Goal: Task Accomplishment & Management: Use online tool/utility

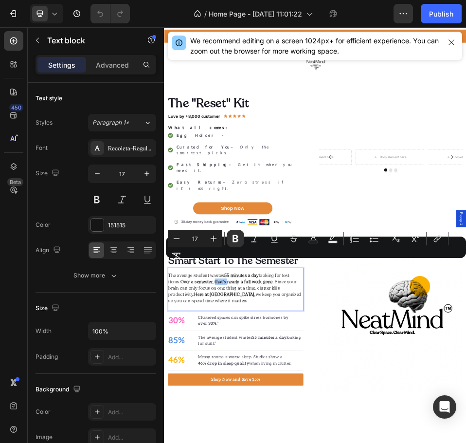
click at [217, 260] on div "Minus 17 Plus Bold Italic Underline Strikethrough Text Color Text Background Co…" at bounding box center [316, 247] width 296 height 35
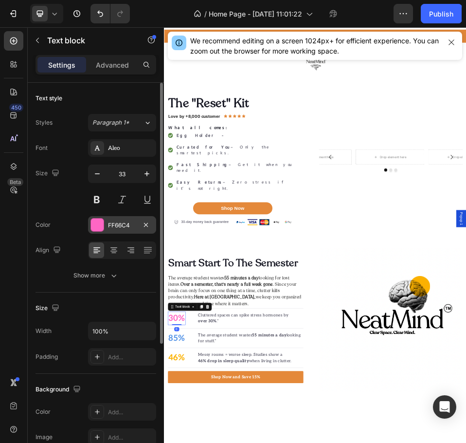
click at [96, 226] on div at bounding box center [97, 224] width 13 height 13
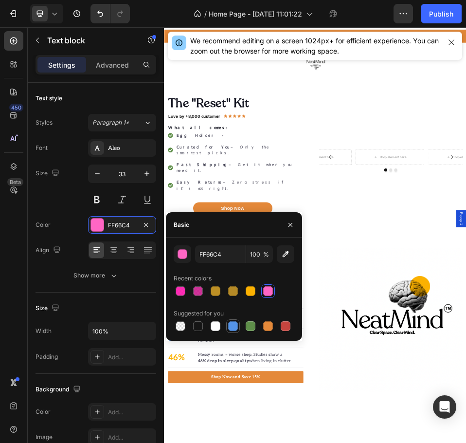
click at [232, 328] on div at bounding box center [233, 326] width 10 height 10
type input "5594E7"
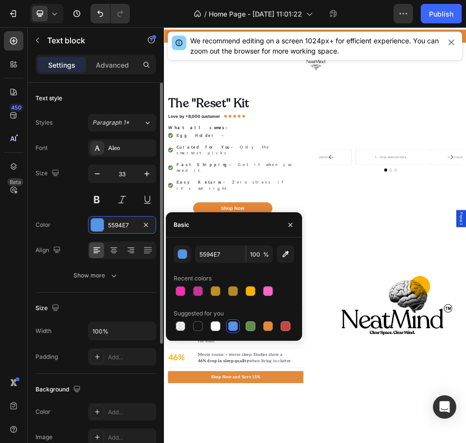
click at [80, 374] on div "Text style Styles Paragraph 1* Font Aleo Size 33 Color 5594E7 Align Show more" at bounding box center [96, 414] width 121 height 80
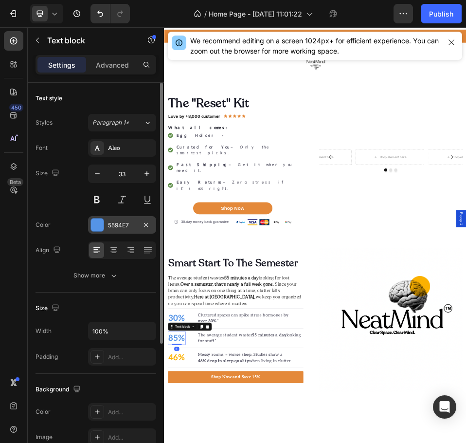
click at [95, 224] on div at bounding box center [97, 224] width 13 height 13
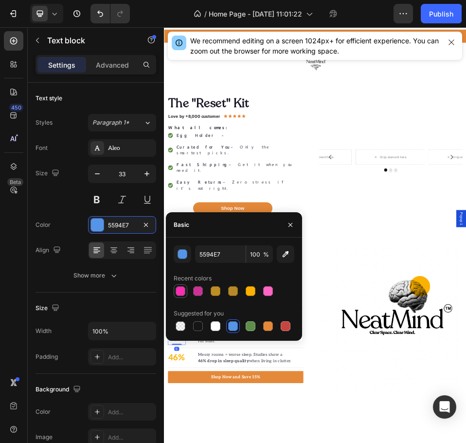
click at [186, 290] on div at bounding box center [181, 291] width 14 height 14
type input "FF05A7"
type input "83"
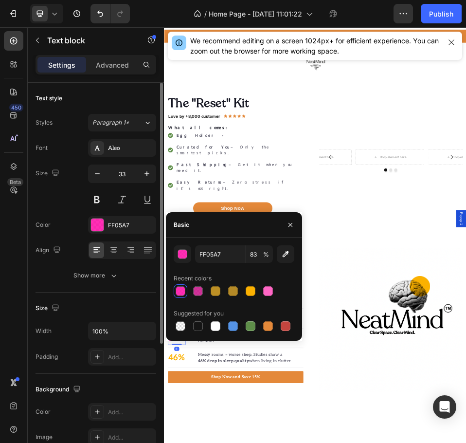
click at [81, 374] on div "Text style Styles Paragraph 1* Font Aleo Size 33 Color FF05A7 Align Show more" at bounding box center [96, 414] width 121 height 80
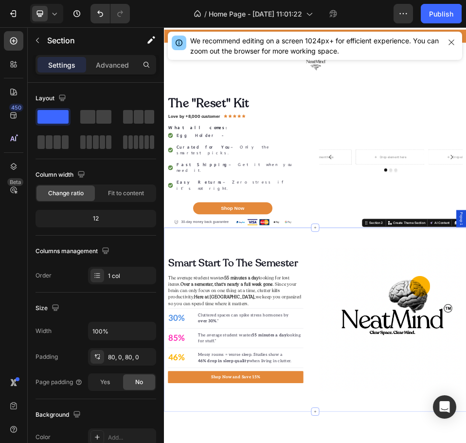
click at [4, 46] on div at bounding box center [13, 40] width 19 height 19
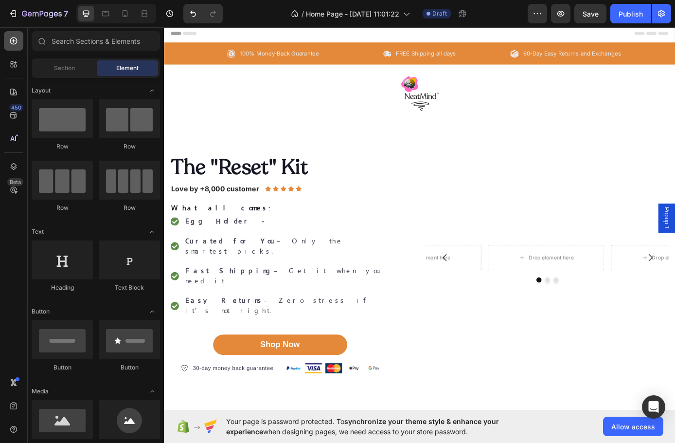
click at [15, 36] on div at bounding box center [13, 40] width 19 height 19
click at [56, 62] on div "Section" at bounding box center [64, 68] width 61 height 16
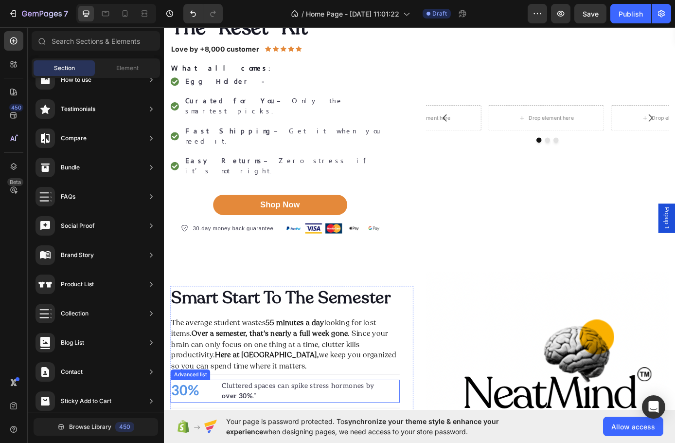
scroll to position [292, 0]
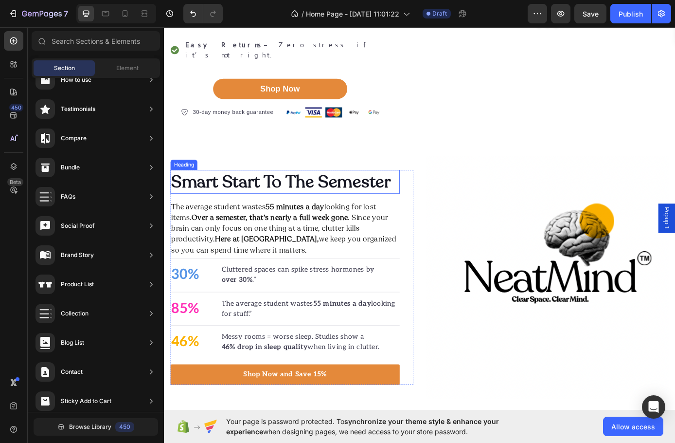
click at [311, 190] on h2 "Smart Start To The Semester" at bounding box center [302, 203] width 262 height 27
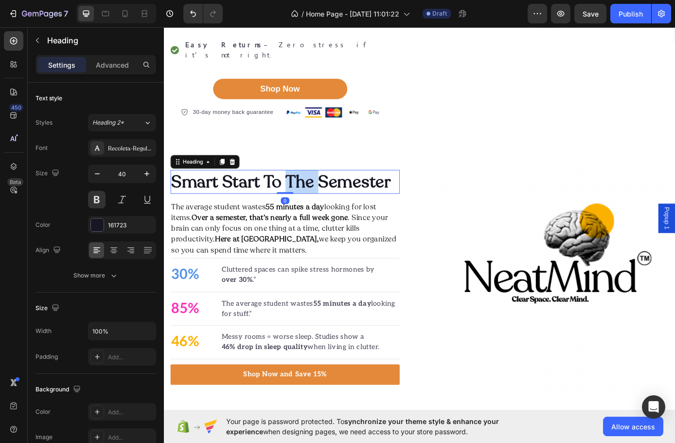
click at [311, 190] on h2 "Smart Start To The Semester" at bounding box center [302, 203] width 262 height 27
click at [240, 191] on p "“Campus Buzz." at bounding box center [302, 203] width 260 height 25
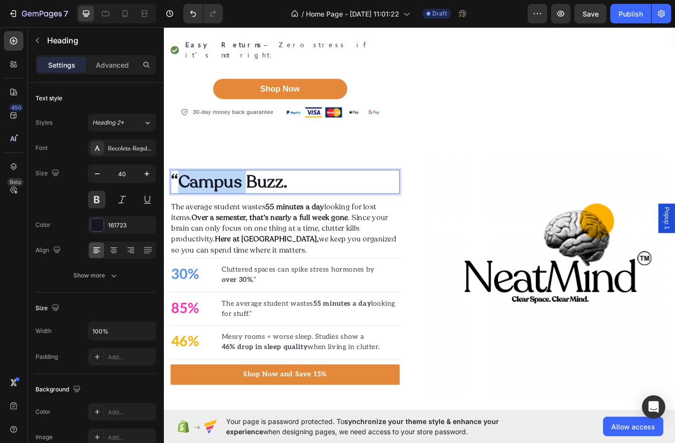
click at [240, 191] on p "“Campus Buzz." at bounding box center [302, 203] width 260 height 25
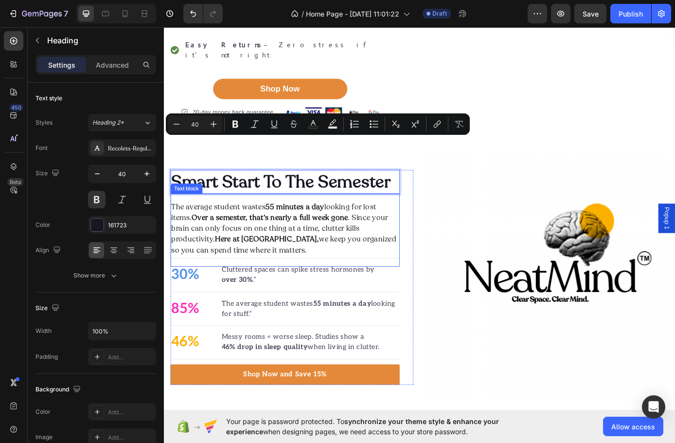
click at [247, 226] on p "The average student wastes 55 minutes a day looking for lost items. Over a seme…" at bounding box center [302, 257] width 260 height 62
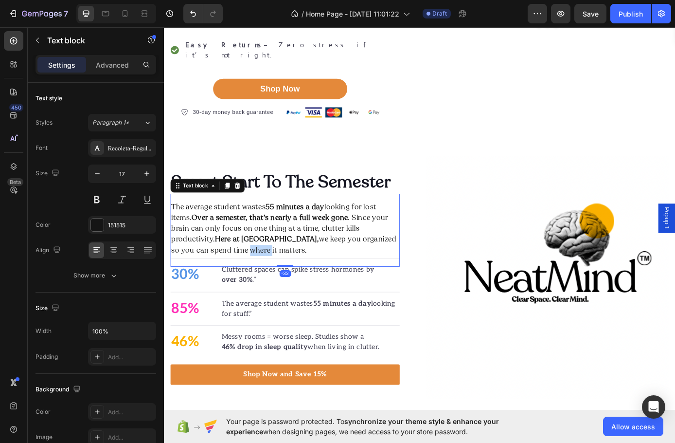
click at [223, 240] on p "The average student wastes 55 minutes a day looking for lost items. Over a seme…" at bounding box center [302, 257] width 260 height 62
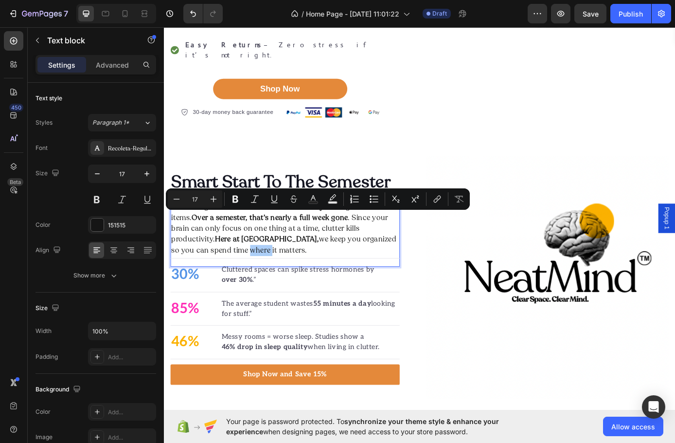
click at [217, 207] on button "Plus" at bounding box center [214, 199] width 18 height 18
type input "17"
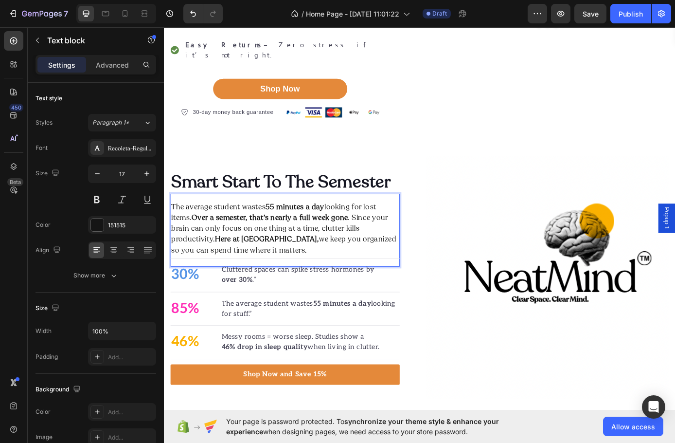
click at [292, 264] on strong "Here at [GEOGRAPHIC_DATA]," at bounding box center [281, 269] width 119 height 11
click at [175, 226] on p "The average student wastes 55 minutes a day looking for lost items. Over a seme…" at bounding box center [302, 257] width 260 height 62
click at [182, 226] on p "The average student wastes 55 minutes a day looking for lost items. Over a seme…" at bounding box center [302, 257] width 260 height 62
click at [175, 226] on p "The average student wastes 55 minutes a day looking for lost items. Over a seme…" at bounding box center [302, 257] width 260 height 62
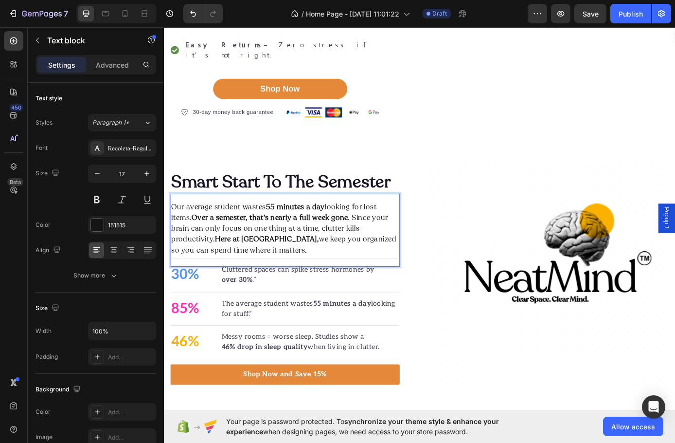
click at [387, 226] on p "Our average student wastes 55 minutes a day looking for lost items. Over a seme…" at bounding box center [302, 257] width 260 height 62
click at [227, 226] on p "Our average student wastes 55 minutes a day looking for lost items. Over a seme…" at bounding box center [302, 257] width 260 height 62
click at [210, 226] on p "Our average student wastes 55 minutes a day looking for lost items. Over a seme…" at bounding box center [302, 257] width 260 height 62
drag, startPoint x: 201, startPoint y: 215, endPoint x: 218, endPoint y: 215, distance: 16.5
click at [201, 226] on p "Our average student wastes 55 minutes a day looking for lost items. Over a seme…" at bounding box center [302, 257] width 260 height 62
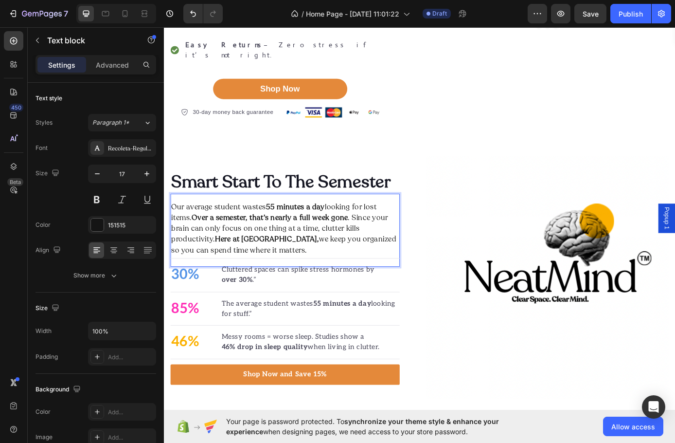
click at [366, 236] on p "Our average student wastes 55 minutes a day looking for lost items. Over a seme…" at bounding box center [302, 257] width 260 height 62
drag, startPoint x: 255, startPoint y: 236, endPoint x: 272, endPoint y: 245, distance: 19.1
click at [255, 264] on strong "Here at [GEOGRAPHIC_DATA]," at bounding box center [281, 269] width 119 height 11
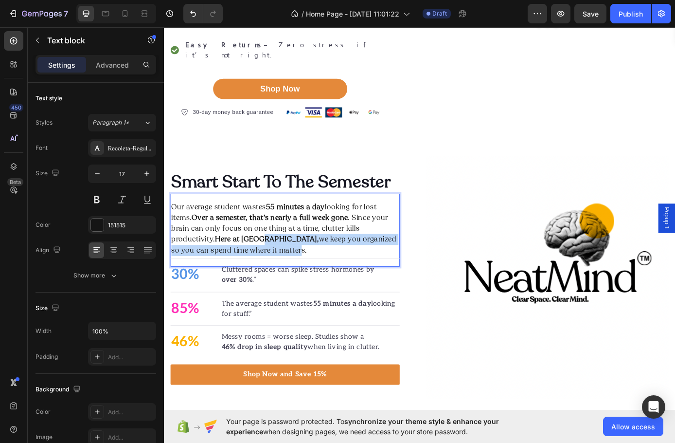
click at [278, 237] on p "Our average student wastes 55 minutes a day looking for lost items. Over a seme…" at bounding box center [302, 257] width 260 height 62
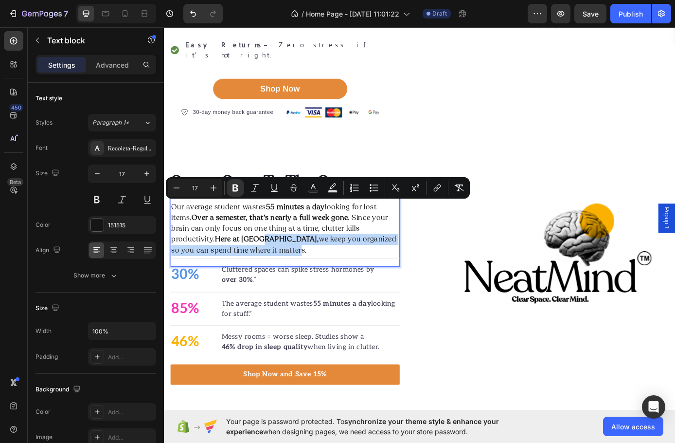
click at [272, 246] on p "Our average student wastes 55 minutes a day looking for lost items. Over a seme…" at bounding box center [302, 257] width 260 height 62
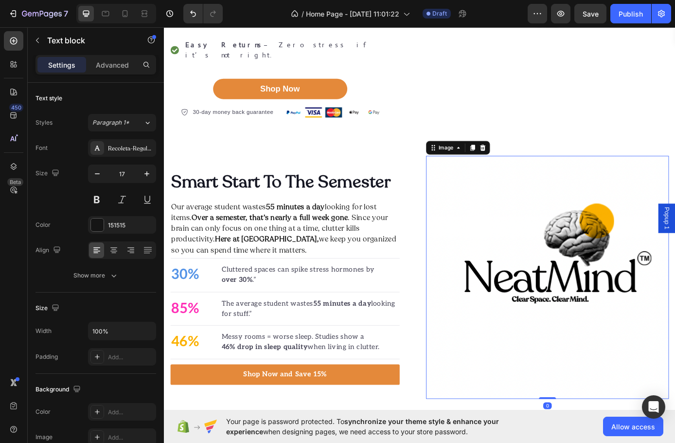
click at [487, 383] on img at bounding box center [601, 312] width 277 height 277
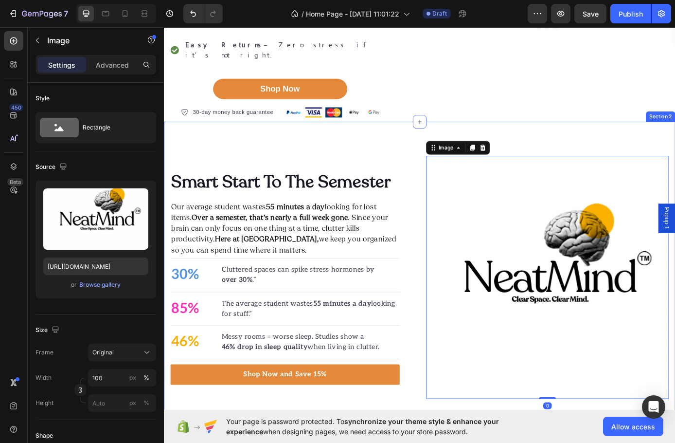
click at [410, 412] on div "Smart Start To The Semester Heading Our average student wastes 55 minutes a day…" at bounding box center [309, 312] width 277 height 277
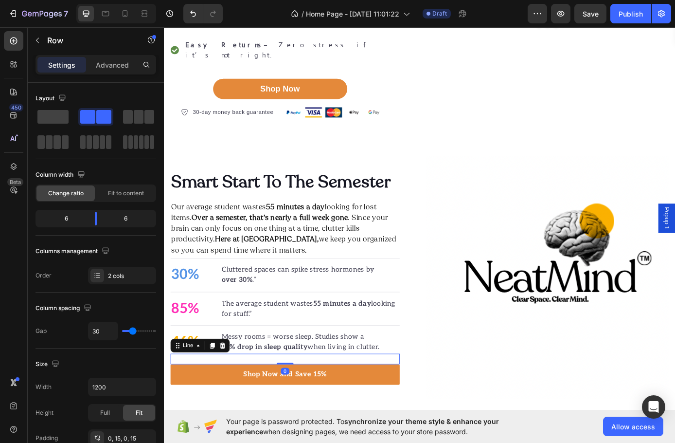
click at [320, 400] on div "Title Line 0" at bounding box center [302, 406] width 262 height 12
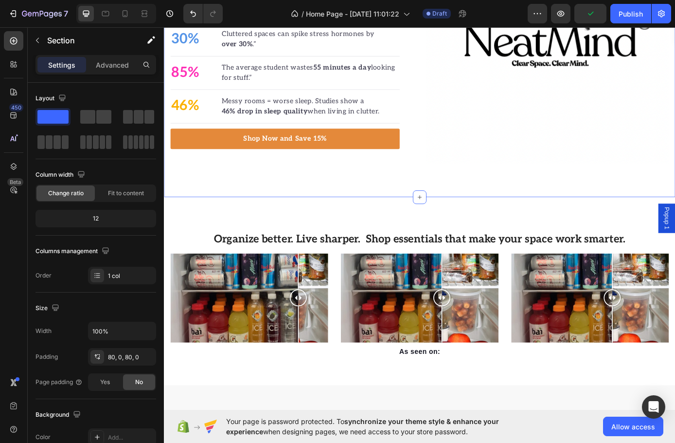
click at [308, 205] on div "Smart Start To The Semester Heading Our average student wastes 55 minutes a day…" at bounding box center [456, 43] width 584 height 355
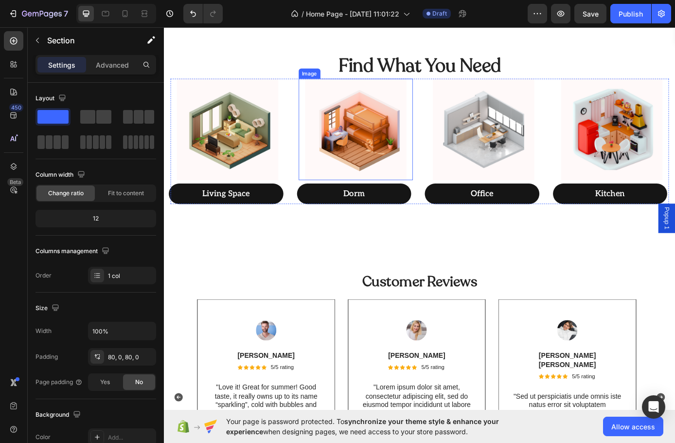
scroll to position [1499, 0]
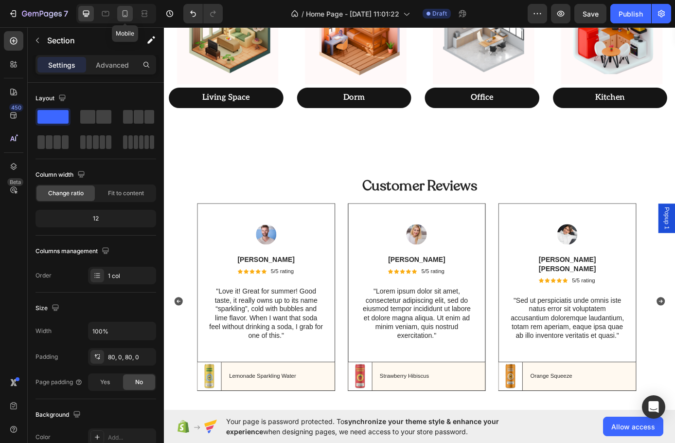
drag, startPoint x: 117, startPoint y: 17, endPoint x: 122, endPoint y: 18, distance: 5.1
click at [118, 17] on div at bounding box center [125, 14] width 16 height 16
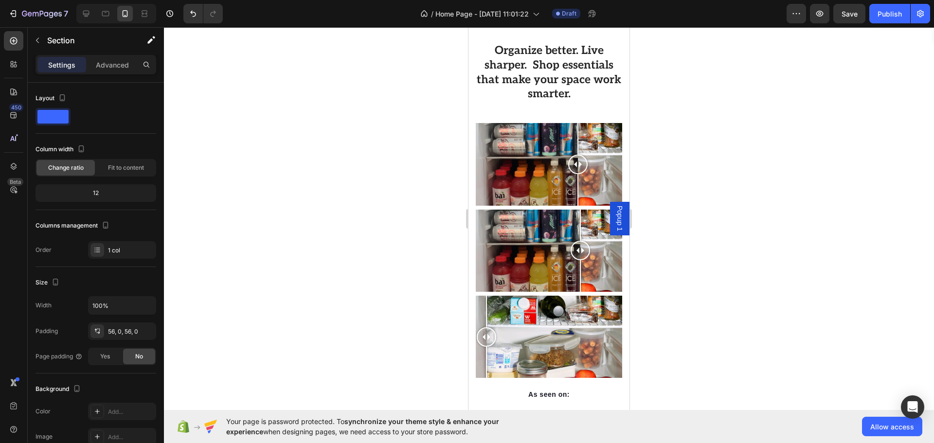
scroll to position [683, 0]
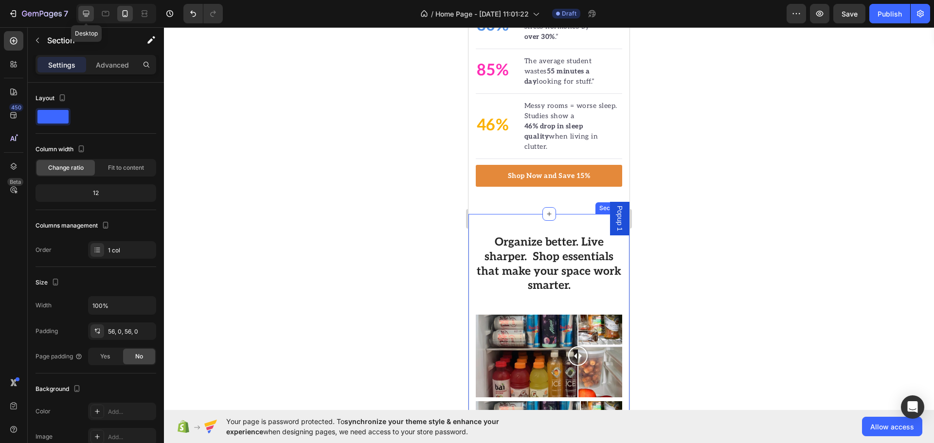
click at [82, 7] on div at bounding box center [86, 14] width 16 height 16
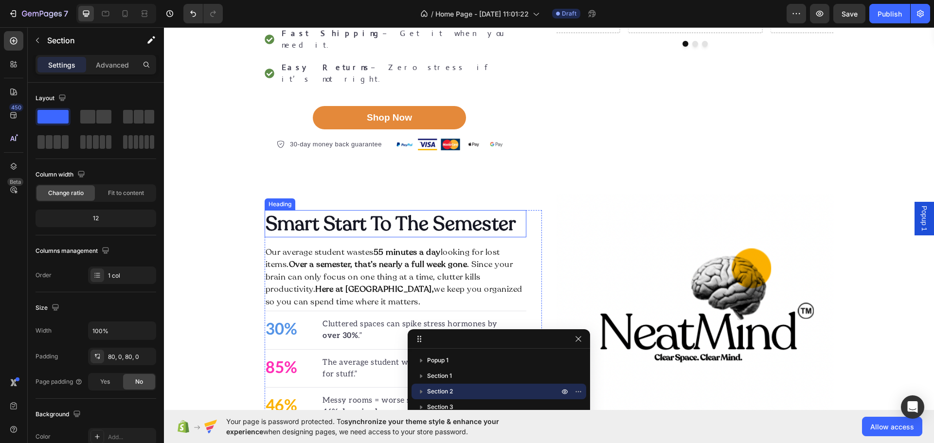
scroll to position [595, 0]
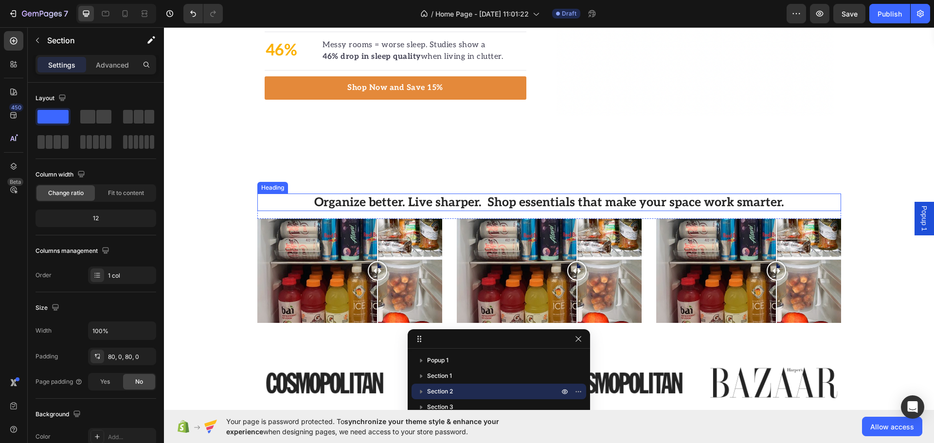
click at [377, 221] on div at bounding box center [377, 240] width 1 height 42
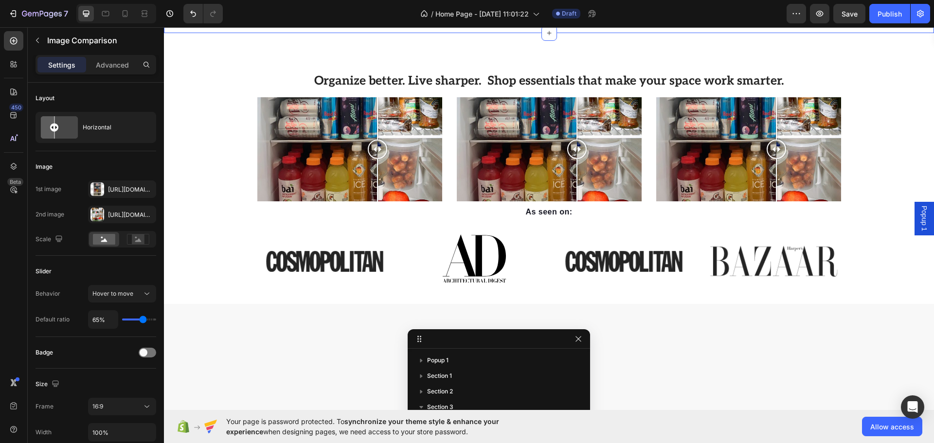
scroll to position [546, 0]
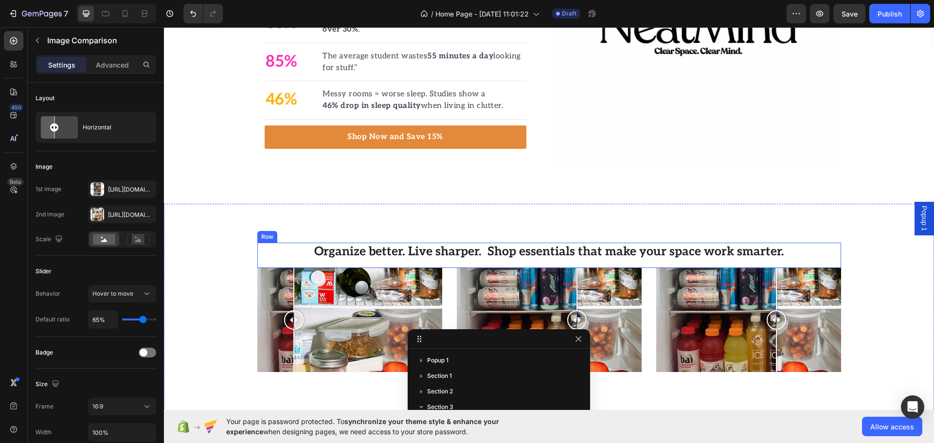
click at [293, 298] on div at bounding box center [293, 289] width 1 height 42
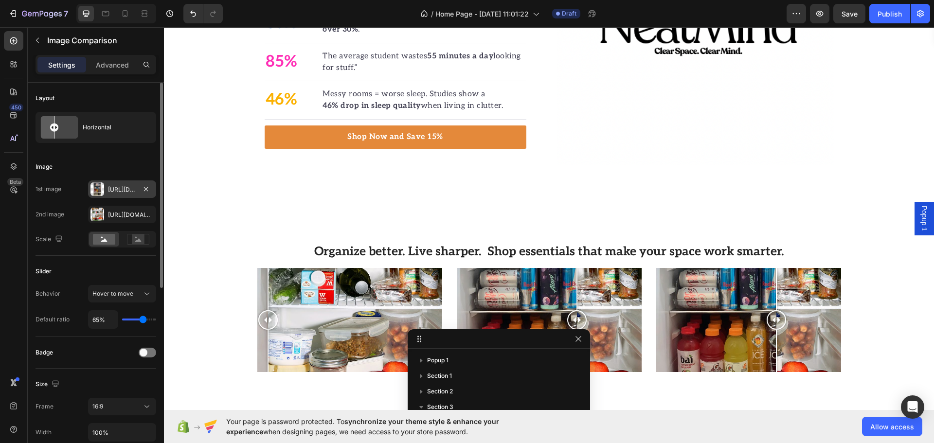
click at [107, 197] on div "Https://cdn.Shopify.Com/s/files/1/0643/1175/4830/files/gempages_556811980007015…" at bounding box center [122, 189] width 68 height 18
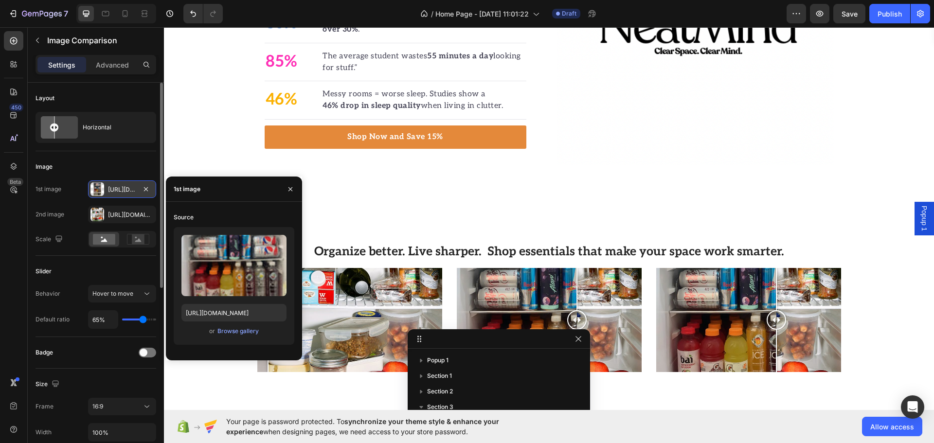
click at [107, 197] on div "Https://cdn.Shopify.Com/s/files/1/0643/1175/4830/files/gempages_556811980007015…" at bounding box center [122, 189] width 68 height 18
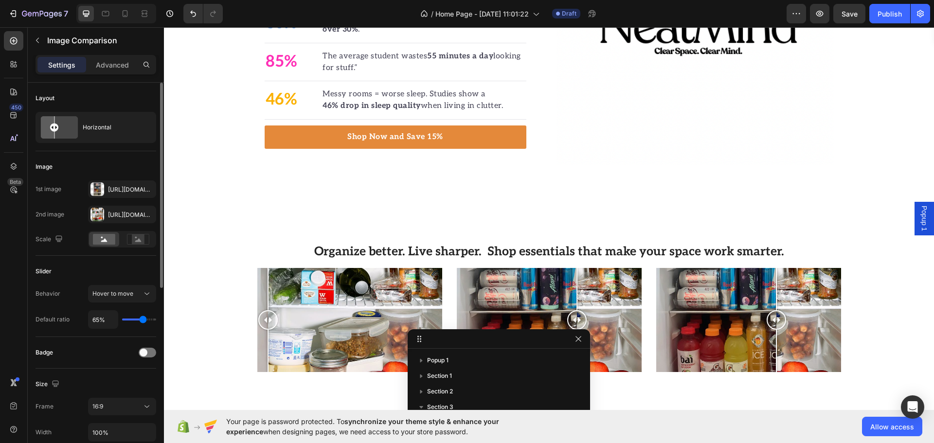
type input "54%"
type input "54"
type input "47%"
type input "47"
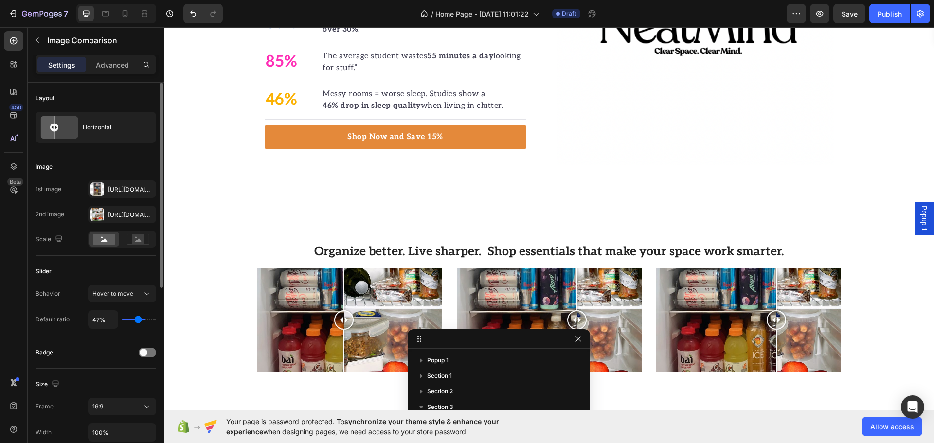
type input "41%"
type input "41"
type input "40%"
type input "40"
type input "38%"
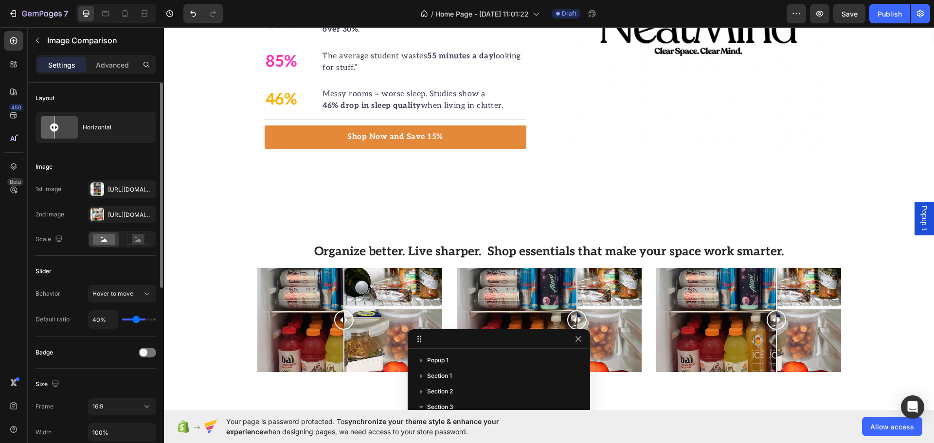
type input "38"
type input "36%"
type input "36"
type input "34%"
type input "34"
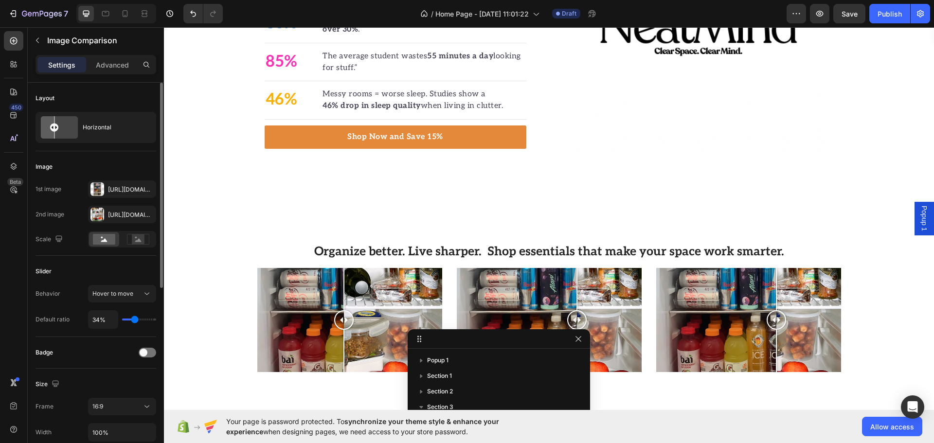
type input "32%"
type input "32"
type input "30%"
type input "30"
type input "32%"
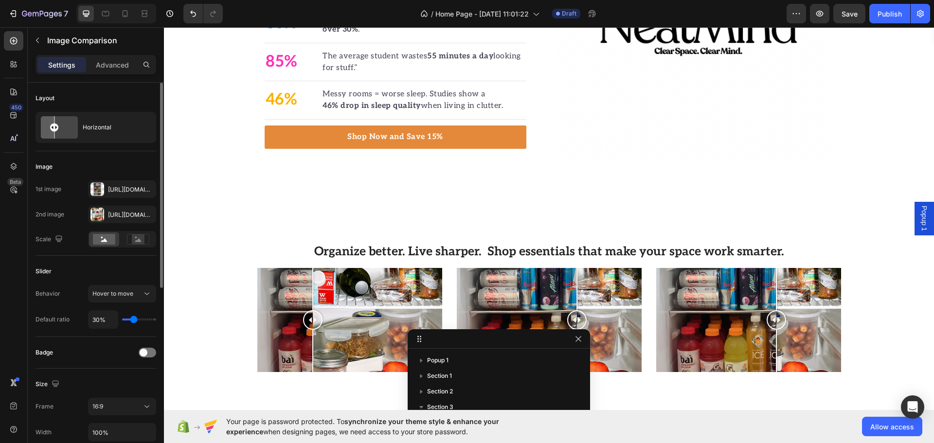
type input "32"
type input "45%"
type input "45"
type input "51%"
type input "51"
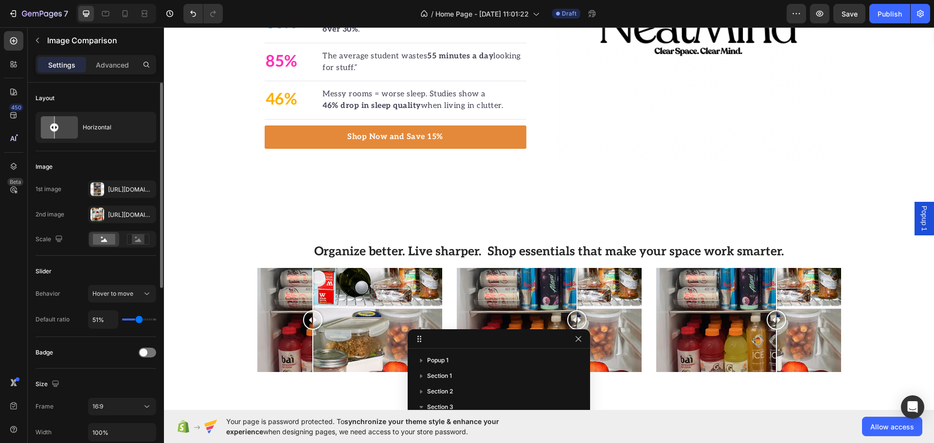
type input "52%"
type input "52"
type input "65%"
type input "65"
type input "67%"
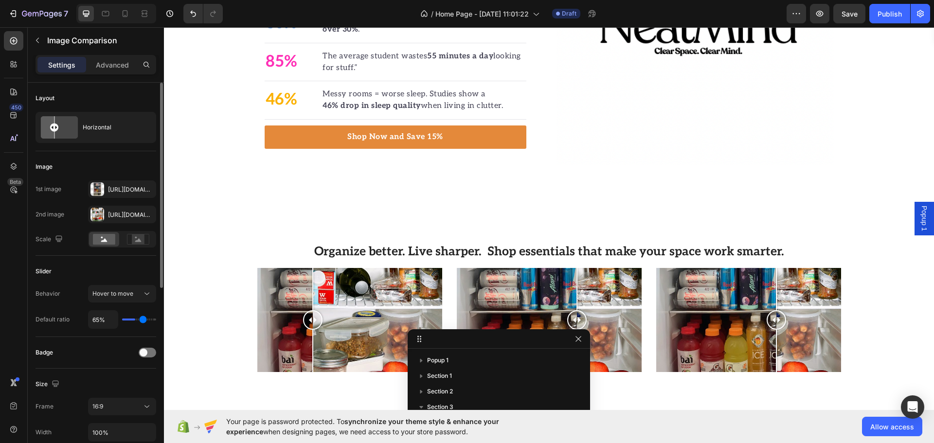
type input "67"
type input "69%"
type input "69"
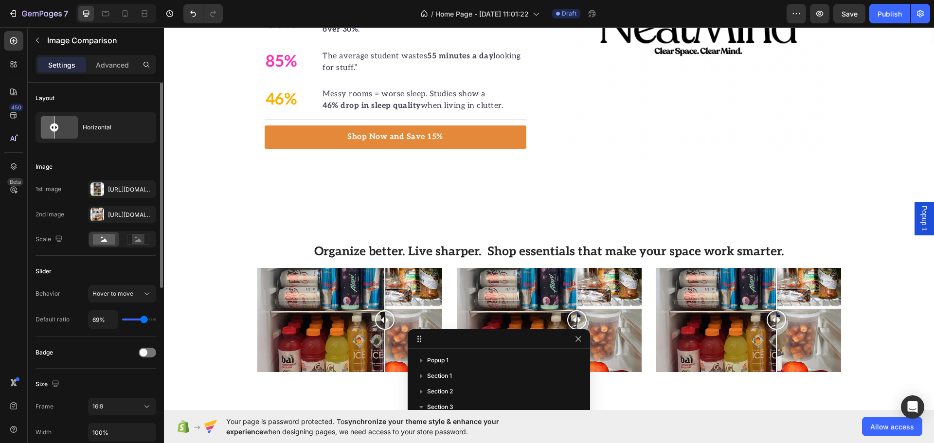
type input "67%"
type input "67"
type input "62%"
type input "62"
type input "60%"
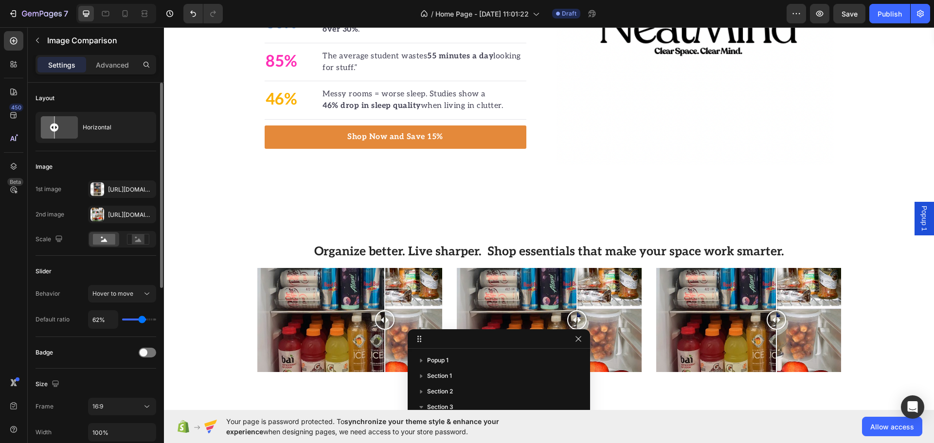
type input "60"
type input "56%"
type input "56"
type input "54%"
type input "54"
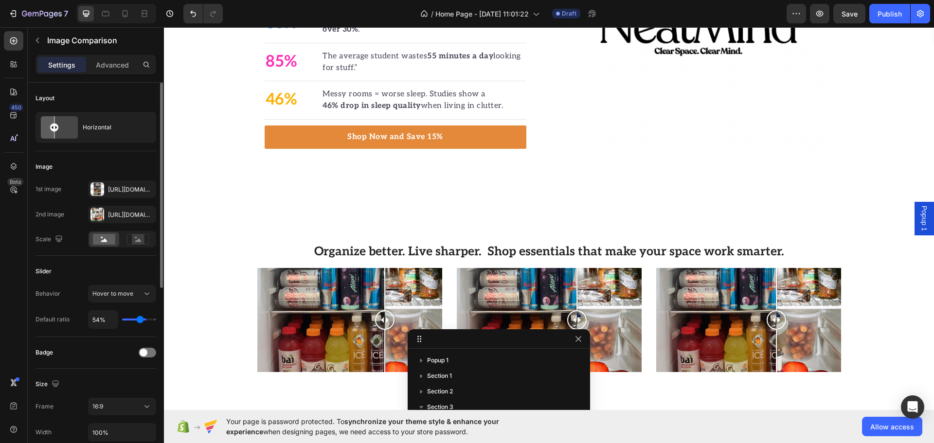
type input "52%"
type input "52"
type input "47%"
type input "47"
type input "38%"
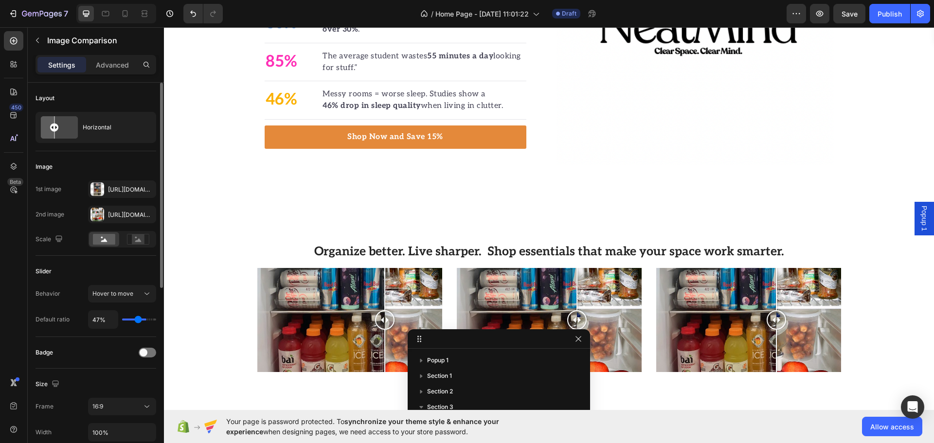
type input "38"
type input "36%"
type input "36"
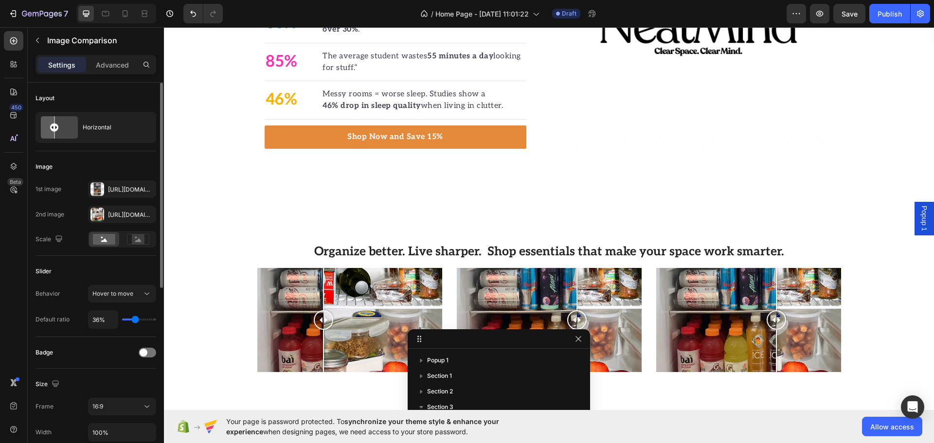
type input "34%"
type input "34"
type input "17%"
type input "17"
type input "12%"
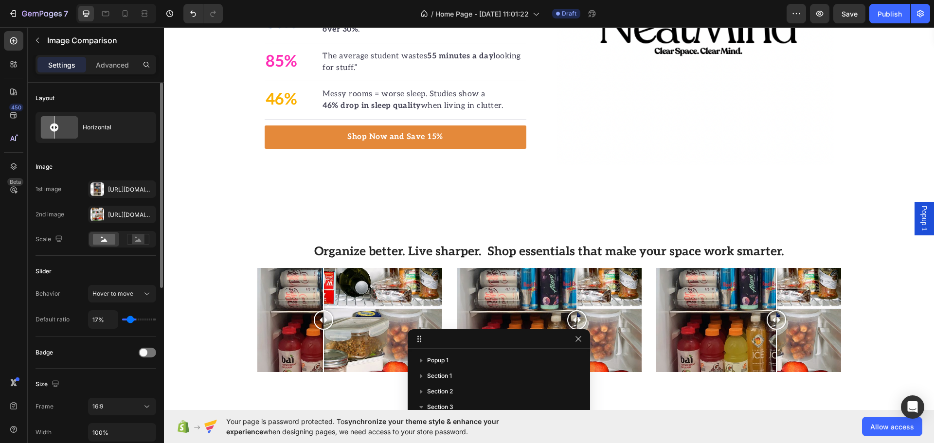
type input "12"
type input "10%"
type input "10"
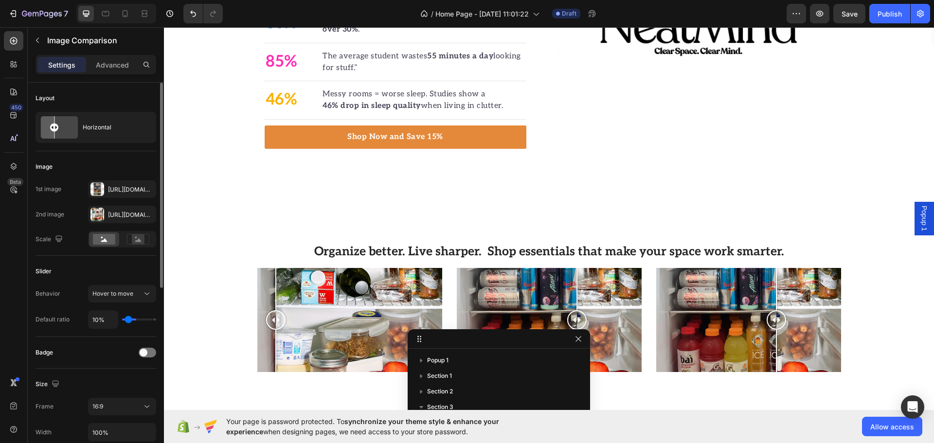
type input "8%"
type input "8"
type input "6%"
type input "6"
type input "8%"
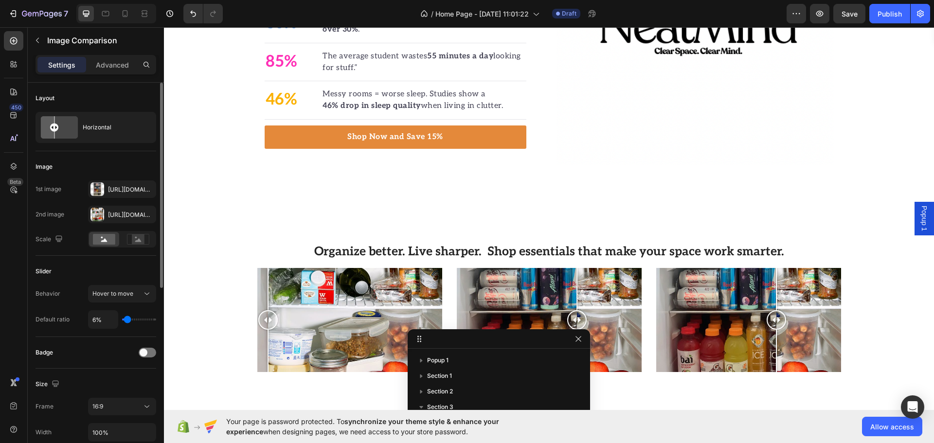
type input "8"
type input "12%"
type input "12"
type input "14%"
type input "14"
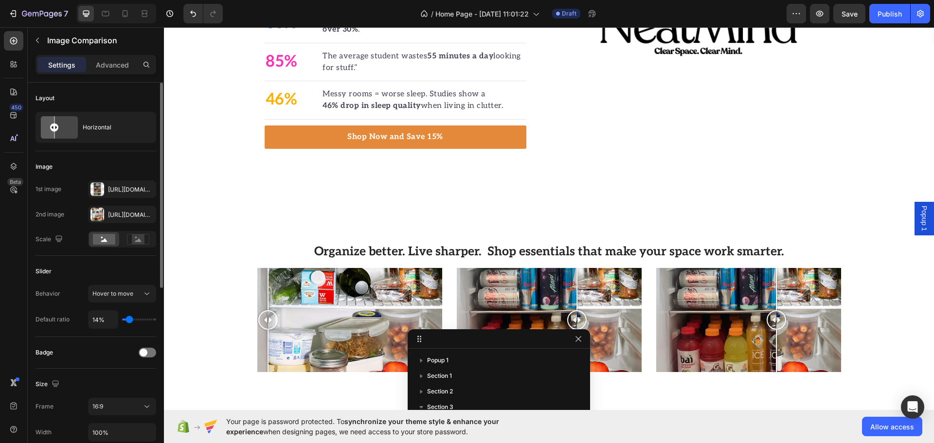
type input "56%"
type input "56"
type input "60%"
type input "60"
type input "62%"
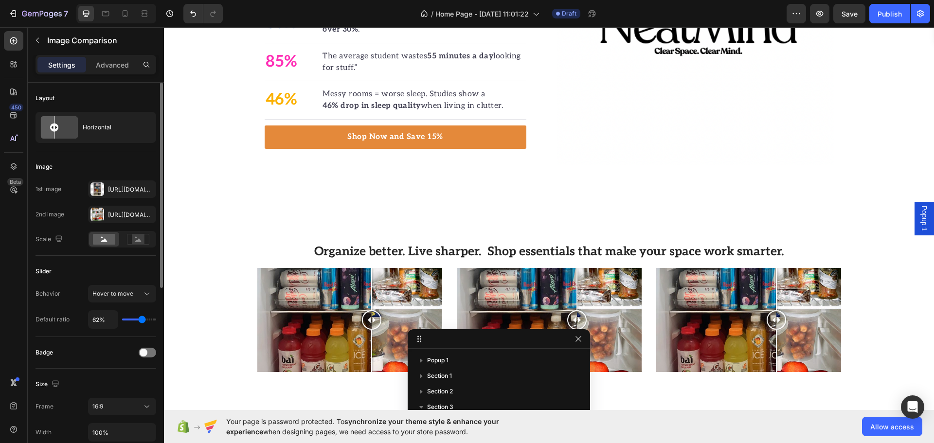
drag, startPoint x: 143, startPoint y: 317, endPoint x: 142, endPoint y: 328, distance: 11.2
type input "62"
click at [142, 321] on input "range" at bounding box center [139, 320] width 34 height 2
click at [325, 215] on div "Organize better. Live sharper. Shop essentials that make your space work smarte…" at bounding box center [549, 339] width 770 height 271
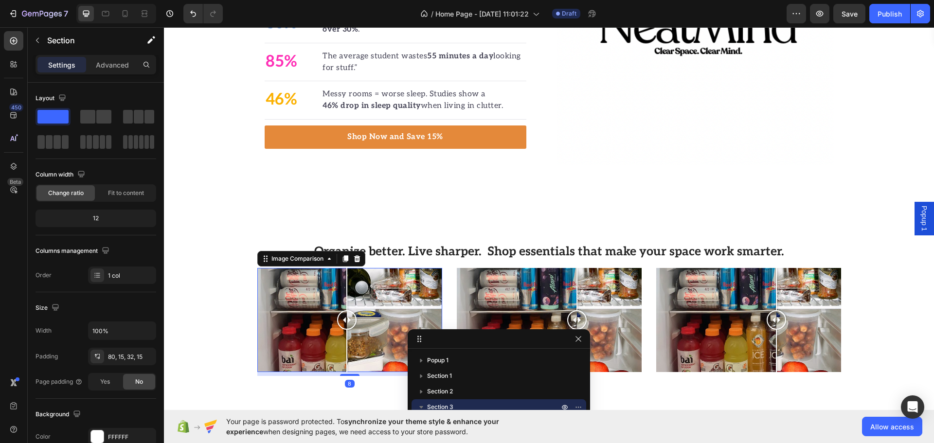
click at [343, 319] on div at bounding box center [346, 319] width 19 height 19
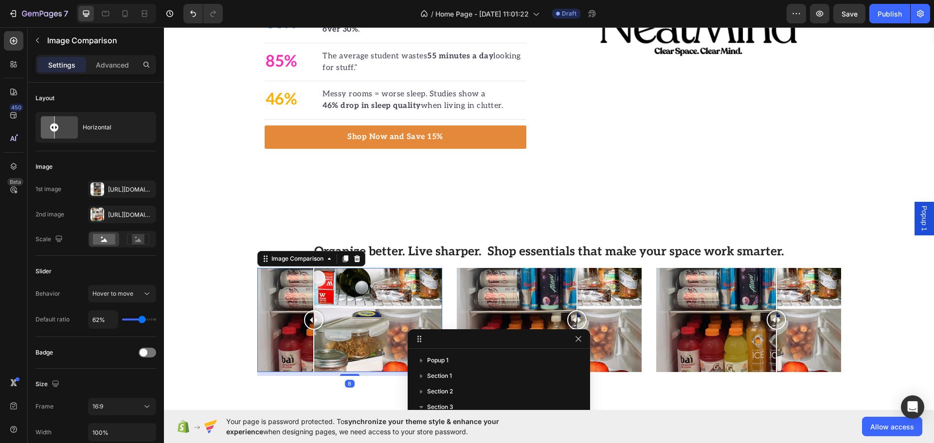
click at [304, 310] on div at bounding box center [313, 320] width 19 height 104
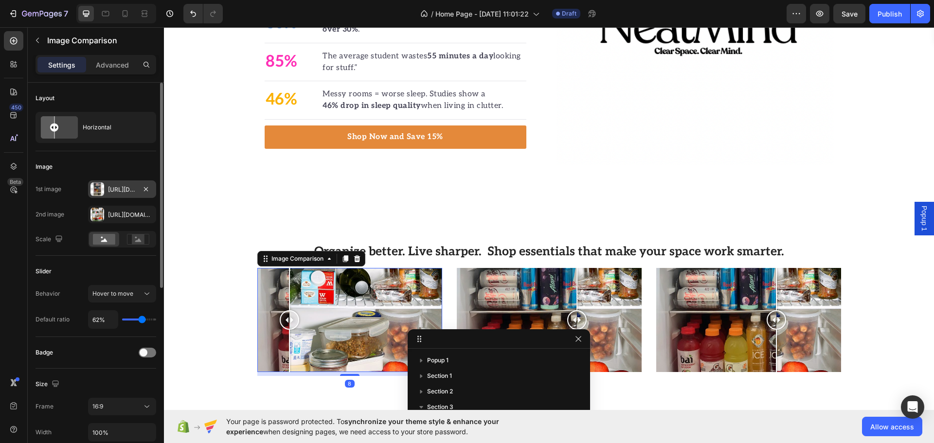
click at [119, 182] on div "Https://cdn.Shopify.Com/s/files/1/0643/1175/4830/files/gempages_556811980007015…" at bounding box center [122, 189] width 68 height 18
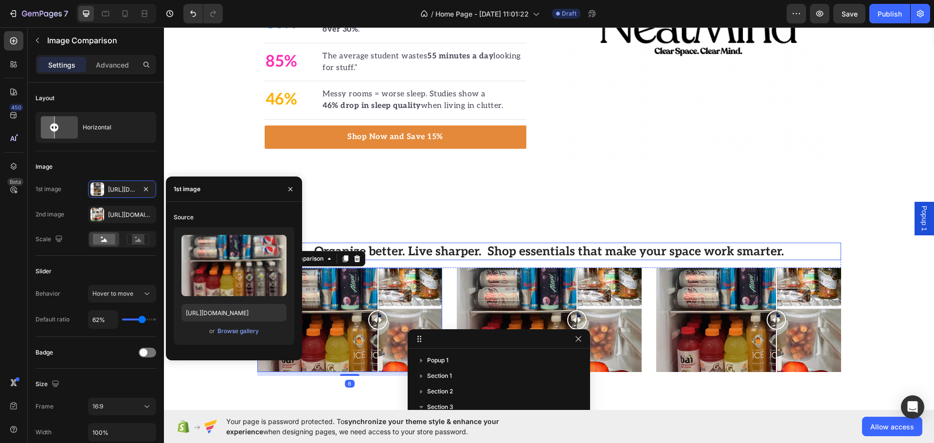
click at [403, 215] on div "Organize better. Live sharper. Shop essentials that make your space work smarte…" at bounding box center [549, 339] width 770 height 271
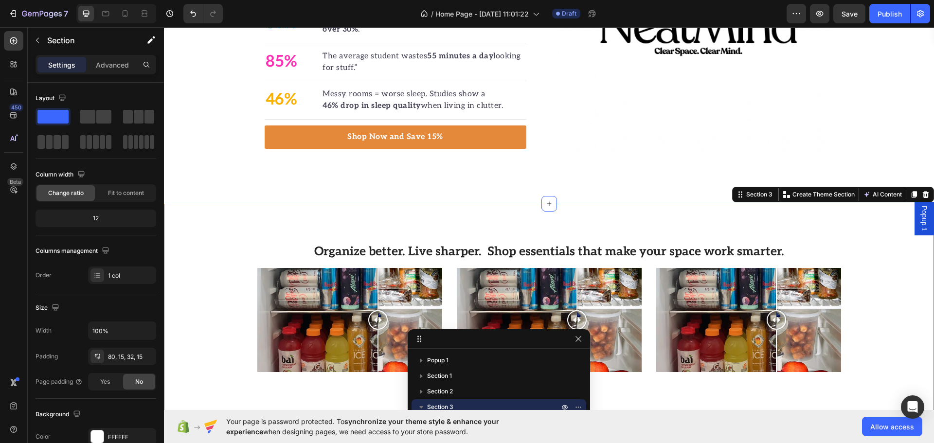
click at [412, 242] on div "Organize better. Live sharper. Shop essentials that make your space work smarte…" at bounding box center [549, 339] width 770 height 271
click at [410, 263] on div "Organize better. Live sharper. Shop essentials that make your space work smarte…" at bounding box center [549, 256] width 584 height 26
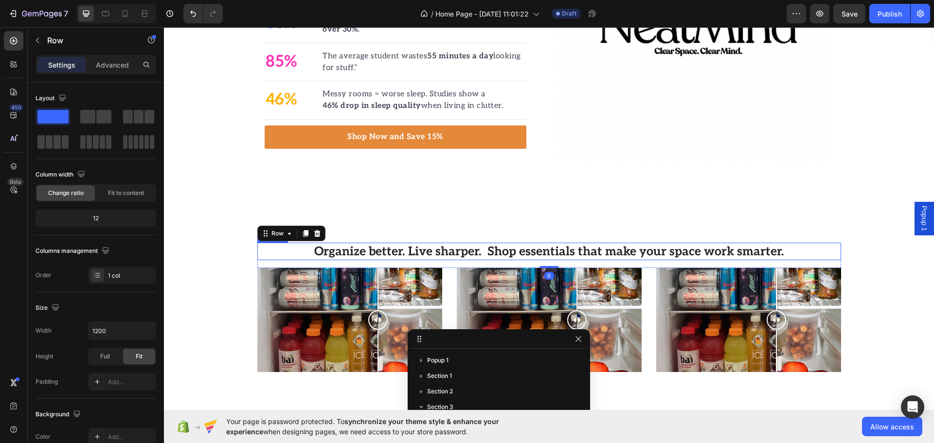
click at [410, 255] on h2 "Organize better. Live sharper. Shop essentials that make your space work smarte…" at bounding box center [549, 252] width 584 height 18
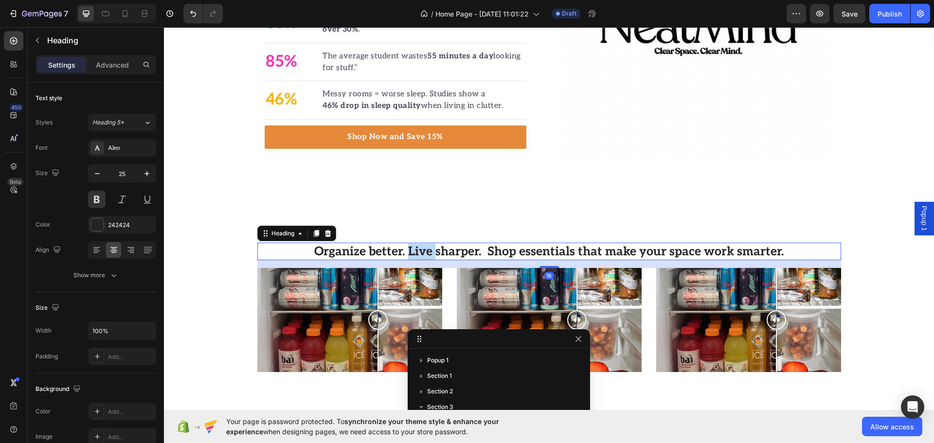
click at [410, 255] on h2 "Organize better. Live sharper. Shop essentials that make your space work smarte…" at bounding box center [549, 252] width 584 height 18
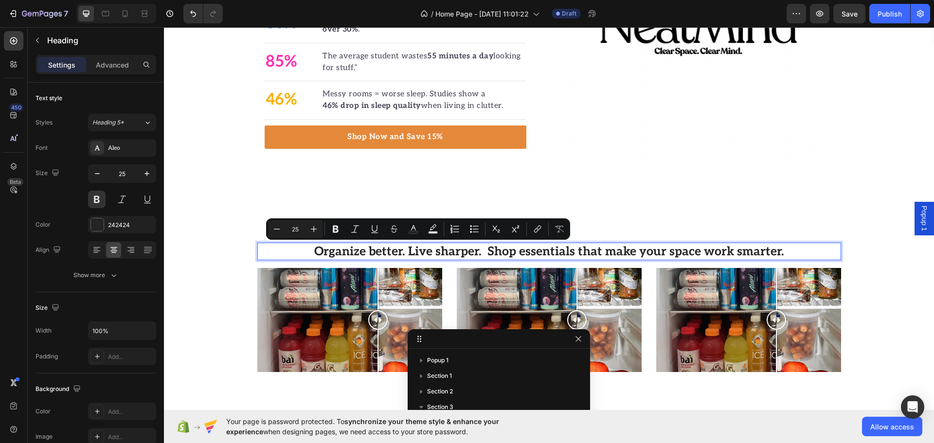
click at [484, 254] on p "Organize better. Live sharper. Shop essentials that make your space work smarte…" at bounding box center [549, 252] width 582 height 16
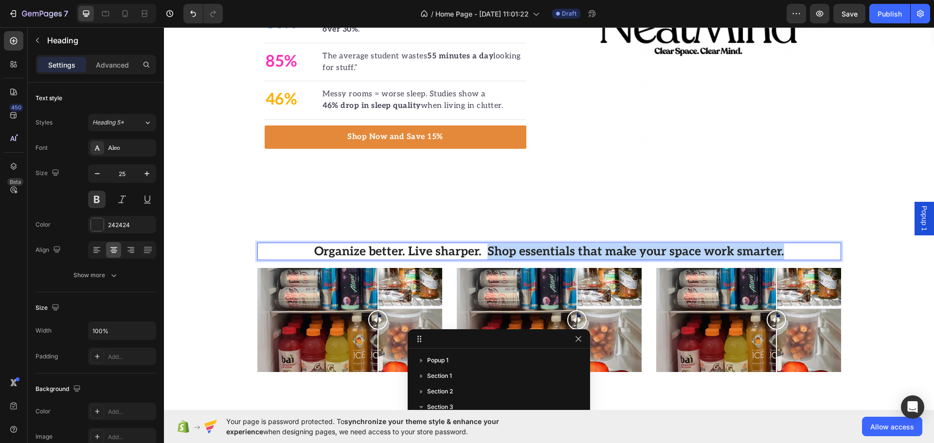
drag, startPoint x: 484, startPoint y: 253, endPoint x: 933, endPoint y: 270, distance: 449.8
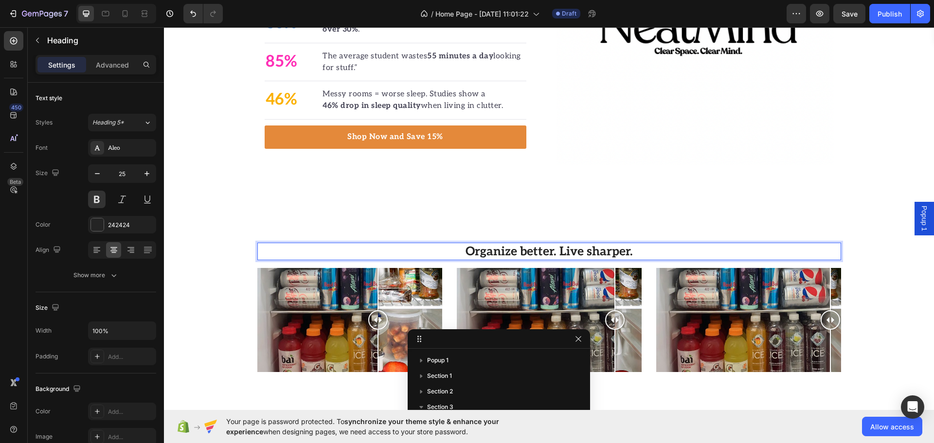
click at [772, 244] on p "Organize better. Live sharper." at bounding box center [549, 252] width 582 height 16
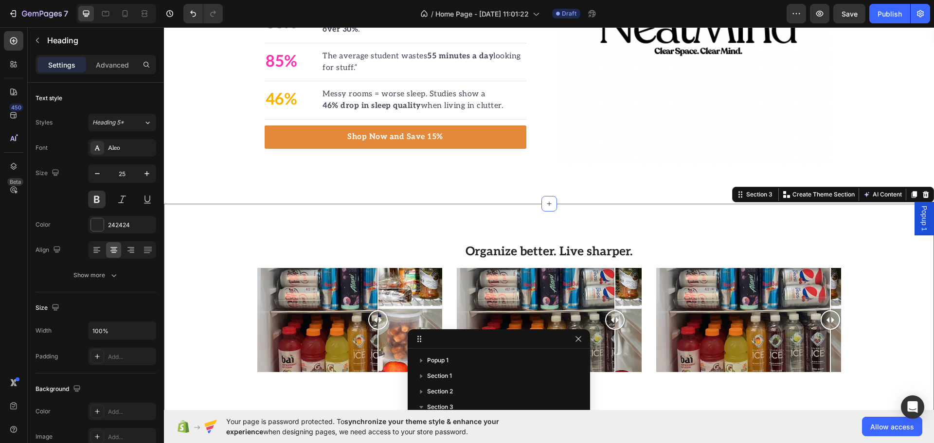
click at [759, 220] on div "Organize better. Live sharper. Heading Row Image Comparison Image Comparison Im…" at bounding box center [549, 339] width 770 height 271
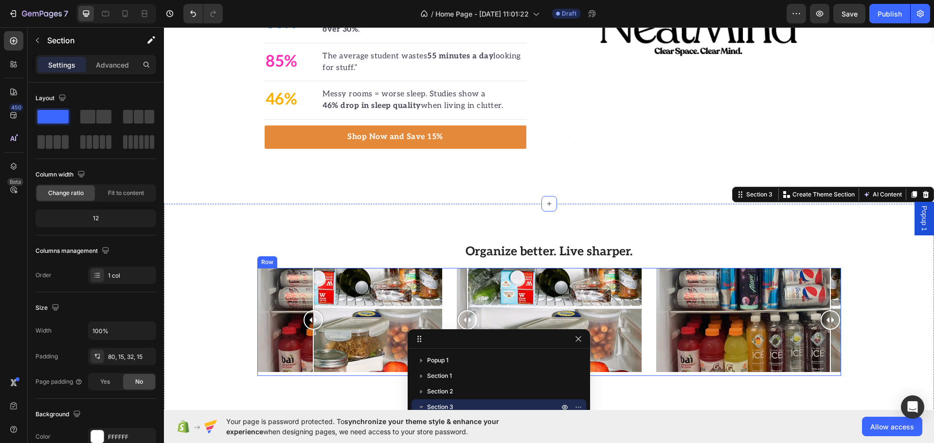
click at [313, 289] on div at bounding box center [313, 289] width 1 height 42
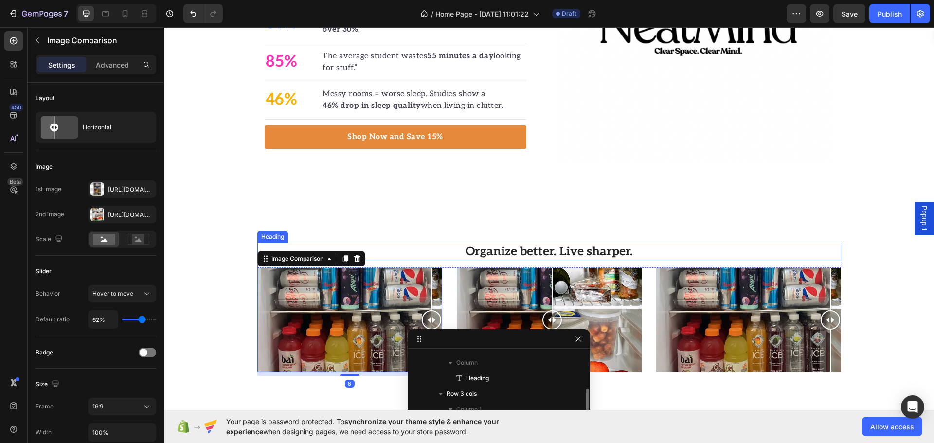
click at [542, 253] on p "Organize better. Live sharper." at bounding box center [549, 252] width 582 height 16
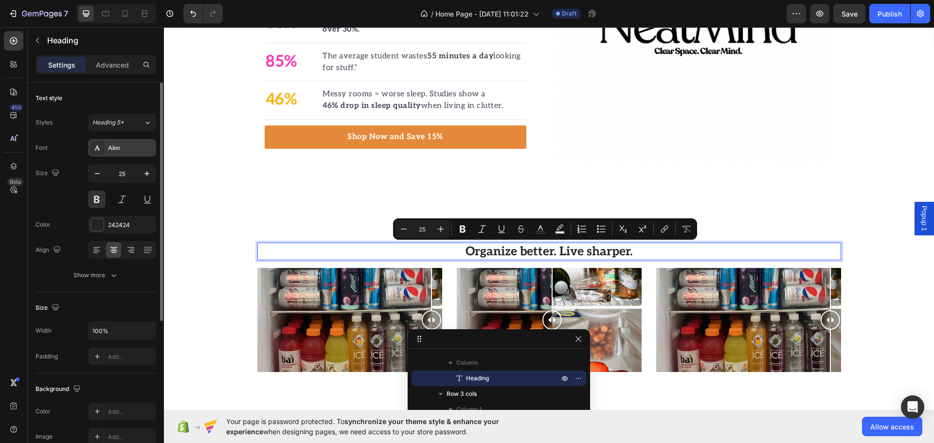
click at [120, 151] on div "Aleo" at bounding box center [131, 148] width 46 height 9
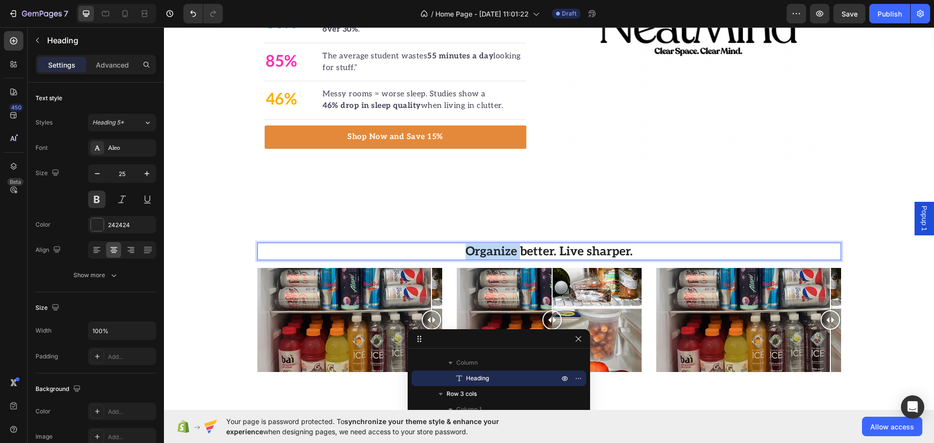
click at [493, 249] on p "Organize better. Live sharper." at bounding box center [549, 252] width 582 height 16
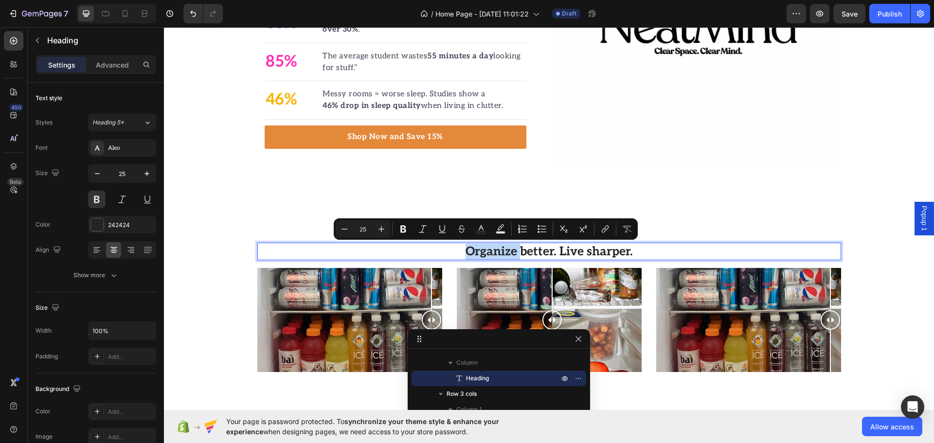
click at [435, 248] on p "Organize better. Live sharper." at bounding box center [549, 252] width 582 height 16
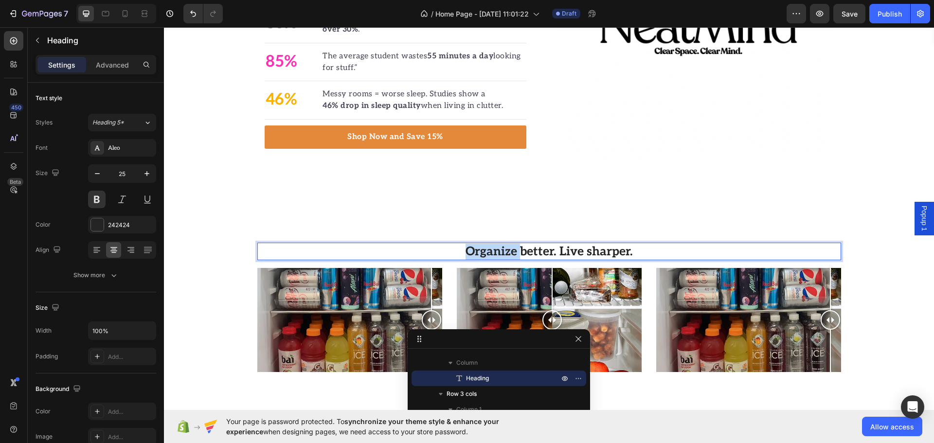
drag, startPoint x: 486, startPoint y: 255, endPoint x: 713, endPoint y: 254, distance: 226.7
click at [713, 254] on p "Organize better. Live sharper." at bounding box center [549, 252] width 582 height 16
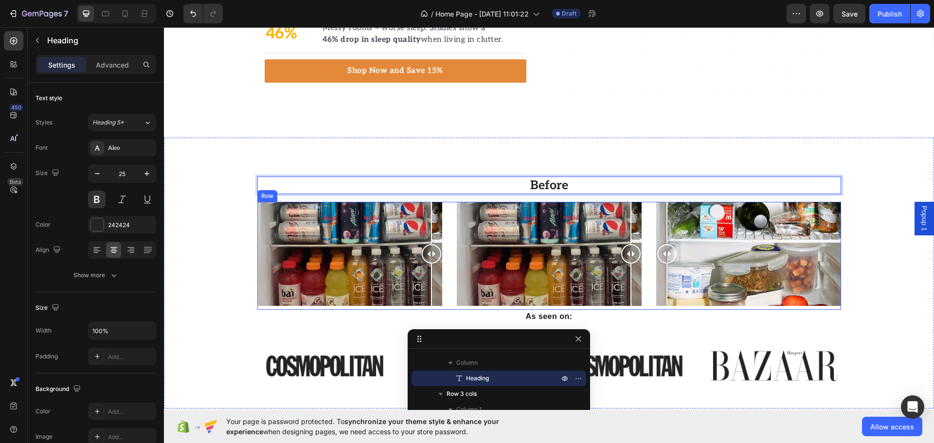
scroll to position [643, 0]
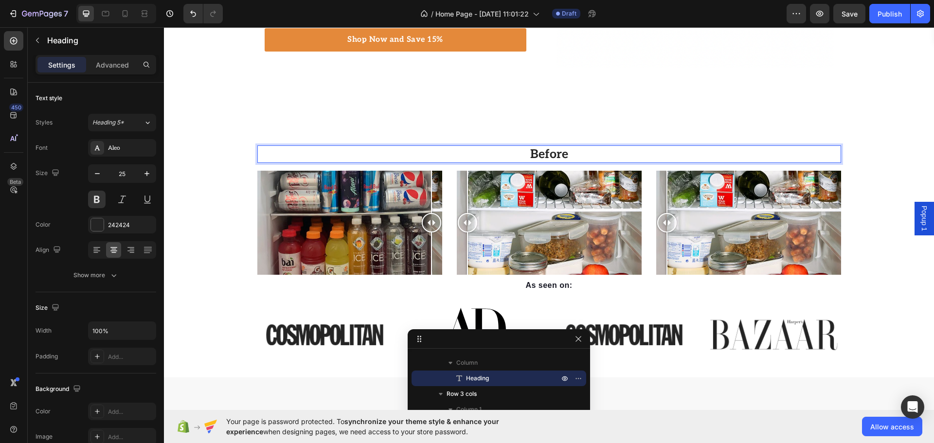
click at [580, 154] on p "Before" at bounding box center [549, 154] width 582 height 16
click at [877, 188] on div "Before vs After Heading 16 Row Image Comparison Image Comparison Image Comparis…" at bounding box center [548, 253] width 755 height 216
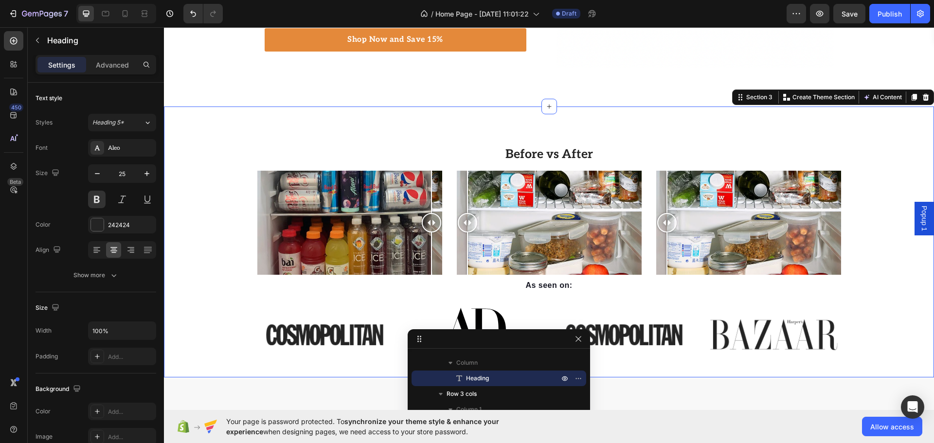
scroll to position [0, 0]
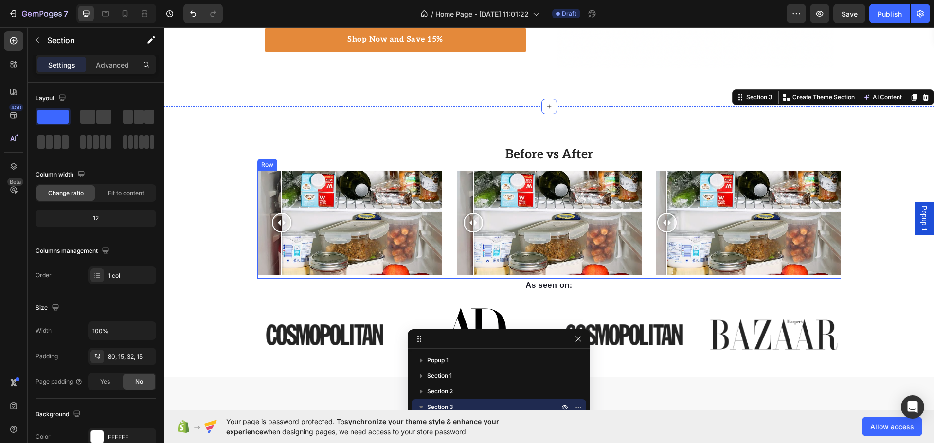
click at [278, 225] on div at bounding box center [281, 222] width 19 height 19
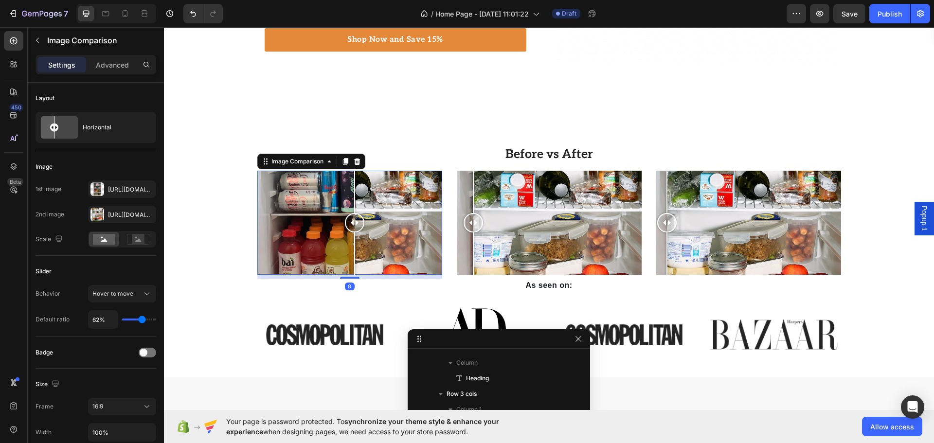
click at [351, 264] on div "Image Comparison 8" at bounding box center [349, 223] width 185 height 104
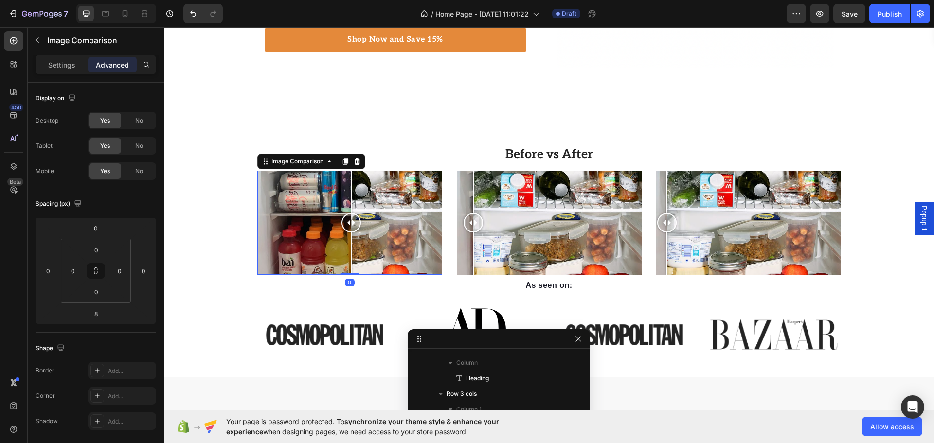
drag, startPoint x: 350, startPoint y: 277, endPoint x: 347, endPoint y: 269, distance: 8.2
click at [347, 269] on div "Image Comparison 0" at bounding box center [349, 223] width 185 height 104
type input "0"
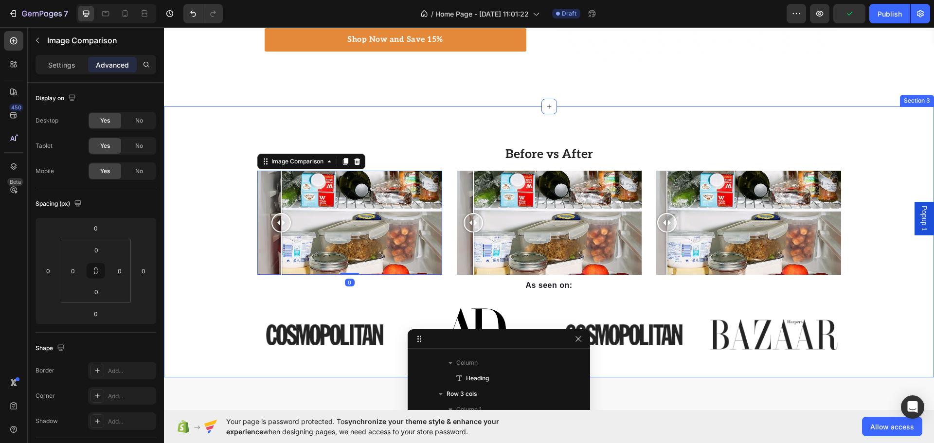
click at [281, 188] on div at bounding box center [281, 192] width 1 height 42
click at [235, 189] on div "Before vs After Heading Row Image Comparison 0 Image Comparison Image Compariso…" at bounding box center [548, 253] width 755 height 216
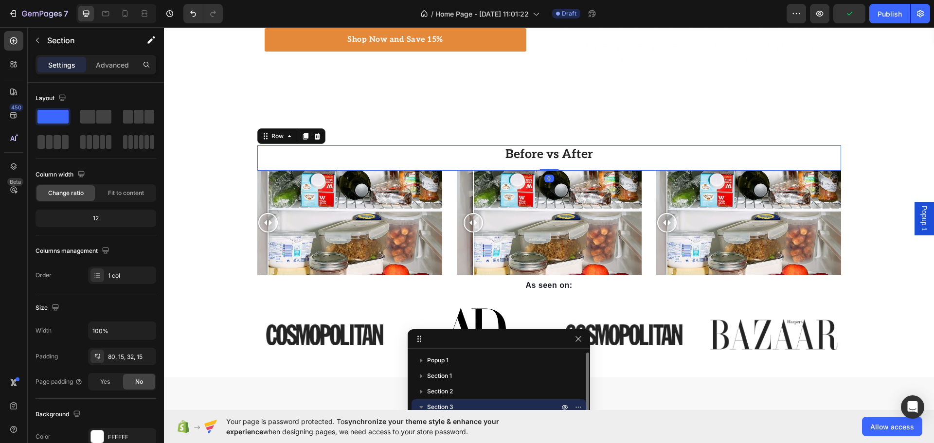
click at [286, 170] on div "Before vs After Heading" at bounding box center [549, 158] width 584 height 26
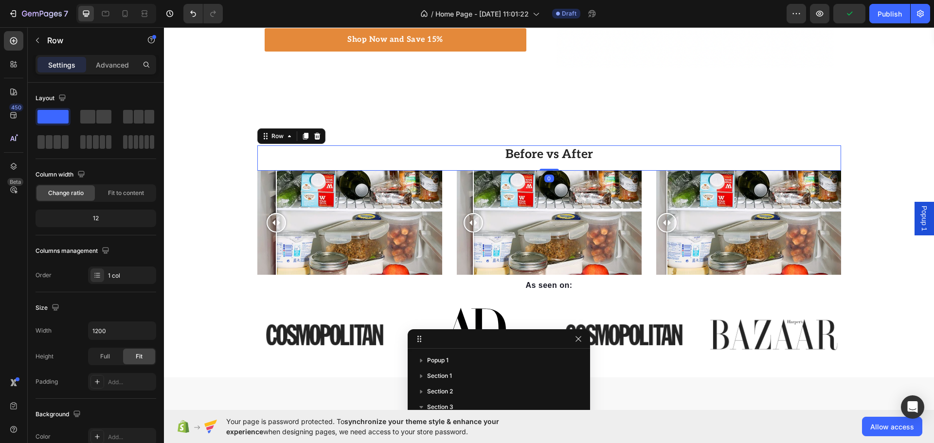
click at [276, 182] on div at bounding box center [276, 192] width 1 height 42
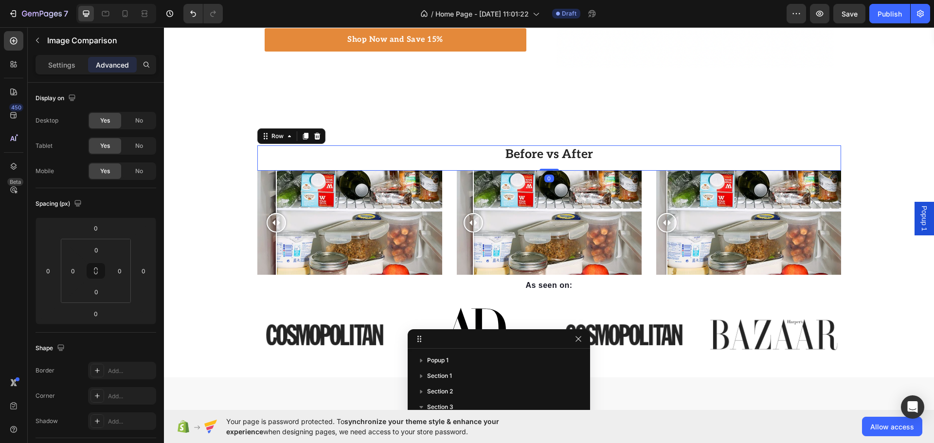
scroll to position [91, 0]
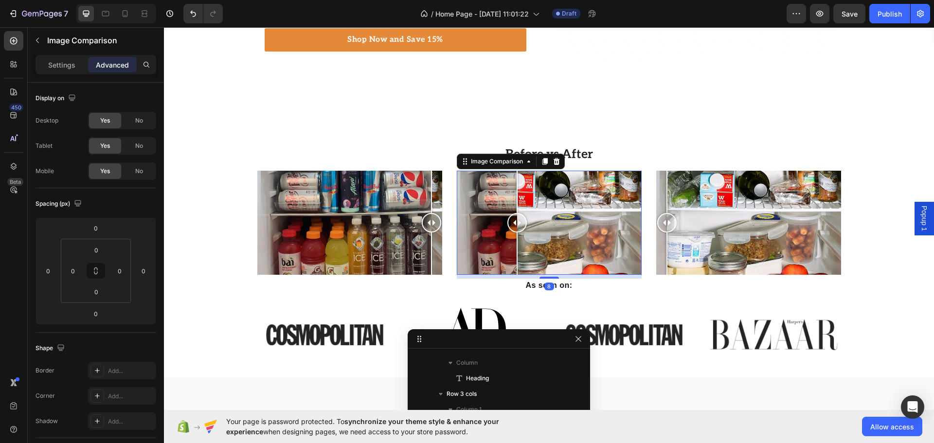
click at [517, 185] on div at bounding box center [517, 192] width 1 height 42
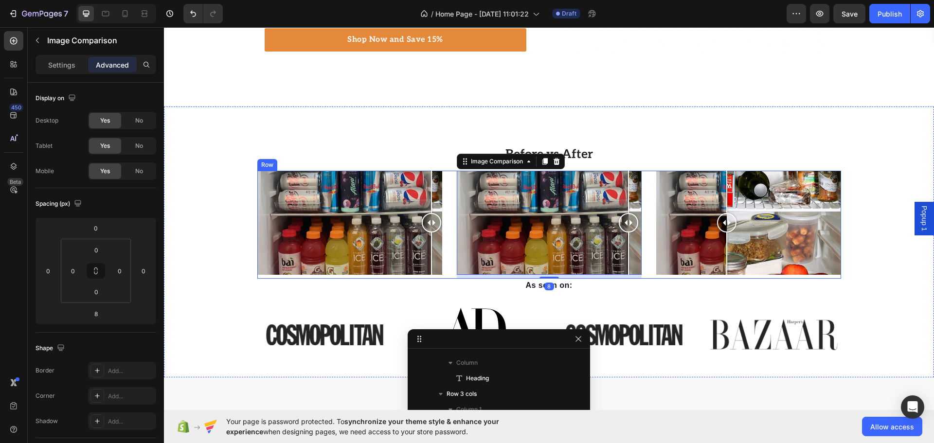
click at [726, 194] on div at bounding box center [726, 192] width 1 height 42
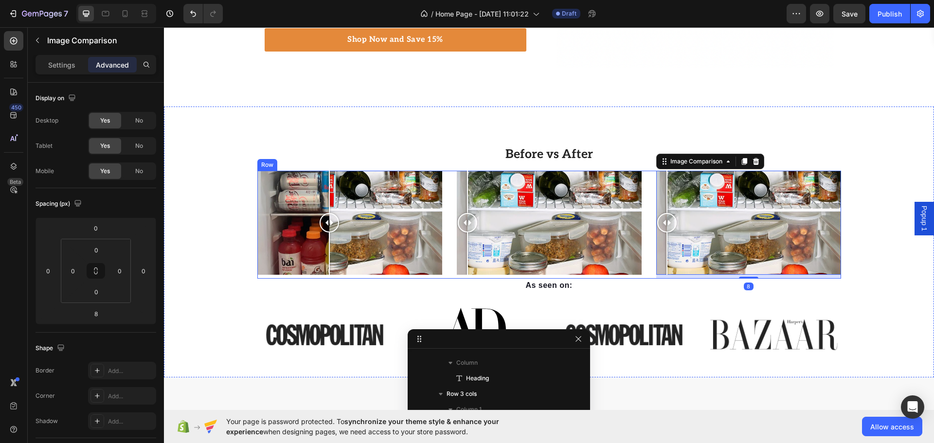
click at [329, 184] on div at bounding box center [329, 192] width 1 height 42
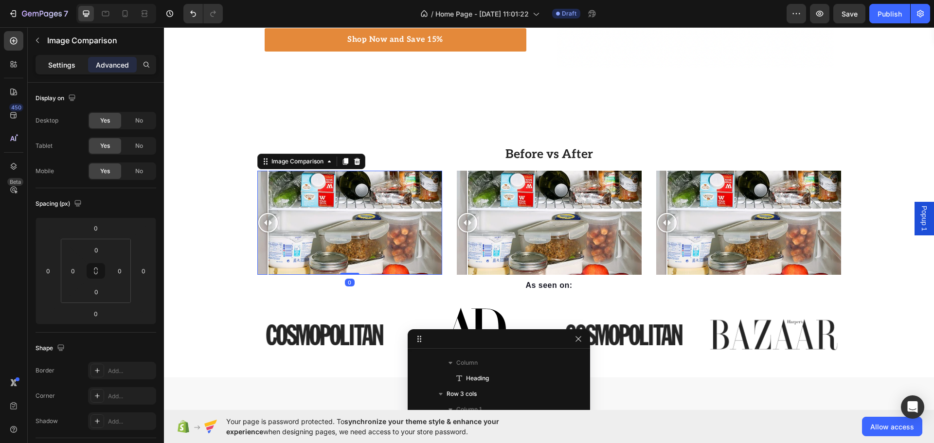
click at [55, 62] on p "Settings" at bounding box center [61, 65] width 27 height 10
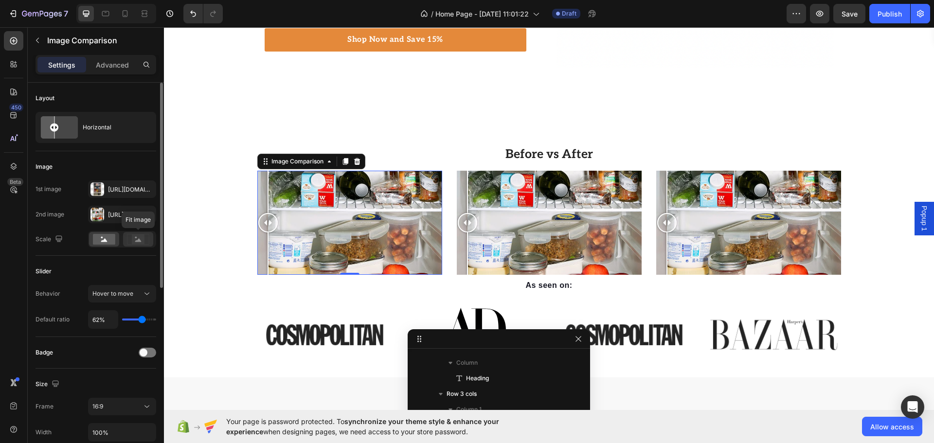
click at [131, 238] on icon at bounding box center [138, 239] width 22 height 11
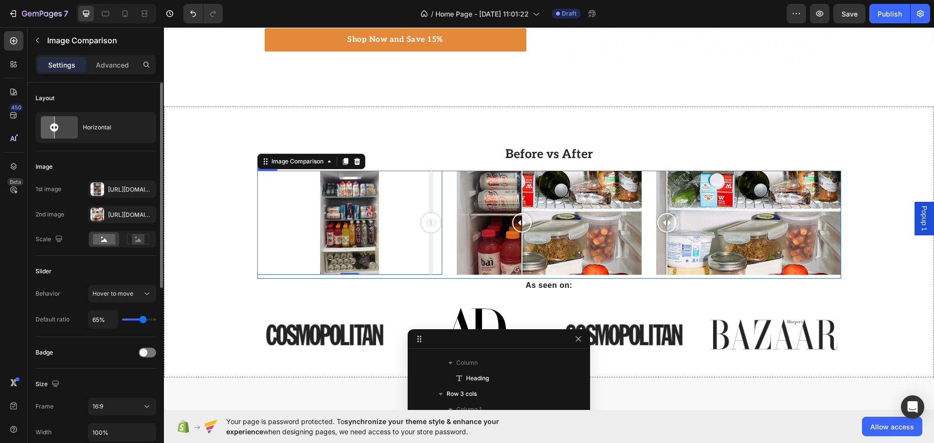
click at [521, 255] on div at bounding box center [521, 253] width 1 height 42
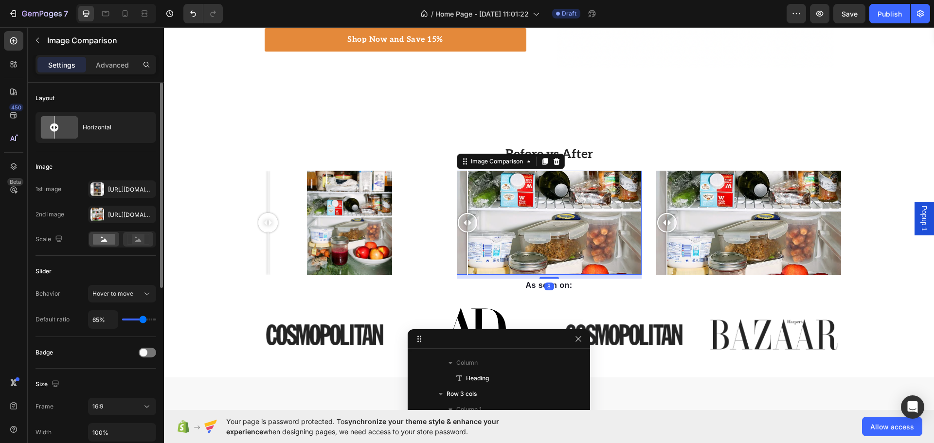
click at [130, 235] on icon at bounding box center [138, 239] width 22 height 11
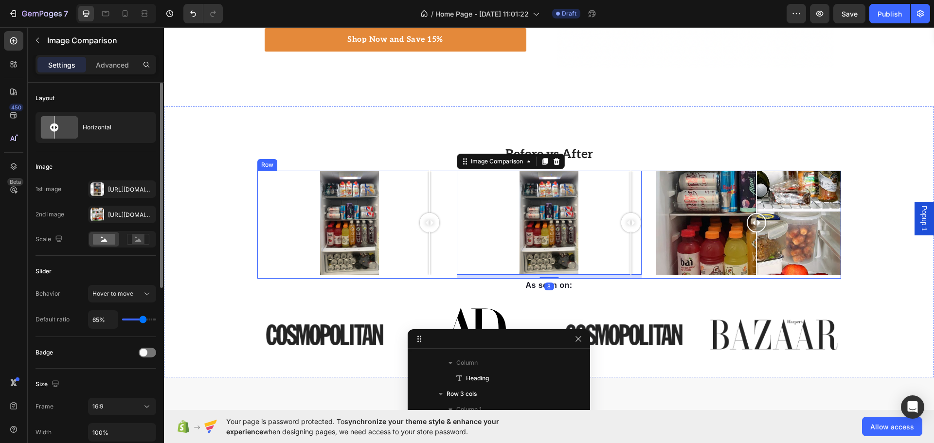
click at [756, 254] on div at bounding box center [756, 253] width 1 height 42
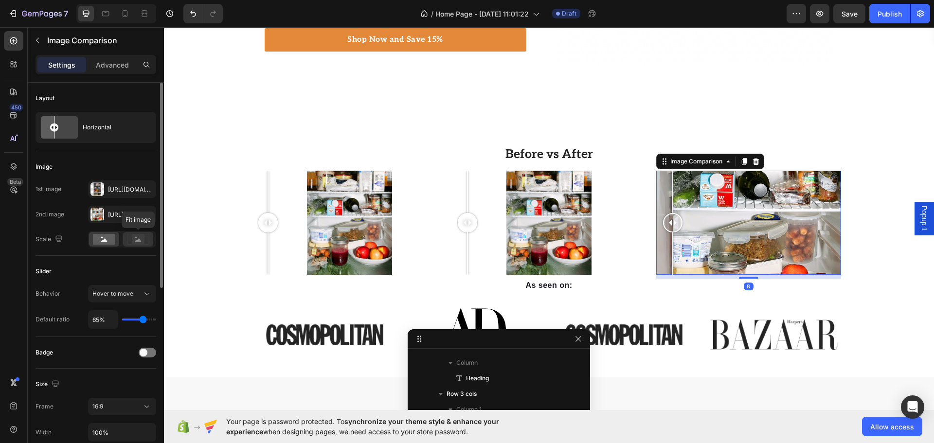
click at [127, 241] on icon at bounding box center [138, 239] width 22 height 11
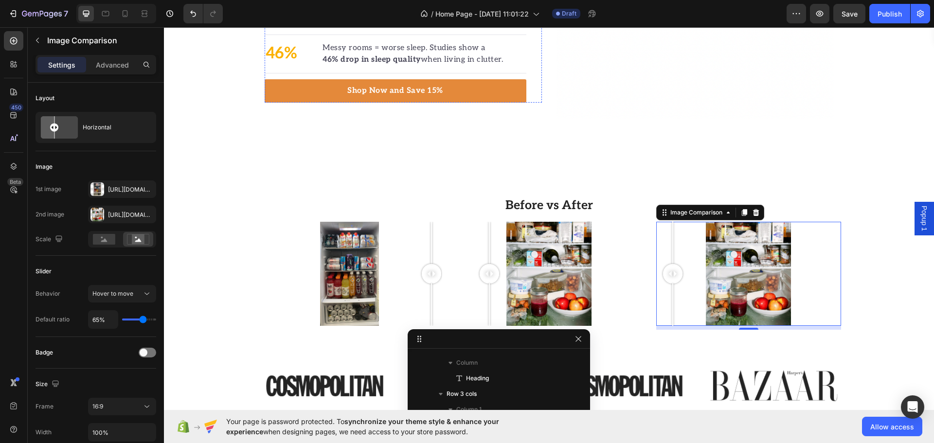
scroll to position [805, 0]
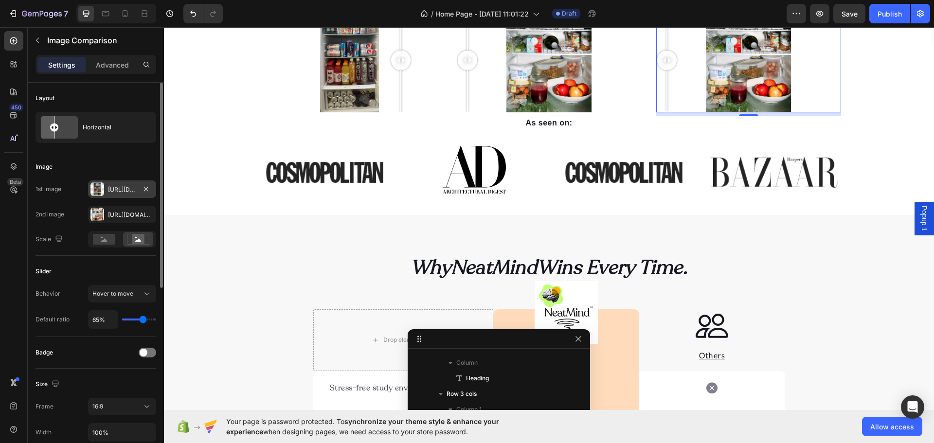
click at [122, 192] on div "Https://cdn.Shopify.Com/s/files/1/0643/1175/4830/files/gempages_556811980007015…" at bounding box center [122, 189] width 28 height 9
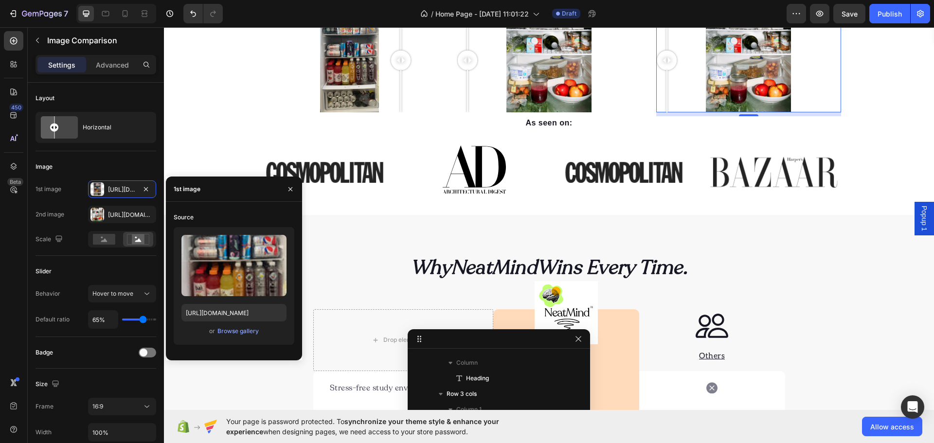
click at [212, 334] on span "or" at bounding box center [212, 331] width 6 height 12
click at [221, 329] on div "Browse gallery" at bounding box center [237, 331] width 41 height 9
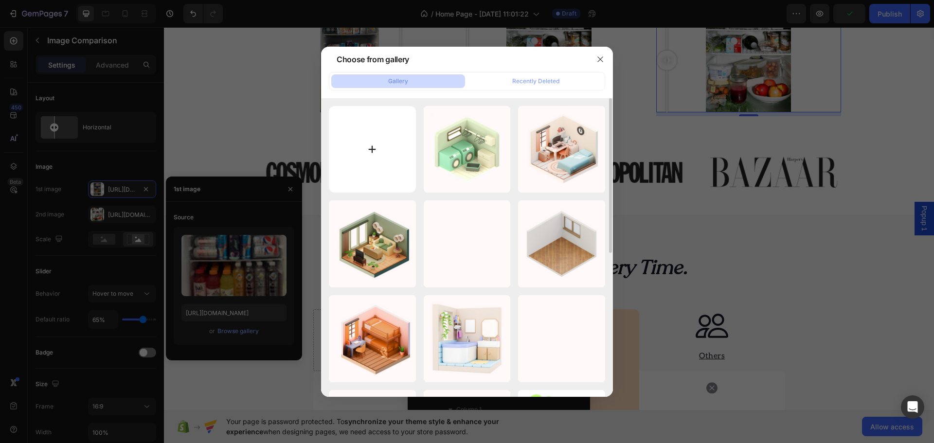
click at [380, 160] on input "file" at bounding box center [372, 149] width 87 height 87
type input "C:\fakepath\download (9).jpg"
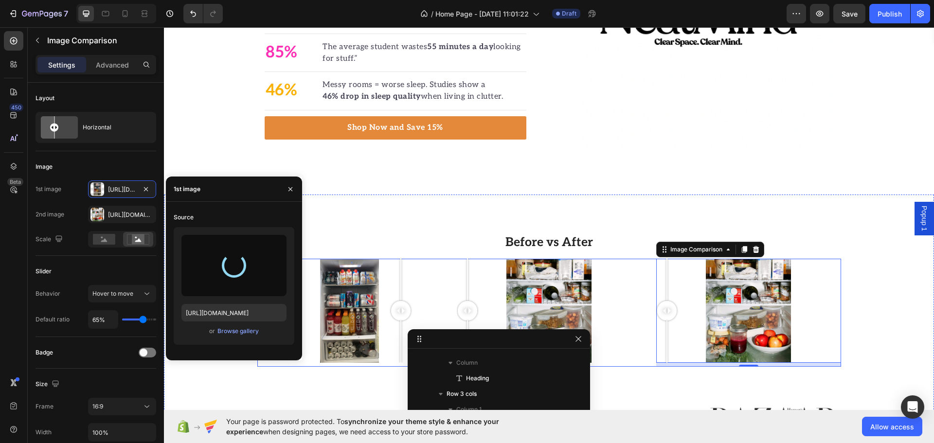
type input "[URL][DOMAIN_NAME]"
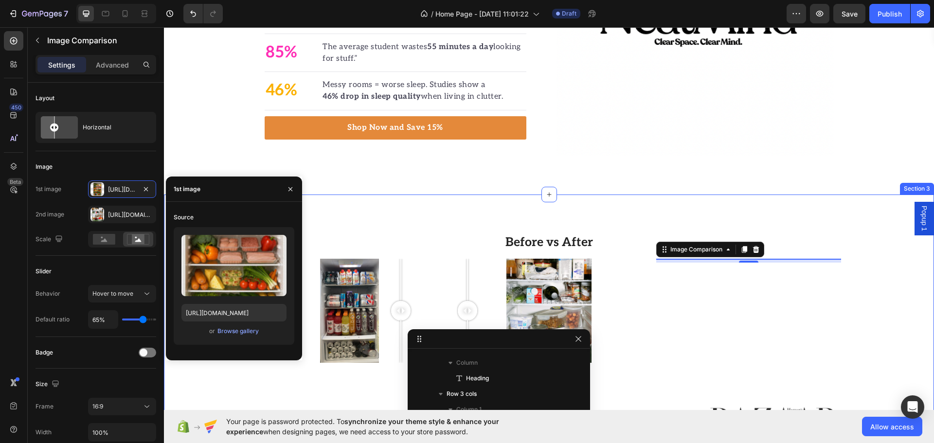
scroll to position [652, 0]
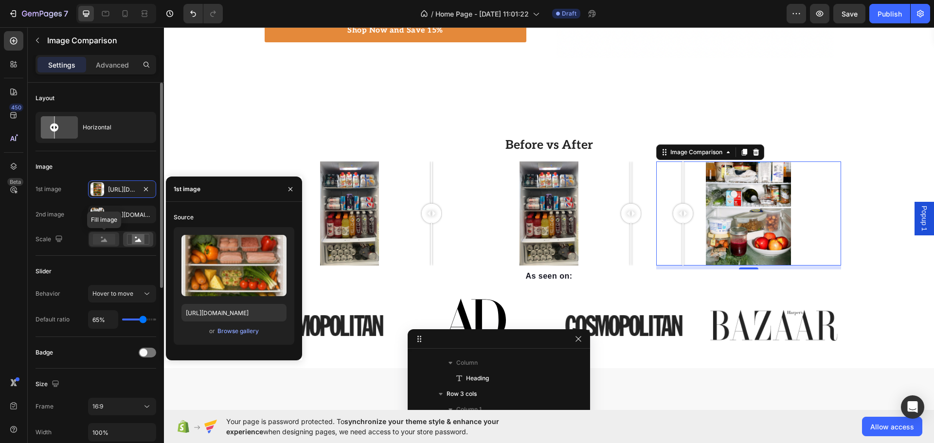
click at [113, 243] on rect at bounding box center [104, 239] width 22 height 11
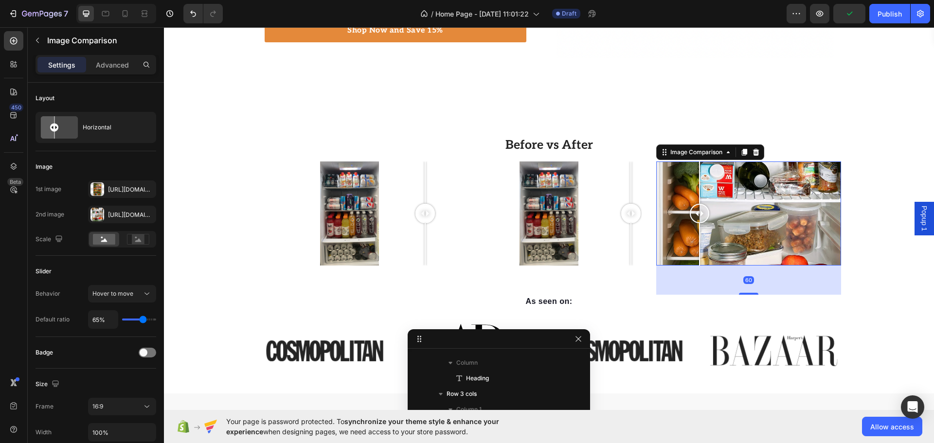
drag, startPoint x: 742, startPoint y: 268, endPoint x: 754, endPoint y: 294, distance: 28.1
click at [754, 266] on div "60" at bounding box center [748, 266] width 185 height 0
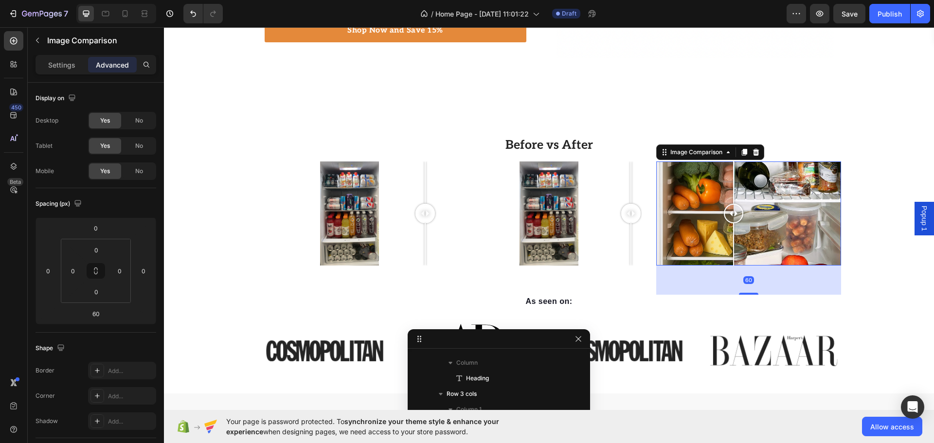
click at [733, 225] on div at bounding box center [733, 244] width 1 height 42
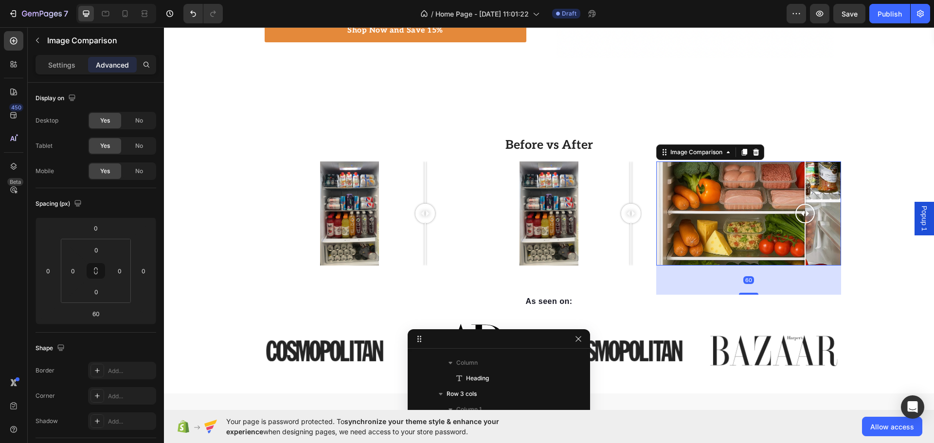
click at [805, 237] on div at bounding box center [805, 244] width 1 height 42
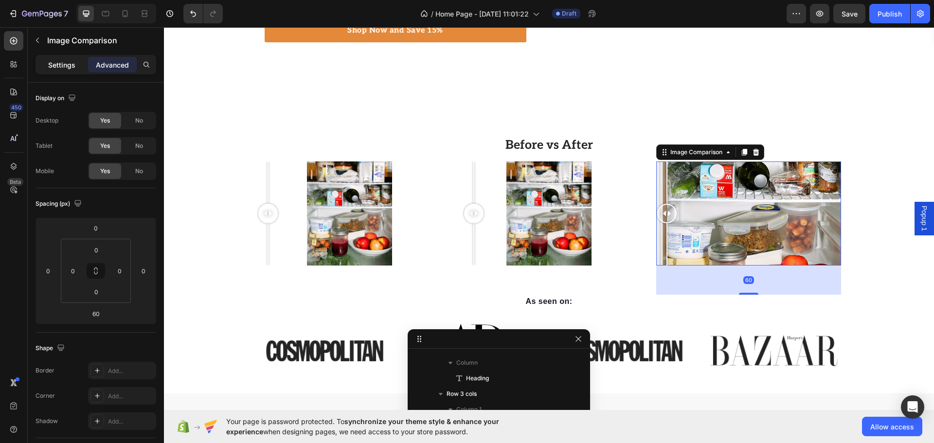
click at [63, 63] on div "Settings" at bounding box center [61, 65] width 49 height 16
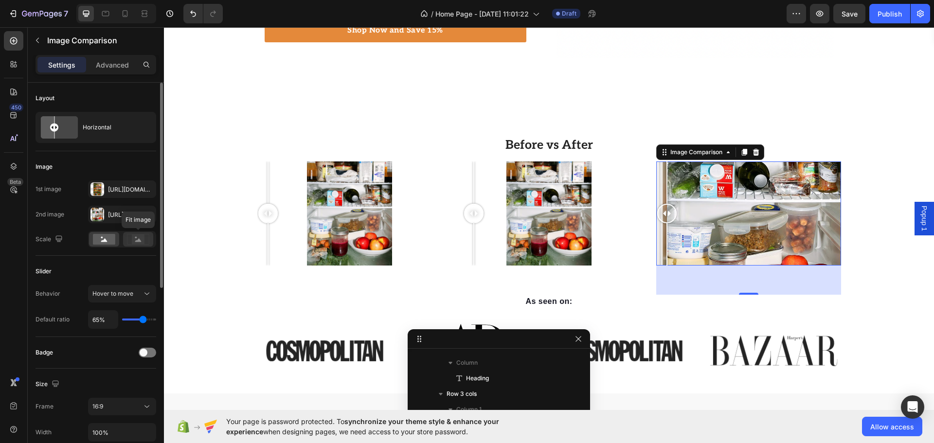
click at [137, 240] on rect at bounding box center [138, 239] width 13 height 10
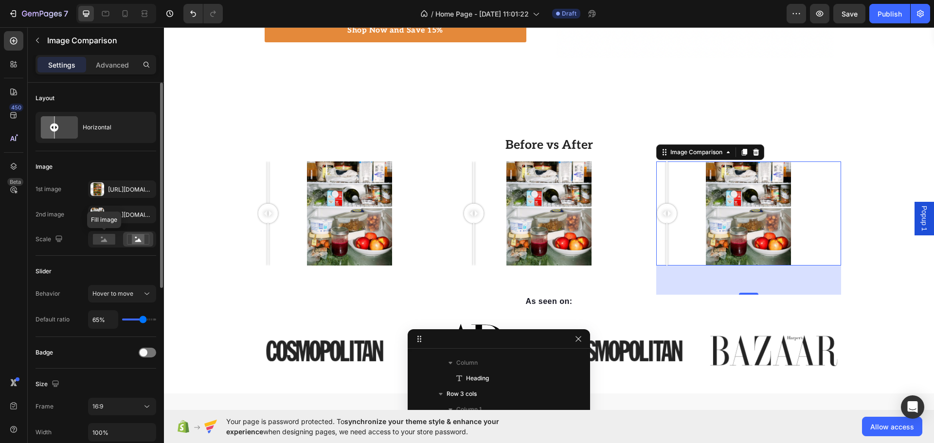
click at [79, 235] on div "Scale Fill image" at bounding box center [96, 239] width 121 height 17
click at [96, 236] on rect at bounding box center [104, 239] width 22 height 11
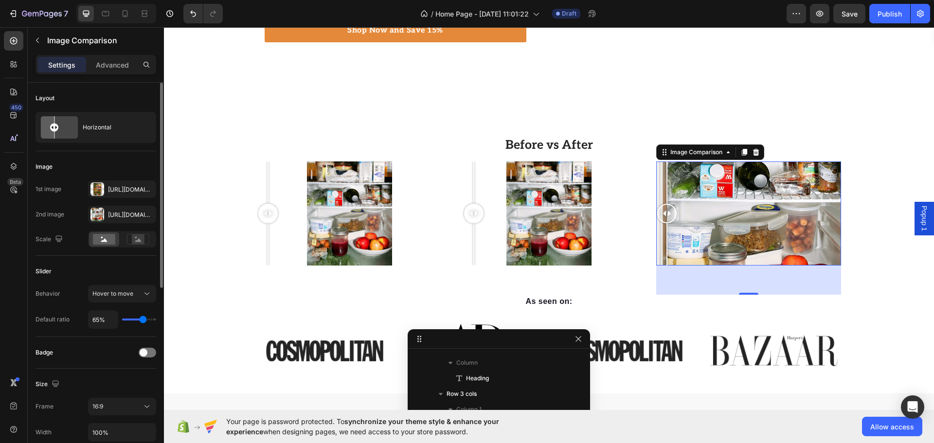
click at [141, 320] on input "range" at bounding box center [139, 320] width 34 height 2
click at [131, 289] on span "Hover to move" at bounding box center [112, 293] width 41 height 9
drag, startPoint x: 129, startPoint y: 276, endPoint x: 130, endPoint y: 286, distance: 9.8
click at [129, 276] on div "Slider" at bounding box center [96, 272] width 121 height 16
click at [151, 347] on div "Badge" at bounding box center [96, 353] width 121 height 16
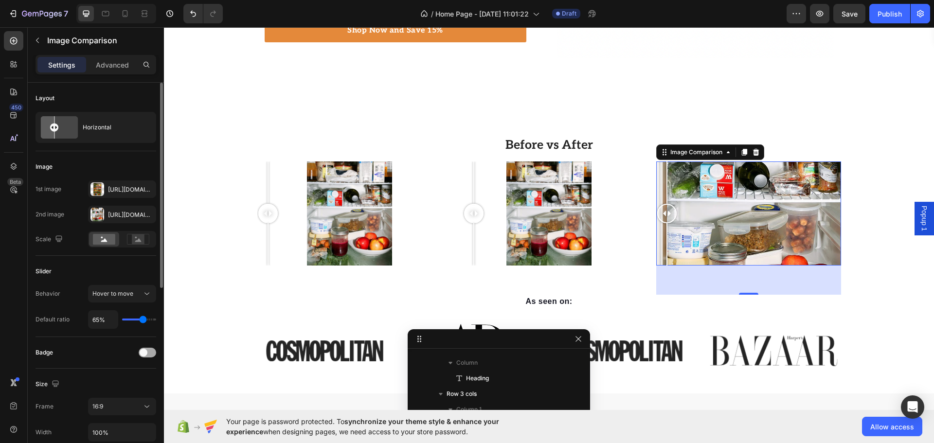
click at [143, 354] on span at bounding box center [144, 353] width 8 height 8
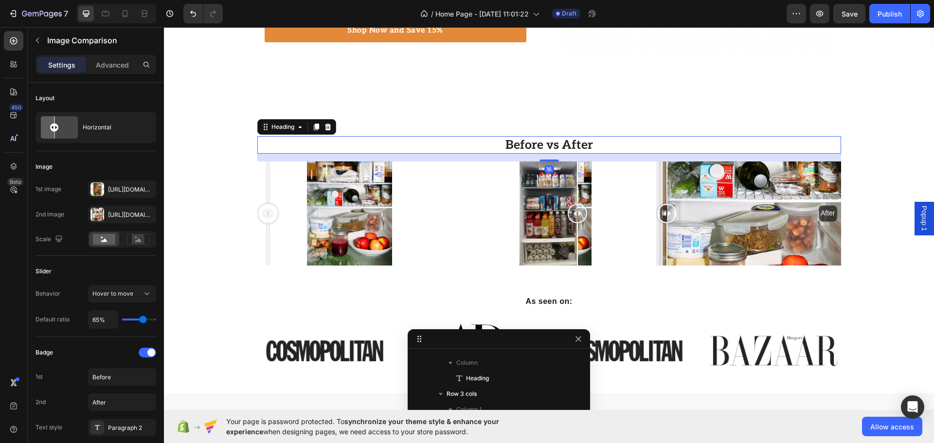
click at [578, 143] on p "Before vs After" at bounding box center [549, 145] width 582 height 16
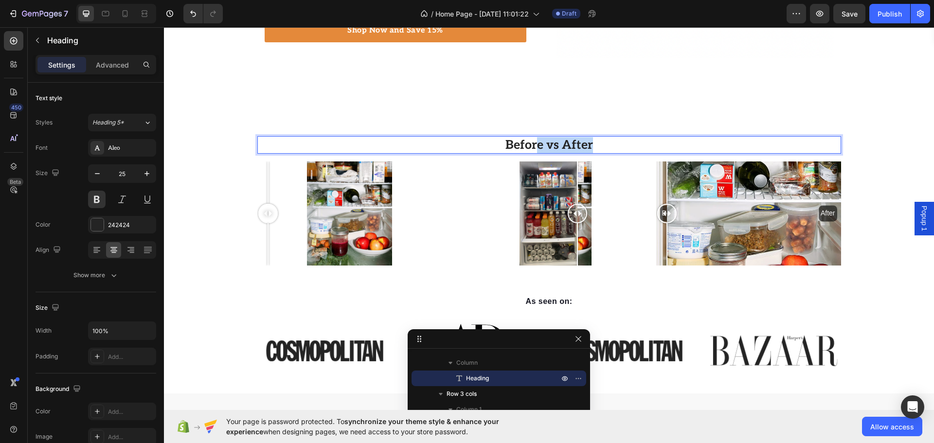
drag, startPoint x: 597, startPoint y: 143, endPoint x: 534, endPoint y: 142, distance: 62.8
click at [534, 142] on p "Before vs After" at bounding box center [549, 145] width 582 height 16
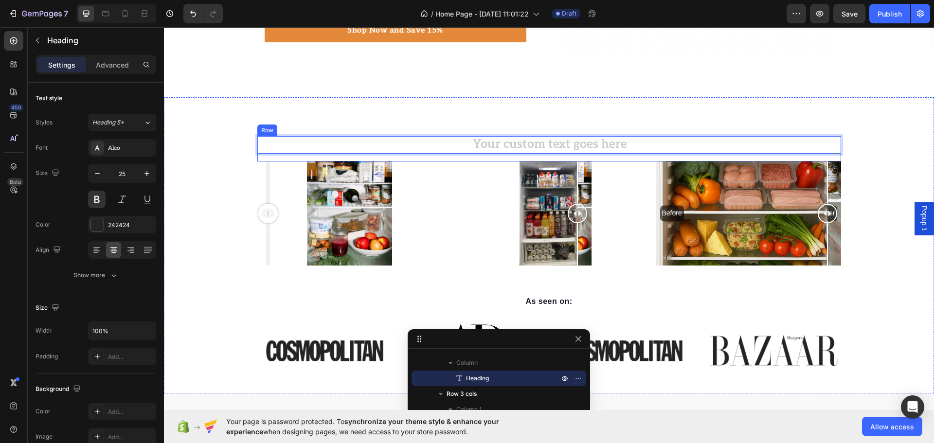
click at [857, 187] on div "Heading 16 Row Image Comparison Image Comparison Before After Image Comparison …" at bounding box center [548, 257] width 755 height 242
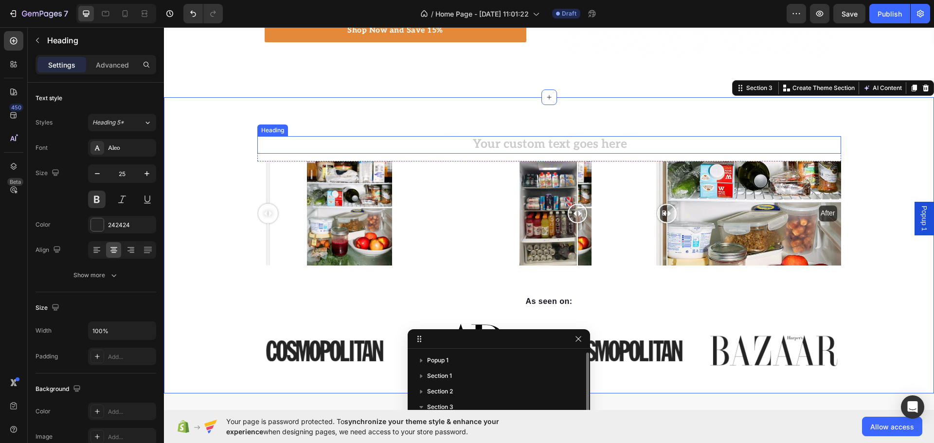
click at [564, 143] on h2 "Rich Text Editor. Editing area: main" at bounding box center [549, 145] width 584 height 18
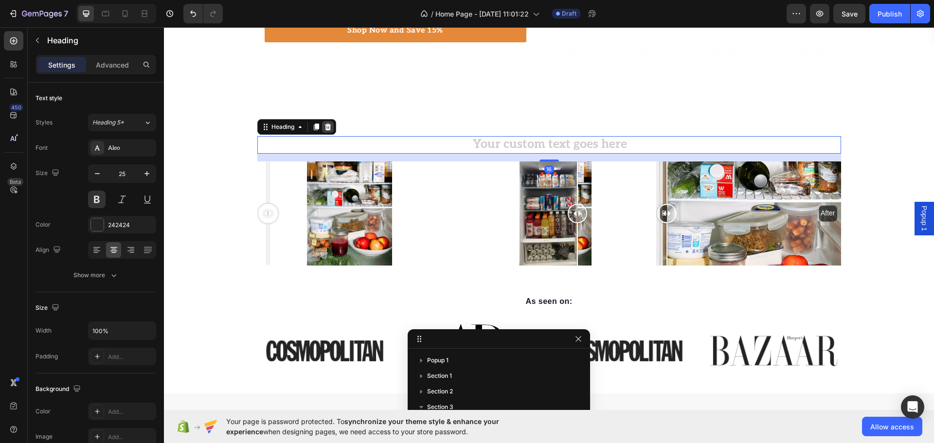
click at [324, 128] on icon at bounding box center [328, 127] width 8 height 8
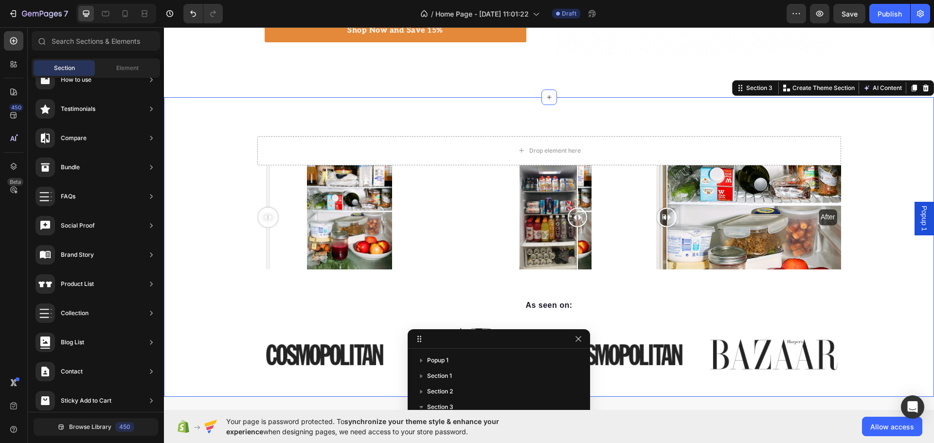
click at [248, 186] on div "Drop element here Row Image Comparison Image Comparison Before After Image Comp…" at bounding box center [548, 258] width 755 height 245
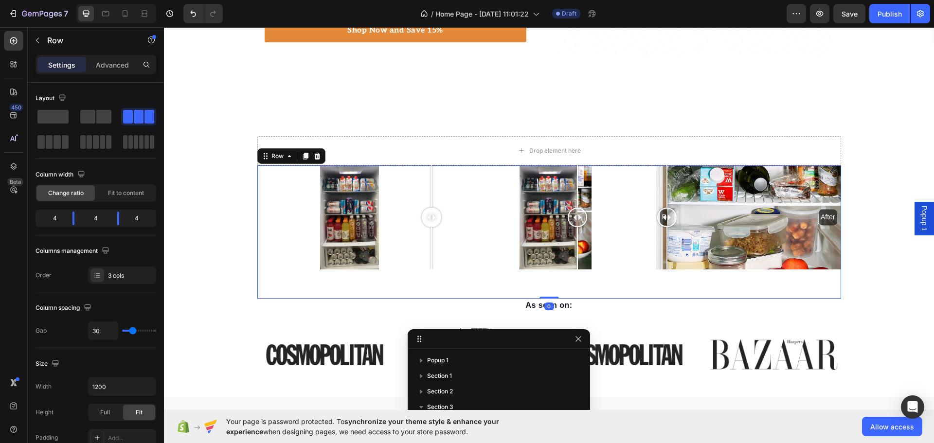
click at [448, 193] on div "Image Comparison Image Comparison Before After Image Comparison Row 0" at bounding box center [549, 231] width 584 height 133
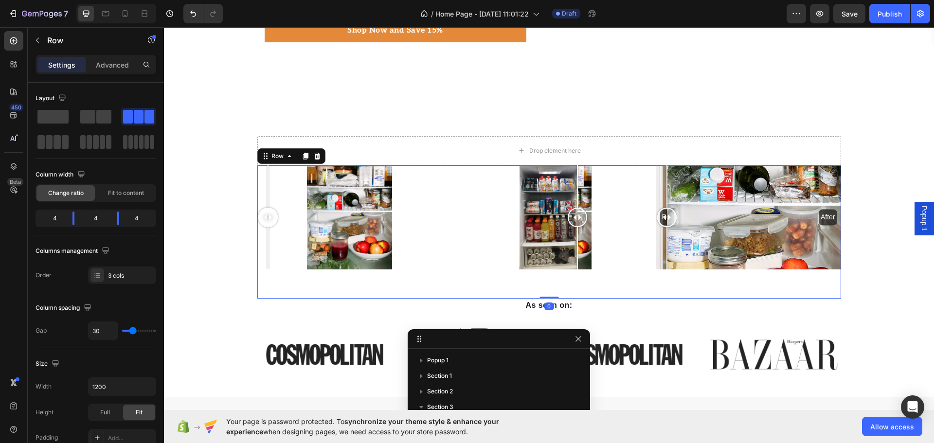
scroll to position [847, 0]
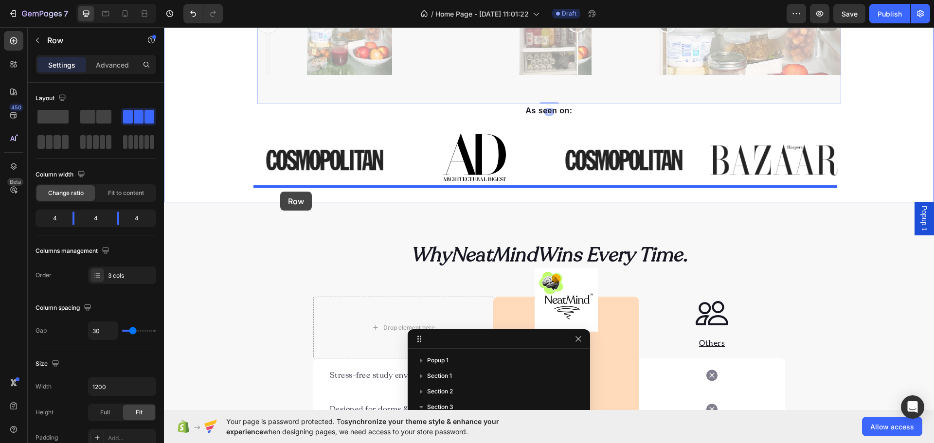
drag, startPoint x: 264, startPoint y: 160, endPoint x: 280, endPoint y: 192, distance: 35.9
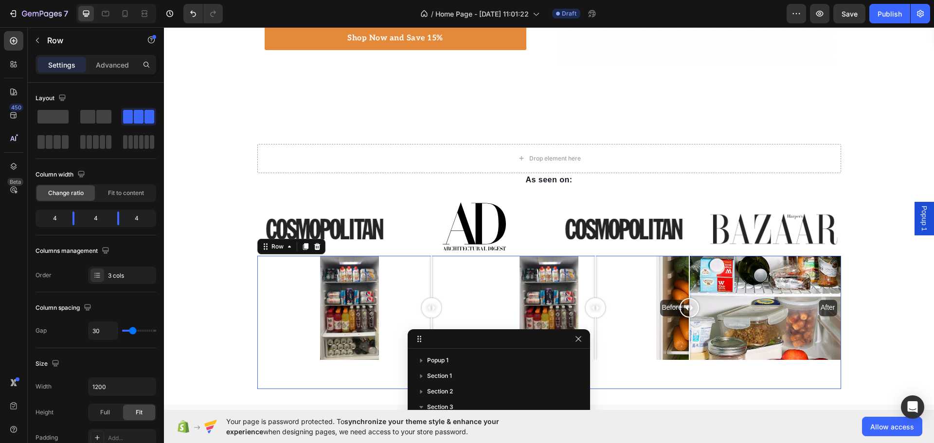
scroll to position [616, 0]
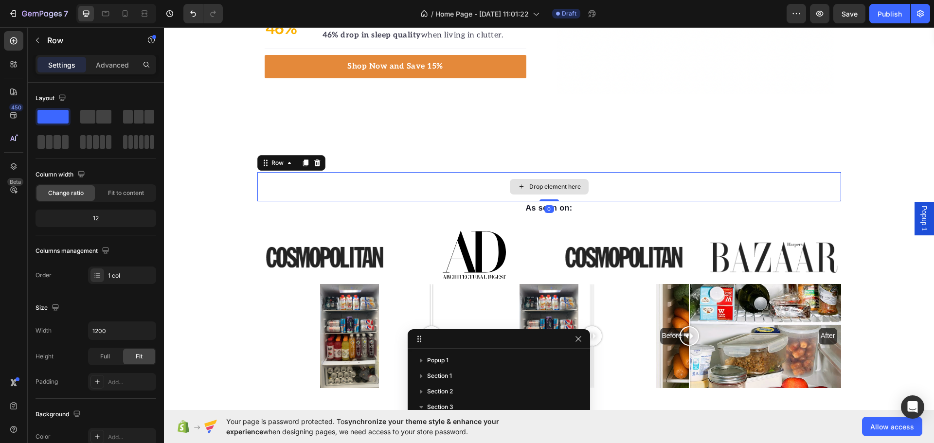
click at [421, 185] on div "Drop element here" at bounding box center [549, 186] width 584 height 29
click at [317, 163] on div at bounding box center [317, 163] width 12 height 12
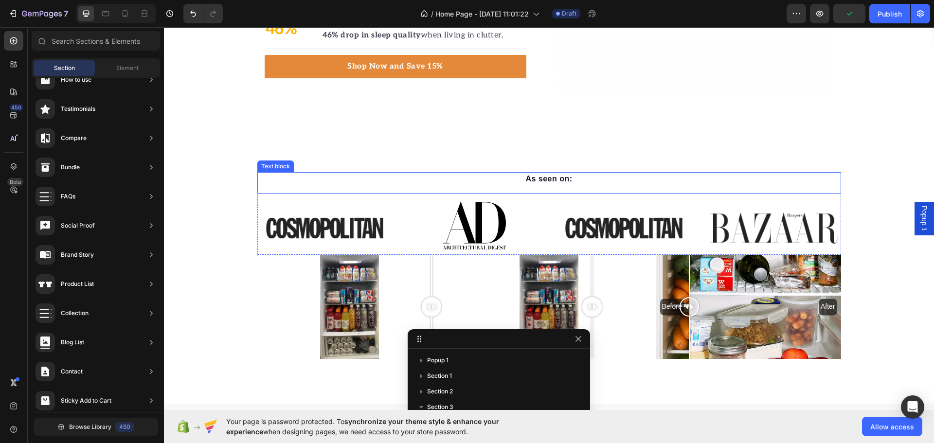
click at [324, 139] on div "As seen on: Text block Image Image Image Image Image Image Carousel Row Image C…" at bounding box center [549, 268] width 770 height 270
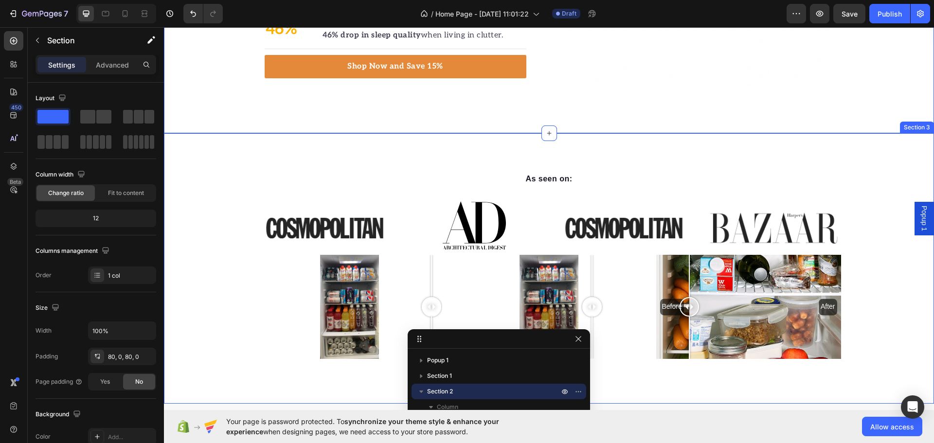
click at [288, 168] on div "As seen on: Text block Image Image Image Image Image Image Carousel Row Image C…" at bounding box center [549, 268] width 770 height 270
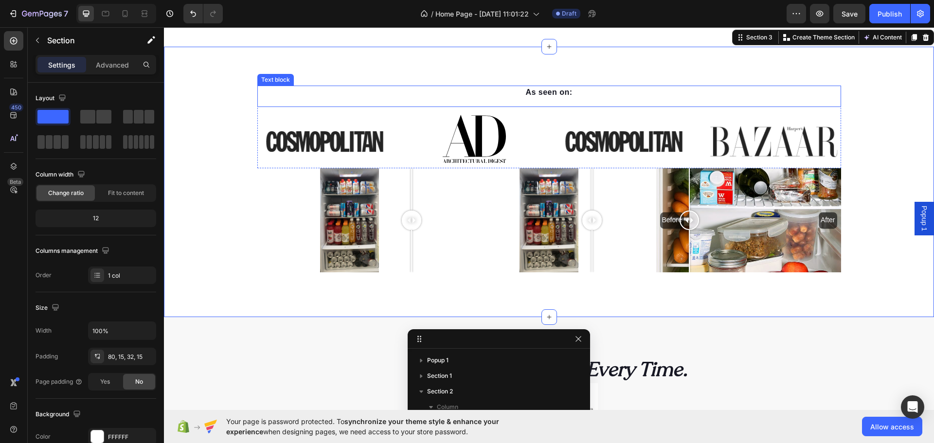
scroll to position [714, 0]
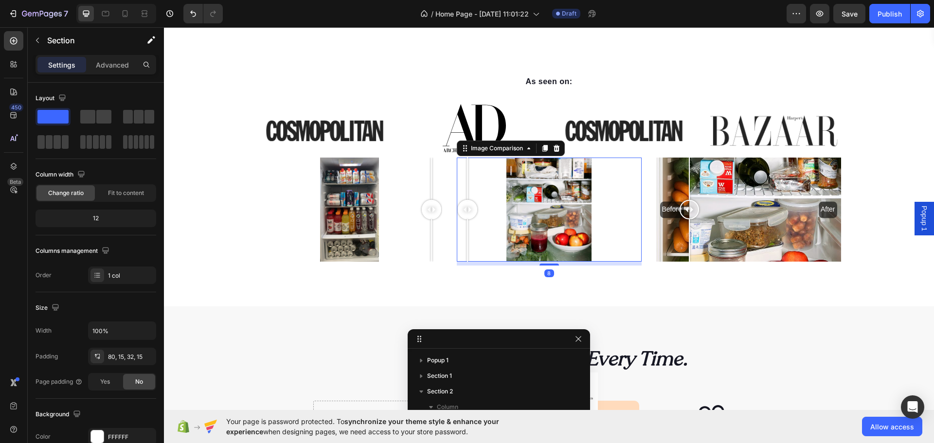
click at [459, 241] on div at bounding box center [467, 210] width 19 height 104
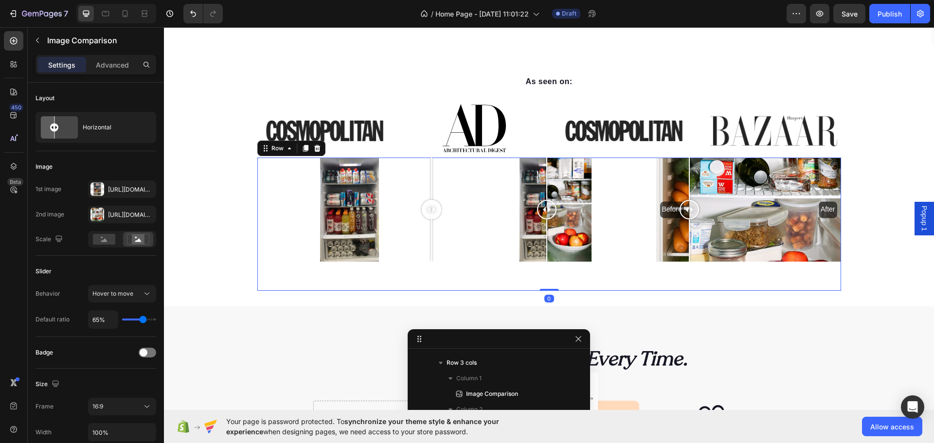
click at [546, 257] on div at bounding box center [546, 240] width 1 height 42
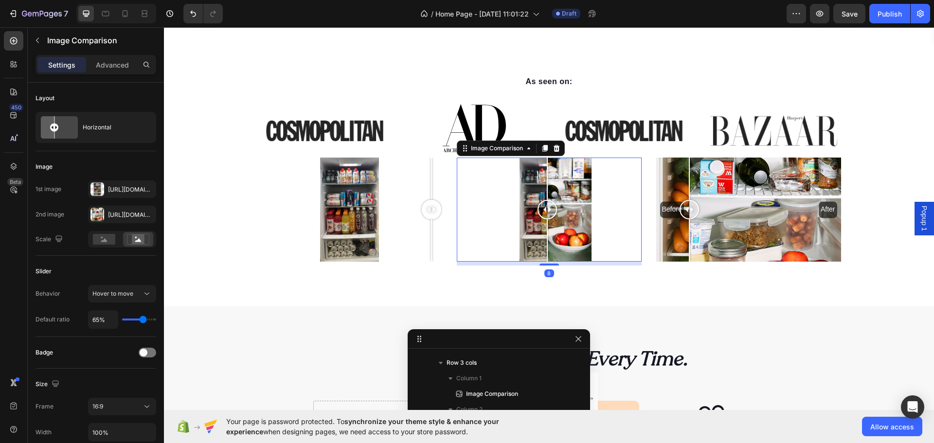
click at [545, 243] on div "Image Comparison 8" at bounding box center [549, 210] width 185 height 104
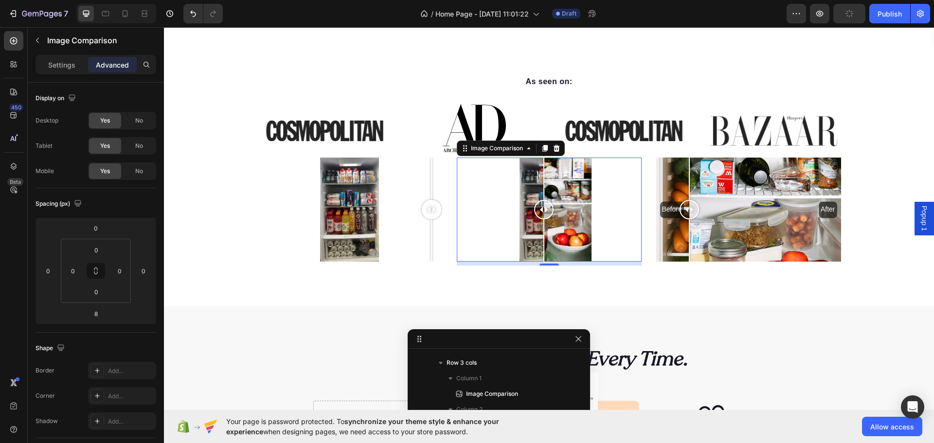
drag, startPoint x: 541, startPoint y: 264, endPoint x: 466, endPoint y: 267, distance: 74.5
click at [540, 243] on div "Image Comparison 8" at bounding box center [549, 210] width 185 height 104
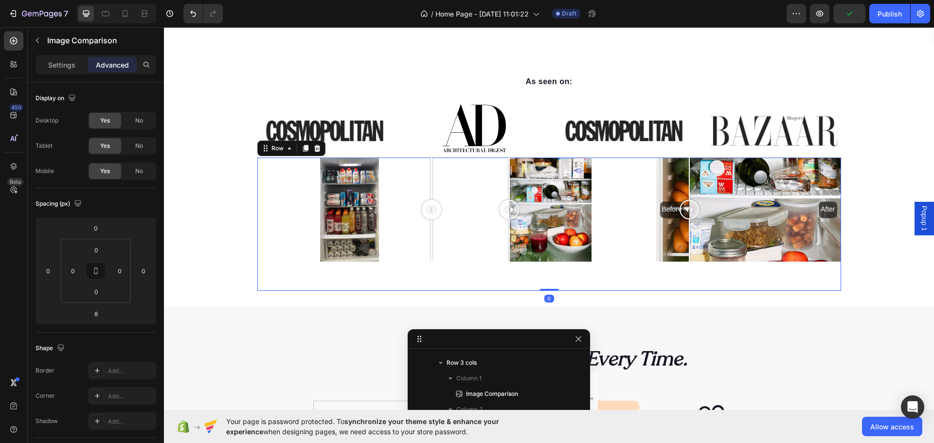
click at [466, 267] on div "Image Comparison" at bounding box center [549, 224] width 185 height 133
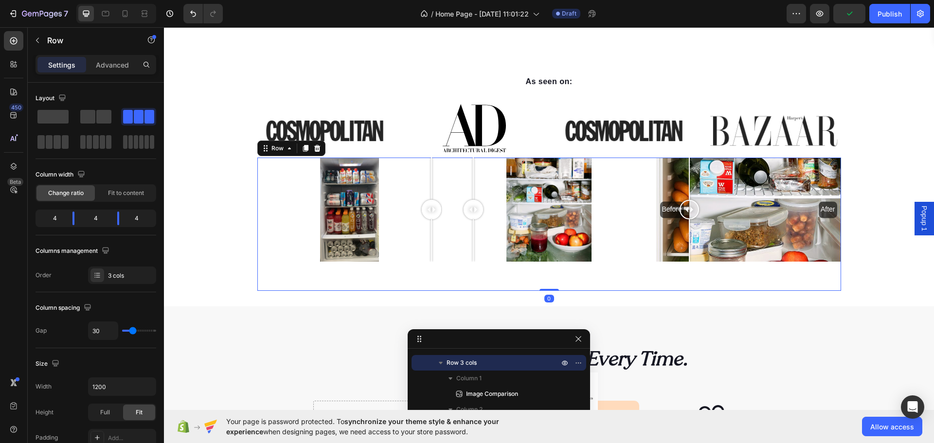
click at [469, 264] on div "Image Comparison" at bounding box center [549, 224] width 185 height 133
click at [474, 244] on div at bounding box center [473, 240] width 1 height 42
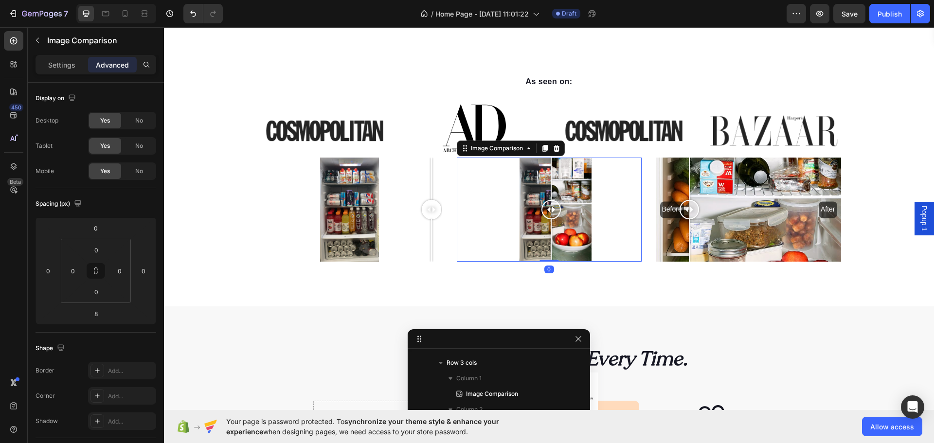
drag, startPoint x: 547, startPoint y: 264, endPoint x: 547, endPoint y: 243, distance: 21.4
click at [547, 243] on div "Image Comparison 0" at bounding box center [549, 210] width 185 height 104
type input "0"
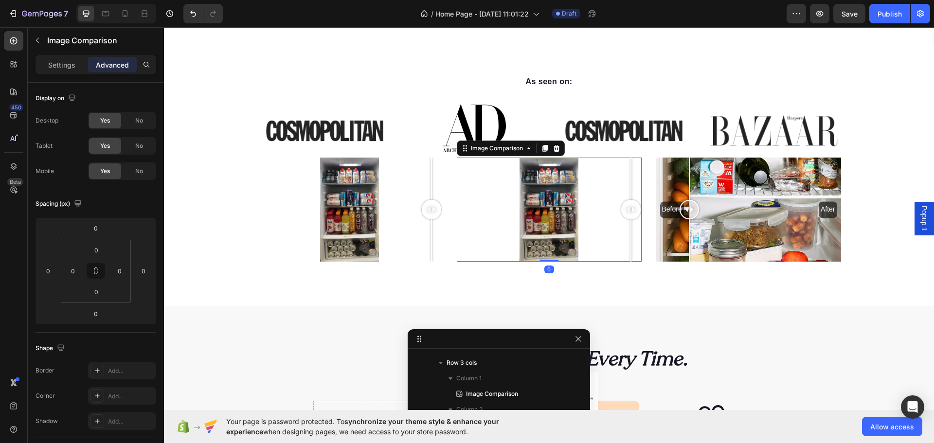
click at [636, 261] on div at bounding box center [630, 210] width 19 height 104
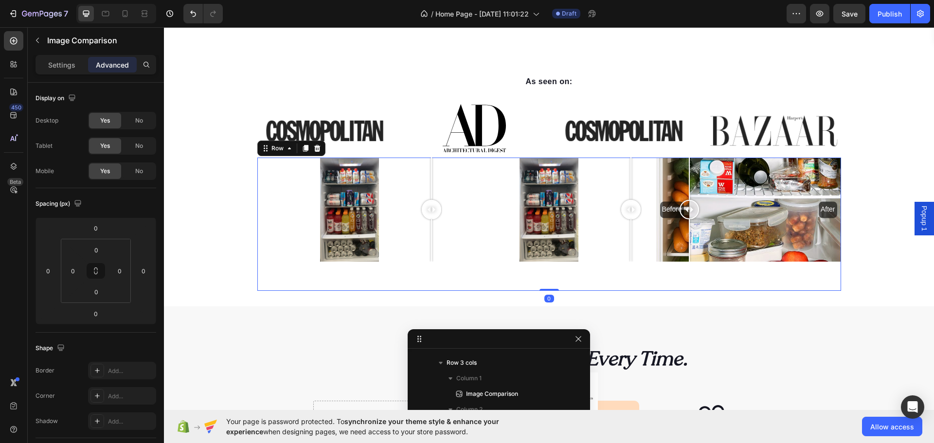
drag, startPoint x: 639, startPoint y: 262, endPoint x: 639, endPoint y: 268, distance: 6.3
click at [639, 265] on div "Image Comparison Image Comparison Before After Image Comparison Row 0" at bounding box center [549, 224] width 584 height 133
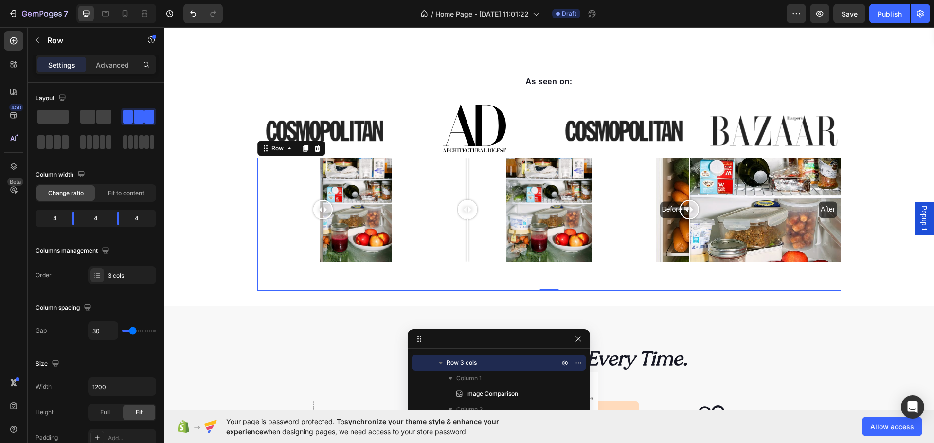
drag, startPoint x: 335, startPoint y: 278, endPoint x: 338, endPoint y: 289, distance: 11.6
click at [333, 273] on div "Image Comparison" at bounding box center [349, 224] width 185 height 133
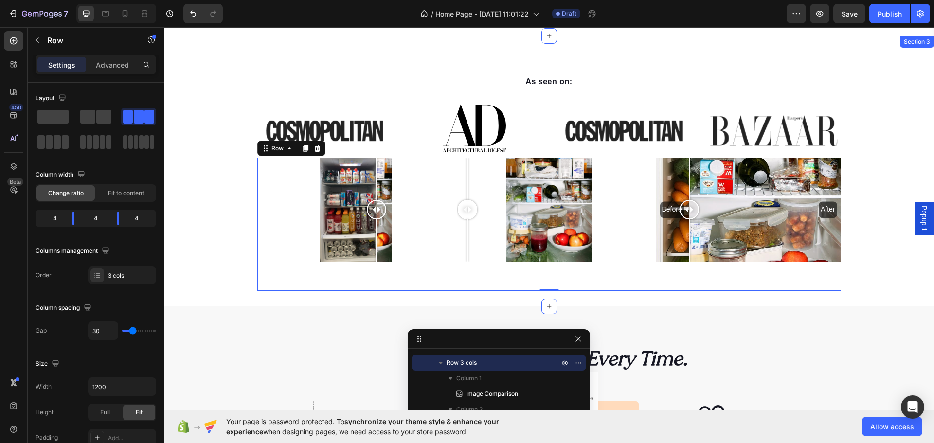
click at [376, 229] on div at bounding box center [376, 240] width 1 height 42
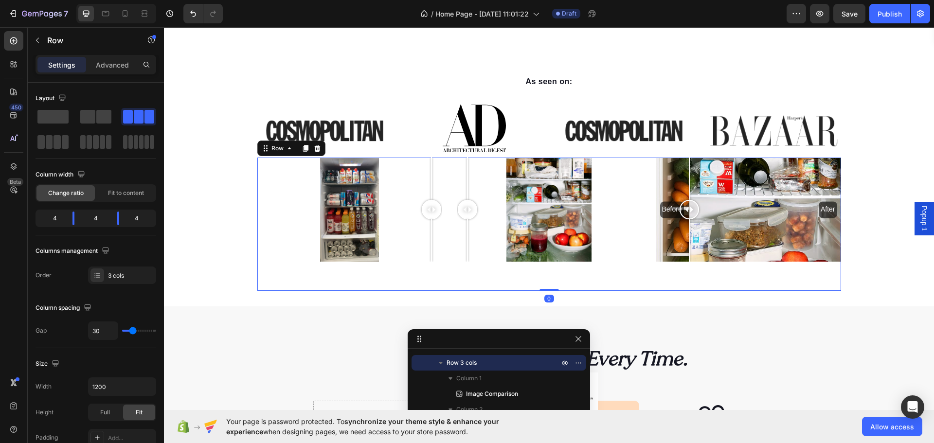
click at [450, 222] on div "Image Comparison Image Comparison Before After Image Comparison Row 0" at bounding box center [549, 224] width 584 height 133
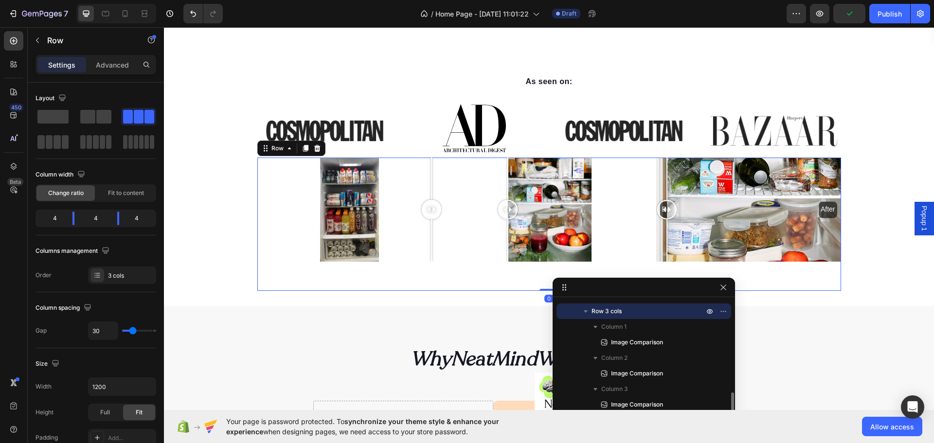
drag, startPoint x: 511, startPoint y: 344, endPoint x: 678, endPoint y: 299, distance: 173.3
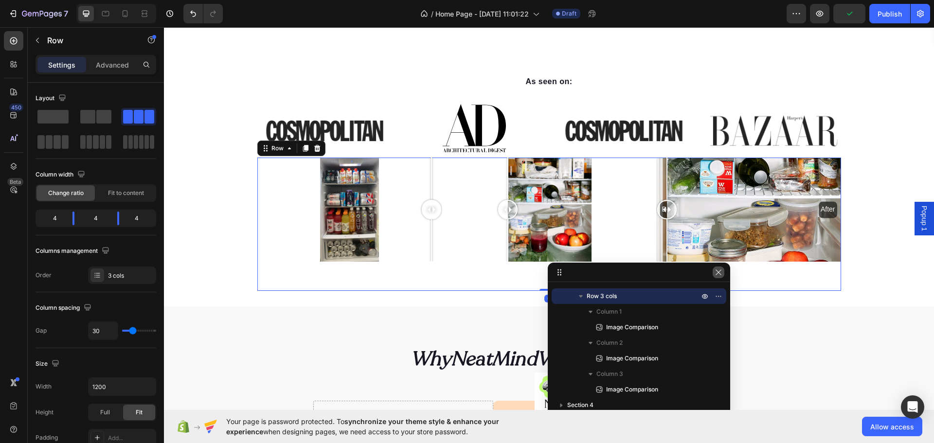
click at [715, 273] on icon "button" at bounding box center [719, 272] width 8 height 8
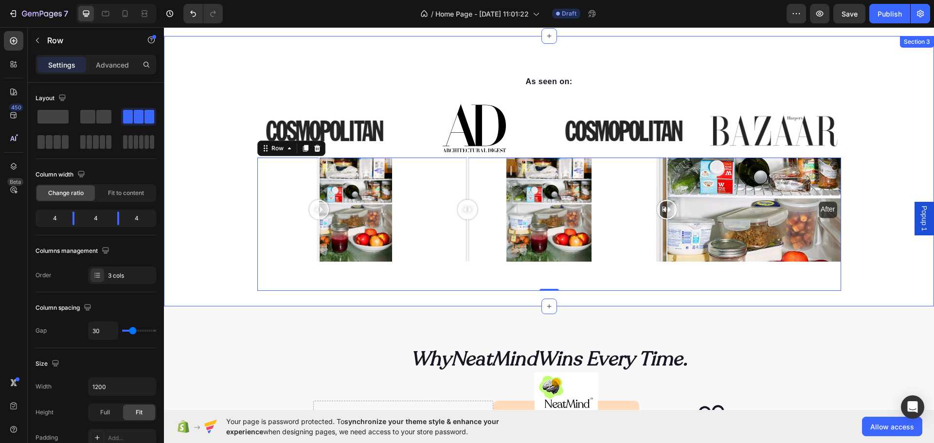
click at [315, 201] on div at bounding box center [318, 209] width 19 height 19
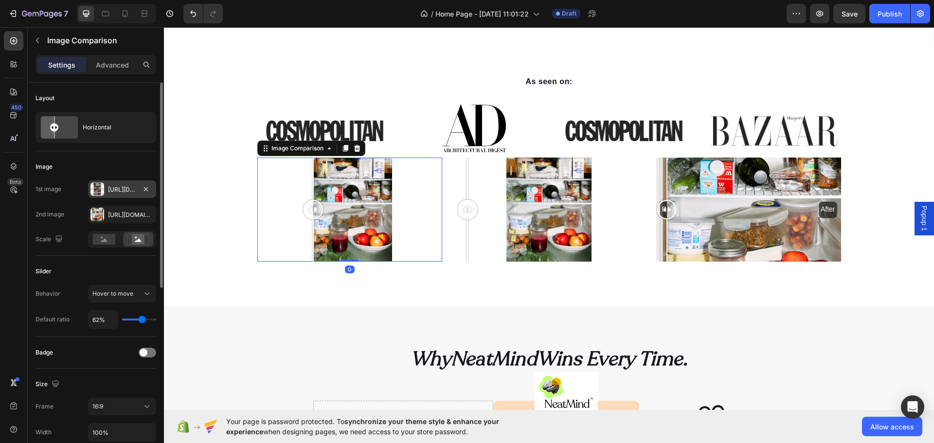
click at [100, 188] on div at bounding box center [97, 189] width 14 height 14
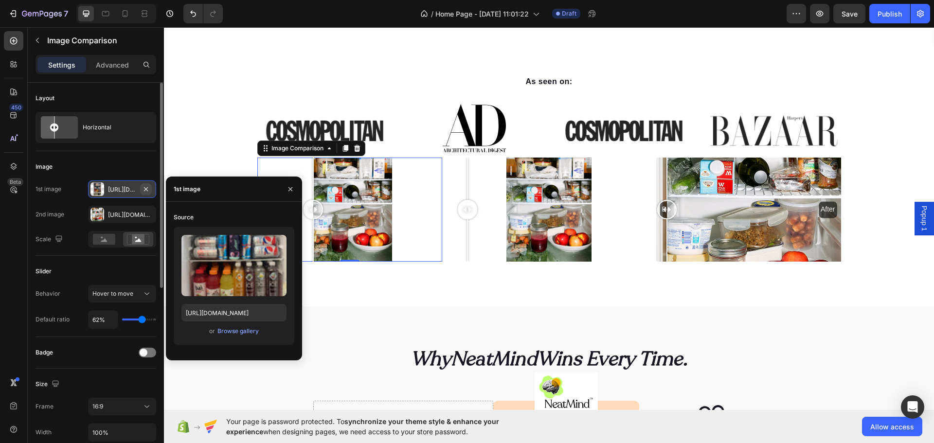
click at [151, 188] on button "button" at bounding box center [146, 189] width 12 height 12
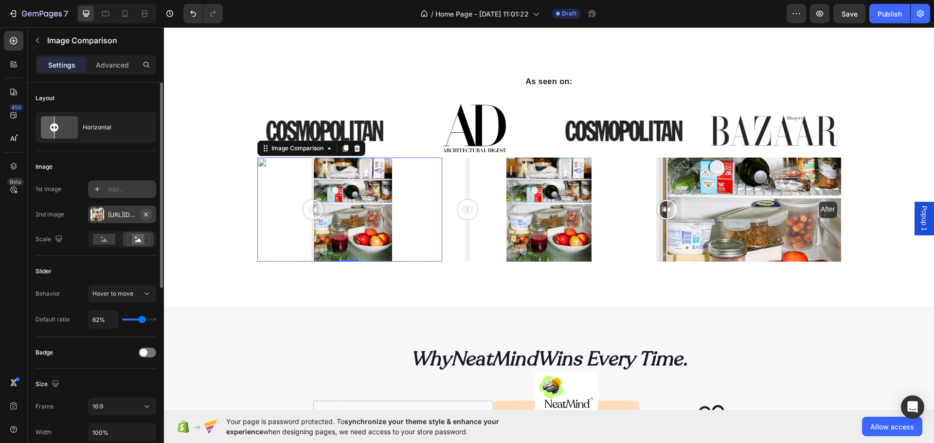
click at [147, 215] on icon "button" at bounding box center [146, 215] width 8 height 8
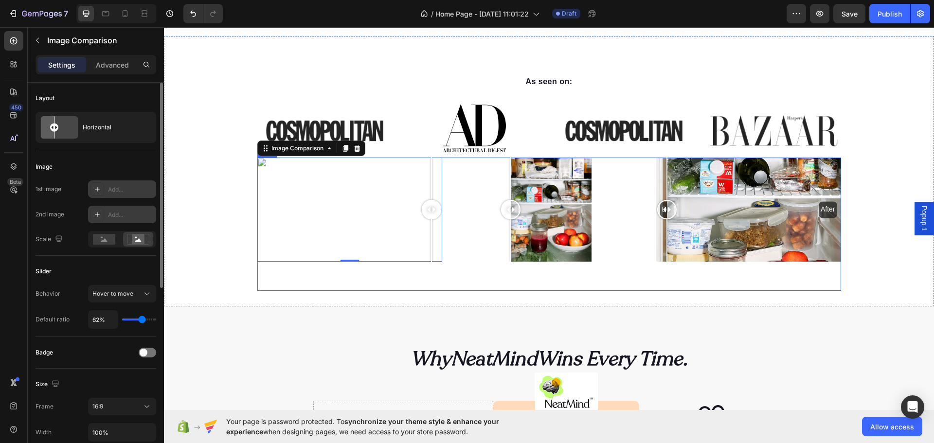
click at [511, 190] on div at bounding box center [510, 179] width 1 height 42
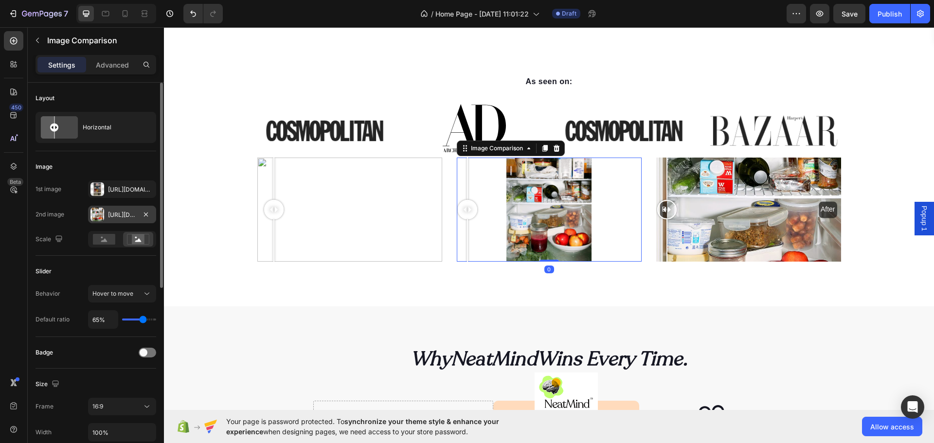
click at [99, 223] on div "1st image Https://cdn.Shopify.Com/s/files/1/0643/1175/4830/files/gempages_55681…" at bounding box center [96, 213] width 121 height 67
click at [97, 216] on div at bounding box center [97, 215] width 14 height 14
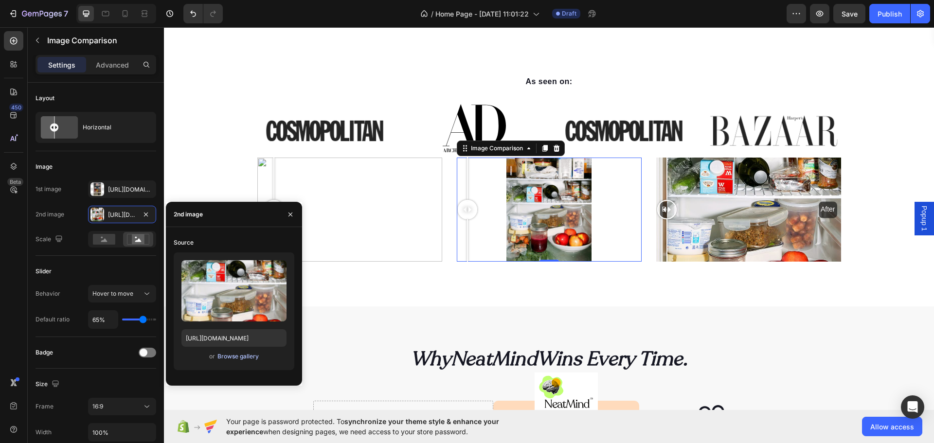
click at [231, 359] on div "Browse gallery" at bounding box center [237, 356] width 41 height 9
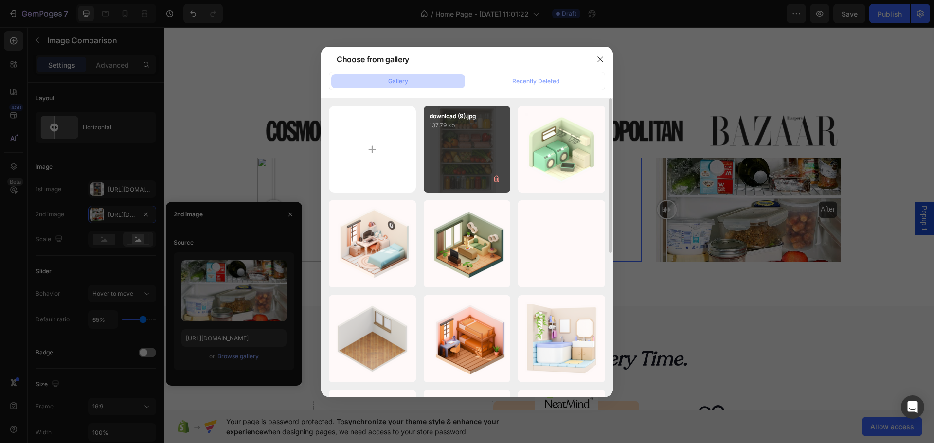
click at [442, 152] on div "download (9).jpg 137.79 kb" at bounding box center [467, 149] width 87 height 87
type input "[URL][DOMAIN_NAME]"
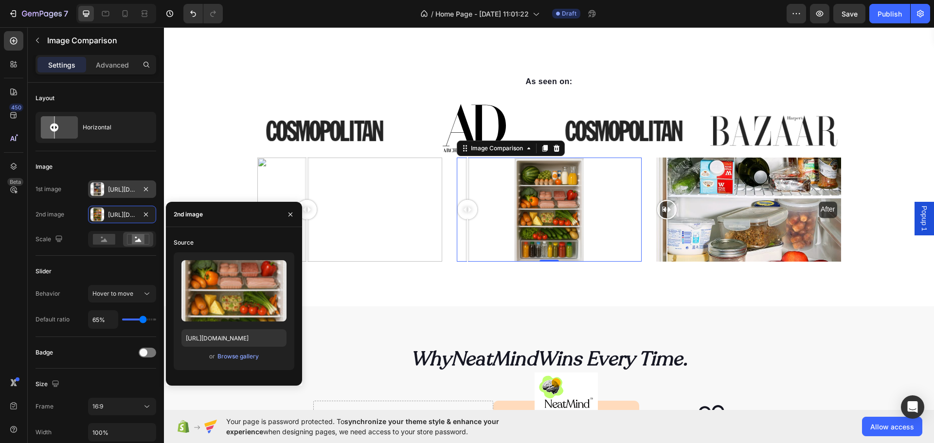
click at [111, 189] on div "Https://cdn.Shopify.Com/s/files/1/0643/1175/4830/files/gempages_556811980007015…" at bounding box center [122, 189] width 28 height 9
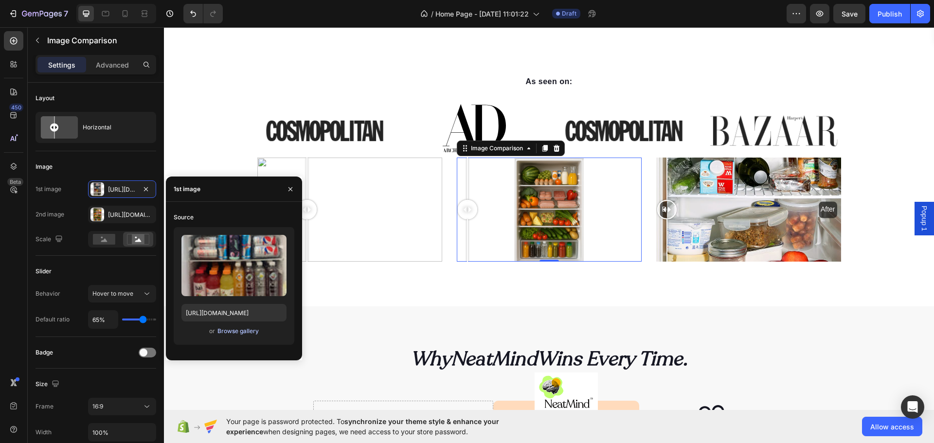
click at [241, 334] on div "Browse gallery" at bounding box center [237, 331] width 41 height 9
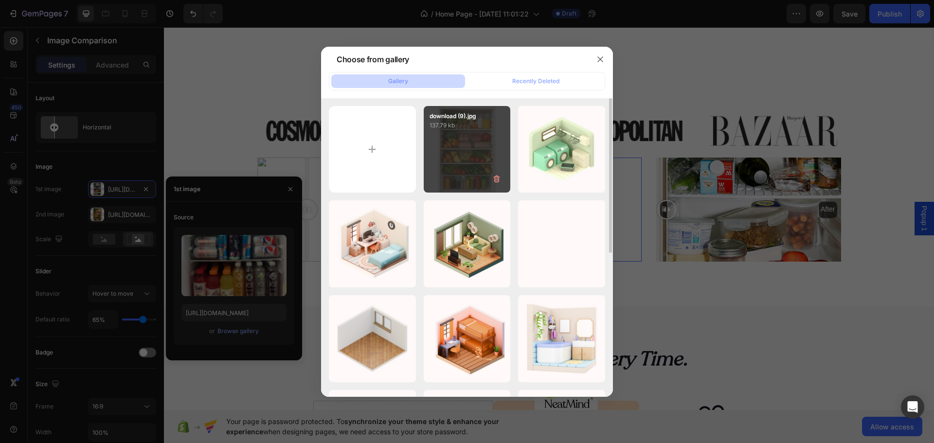
click at [463, 147] on div "download (9).jpg 137.79 kb" at bounding box center [467, 149] width 87 height 87
type input "[URL][DOMAIN_NAME]"
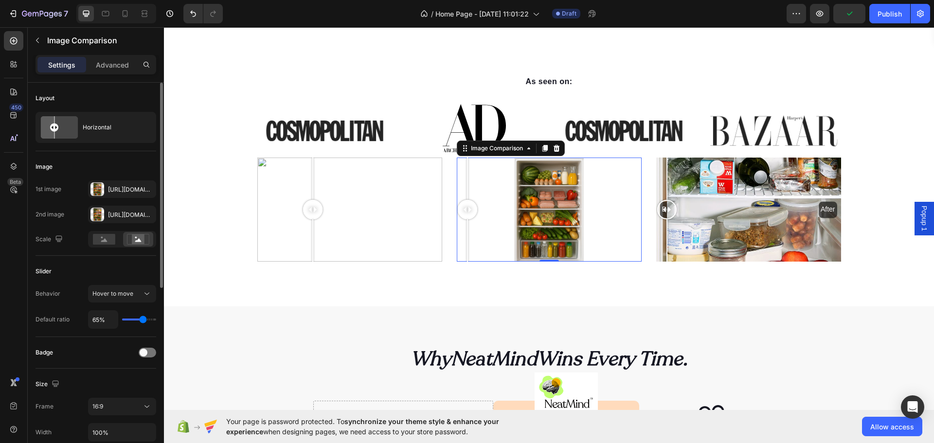
click at [95, 230] on div "1st image Https://cdn.Shopify.Com/s/files/1/0643/1175/4830/files/gempages_55681…" at bounding box center [96, 213] width 121 height 67
drag, startPoint x: 95, startPoint y: 247, endPoint x: 93, endPoint y: 242, distance: 5.4
click at [95, 247] on div at bounding box center [122, 239] width 68 height 17
click at [93, 242] on icon at bounding box center [104, 239] width 22 height 11
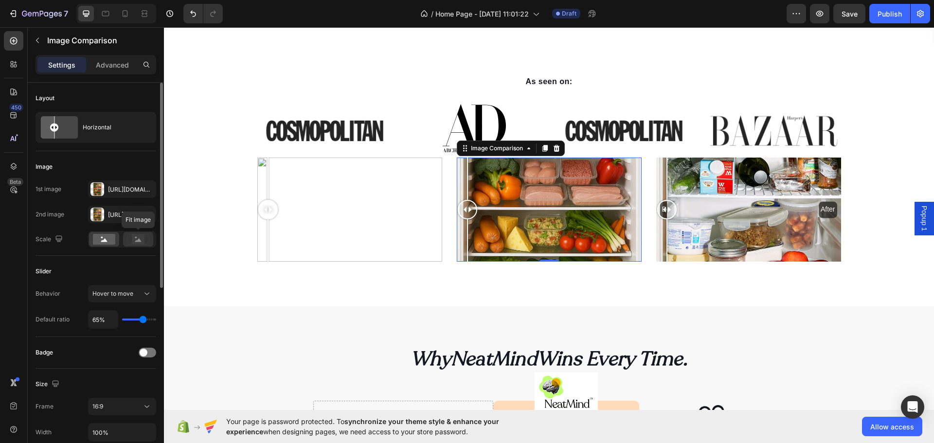
drag, startPoint x: 147, startPoint y: 241, endPoint x: 144, endPoint y: 236, distance: 5.9
click at [144, 236] on icon at bounding box center [138, 239] width 22 height 11
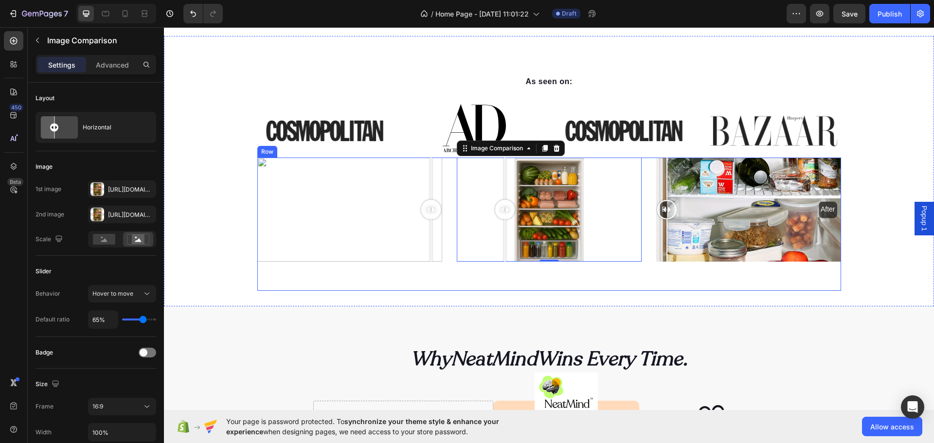
drag, startPoint x: 501, startPoint y: 232, endPoint x: 535, endPoint y: 219, distance: 36.2
click at [504, 232] on div at bounding box center [504, 240] width 1 height 42
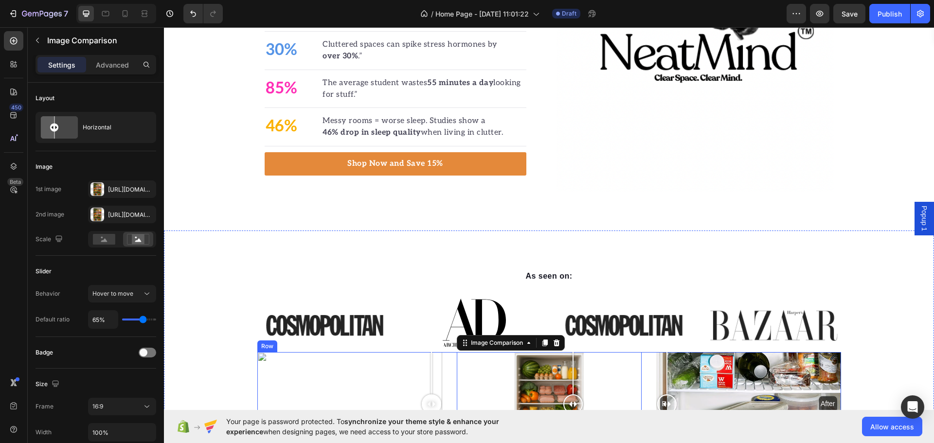
click at [568, 214] on div "Smart Start To The Semester Heading Our average student wastes 55 minutes a day…" at bounding box center [549, 52] width 770 height 355
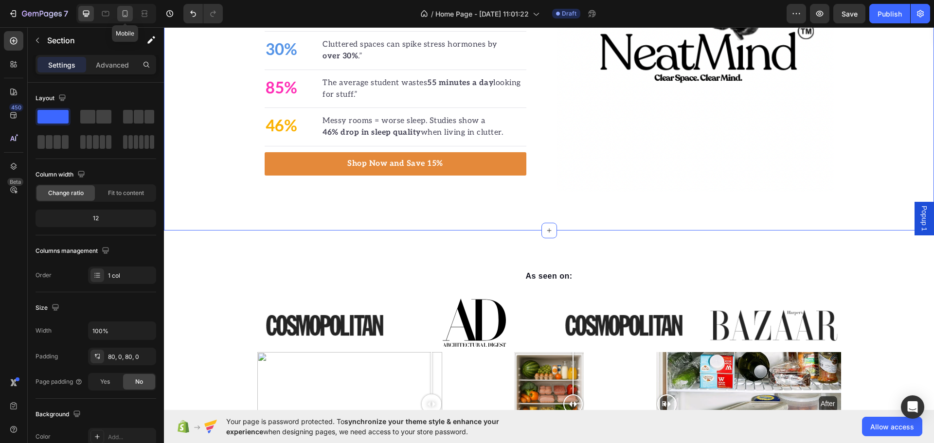
click at [122, 13] on icon at bounding box center [125, 14] width 10 height 10
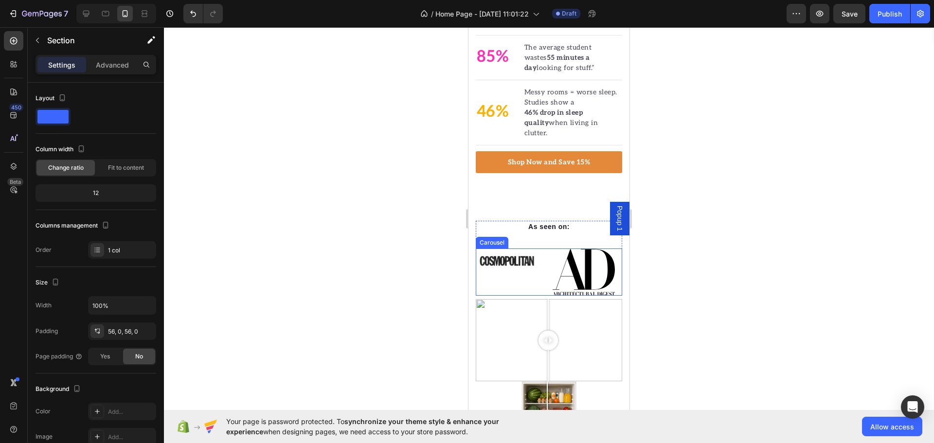
scroll to position [655, 0]
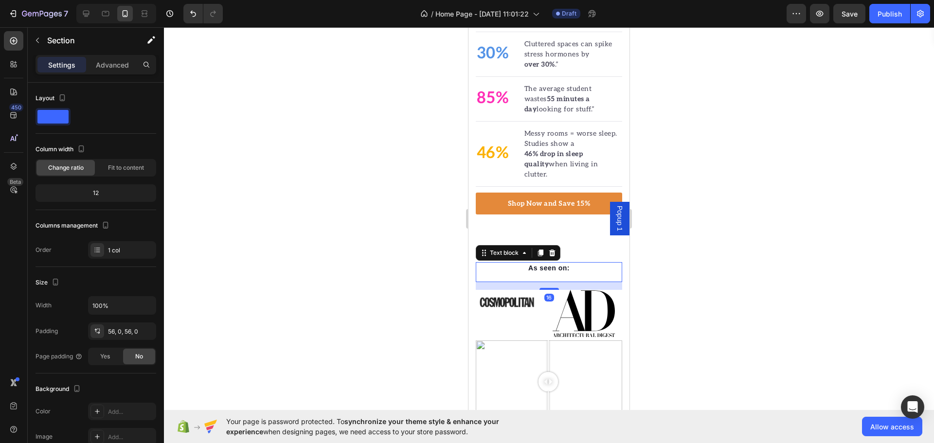
click at [524, 262] on div "As seen on: Text block 16" at bounding box center [549, 272] width 146 height 20
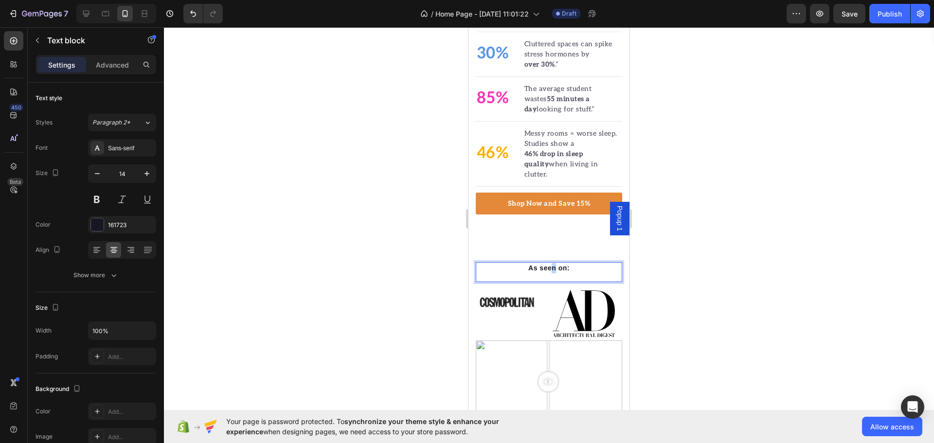
click at [550, 242] on div "As seen on: Text block 16 Image Image Image Image Image Image Carousel Row Imag…" at bounding box center [548, 428] width 161 height 372
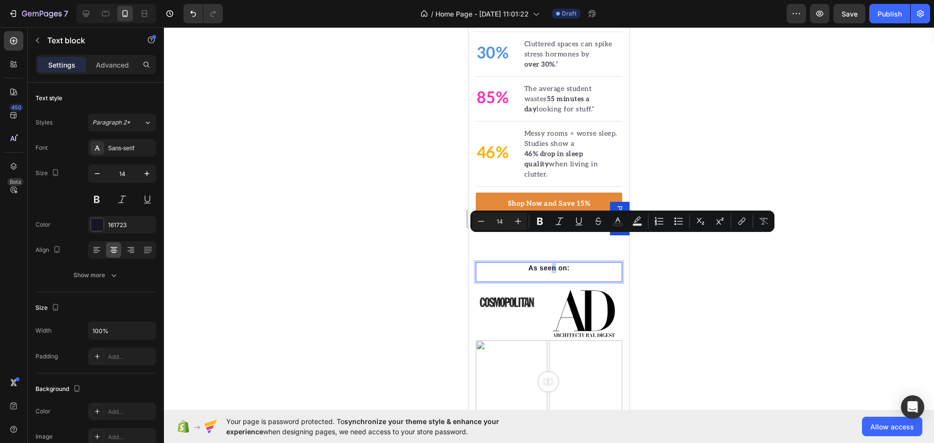
drag, startPoint x: 521, startPoint y: 246, endPoint x: 521, endPoint y: 257, distance: 11.2
click at [520, 262] on div "As seen on: Text block 16 Image Image Image Image Image Image Carousel" at bounding box center [549, 299] width 146 height 75
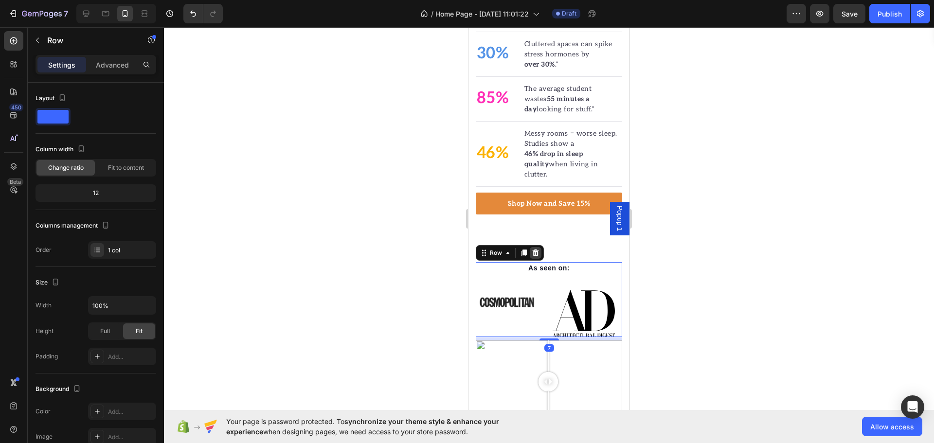
click at [535, 249] on icon at bounding box center [536, 253] width 8 height 8
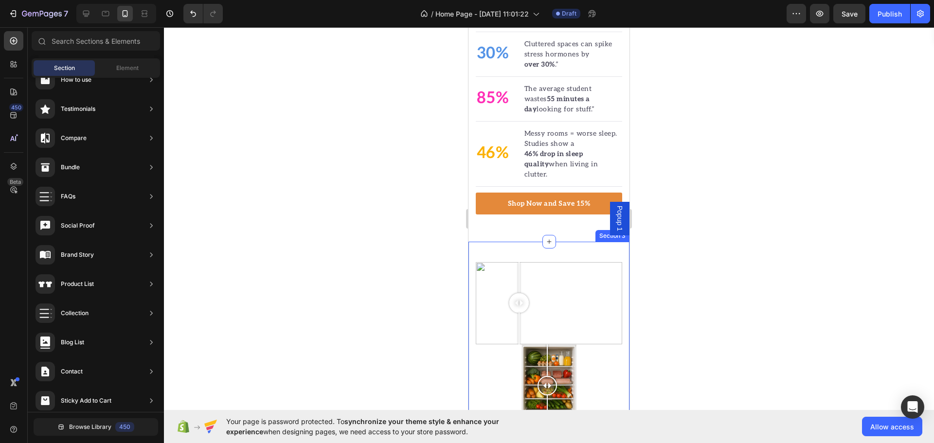
click at [518, 262] on div at bounding box center [518, 278] width 1 height 32
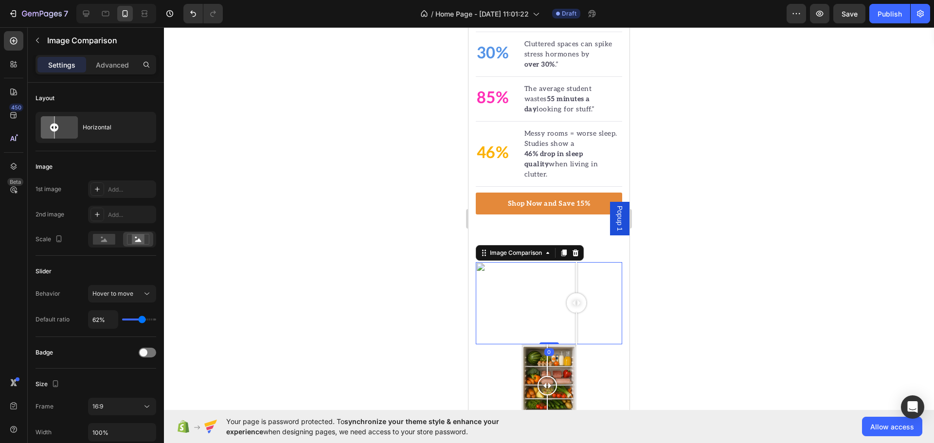
click at [576, 245] on div "Image Comparison" at bounding box center [530, 253] width 108 height 16
click at [577, 250] on icon at bounding box center [575, 253] width 6 height 7
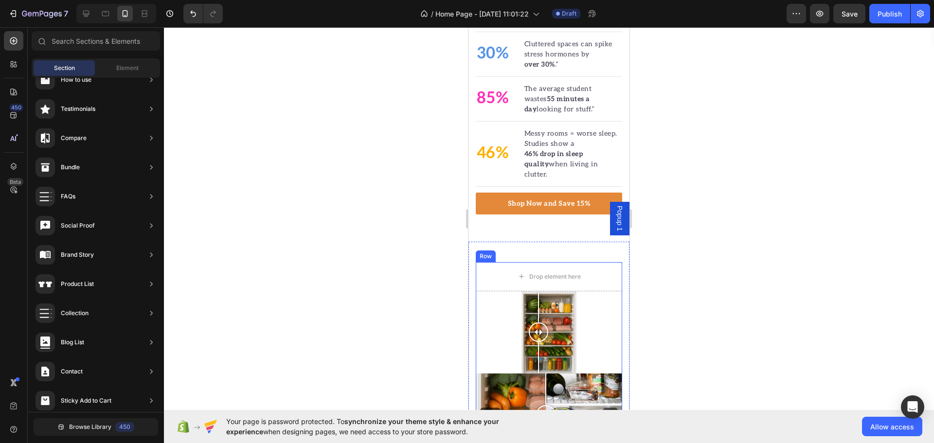
click at [538, 291] on div at bounding box center [538, 307] width 1 height 32
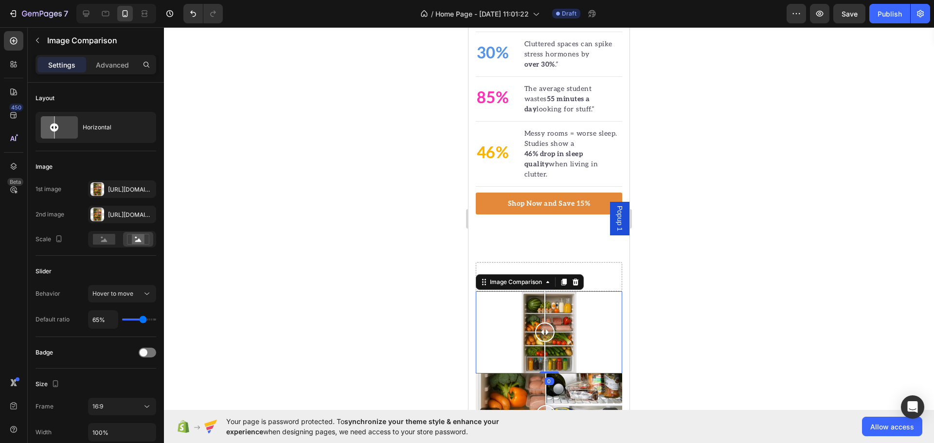
click at [576, 278] on icon at bounding box center [576, 282] width 8 height 8
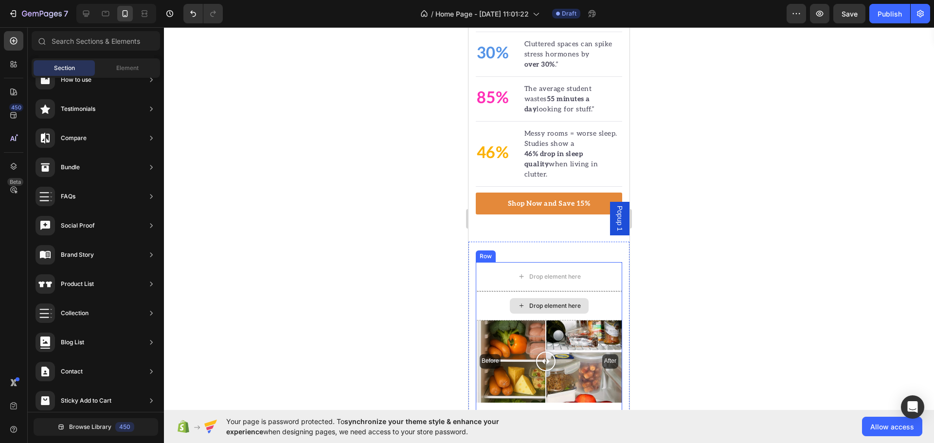
click at [531, 291] on div "Drop element here" at bounding box center [549, 305] width 146 height 29
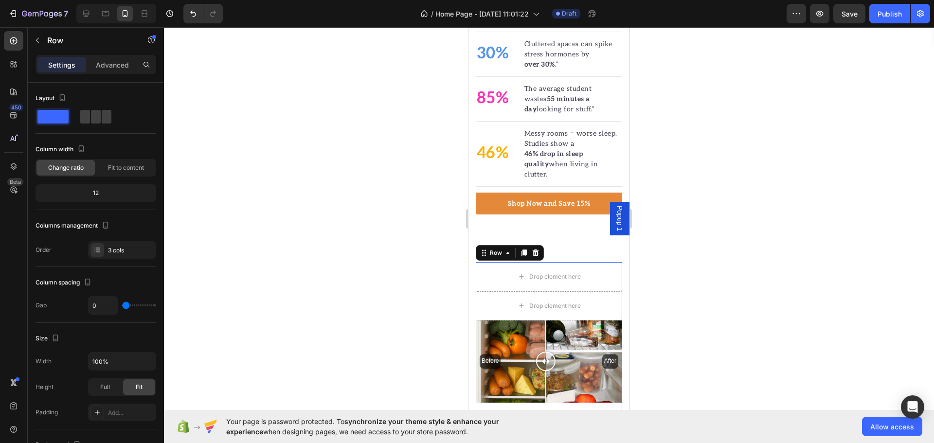
drag, startPoint x: 535, startPoint y: 220, endPoint x: 534, endPoint y: 228, distance: 7.4
click at [534, 247] on div at bounding box center [536, 253] width 12 height 12
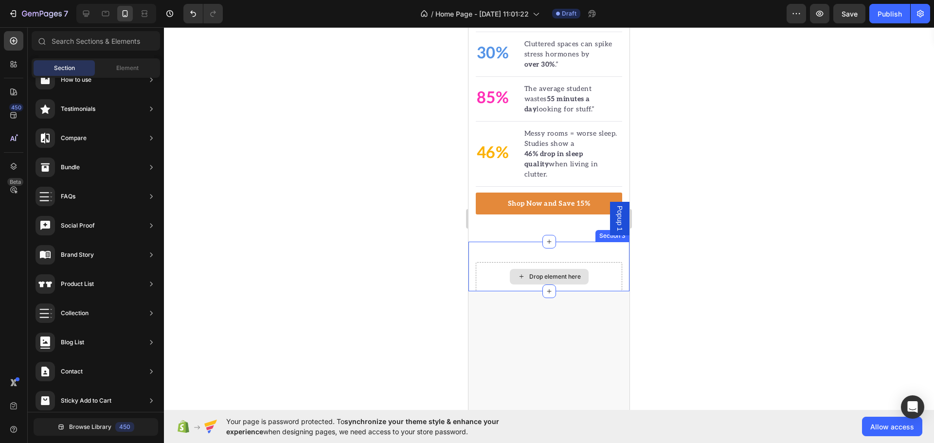
click at [535, 269] on div "Drop element here" at bounding box center [549, 277] width 79 height 16
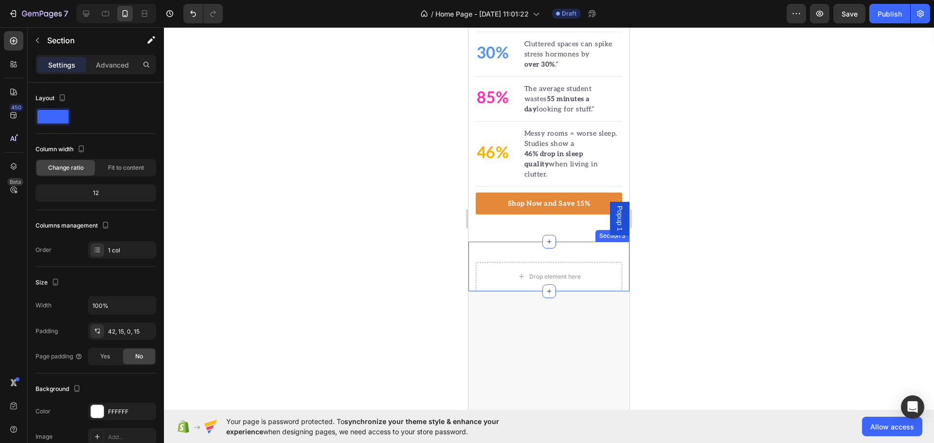
click at [553, 242] on div "Drop element here Section 3" at bounding box center [548, 267] width 161 height 50
click at [615, 227] on div at bounding box center [621, 233] width 12 height 12
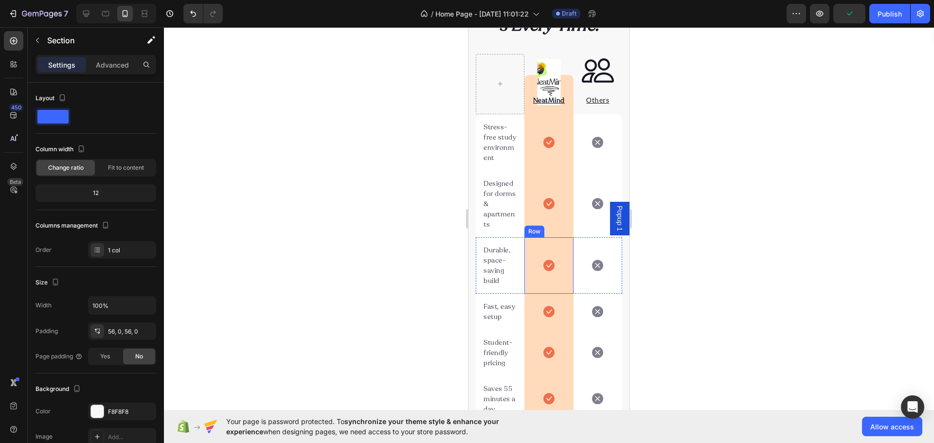
scroll to position [668, 0]
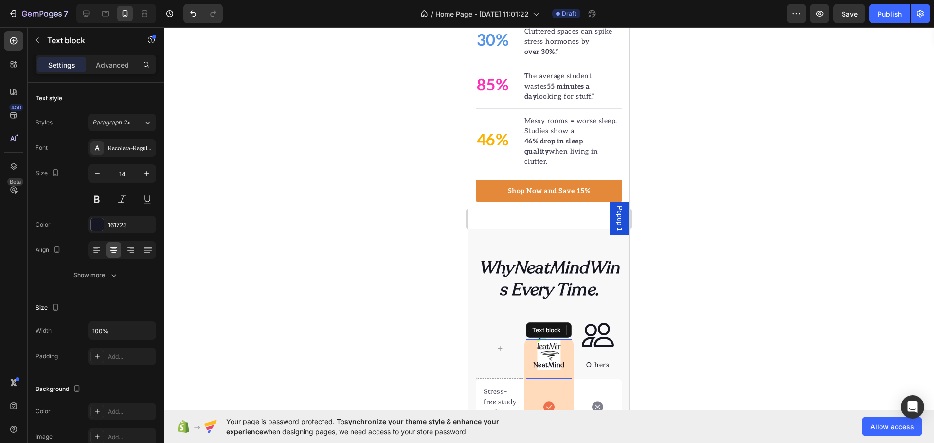
click at [543, 340] on div "NeatMind Text block" at bounding box center [549, 359] width 46 height 39
click at [602, 324] on div at bounding box center [602, 330] width 12 height 12
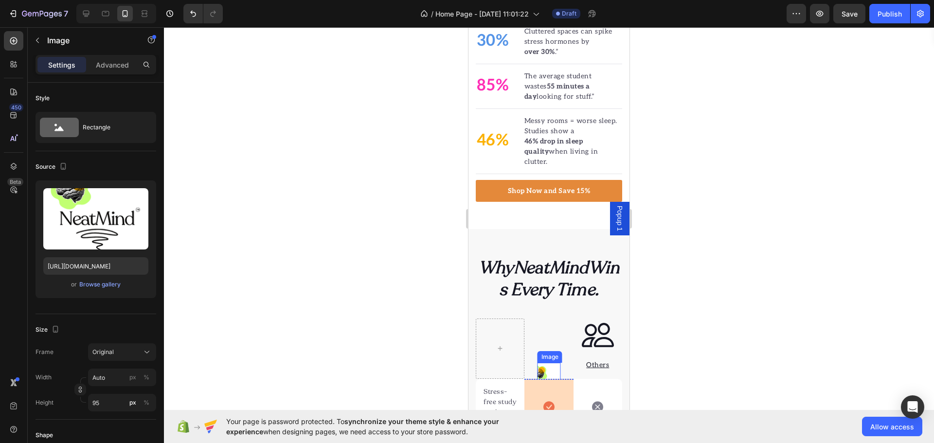
click at [543, 363] on img at bounding box center [548, 386] width 23 height 46
click at [603, 352] on div "Others Text block 0" at bounding box center [597, 365] width 49 height 27
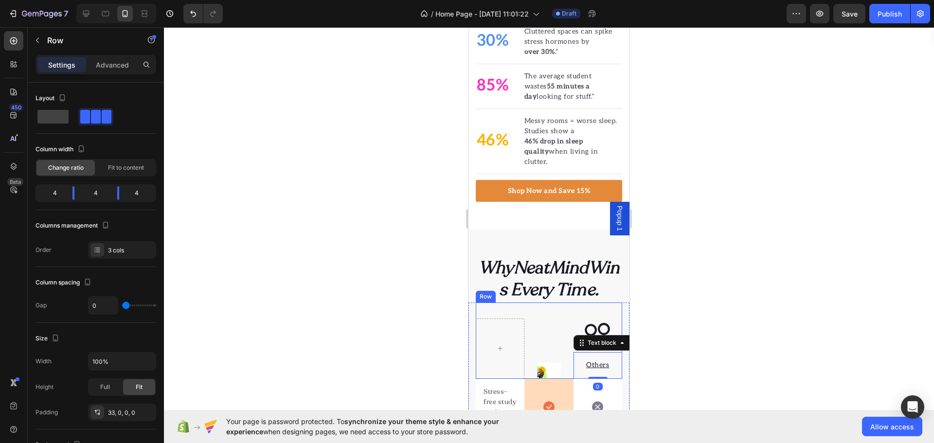
click at [530, 330] on div "Image Row" at bounding box center [548, 349] width 49 height 60
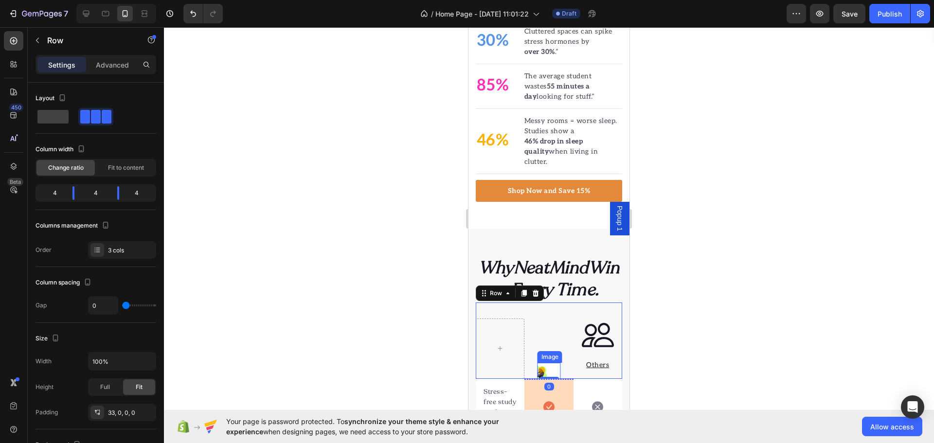
click at [542, 363] on img at bounding box center [548, 386] width 23 height 46
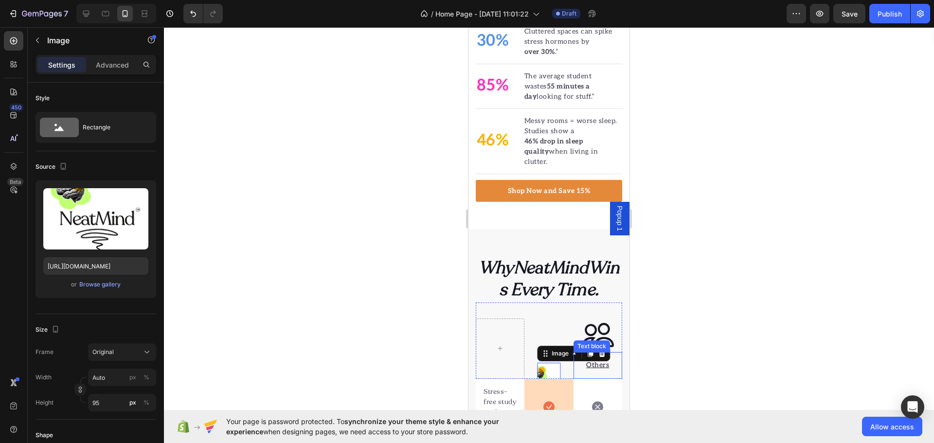
click at [592, 340] on div "Text block" at bounding box center [591, 346] width 36 height 12
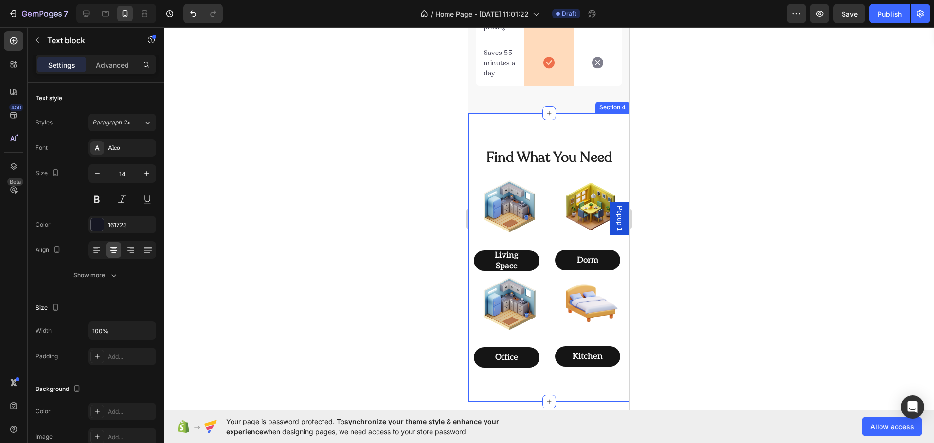
scroll to position [1154, 0]
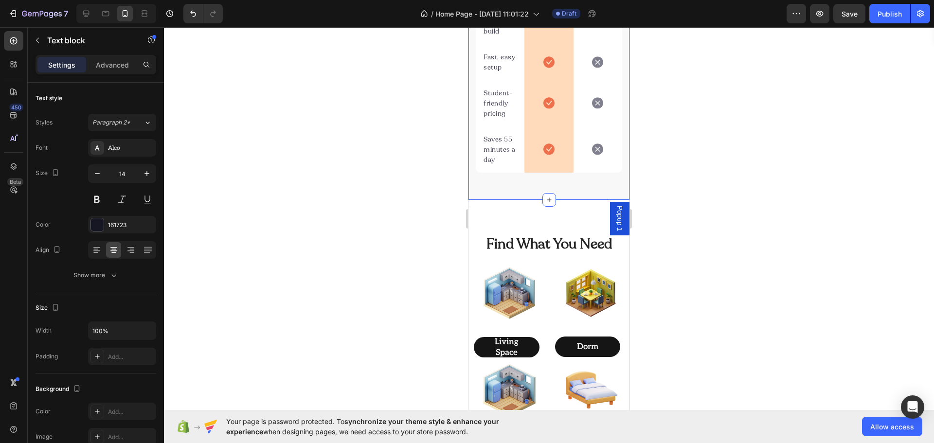
click at [502, 254] on h2 "Find What You Need" at bounding box center [549, 244] width 146 height 20
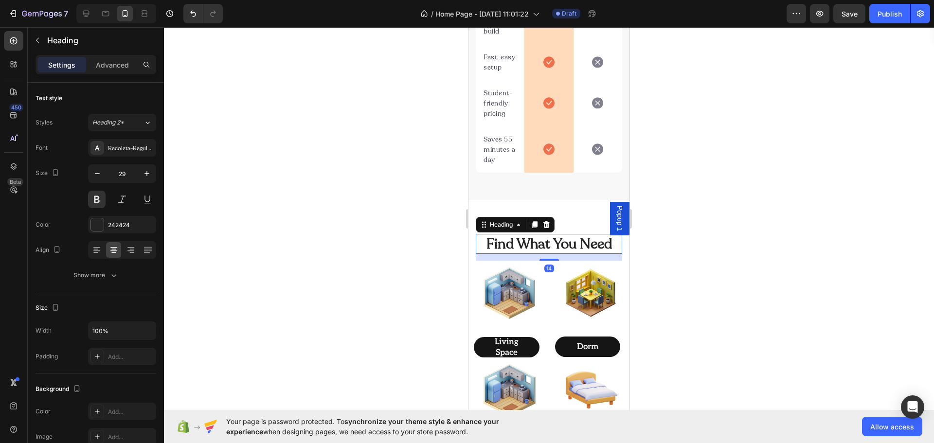
drag, startPoint x: 509, startPoint y: 245, endPoint x: 507, endPoint y: 234, distance: 10.4
click at [508, 234] on div "Find What You Need Heading 14 Image Living Space Button Image Dorm Button Image…" at bounding box center [548, 344] width 161 height 288
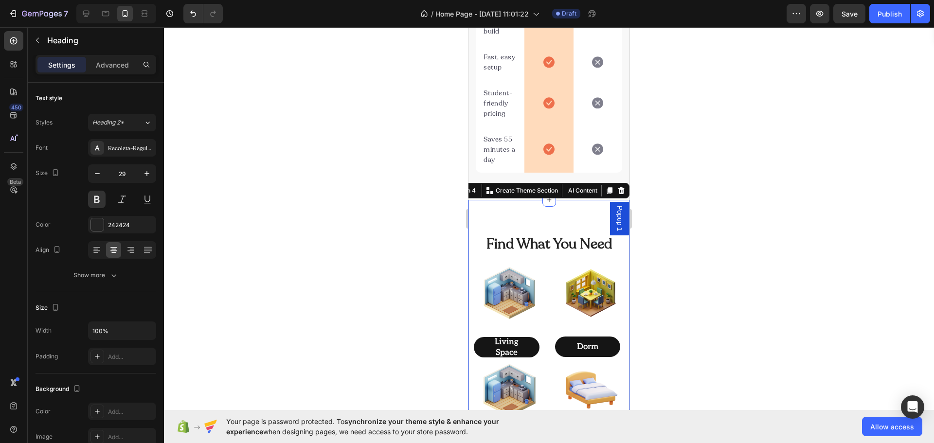
click at [584, 250] on div "Find What You Need Heading Image Living Space Button Image Dorm Button Image Of…" at bounding box center [548, 344] width 161 height 288
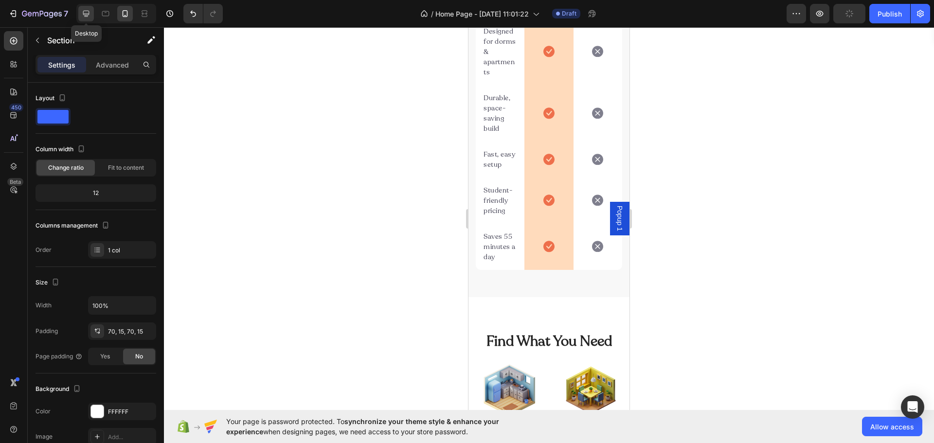
click at [80, 18] on div at bounding box center [86, 14] width 16 height 16
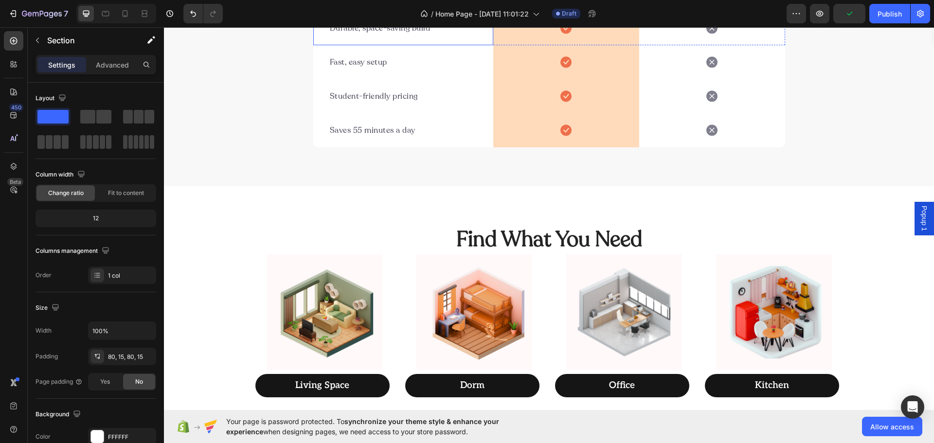
scroll to position [591, 0]
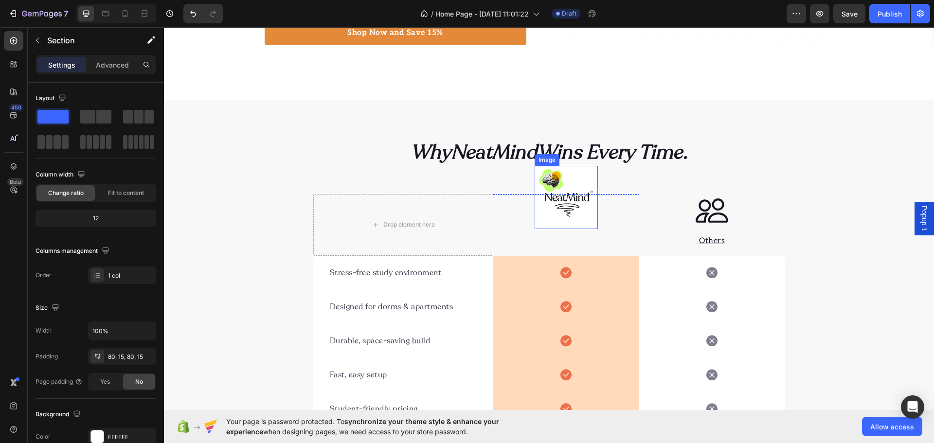
click at [561, 194] on img at bounding box center [566, 197] width 63 height 63
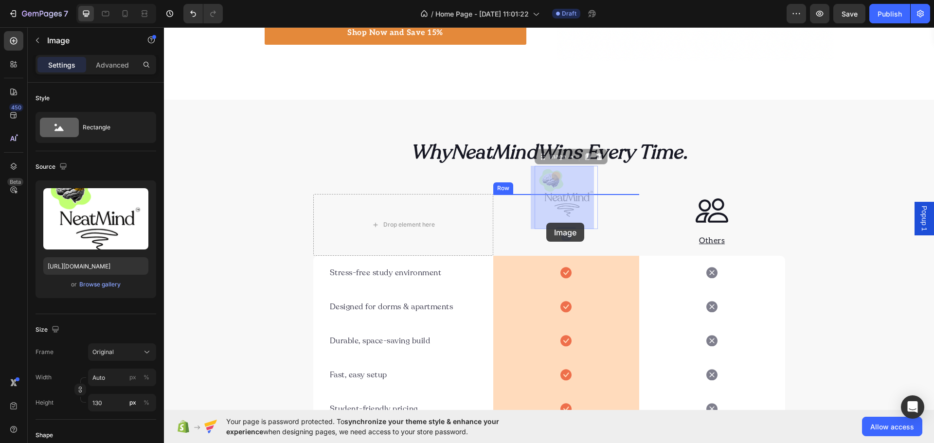
drag, startPoint x: 559, startPoint y: 189, endPoint x: 546, endPoint y: 223, distance: 36.0
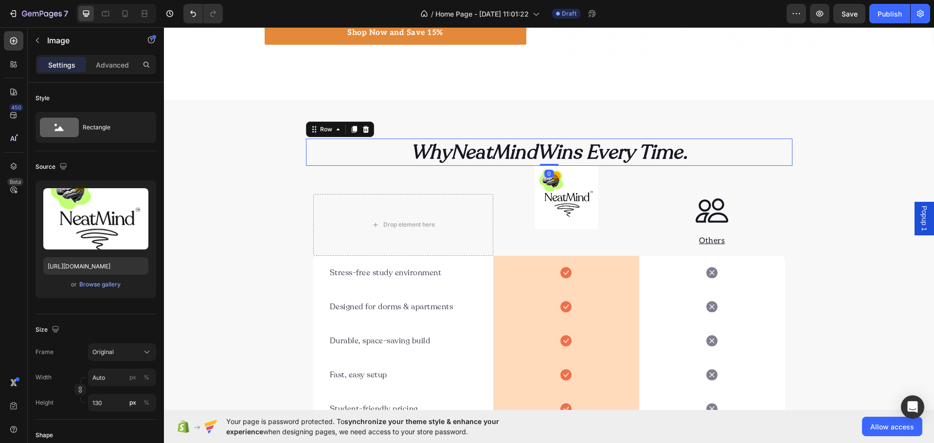
click at [787, 160] on div "Why NeatMind Wins Every Time. Heading Row 0" at bounding box center [549, 152] width 486 height 27
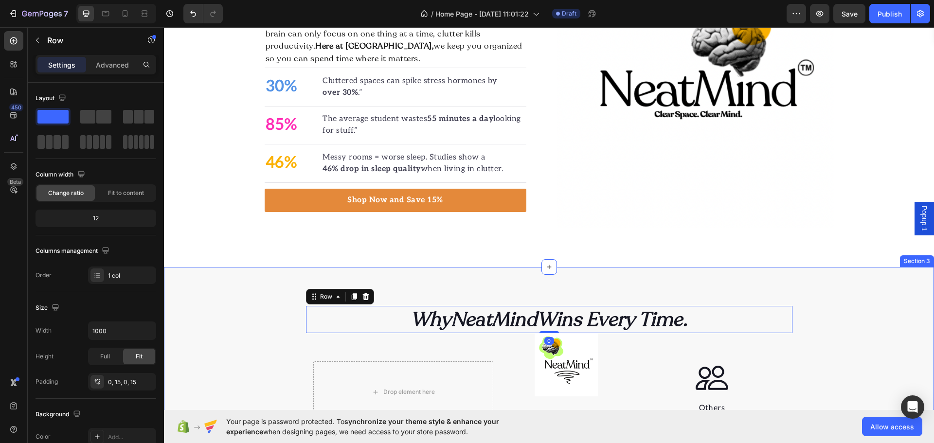
scroll to position [396, 0]
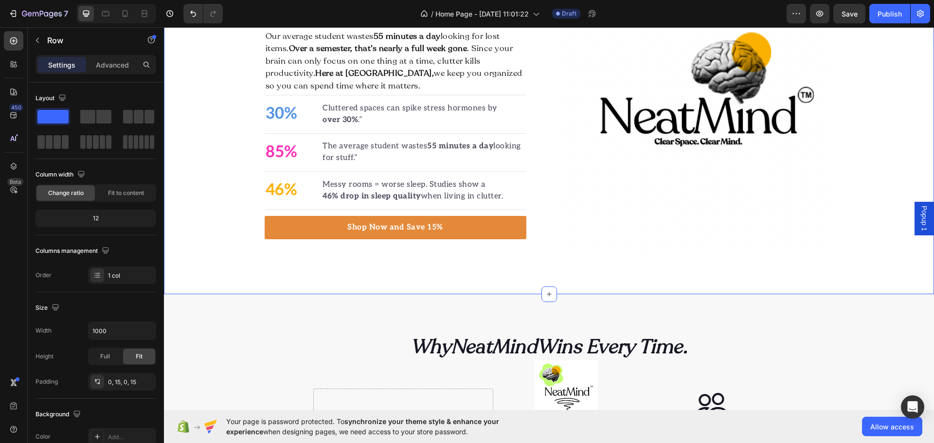
click at [388, 266] on div "Smart Start To The Semester Heading Our average student wastes 55 minutes a day…" at bounding box center [549, 116] width 770 height 355
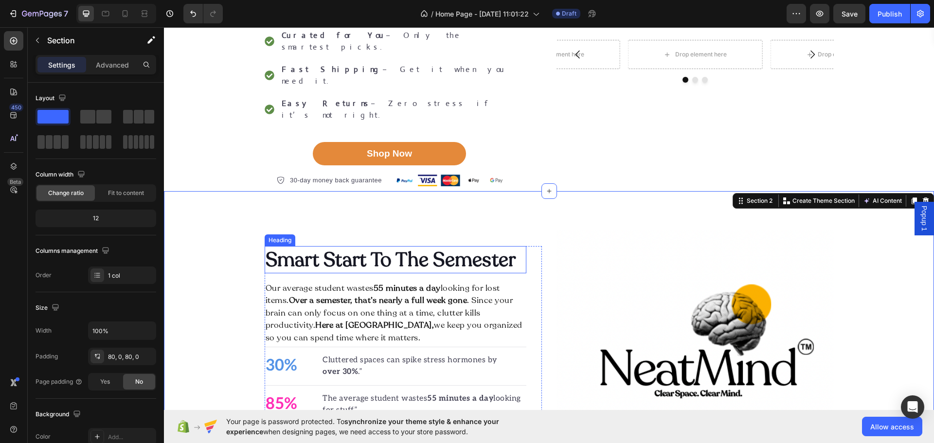
scroll to position [105, 0]
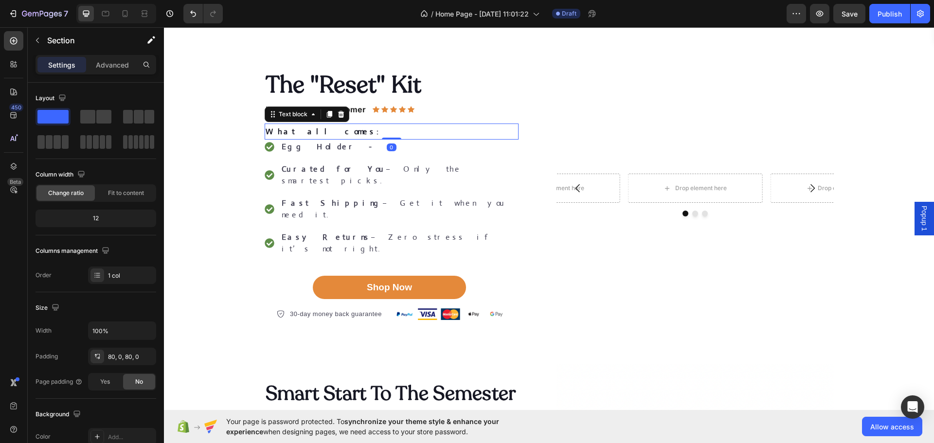
click at [313, 127] on p "What all comes:" at bounding box center [392, 132] width 252 height 15
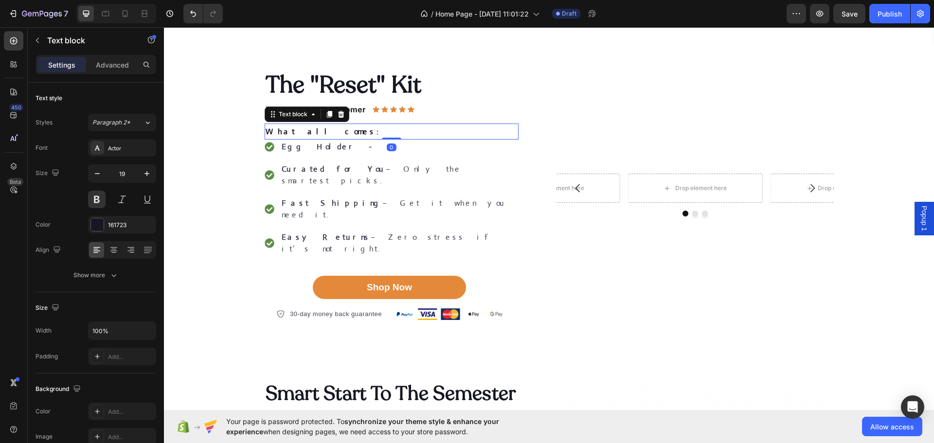
click at [389, 135] on p "What all comes:" at bounding box center [392, 132] width 252 height 15
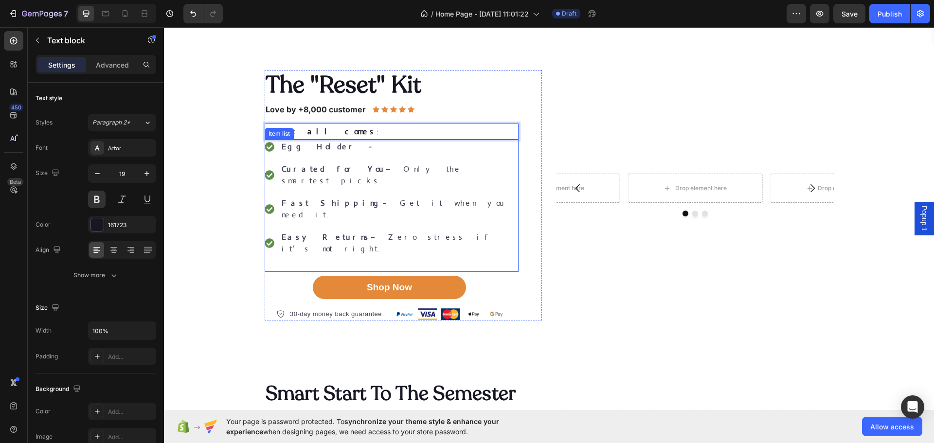
click at [357, 153] on p "Egg Holder -" at bounding box center [399, 147] width 235 height 12
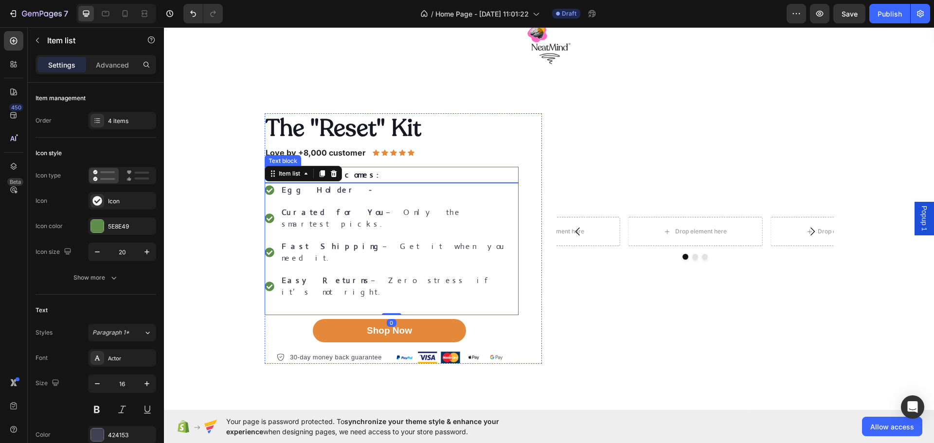
scroll to position [0, 0]
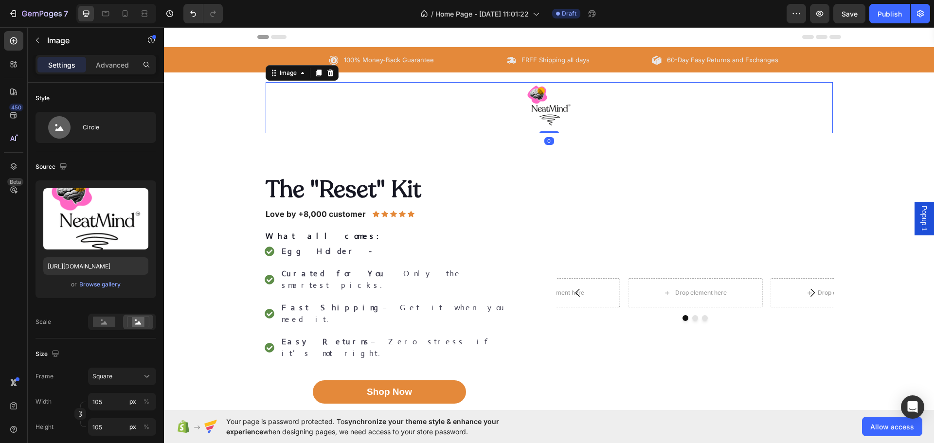
click at [549, 114] on img at bounding box center [548, 107] width 51 height 51
click at [547, 108] on img at bounding box center [548, 107] width 51 height 51
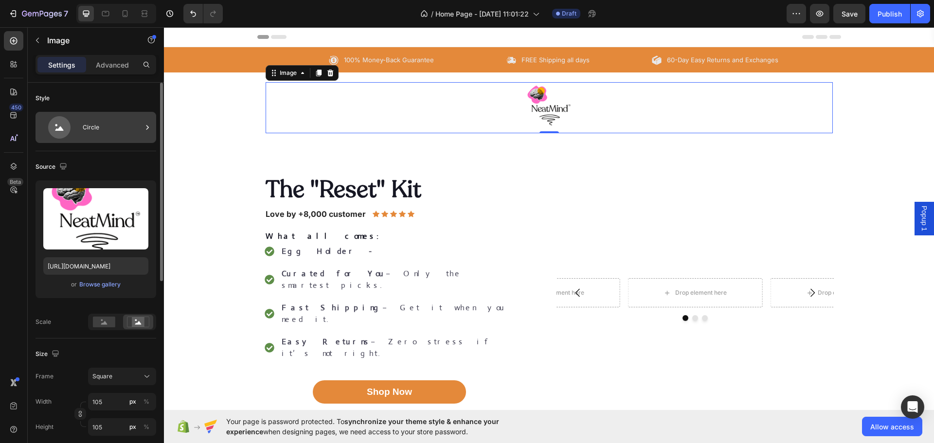
click at [83, 132] on div "Circle" at bounding box center [96, 127] width 121 height 31
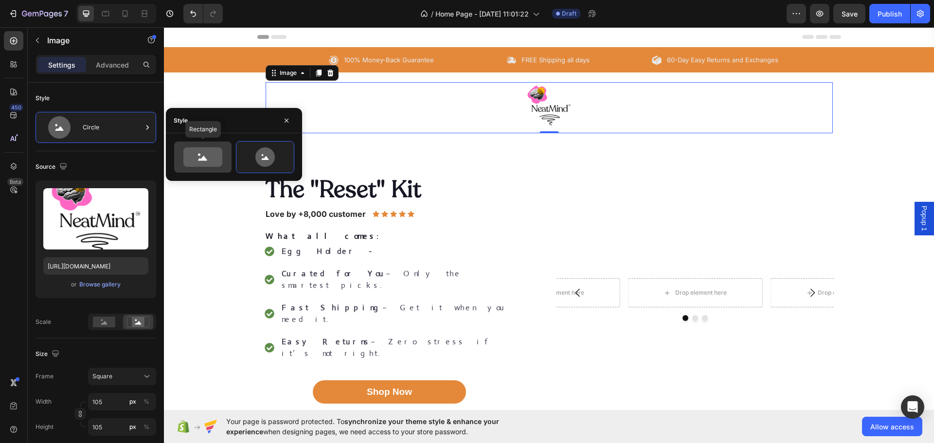
click at [198, 157] on icon at bounding box center [202, 156] width 39 height 19
type input "100"
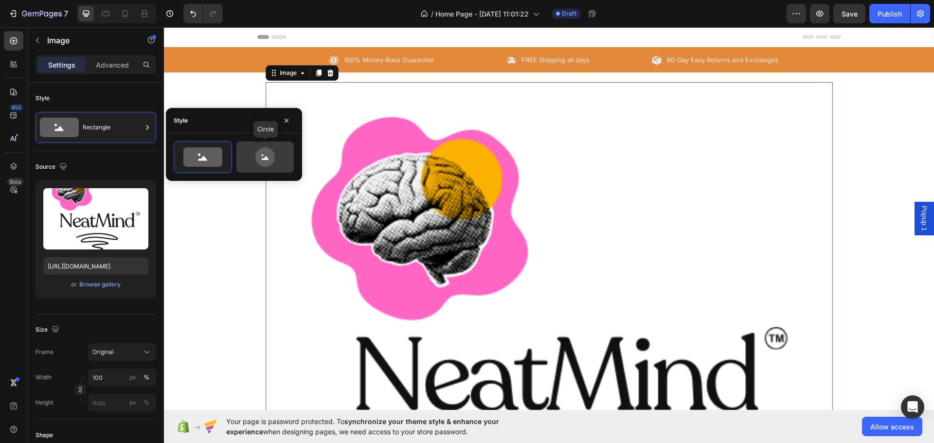
click at [267, 154] on icon at bounding box center [264, 156] width 19 height 19
type input "80"
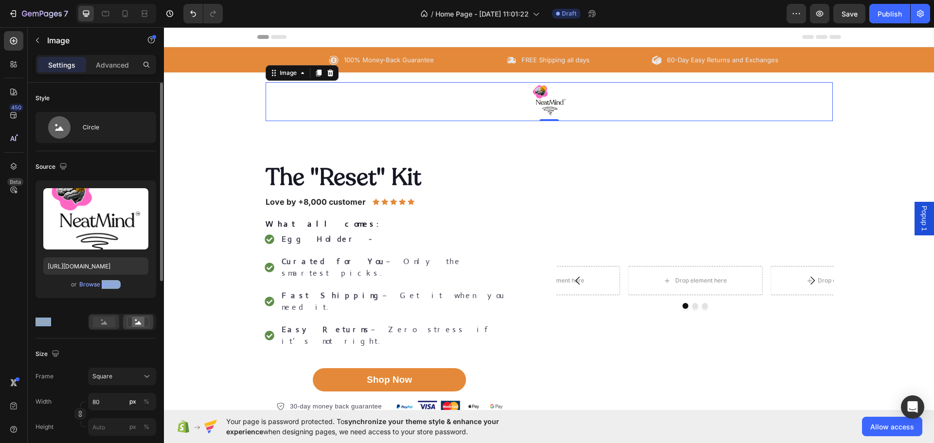
drag, startPoint x: 99, startPoint y: 308, endPoint x: 104, endPoint y: 318, distance: 11.3
click at [104, 318] on div "Upload Image https://cdn.shopify.com/s/files/1/0643/1175/4830/files/gempages_55…" at bounding box center [96, 255] width 121 height 150
click at [103, 318] on rect at bounding box center [104, 322] width 22 height 11
click at [97, 323] on rect at bounding box center [104, 322] width 22 height 11
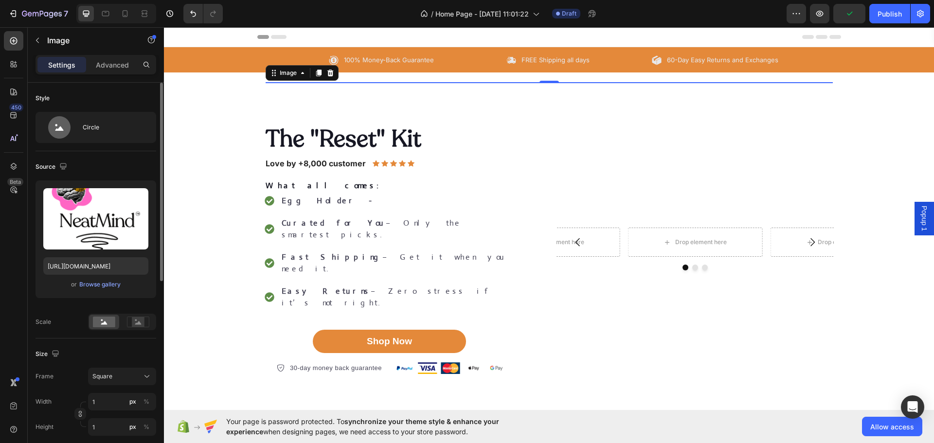
type input "10"
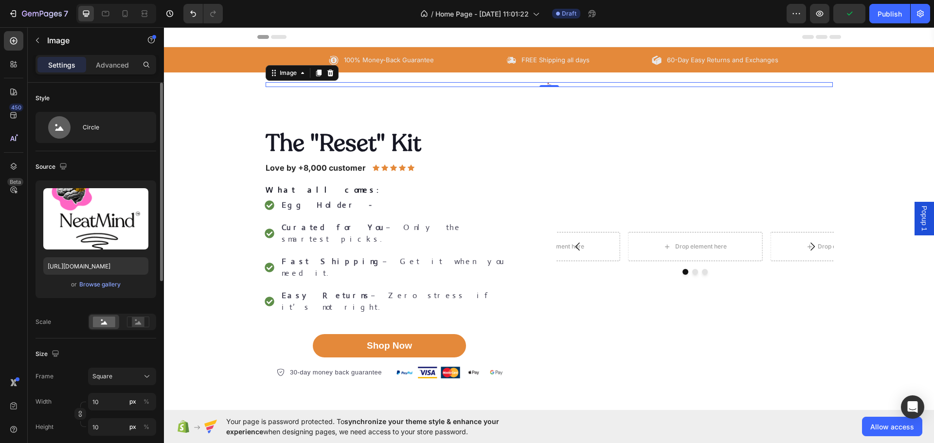
type input "100"
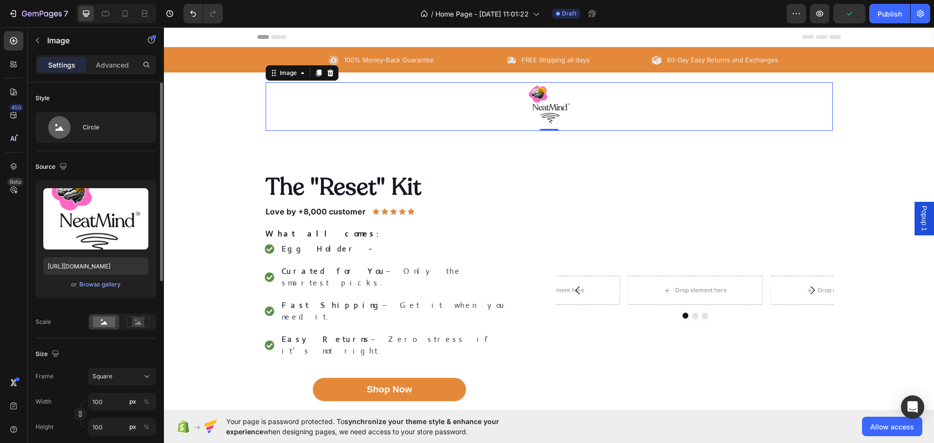
type input "100"
click at [85, 131] on div "Circle" at bounding box center [112, 127] width 59 height 22
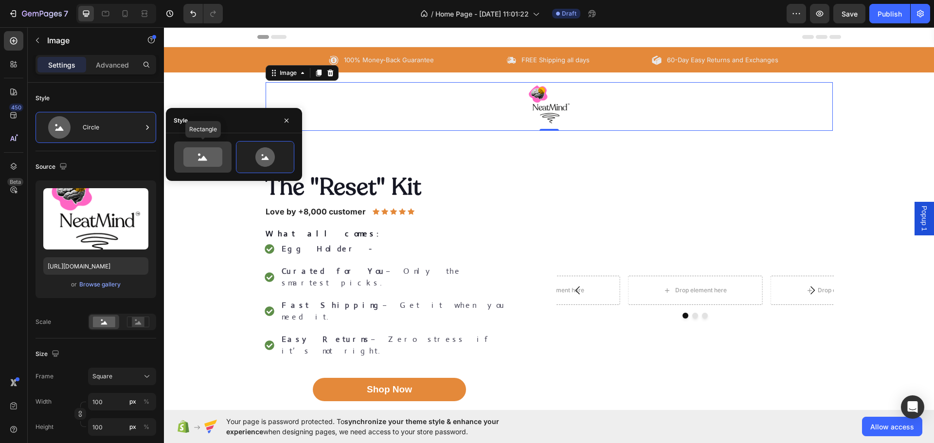
click at [229, 157] on div at bounding box center [202, 157] width 57 height 31
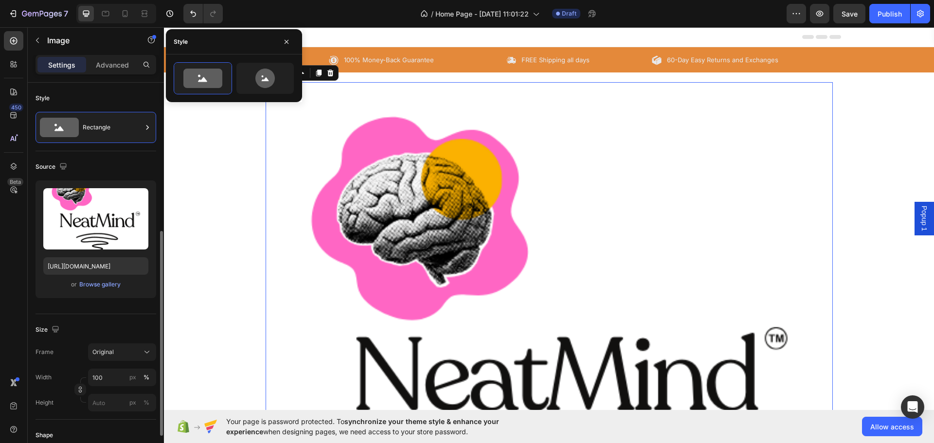
scroll to position [97, 0]
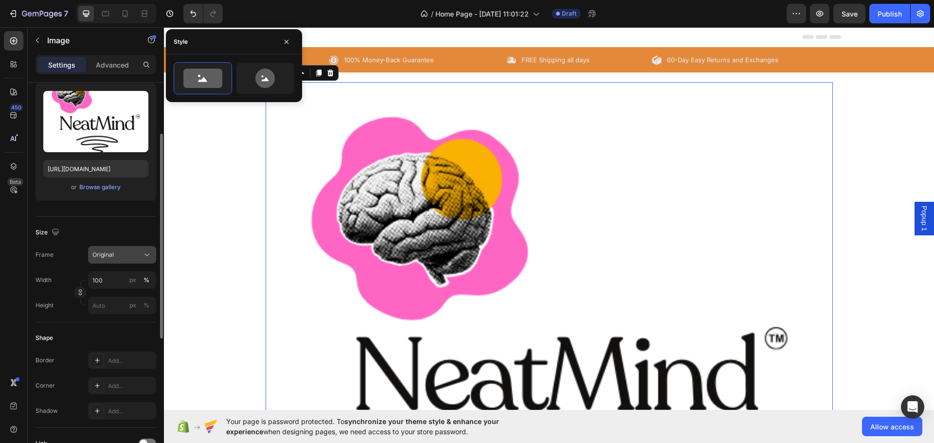
click at [118, 262] on button "Original" at bounding box center [122, 255] width 68 height 18
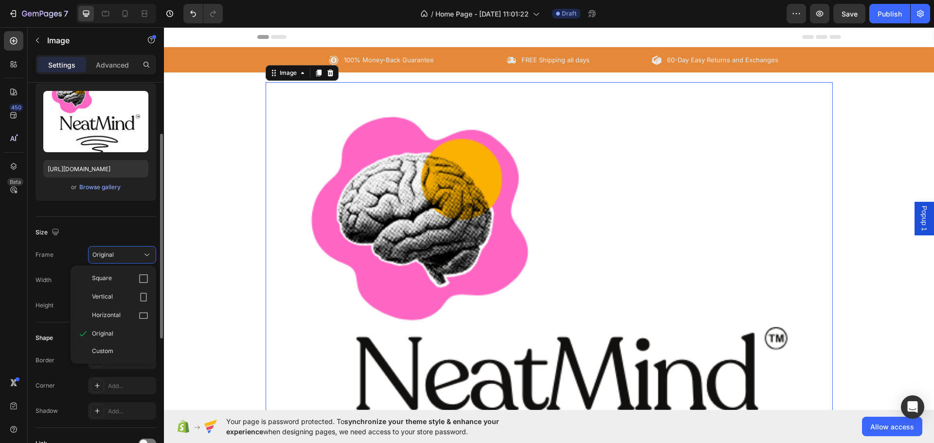
click at [114, 241] on div "Size Frame Original Square Vertical Horizontal Original Custom Width 100 px % H…" at bounding box center [96, 270] width 121 height 106
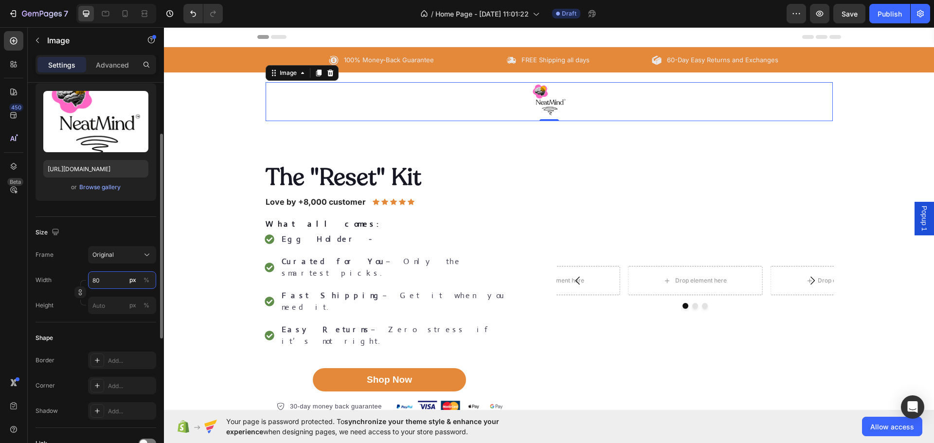
scroll to position [346, 0]
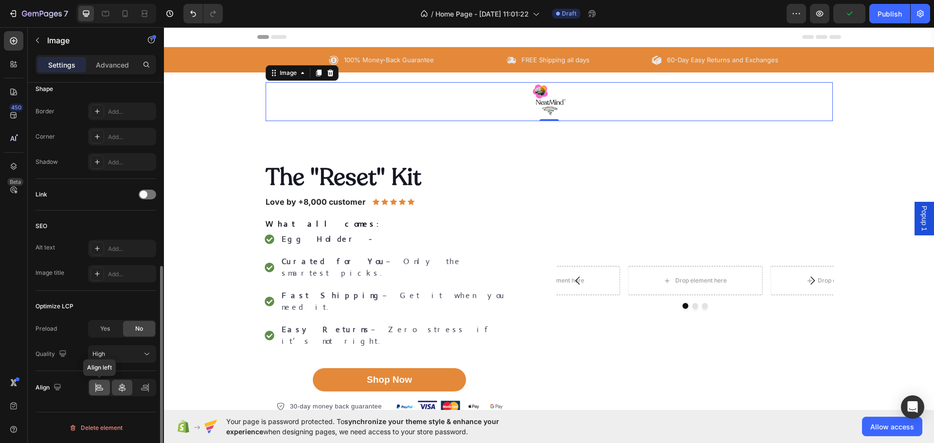
type input "80"
click at [96, 393] on div at bounding box center [99, 388] width 21 height 16
click at [94, 390] on div at bounding box center [99, 388] width 21 height 16
drag, startPoint x: 105, startPoint y: 59, endPoint x: 106, endPoint y: 65, distance: 5.9
click at [106, 65] on div "Sections(18) Elements(83) Section Element Hero Section Product Detail Brands Tr…" at bounding box center [96, 235] width 136 height 416
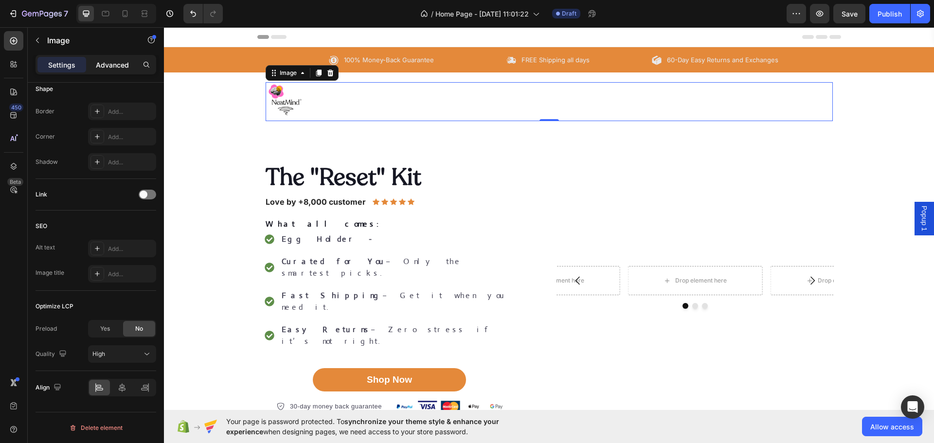
click at [107, 66] on p "Advanced" at bounding box center [112, 65] width 33 height 10
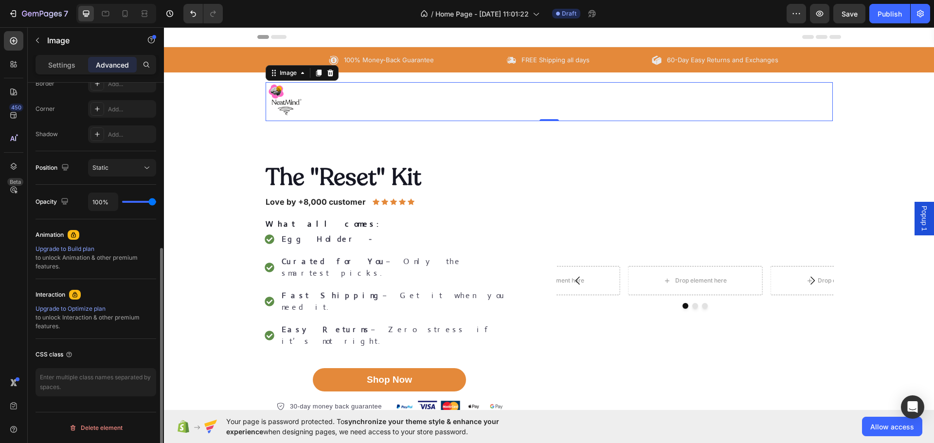
scroll to position [0, 0]
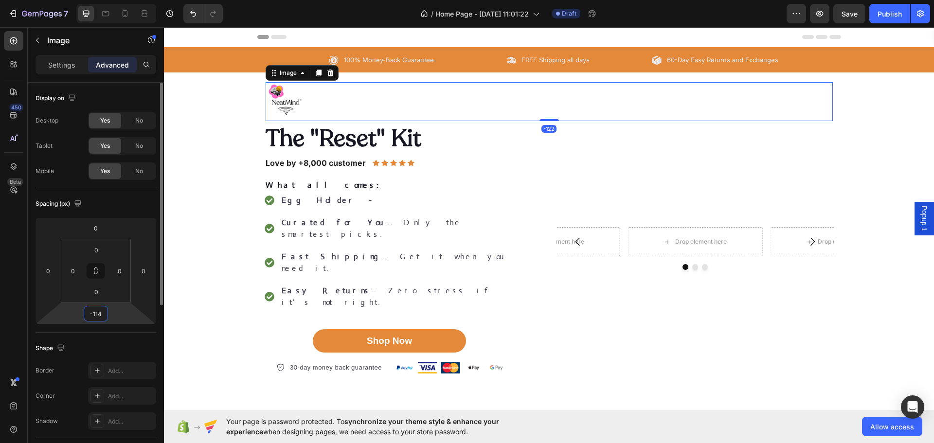
drag, startPoint x: 89, startPoint y: 304, endPoint x: 88, endPoint y: 331, distance: 27.3
click at [90, 12] on html "7 / Home Page - Aug 15, 11:01:22 Draft Preview Save Publish 450 Beta Sections(1…" at bounding box center [467, 6] width 934 height 12
type input "-112"
click at [181, 255] on div "The "Reset" Kit Heading Love by +8,000 customer Text Block Icon Icon Icon Icon …" at bounding box center [549, 249] width 770 height 250
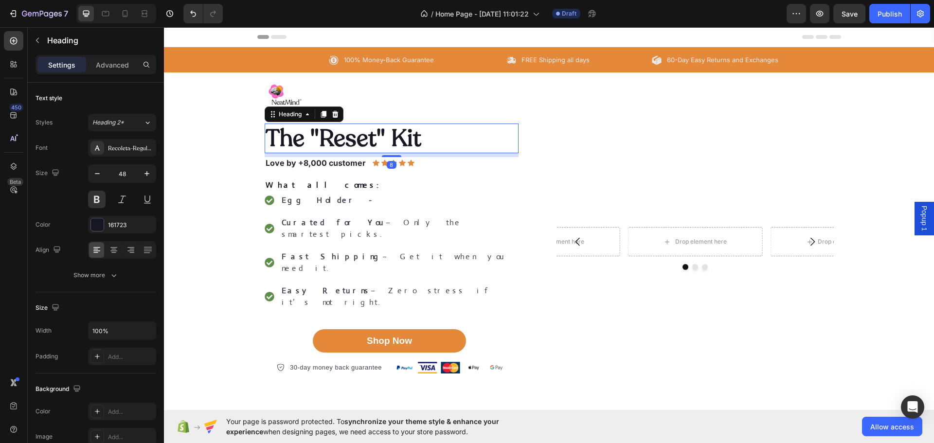
click at [382, 148] on h2 "The "Reset" Kit" at bounding box center [392, 139] width 254 height 30
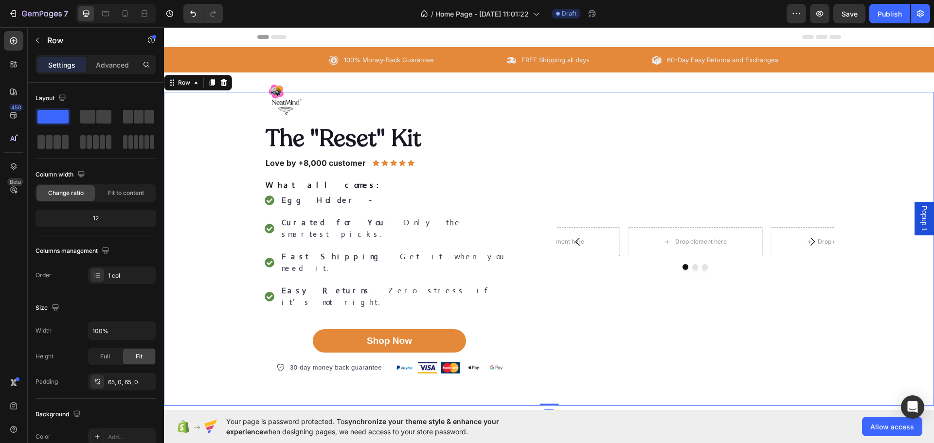
click at [283, 95] on div "The "Reset" Kit Heading Love by +8,000 customer Text Block Icon Icon Icon Icon …" at bounding box center [549, 249] width 770 height 314
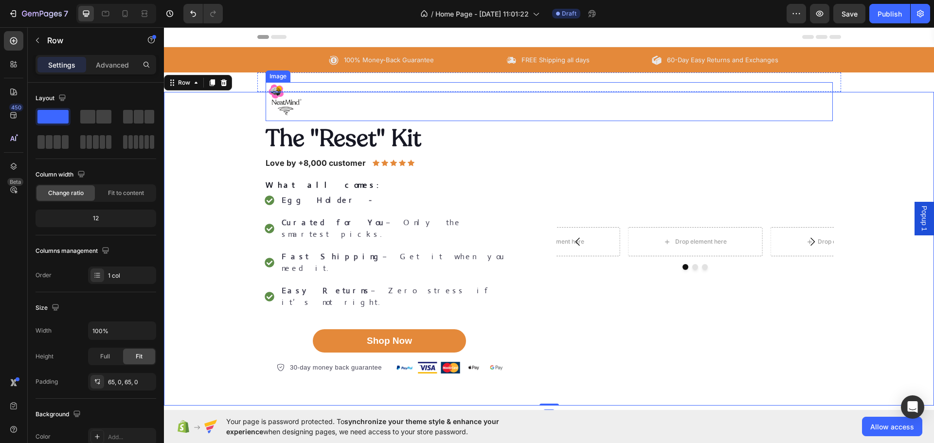
click at [268, 101] on div "The "Reset" Kit Heading Love by +8,000 customer Text Block Icon Icon Icon Icon …" at bounding box center [549, 249] width 770 height 314
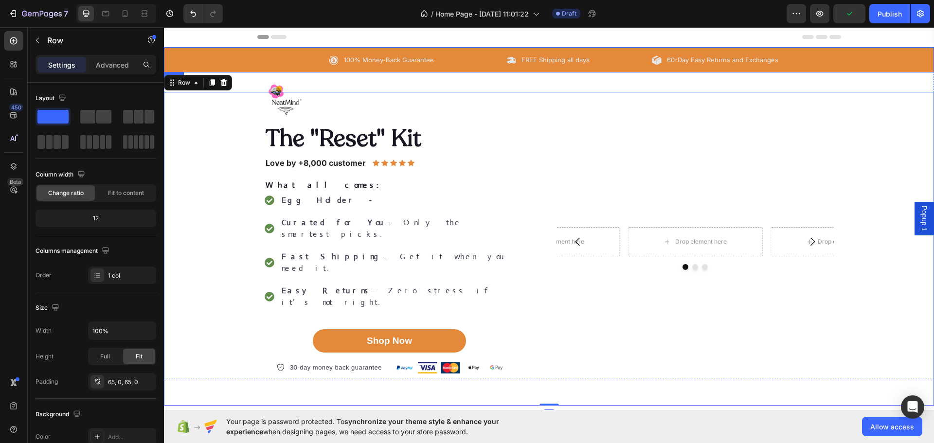
drag, startPoint x: 294, startPoint y: 56, endPoint x: 295, endPoint y: 74, distance: 18.1
click at [295, 63] on div "100% Money-Back Guarantee Item List FREE Shipping all days Item List 60-Day Eas…" at bounding box center [549, 60] width 770 height 13
click at [279, 84] on img at bounding box center [285, 101] width 39 height 39
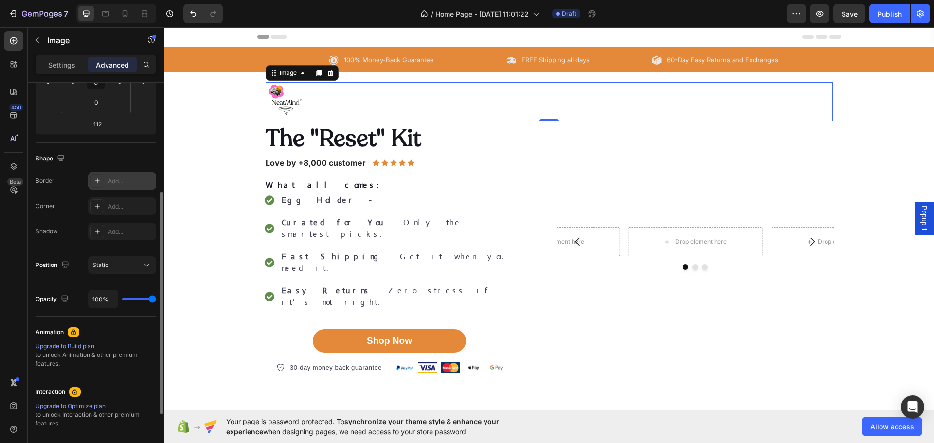
scroll to position [92, 0]
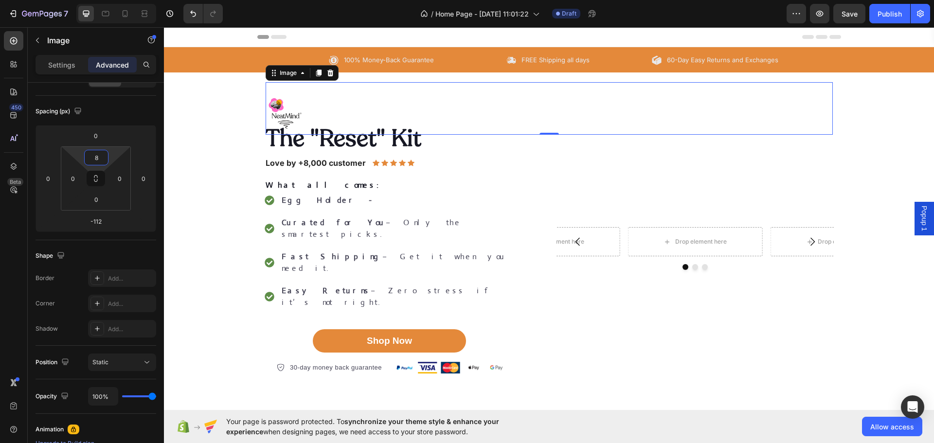
type input "6"
click at [103, 12] on html "7 / Home Page - Aug 15, 11:01:22 Draft Preview Save Publish 450 Beta Sections(1…" at bounding box center [467, 6] width 934 height 12
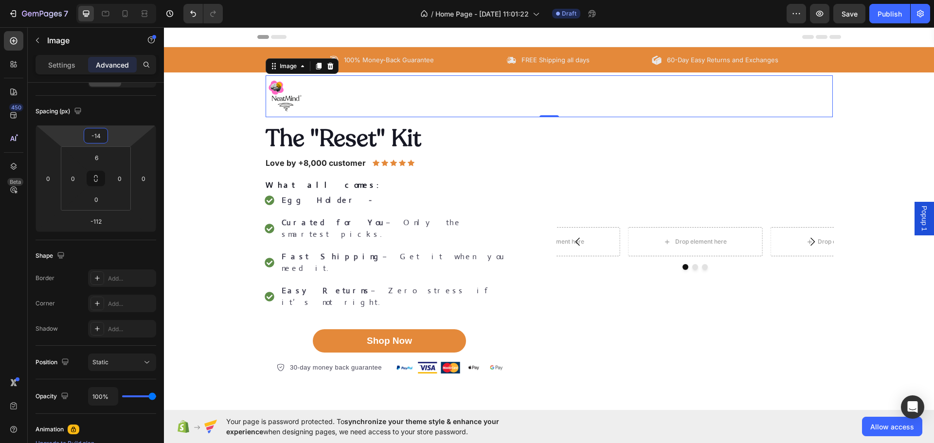
type input "-2"
click at [104, 12] on html "7 / Home Page - Aug 15, 11:01:22 Draft Preview Save Publish 450 Beta Sections(1…" at bounding box center [467, 6] width 934 height 12
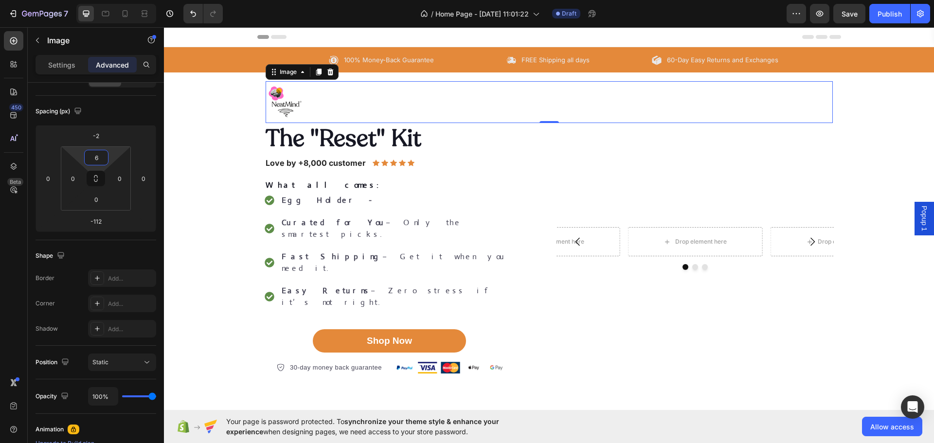
type input "4"
click at [112, 12] on html "7 / Home Page - Aug 15, 11:01:22 Draft Preview Save Publish 450 Beta Sections(1…" at bounding box center [467, 6] width 934 height 12
click at [514, 149] on div "The "Reset" Kit Heading Love by +8,000 customer Text Block Icon Icon Icon Icon …" at bounding box center [403, 249] width 277 height 250
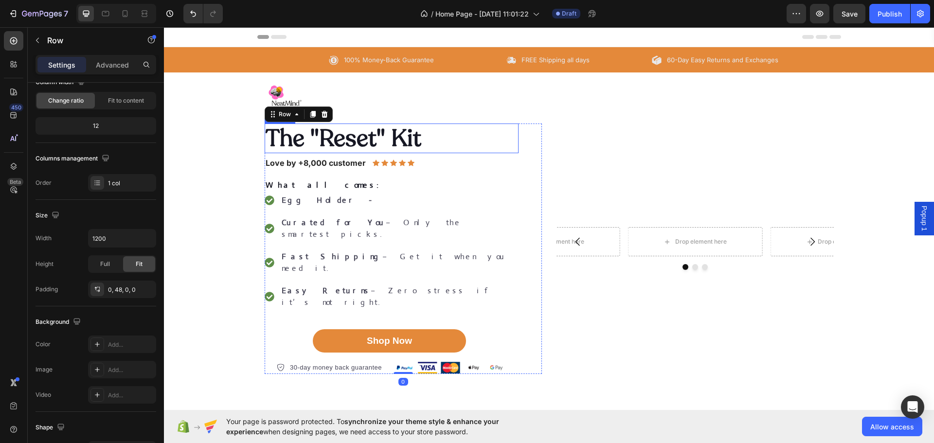
scroll to position [0, 0]
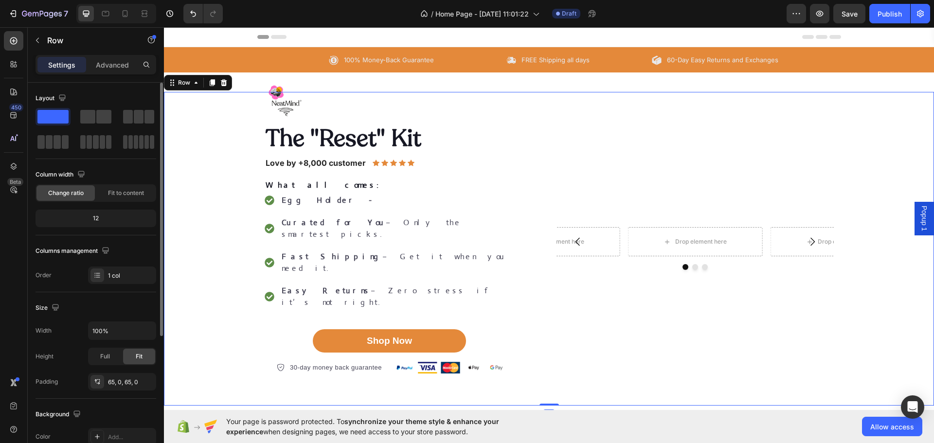
click at [539, 107] on div "The "Reset" Kit Heading Love by +8,000 customer Text Block Icon Icon Icon Icon …" at bounding box center [549, 249] width 770 height 314
click at [856, 169] on div "The "Reset" Kit Heading Love by +8,000 customer Text Block Icon Icon Icon Icon …" at bounding box center [549, 249] width 770 height 250
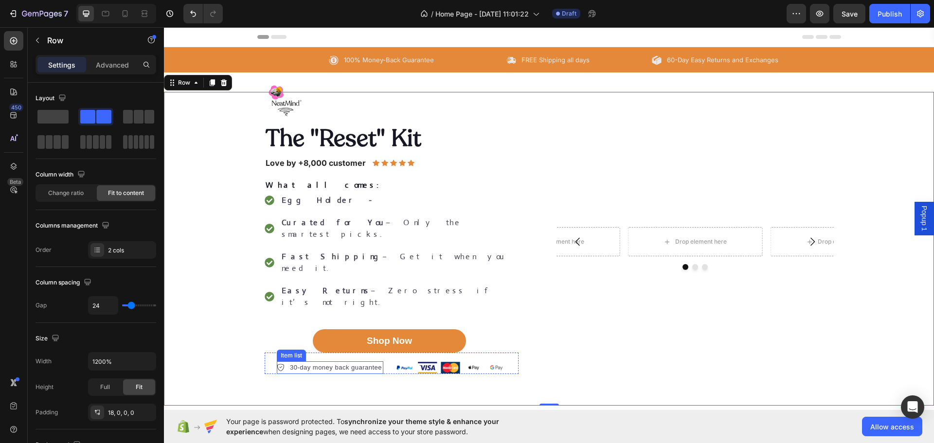
click at [314, 353] on div "30-day money back guarantee Item list Image Row" at bounding box center [392, 363] width 254 height 21
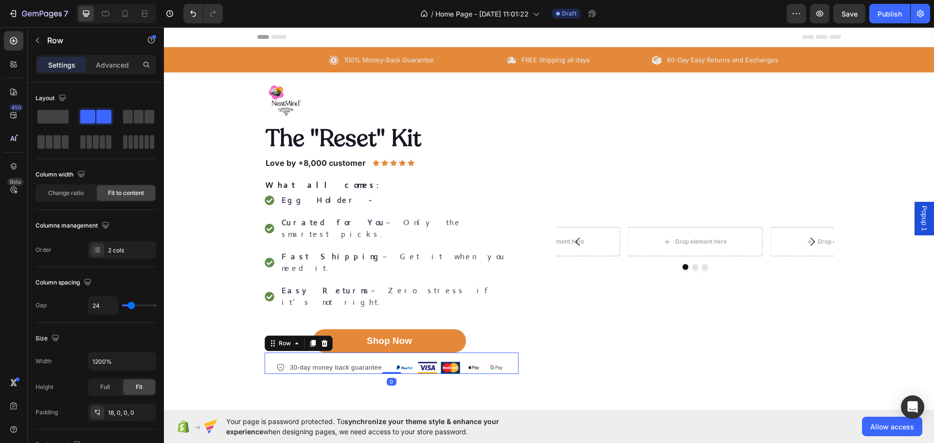
drag, startPoint x: 314, startPoint y: 321, endPoint x: 304, endPoint y: 333, distance: 14.9
click at [312, 353] on div "30-day money back guarantee Item list Image Row 0" at bounding box center [392, 363] width 254 height 21
click at [296, 363] on p "30-day money back guarantee" at bounding box center [336, 368] width 92 height 10
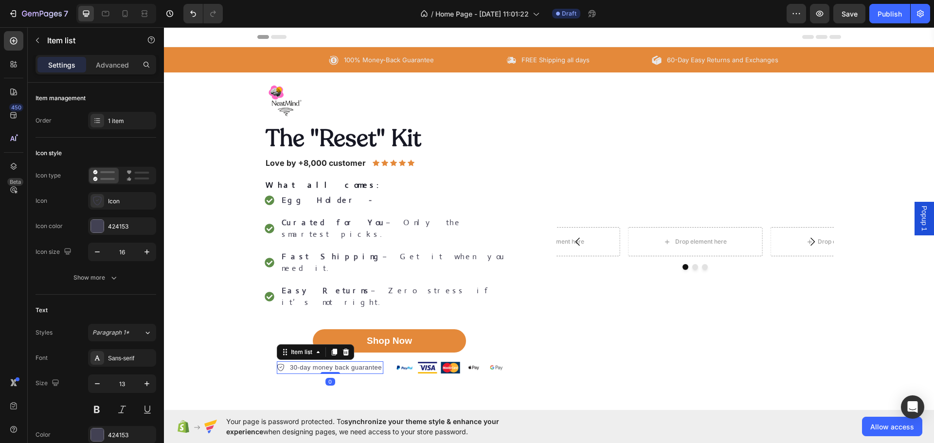
click at [296, 363] on p "30-day money back guarantee" at bounding box center [336, 368] width 92 height 10
click at [706, 60] on p "60-Day Easy Returns and Exchanges" at bounding box center [722, 60] width 111 height 10
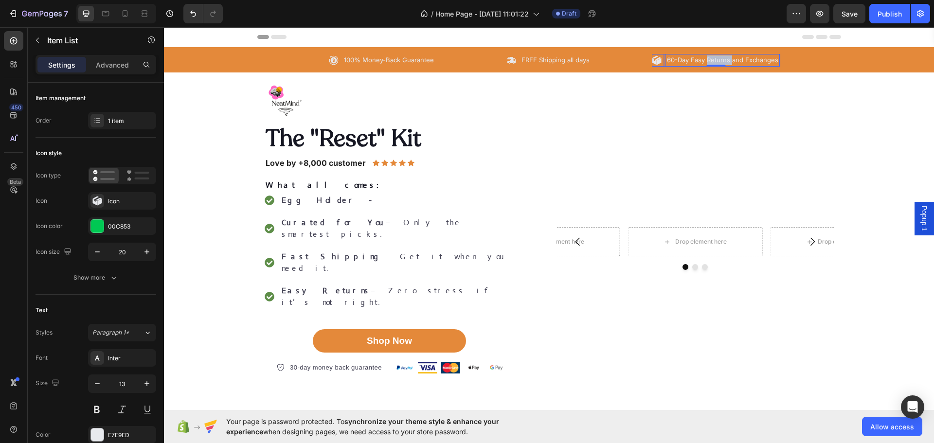
click at [706, 60] on p "60-Day Easy Returns and Exchanges" at bounding box center [722, 60] width 111 height 10
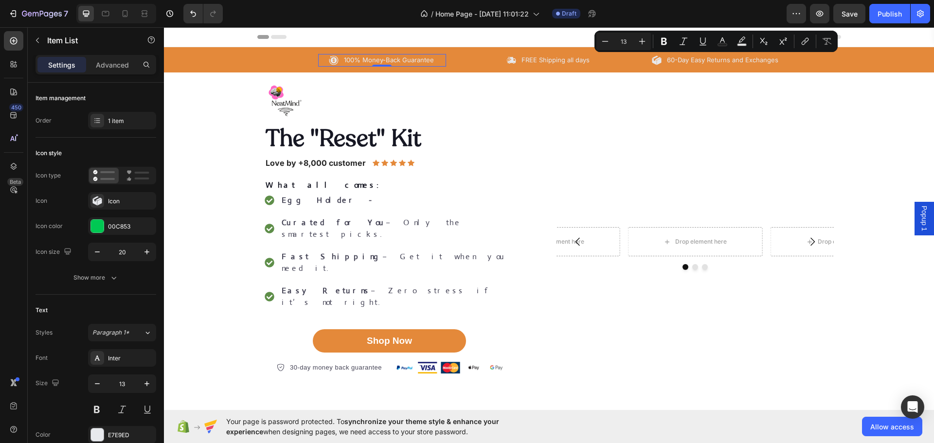
click at [381, 62] on p "100% Money-Back Guarantee" at bounding box center [389, 60] width 90 height 10
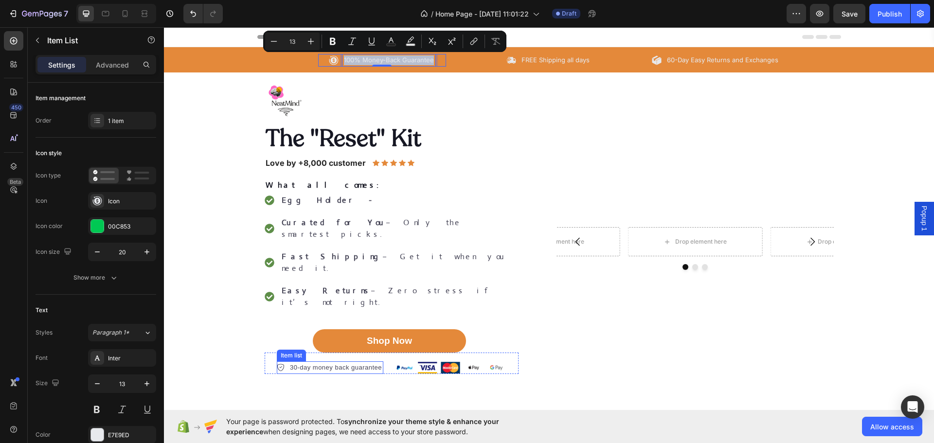
click at [326, 363] on p "30-day money back guarantee" at bounding box center [336, 368] width 92 height 10
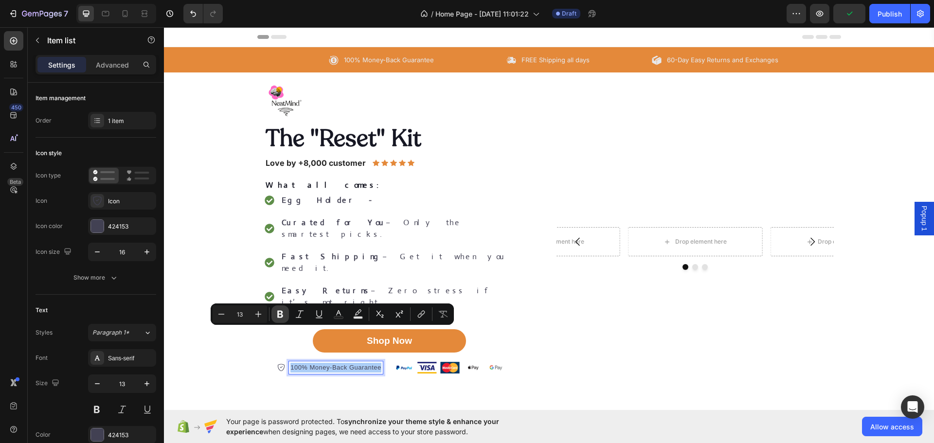
click at [280, 312] on icon "Editor contextual toolbar" at bounding box center [280, 314] width 10 height 10
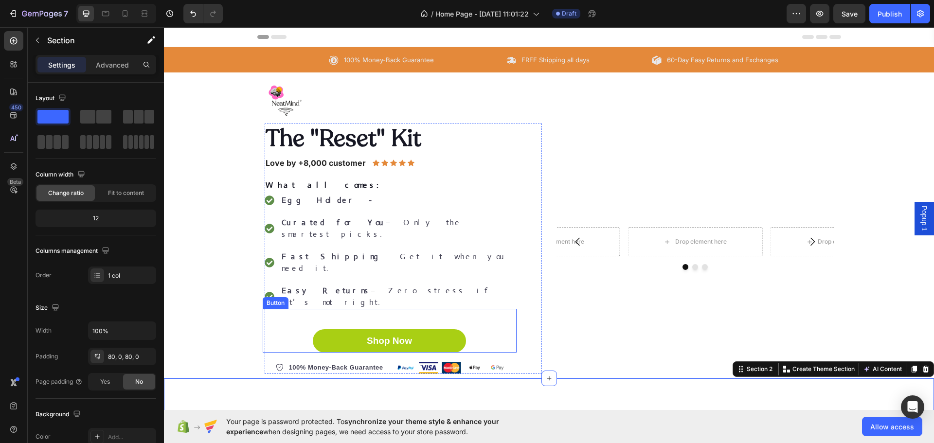
click at [379, 329] on button "Shop Now" at bounding box center [389, 340] width 153 height 23
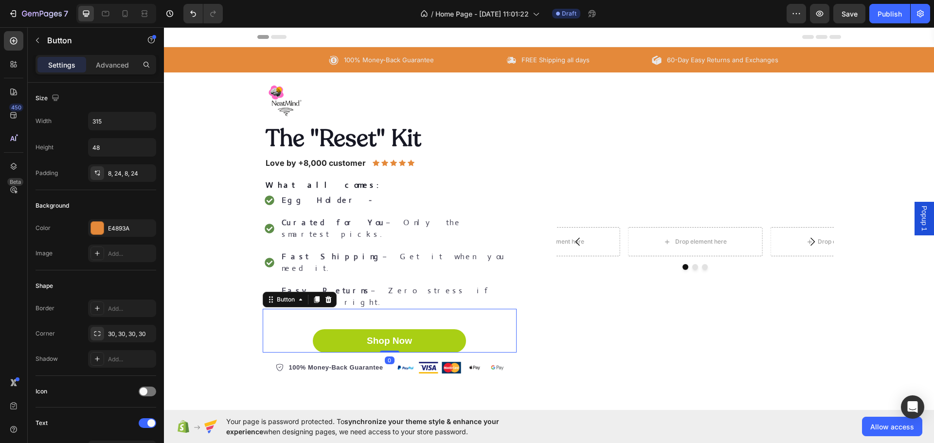
click at [379, 329] on button "Shop Now" at bounding box center [389, 340] width 153 height 23
click at [367, 335] on div "Shop Now" at bounding box center [389, 341] width 45 height 12
click at [360, 329] on button "Shop Now" at bounding box center [389, 340] width 153 height 23
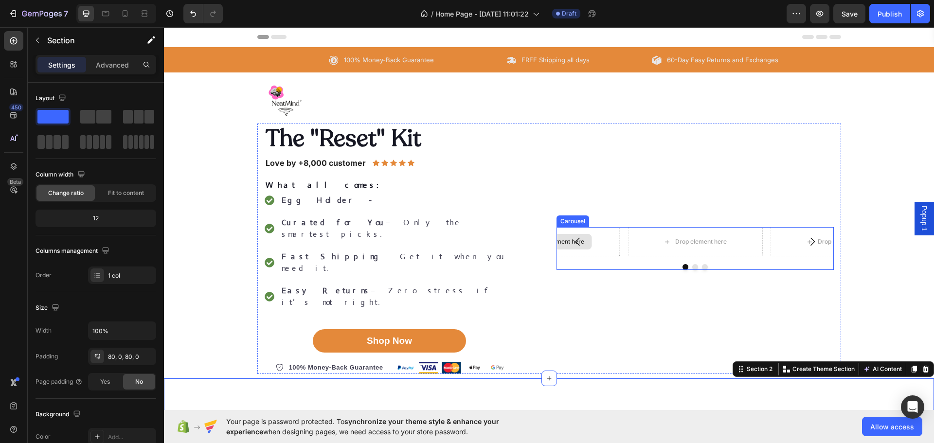
click at [611, 239] on div "Drop element here" at bounding box center [552, 241] width 135 height 29
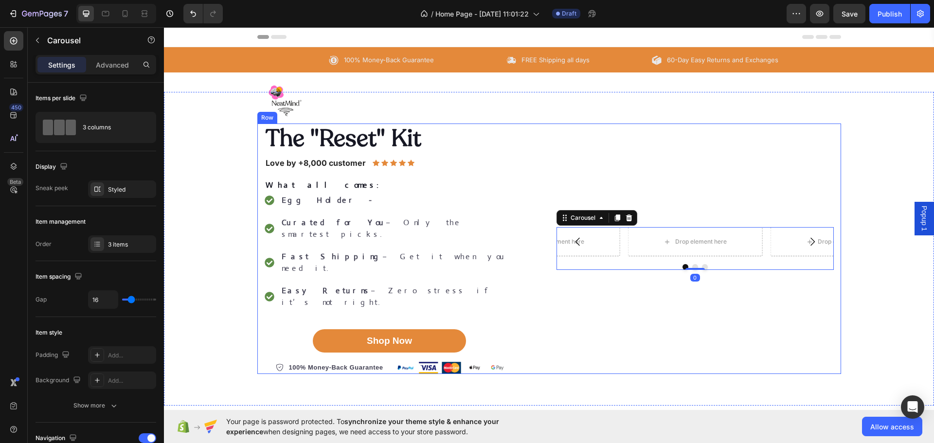
click at [603, 149] on div "Drop element here Drop element here Drop element here Carousel 0" at bounding box center [694, 249] width 277 height 250
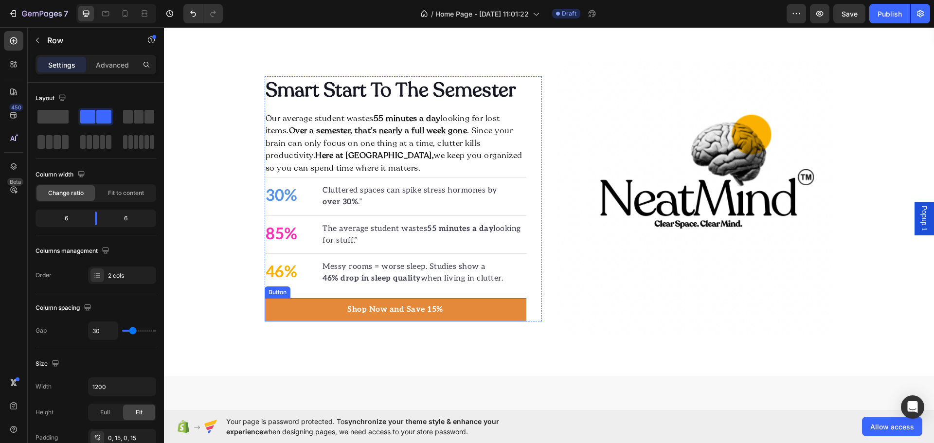
scroll to position [236, 0]
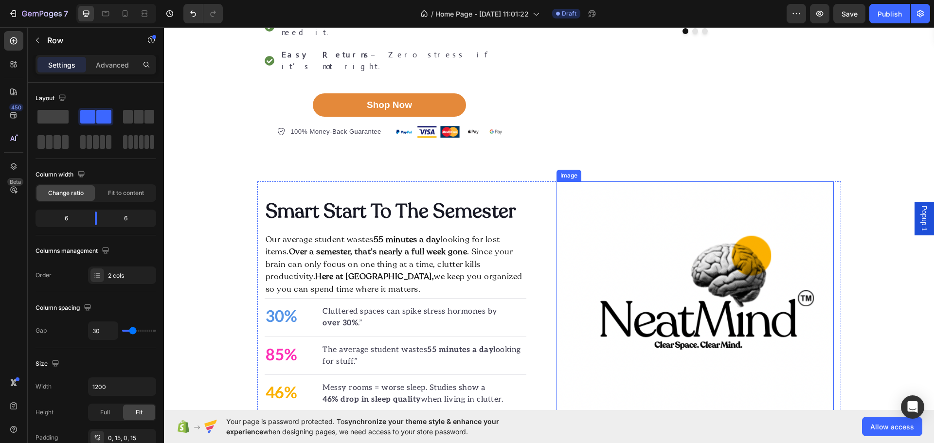
click at [687, 234] on img at bounding box center [694, 319] width 277 height 277
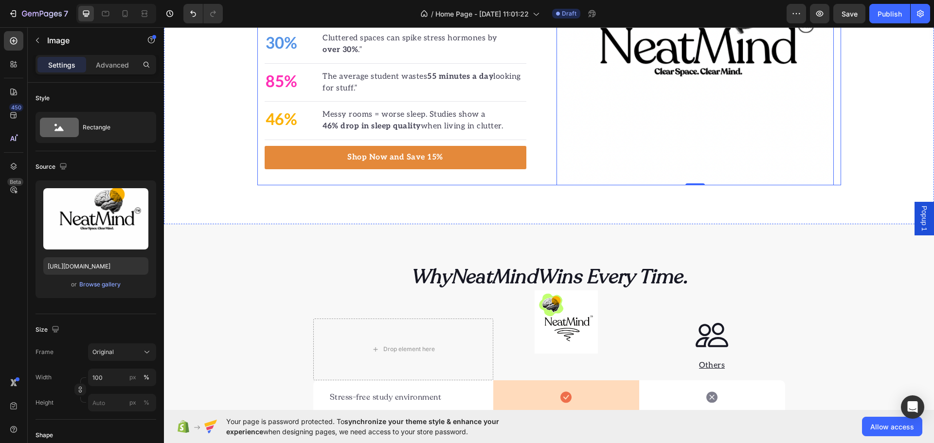
scroll to position [625, 0]
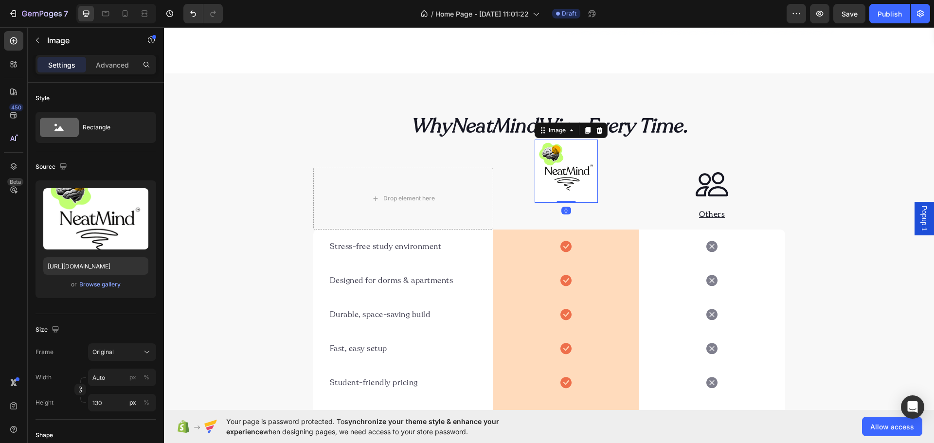
click at [569, 201] on div "Image 0" at bounding box center [566, 171] width 63 height 63
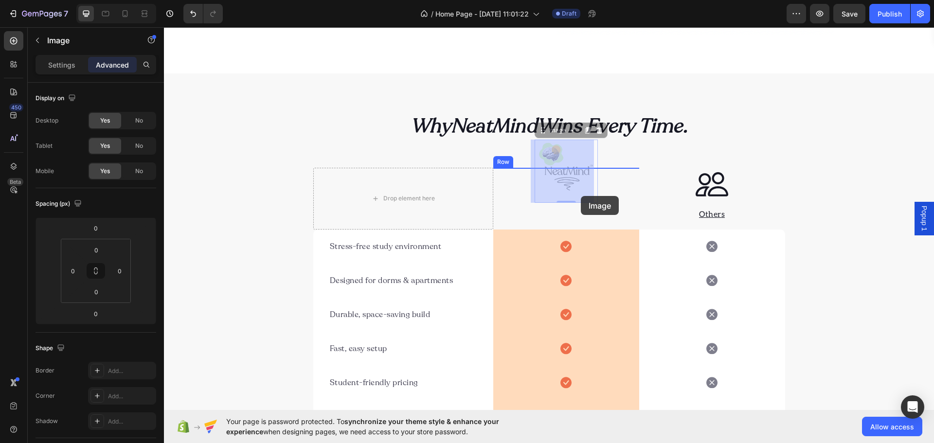
drag, startPoint x: 587, startPoint y: 179, endPoint x: 580, endPoint y: 196, distance: 18.8
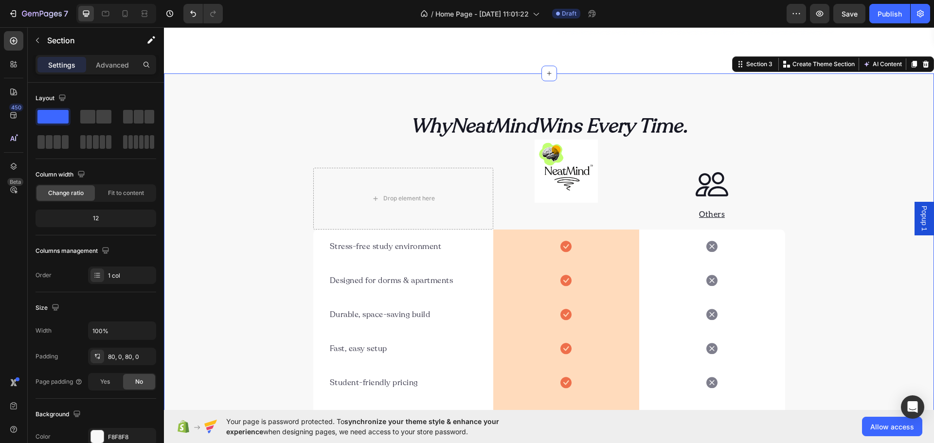
click at [858, 169] on div "Why NeatMind Wins Every Time. Heading Row Drop element here Image Row Image Oth…" at bounding box center [549, 273] width 770 height 322
click at [406, 213] on div "Drop element here" at bounding box center [403, 199] width 180 height 62
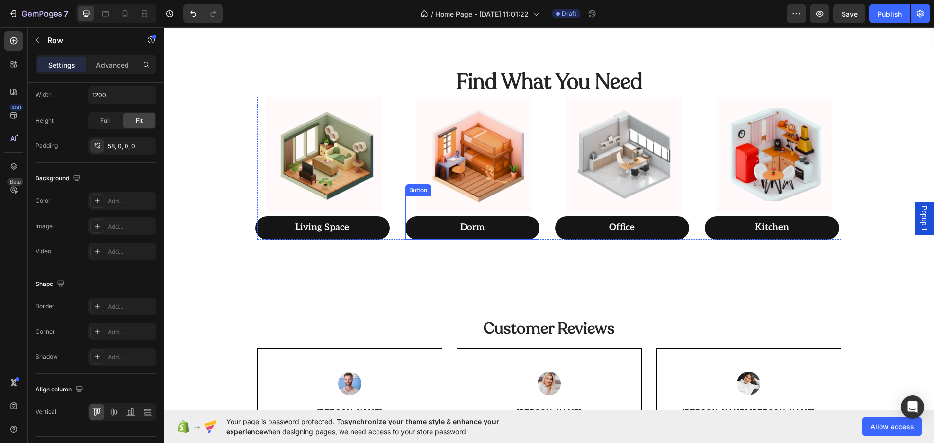
scroll to position [1014, 0]
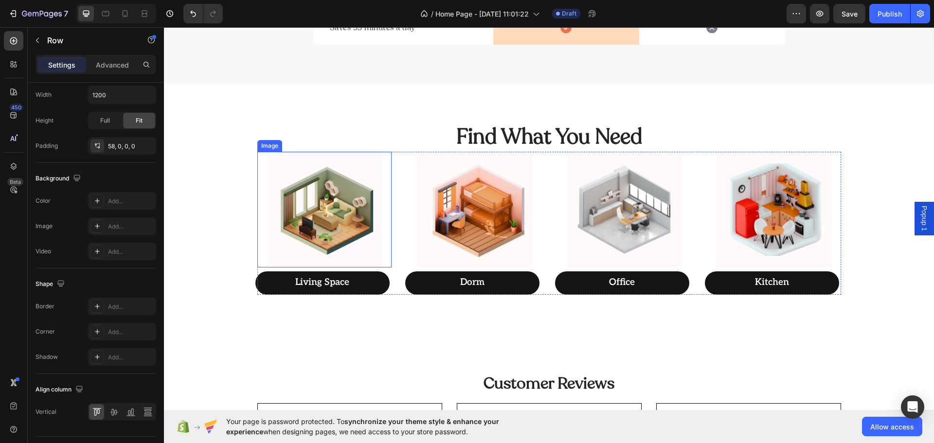
click at [335, 158] on img at bounding box center [325, 210] width 116 height 116
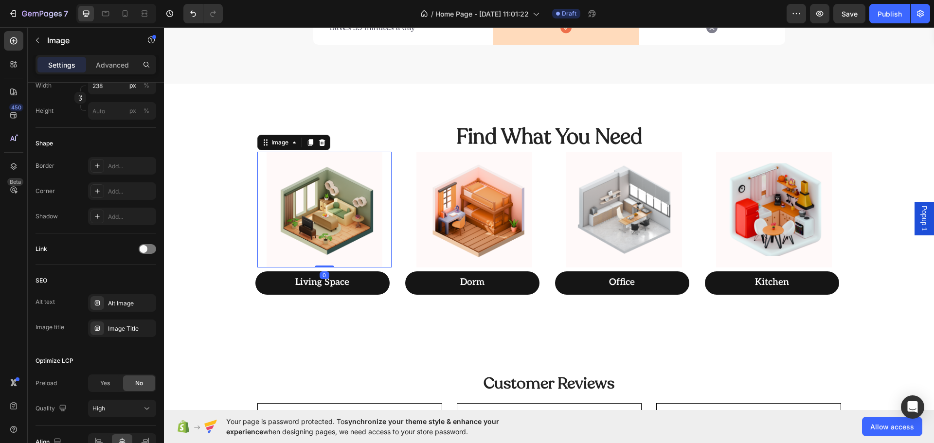
scroll to position [0, 0]
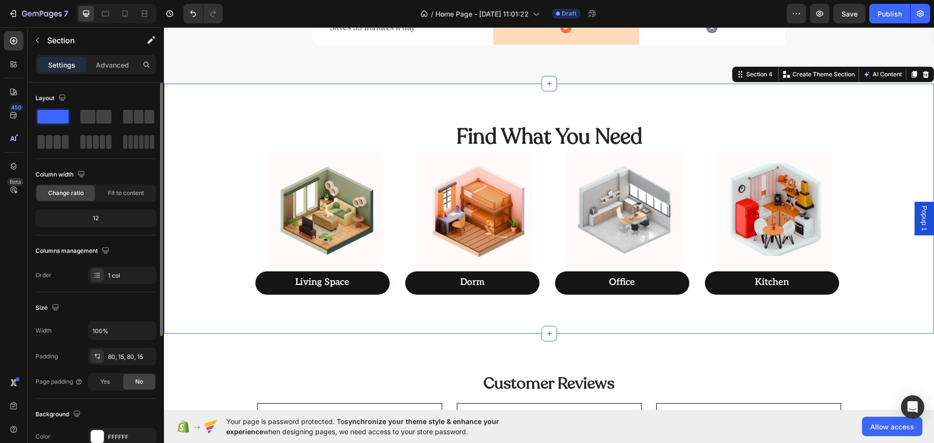
click at [214, 165] on div "Find What You Need Heading Image Living Space Button Image Dorm Button Image Of…" at bounding box center [548, 209] width 755 height 172
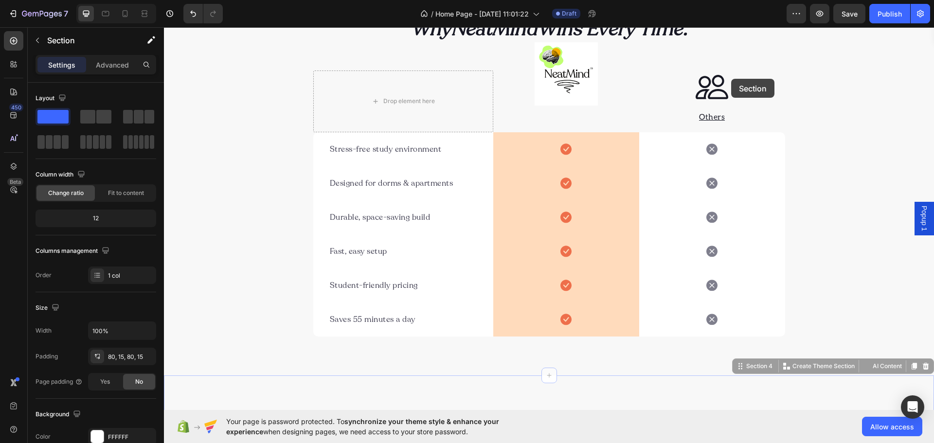
scroll to position [496, 0]
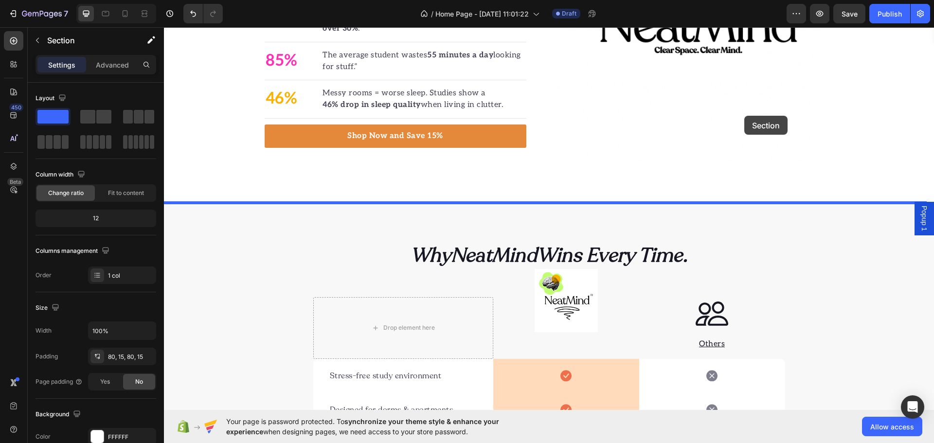
drag, startPoint x: 729, startPoint y: 79, endPoint x: 744, endPoint y: 116, distance: 40.1
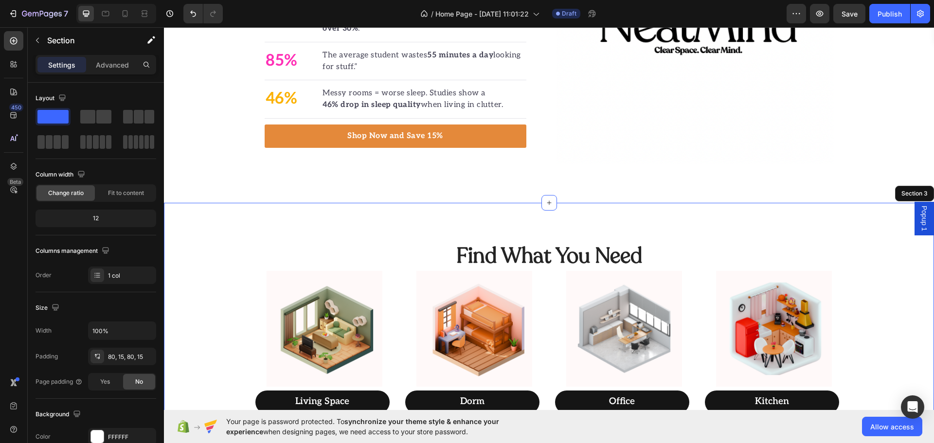
click at [447, 215] on div "Find What You Need Heading Image Living Space Button Image Dorm Button Image Of…" at bounding box center [549, 328] width 770 height 250
click at [429, 164] on div "Smart Start To The Semester Heading Our average student wastes 55 minutes a day…" at bounding box center [549, 25] width 770 height 355
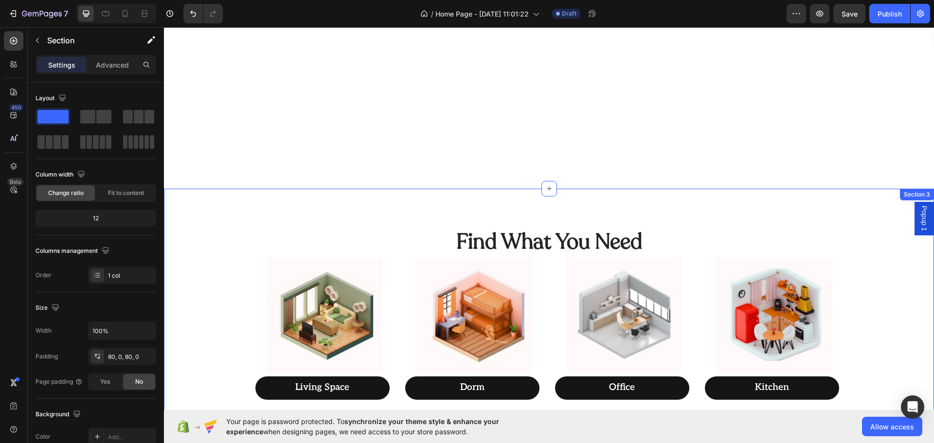
scroll to position [885, 0]
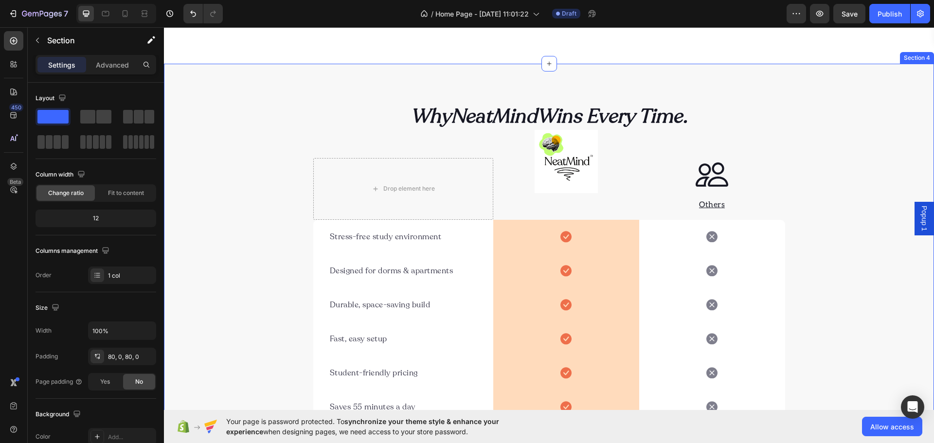
click at [391, 96] on div "Why NeatMind Wins Every Time. Heading Row Drop element here Image Row Image Oth…" at bounding box center [549, 263] width 770 height 399
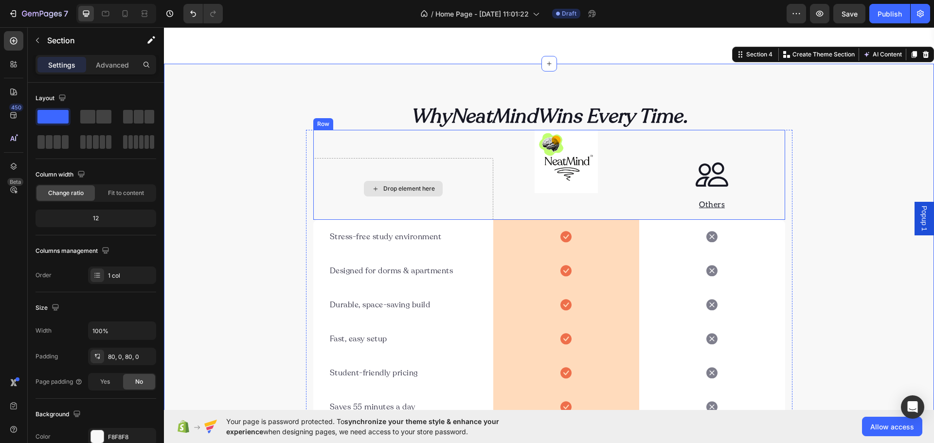
click at [441, 197] on div "Drop element here" at bounding box center [403, 189] width 180 height 62
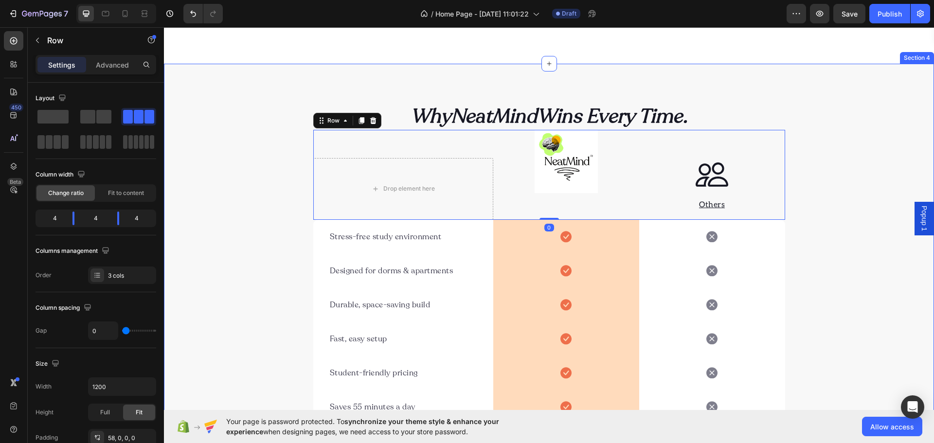
click at [820, 199] on div "Why NeatMind Wins Every Time. Heading Row Drop element here Image Row Image Oth…" at bounding box center [549, 264] width 770 height 322
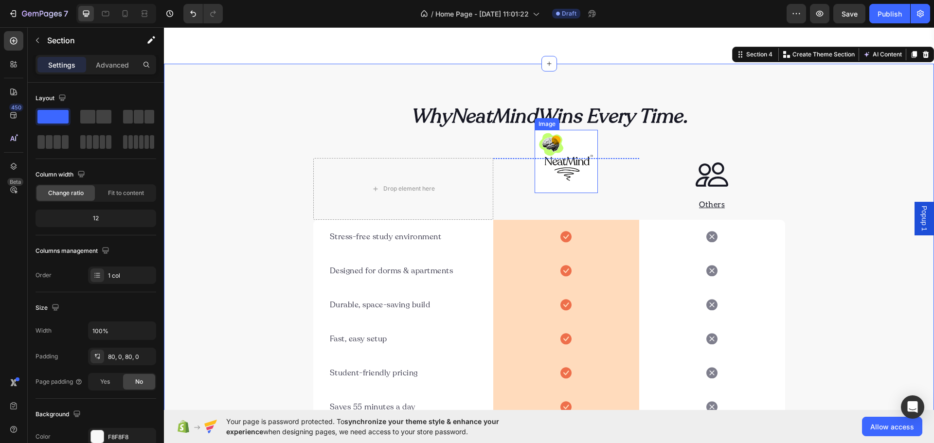
click at [545, 167] on img at bounding box center [566, 161] width 63 height 63
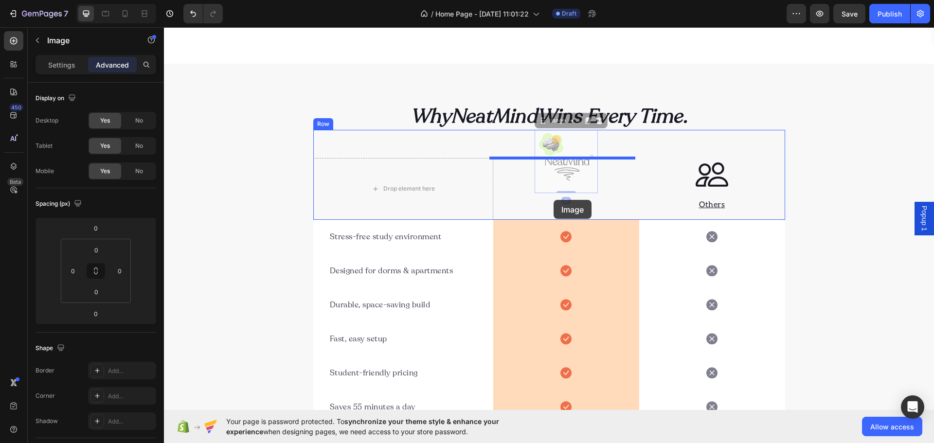
drag, startPoint x: 562, startPoint y: 163, endPoint x: 554, endPoint y: 200, distance: 37.4
type input "16"
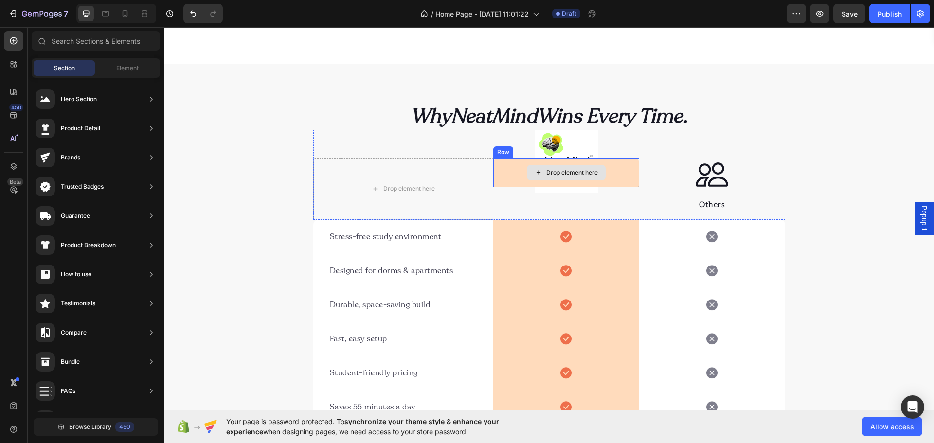
drag, startPoint x: 526, startPoint y: 178, endPoint x: 520, endPoint y: 202, distance: 25.6
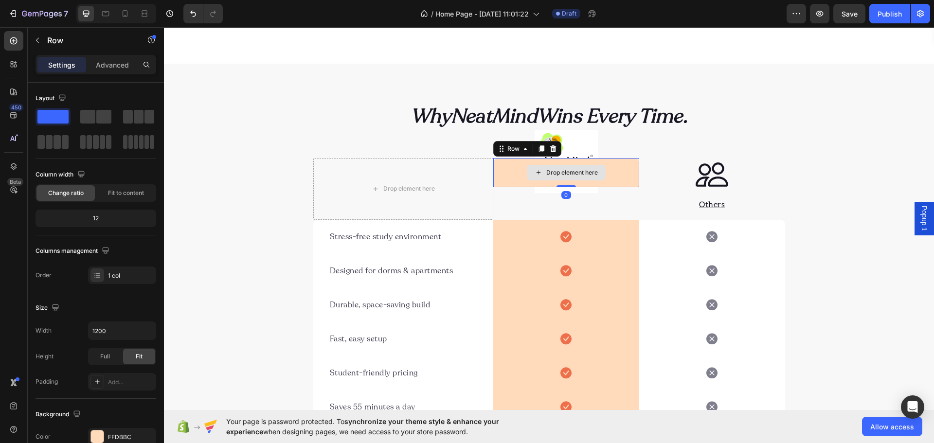
drag, startPoint x: 504, startPoint y: 186, endPoint x: 512, endPoint y: 220, distance: 34.8
click at [512, 220] on div "Drop element here Image Drop element here Row 0 Image Others Text block Row Str…" at bounding box center [549, 277] width 472 height 294
click at [551, 149] on icon at bounding box center [553, 148] width 6 height 7
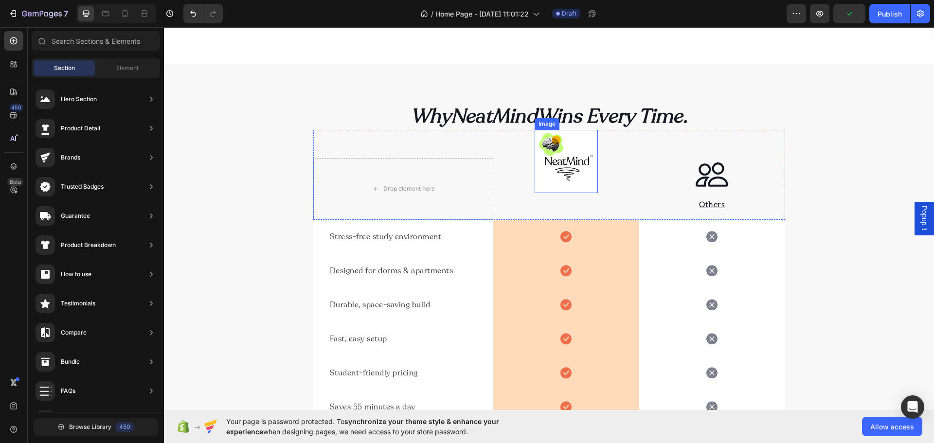
click at [549, 139] on img at bounding box center [566, 161] width 63 height 63
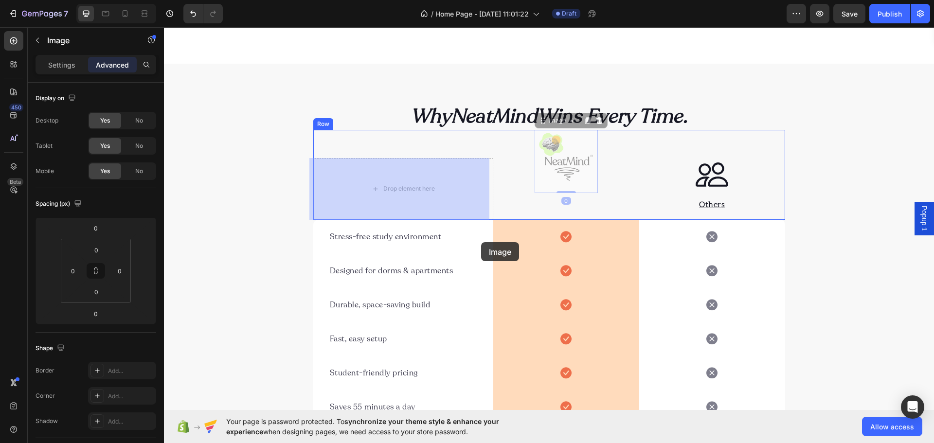
drag, startPoint x: 540, startPoint y: 122, endPoint x: 473, endPoint y: 206, distance: 107.9
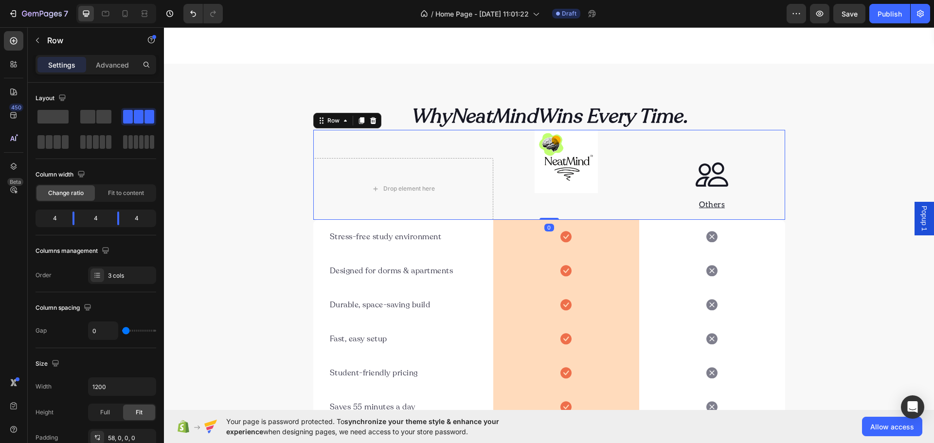
drag, startPoint x: 501, startPoint y: 166, endPoint x: 508, endPoint y: 167, distance: 6.5
click at [502, 166] on div "Image" at bounding box center [566, 189] width 146 height 62
click at [539, 166] on img at bounding box center [566, 161] width 63 height 63
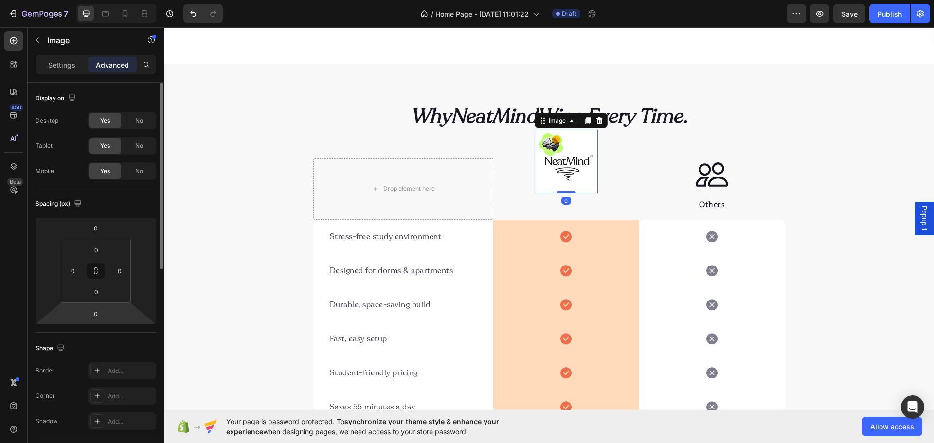
drag, startPoint x: 103, startPoint y: 299, endPoint x: 105, endPoint y: 304, distance: 5.2
click at [105, 304] on div "0 0 0 0 0 0" at bounding box center [96, 270] width 121 height 107
drag, startPoint x: 105, startPoint y: 304, endPoint x: 88, endPoint y: 318, distance: 21.7
click at [94, 12] on html "7 / Home Page - Aug 15, 11:01:22 Draft Preview Save Publish 450 Beta Sections(1…" at bounding box center [467, 6] width 934 height 12
type input "-130"
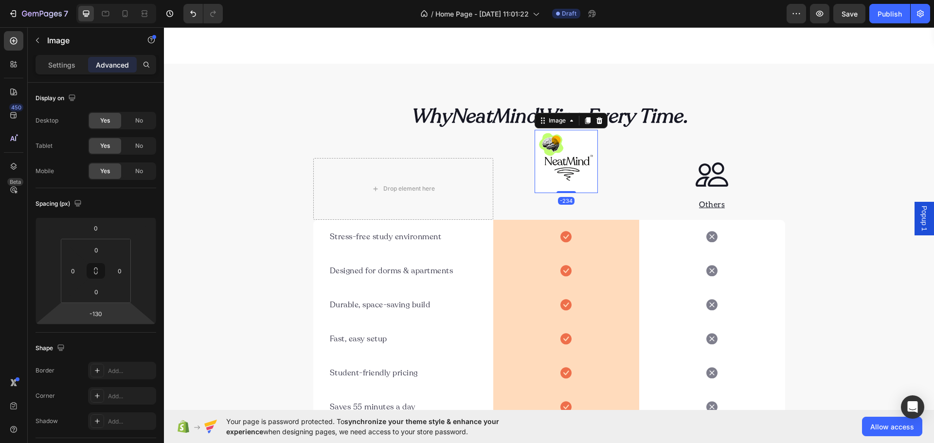
click at [97, 12] on html "7 / Home Page - Aug 15, 11:01:22 Draft Preview Save Publish 450 Beta Sections(1…" at bounding box center [467, 6] width 934 height 12
click at [595, 117] on icon at bounding box center [599, 121] width 8 height 8
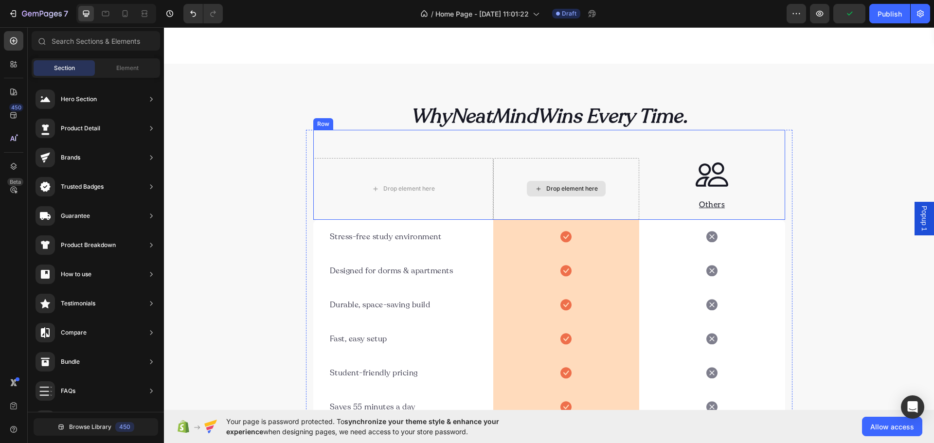
click at [551, 191] on div "Drop element here" at bounding box center [572, 189] width 52 height 8
click at [556, 191] on div "Drop element here" at bounding box center [572, 189] width 52 height 8
click at [357, 190] on div "Drop element here" at bounding box center [403, 189] width 180 height 62
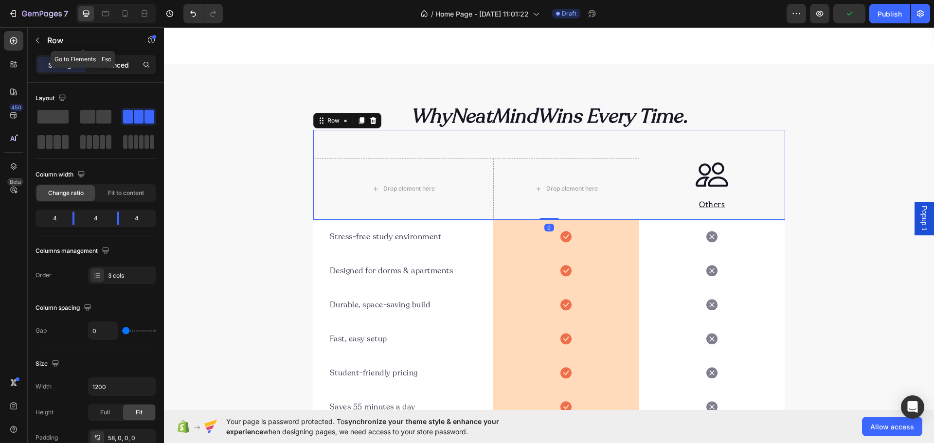
click at [129, 66] on div "Advanced" at bounding box center [112, 65] width 49 height 16
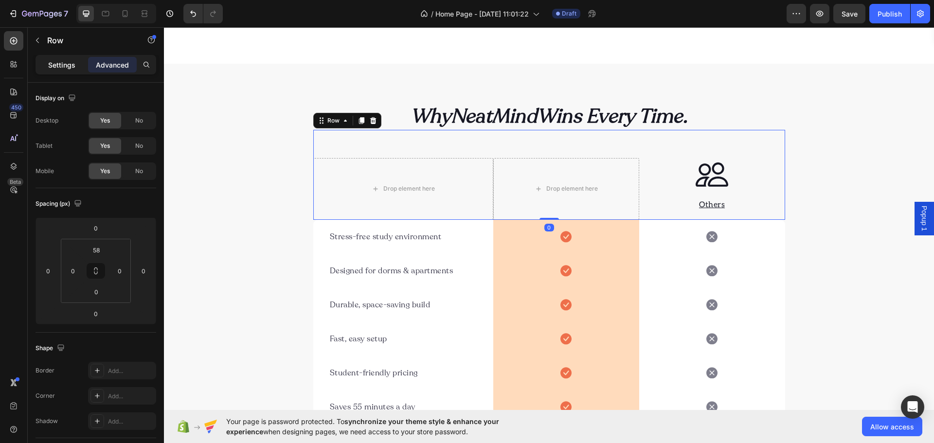
click at [57, 62] on p "Settings" at bounding box center [61, 65] width 27 height 10
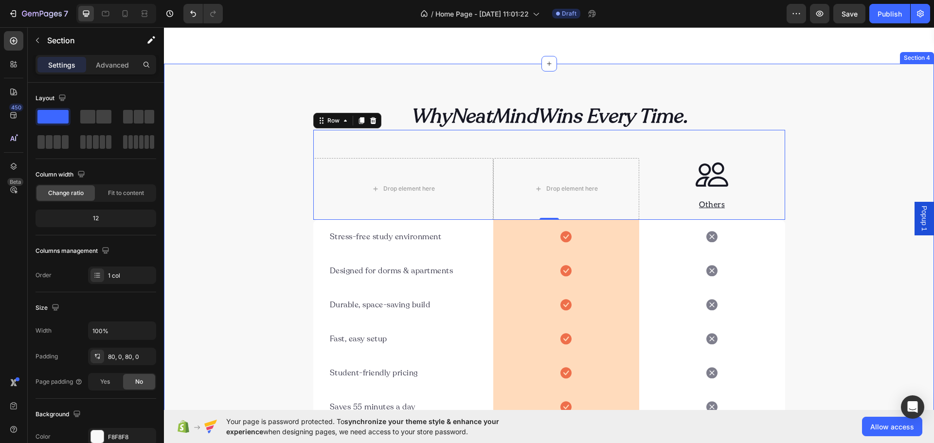
click at [822, 204] on div "Why NeatMind Wins Every Time. Heading Row Drop element here Drop element here I…" at bounding box center [549, 264] width 770 height 322
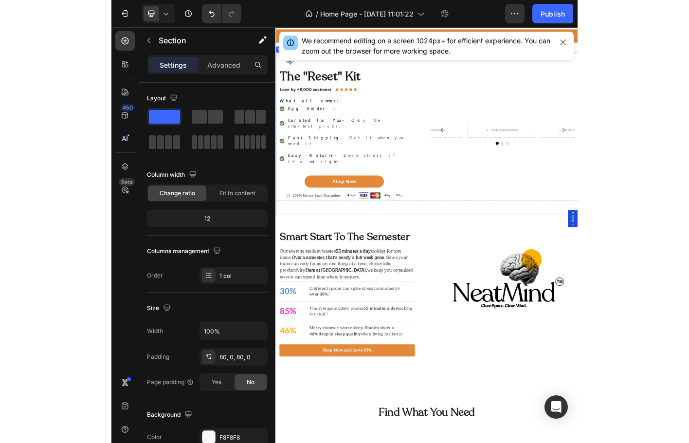
scroll to position [0, 0]
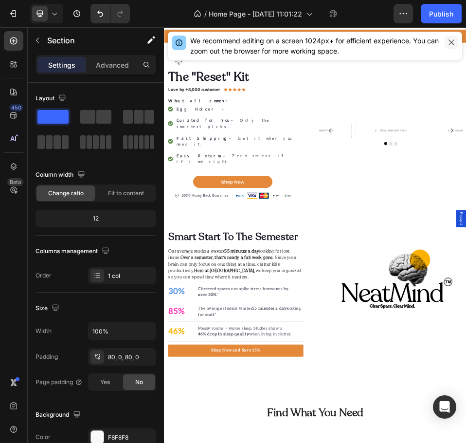
click at [449, 39] on icon "button" at bounding box center [451, 42] width 8 height 8
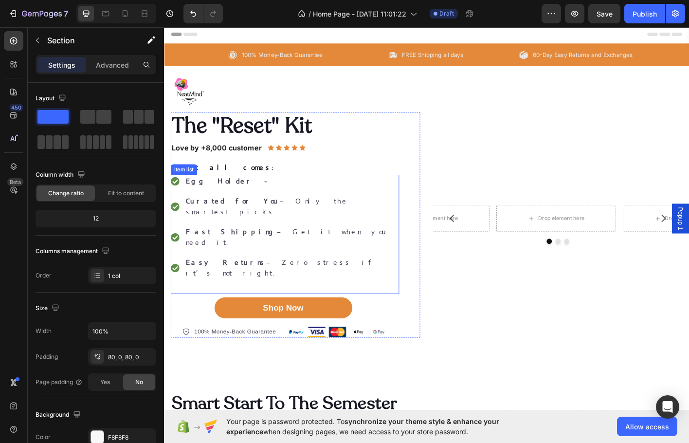
click at [224, 223] on strong "Curated for You" at bounding box center [240, 220] width 104 height 10
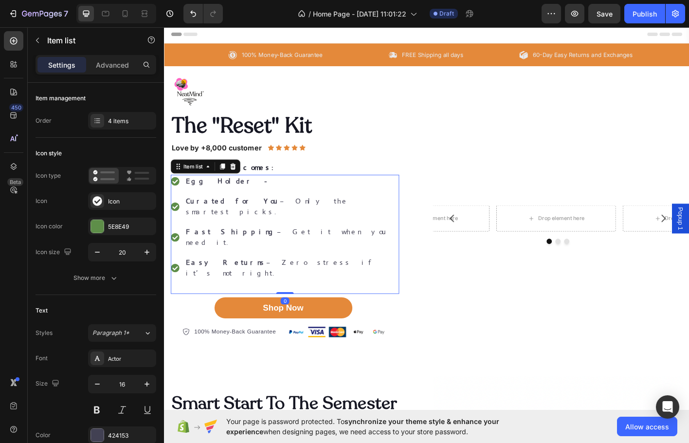
click at [224, 223] on strong "Curated for You" at bounding box center [240, 220] width 104 height 10
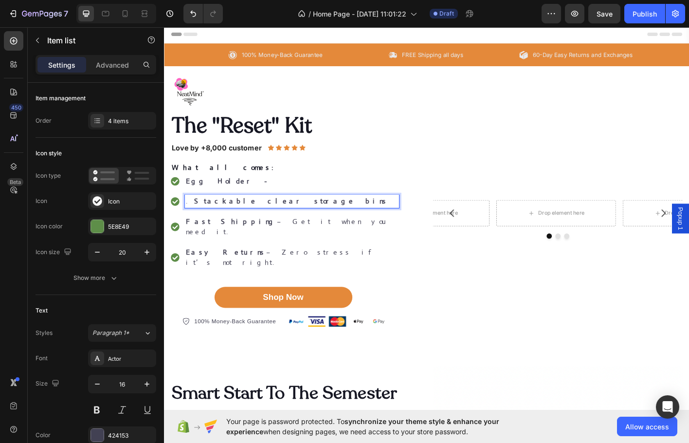
click at [197, 225] on strong "Stackable clear storage bins" at bounding box center [305, 220] width 216 height 10
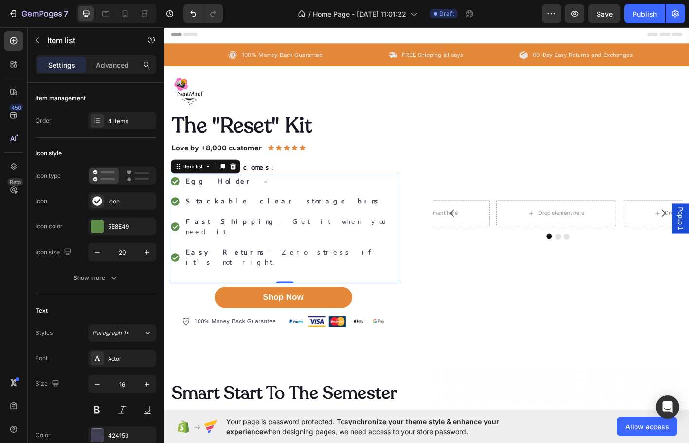
click at [330, 228] on div "Egg Holder - Stackable clear storage bins Fast Shipping – Get it when you need …" at bounding box center [298, 251] width 254 height 121
click at [315, 222] on p "Stackable clear storage bins" at bounding box center [305, 221] width 235 height 12
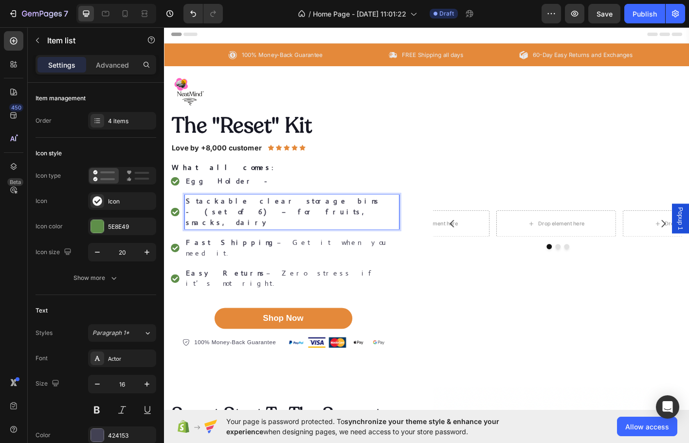
click at [286, 223] on strong "Stackable clear storage bins - (set of 6) – for fruits, snacks, dairy" at bounding box center [296, 232] width 216 height 34
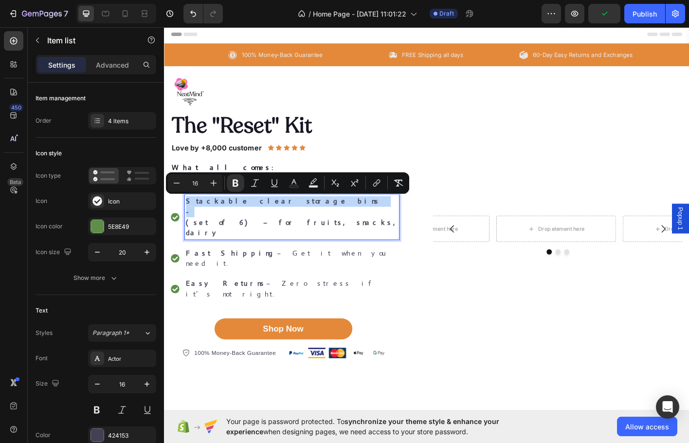
click at [294, 239] on strong "(set of 6) – for fruits, snacks, dairy" at bounding box center [304, 250] width 233 height 22
click at [311, 238] on p "(set of 6) – for fruits, snacks, dairy" at bounding box center [305, 249] width 235 height 23
click at [308, 238] on p "(set of 6) – for fruits, snacks, dairy" at bounding box center [305, 249] width 235 height 23
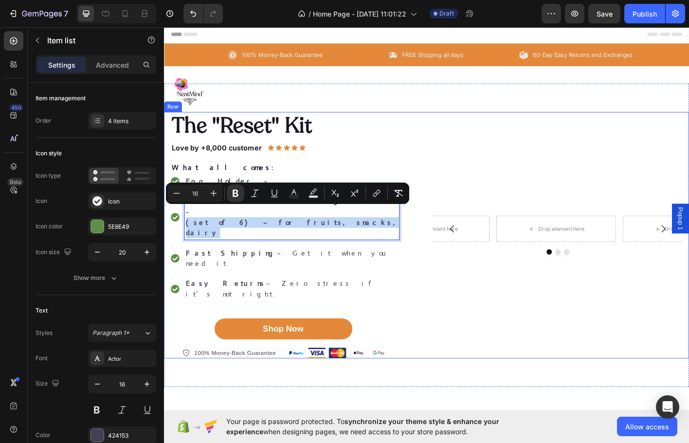
drag, startPoint x: 306, startPoint y: 230, endPoint x: 168, endPoint y: 248, distance: 139.2
click at [168, 248] on div "The "Reset" Kit Heading Love by +8,000 customer Text Block Icon Icon Icon Icon …" at bounding box center [456, 259] width 584 height 274
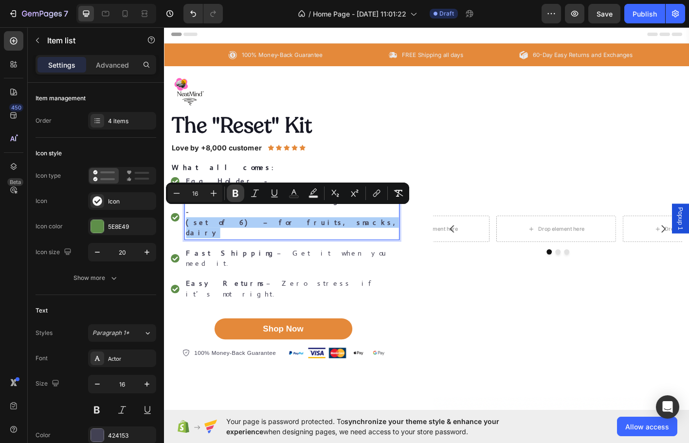
click at [235, 195] on icon "Editor contextual toolbar" at bounding box center [236, 193] width 10 height 10
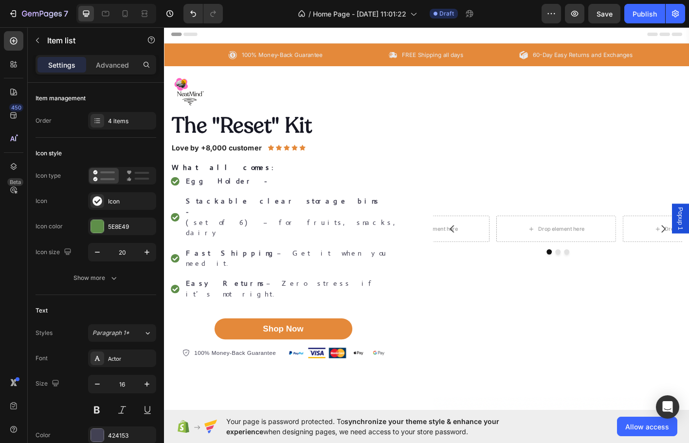
click at [223, 238] on p "(set of 6) – for fruits, snacks, dairy" at bounding box center [305, 249] width 235 height 23
click at [292, 222] on p "Stackable clear storage bins -" at bounding box center [305, 226] width 235 height 23
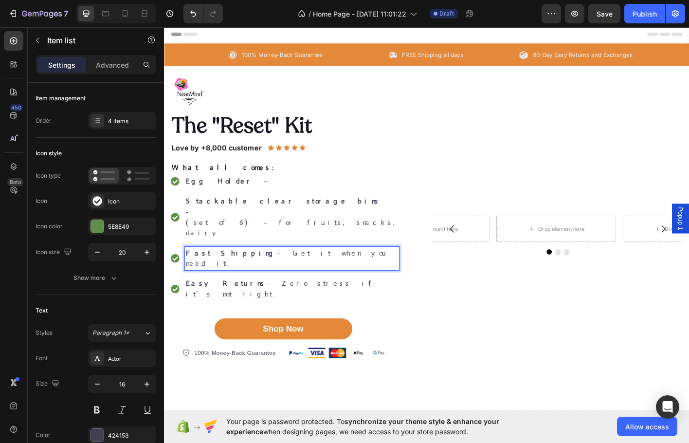
click at [203, 273] on strong "Fast Shipping" at bounding box center [238, 278] width 101 height 10
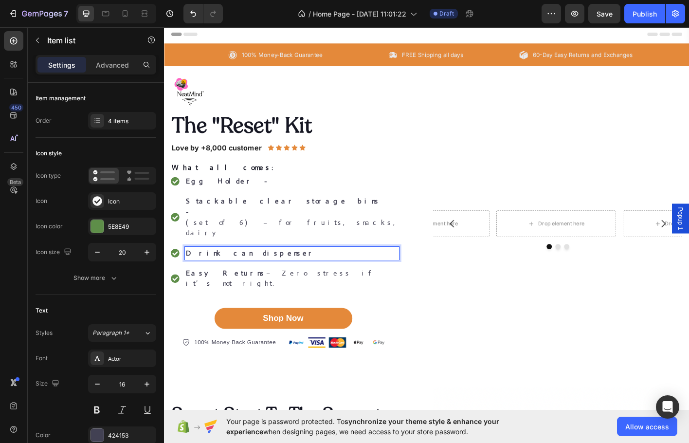
click at [208, 225] on p "Stackable clear storage bins -" at bounding box center [305, 226] width 235 height 23
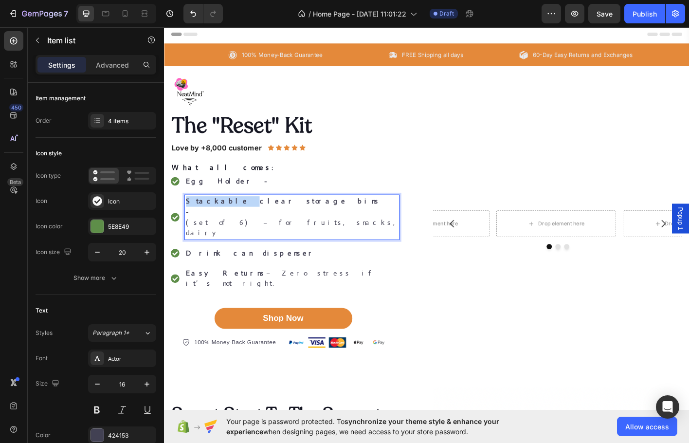
click at [208, 225] on p "Stackable clear storage bins -" at bounding box center [305, 226] width 235 height 23
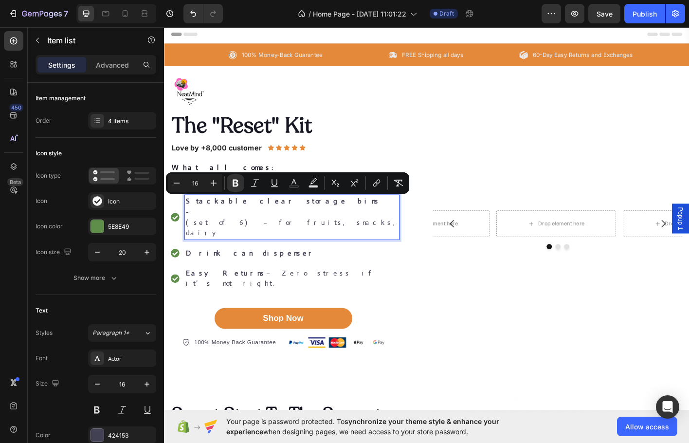
click at [242, 238] on p "(set of 6) – for fruits, snacks, dairy" at bounding box center [305, 249] width 235 height 23
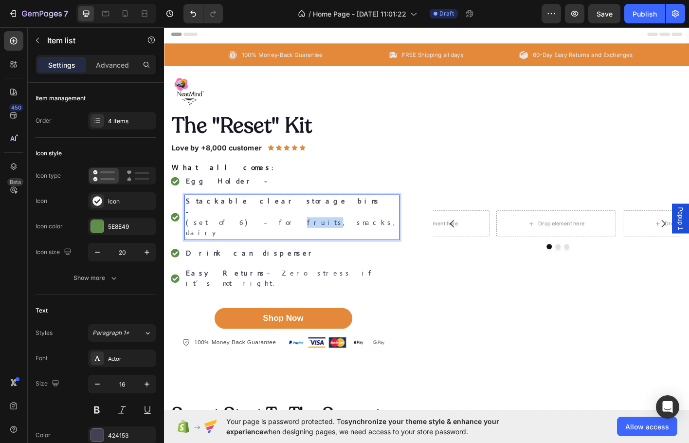
click at [242, 238] on p "(set of 6) – for fruits, snacks, dairy" at bounding box center [305, 249] width 235 height 23
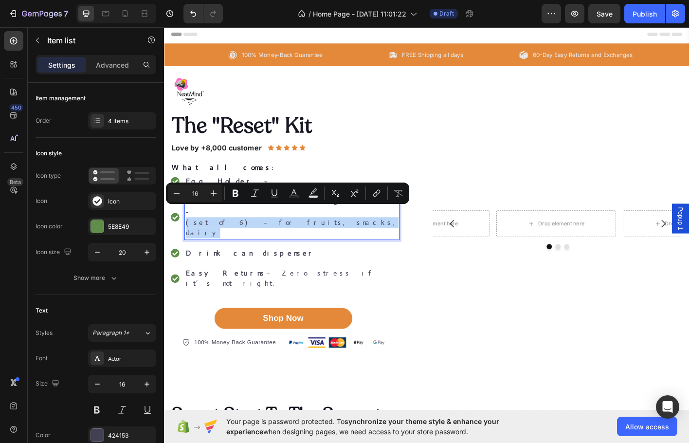
click at [221, 238] on p "(set of 6) – for fruits, snacks, dairy" at bounding box center [305, 249] width 235 height 23
click at [218, 238] on p "(set of 6) – for fruits, snacks, dairy" at bounding box center [305, 249] width 235 height 23
drag, startPoint x: 221, startPoint y: 233, endPoint x: 345, endPoint y: 238, distance: 124.6
click at [345, 238] on div "Egg Holder - Stackable clear storage bins - (set of 6) – for fruits, snacks, da…" at bounding box center [298, 263] width 254 height 144
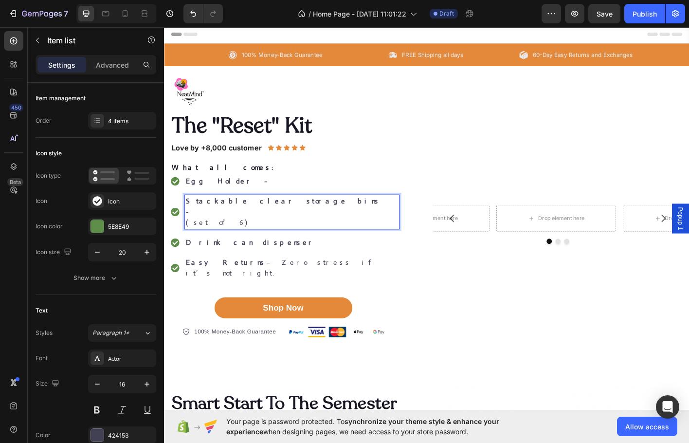
drag, startPoint x: 222, startPoint y: 233, endPoint x: 187, endPoint y: 234, distance: 35.5
click at [187, 234] on div "Stackable clear storage bins - (set of 6)" at bounding box center [306, 233] width 238 height 38
copy p "(set of 6)"
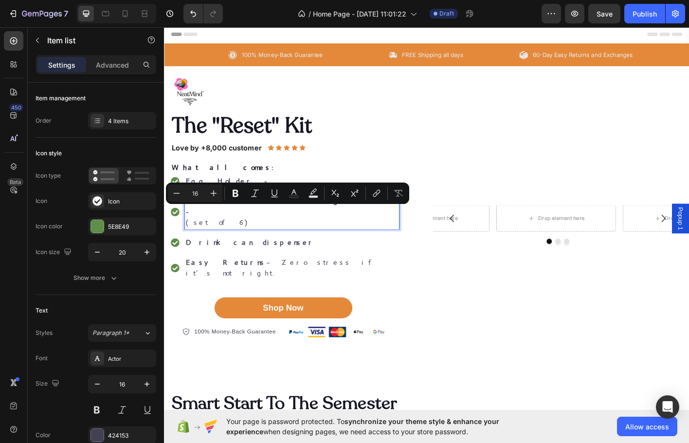
click at [278, 238] on p "(set of 6)" at bounding box center [305, 244] width 235 height 12
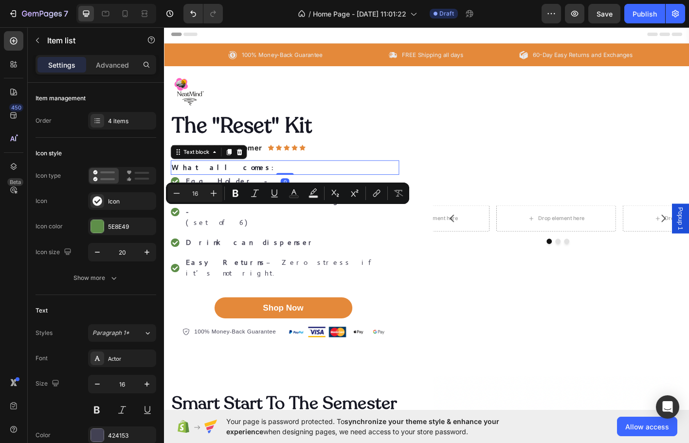
click at [211, 187] on span "What all comes:" at bounding box center [231, 183] width 119 height 10
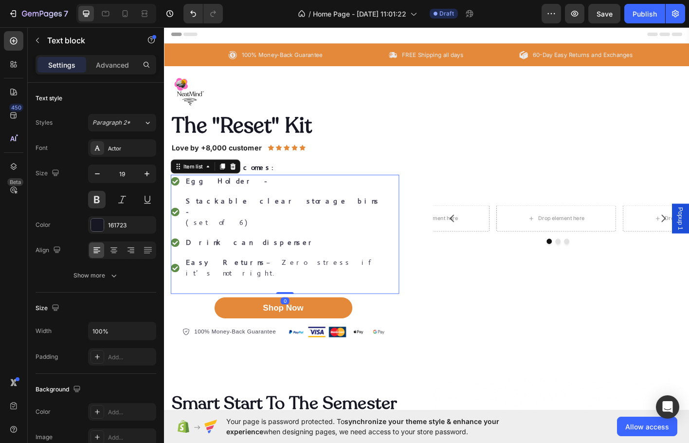
click at [281, 223] on strong "Stackable clear storage bins -" at bounding box center [296, 226] width 216 height 22
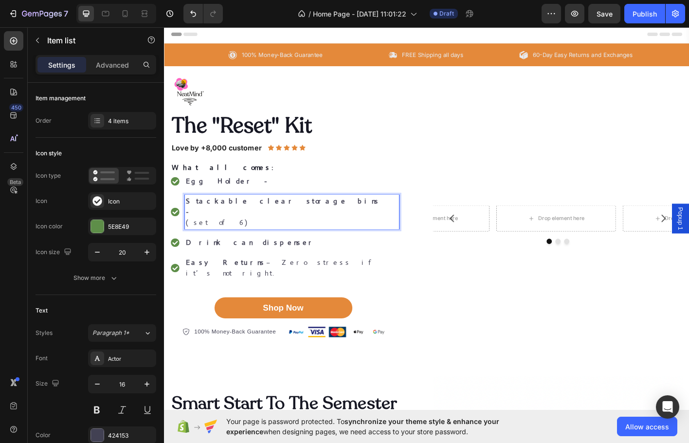
click at [288, 222] on p "Stackable clear storage bins -" at bounding box center [305, 226] width 235 height 23
drag, startPoint x: 268, startPoint y: 230, endPoint x: 326, endPoint y: 236, distance: 59.2
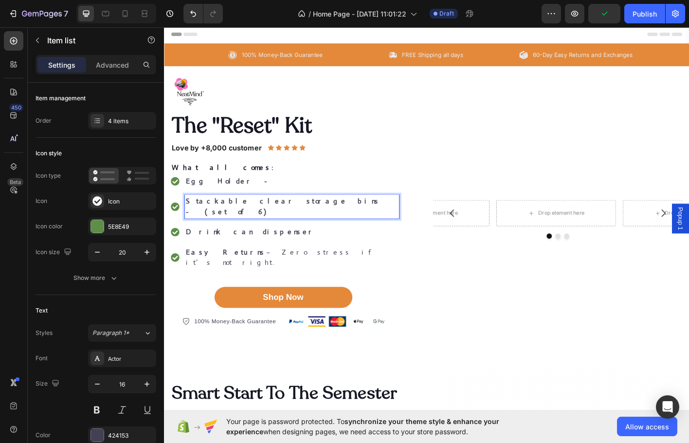
click at [247, 250] on strong "Drink can dispenser" at bounding box center [260, 255] width 144 height 10
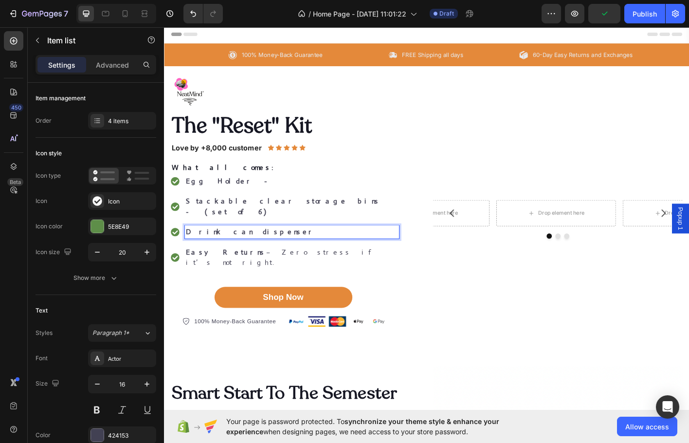
click at [304, 218] on strong "Stackable clear storage bins - (set of 6)" at bounding box center [296, 226] width 216 height 22
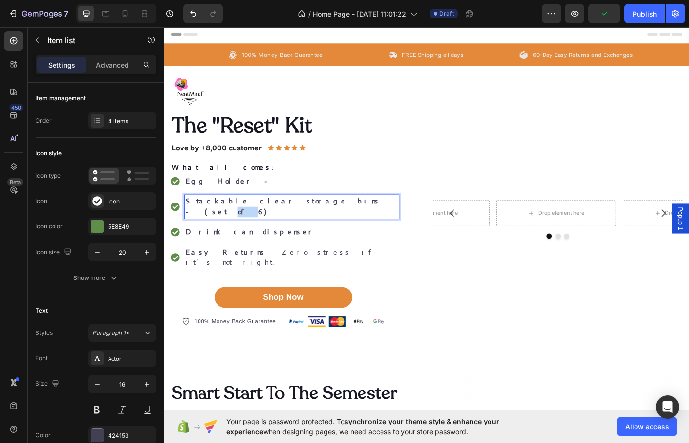
click at [304, 218] on strong "Stackable clear storage bins - (set of 6)" at bounding box center [296, 226] width 216 height 22
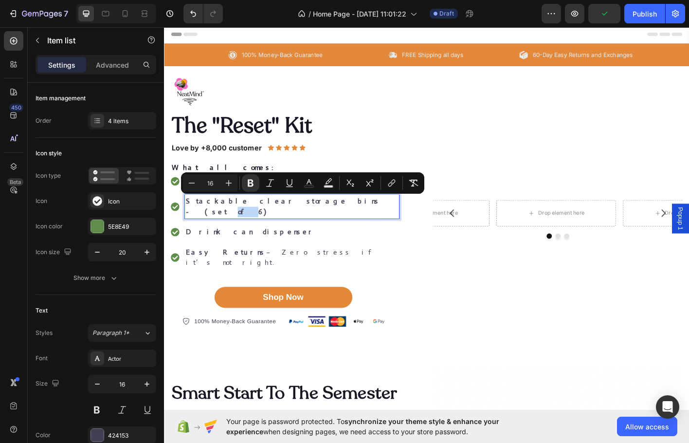
click at [310, 217] on strong "Stackable clear storage bins - (set of 6)" at bounding box center [296, 226] width 216 height 22
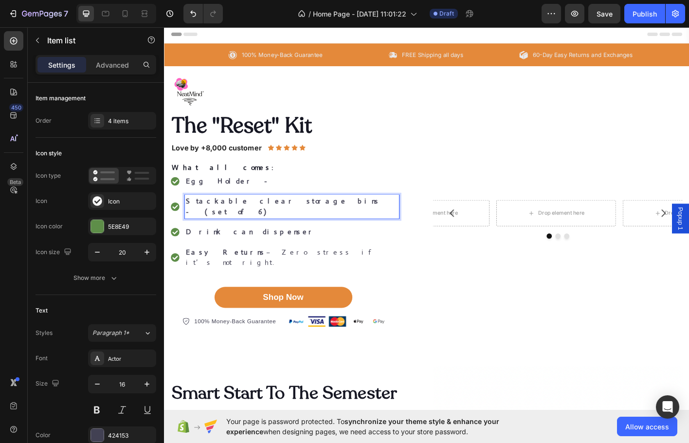
click at [297, 218] on strong "Stackable clear storage bins - (set of 6)" at bounding box center [296, 226] width 216 height 22
click at [291, 220] on strong "Stackable clear storage bins - (set of 6)" at bounding box center [296, 226] width 216 height 22
click at [305, 221] on strong "Stackable clear storage bins - (Set of 6)" at bounding box center [296, 226] width 216 height 22
click at [393, 228] on div "Egg Holder - Stackable clear storage bins - (Set Of 6) Drink can dispenser Easy…" at bounding box center [298, 251] width 254 height 121
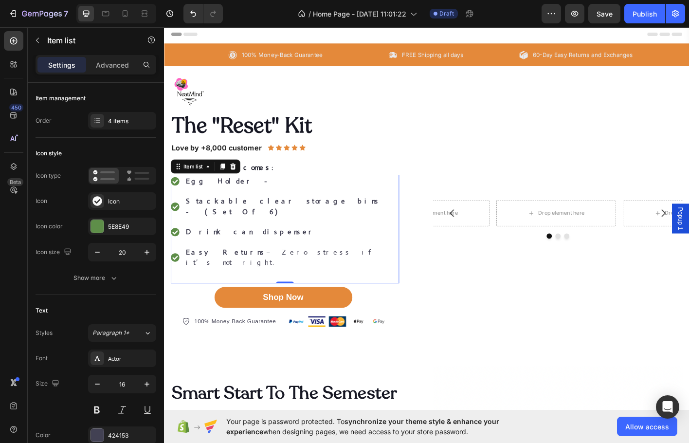
click at [253, 200] on p "Egg Holder -" at bounding box center [305, 199] width 235 height 12
click at [196, 198] on strong "Egg Holder -" at bounding box center [236, 198] width 96 height 10
click at [202, 221] on strong "Stackable clear storage bins - (Set Of 6)" at bounding box center [296, 226] width 216 height 22
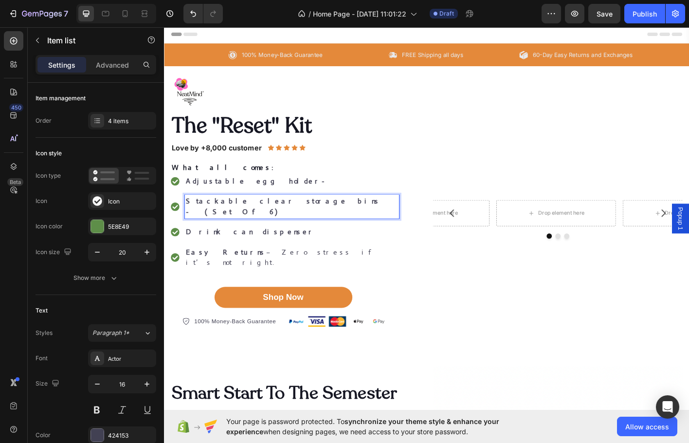
click at [178, 222] on icon at bounding box center [175, 226] width 9 height 9
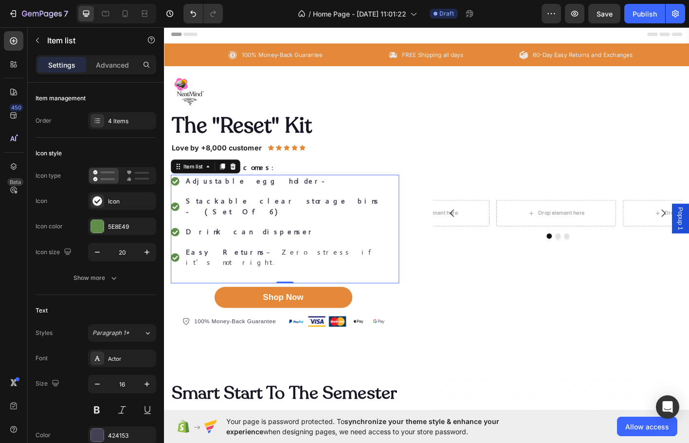
click at [181, 218] on div "Stackable clear storage bins - (Set Of 6)" at bounding box center [298, 227] width 254 height 26
click at [174, 222] on icon at bounding box center [175, 226] width 9 height 9
click at [231, 210] on div "Adjustable egg holder- Stackable clear storage bins - (Set Of 6) Drink can disp…" at bounding box center [298, 243] width 254 height 105
click at [232, 197] on strong "Adjustable egg holder-" at bounding box center [268, 198] width 160 height 10
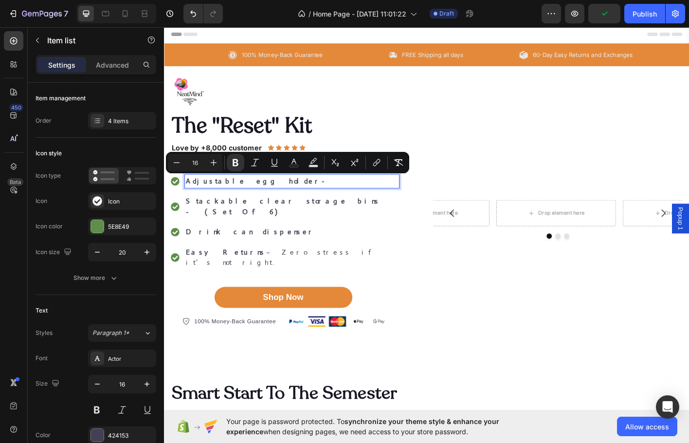
click at [225, 218] on strong "Stackable clear storage bins - (Set Of 6)" at bounding box center [296, 226] width 216 height 22
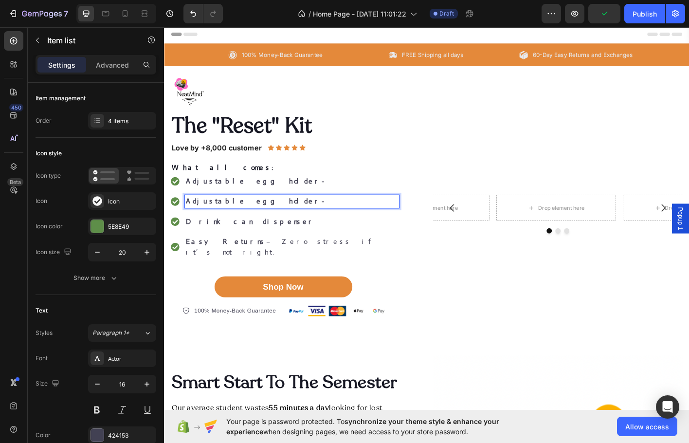
click at [277, 199] on p "Adjustable egg holder-" at bounding box center [305, 199] width 235 height 12
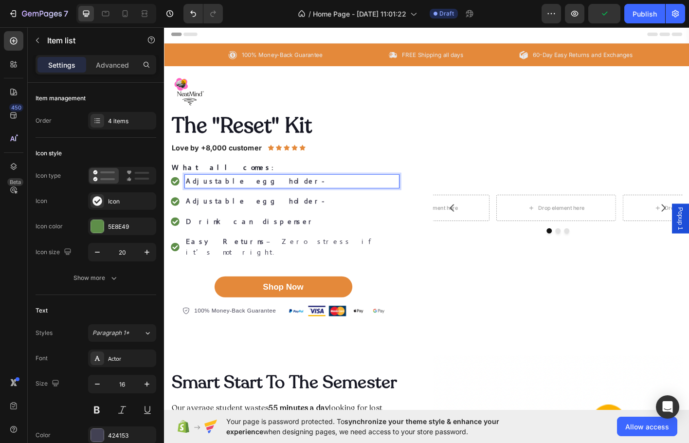
click at [276, 199] on p "Adjustable egg holder-" at bounding box center [305, 199] width 235 height 12
click at [230, 201] on strong "Adjustable egg holder-" at bounding box center [268, 198] width 160 height 10
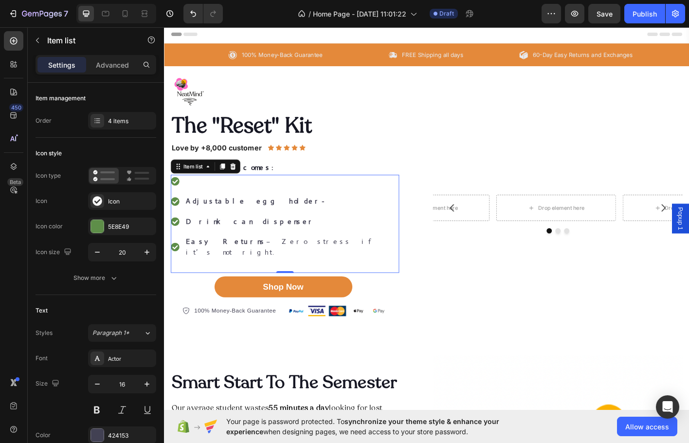
click at [226, 195] on p "Rich Text Editor. Editing area: main" at bounding box center [305, 199] width 235 height 12
click at [223, 198] on p "Rich Text Editor. Editing area: main" at bounding box center [305, 199] width 235 height 12
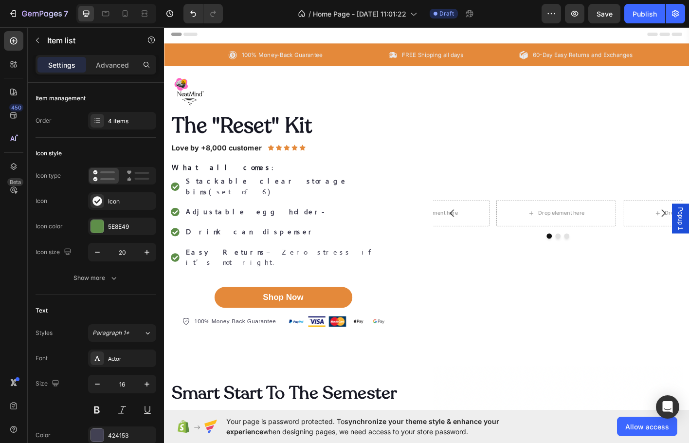
click at [206, 214] on div "Stackable clear storage bins (set of 6) Adjustable egg holder- Drink can dispen…" at bounding box center [298, 243] width 254 height 105
click at [214, 227] on strong "Adjustable egg holder-" at bounding box center [268, 232] width 160 height 10
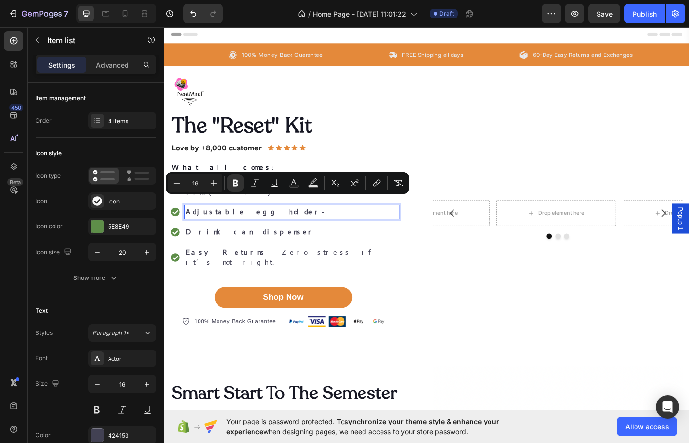
click at [229, 227] on strong "Adjustable egg holder-" at bounding box center [268, 232] width 160 height 10
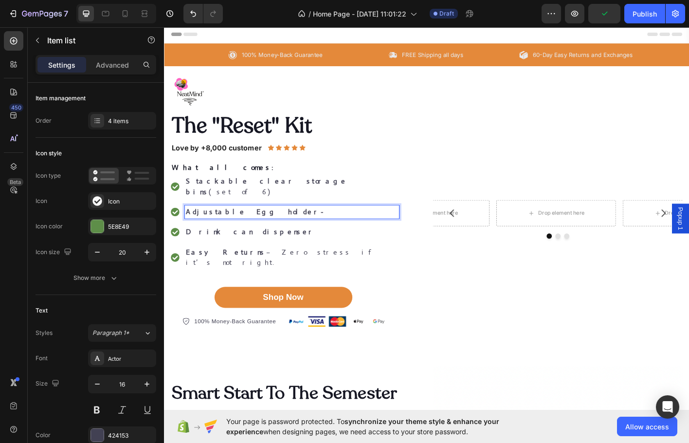
click at [244, 227] on strong "Adjustable Egg holder-" at bounding box center [267, 232] width 159 height 10
click at [252, 250] on strong "Drink can dispenser" at bounding box center [260, 255] width 144 height 10
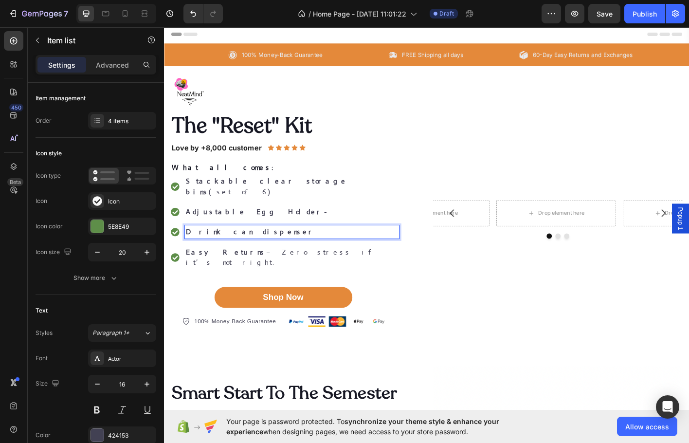
click at [215, 250] on strong "Drink can dispenser" at bounding box center [260, 255] width 144 height 10
click at [221, 250] on strong "Drink Can dispenser" at bounding box center [258, 255] width 141 height 10
click at [223, 250] on strong "Drink Can dispenser" at bounding box center [258, 255] width 141 height 10
click at [227, 250] on strong "Drink Can dispenser" at bounding box center [258, 255] width 141 height 10
click at [235, 250] on strong "Drink Can ispenser" at bounding box center [256, 255] width 136 height 10
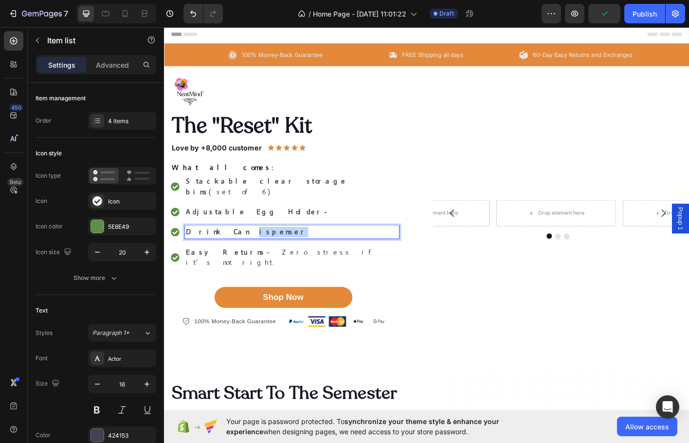
click at [235, 250] on strong "Drink Can ispenser" at bounding box center [256, 255] width 136 height 10
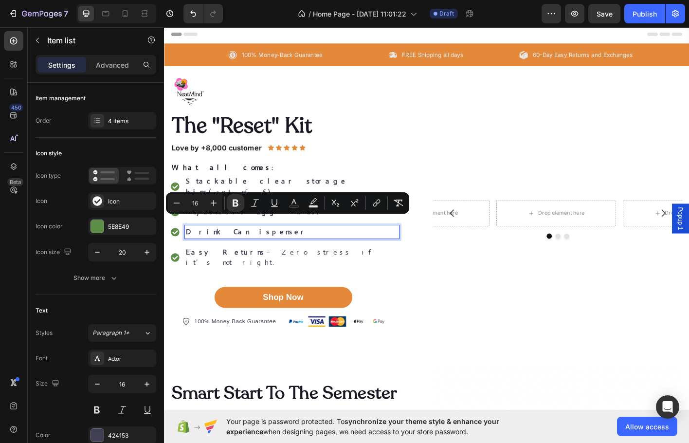
click at [219, 250] on strong "Drink Can ispenser" at bounding box center [256, 255] width 136 height 10
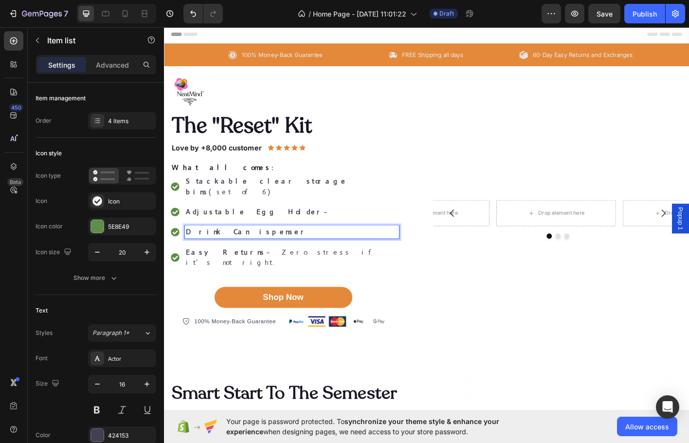
click at [224, 250] on strong "Drink Can ispenser" at bounding box center [256, 255] width 136 height 10
click at [245, 250] on strong "Drink Can Dispenser" at bounding box center [263, 255] width 150 height 10
click at [292, 249] on p "Drink Can Dispenser" at bounding box center [305, 255] width 235 height 12
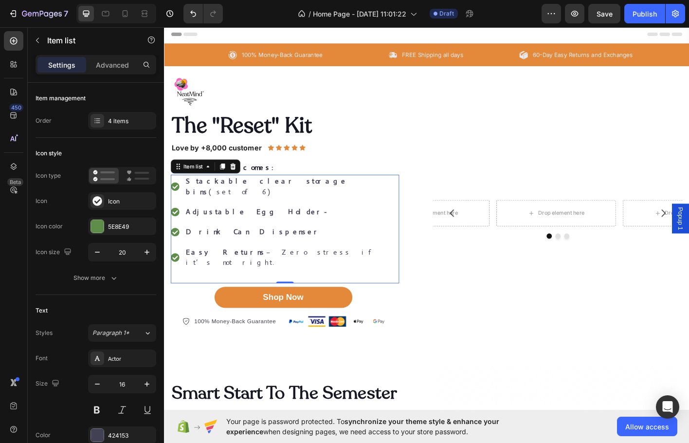
click at [213, 272] on strong "Easy Returns" at bounding box center [232, 277] width 89 height 10
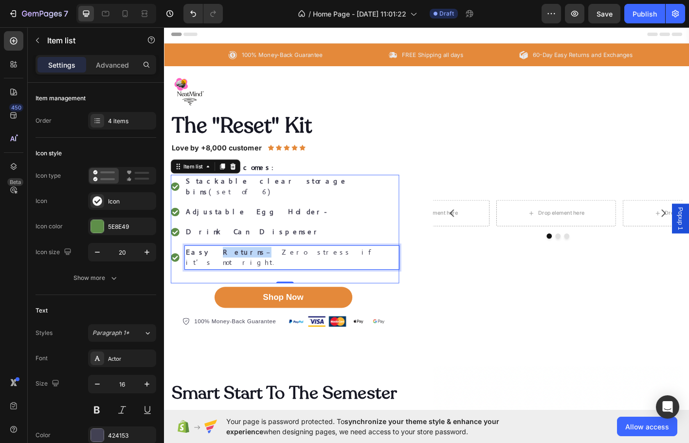
click at [213, 272] on strong "Easy Returns" at bounding box center [232, 277] width 89 height 10
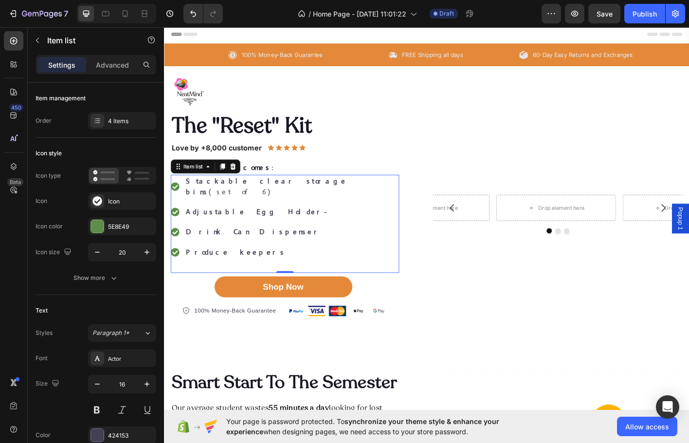
click at [217, 272] on strong "Produce keepers" at bounding box center [243, 277] width 111 height 10
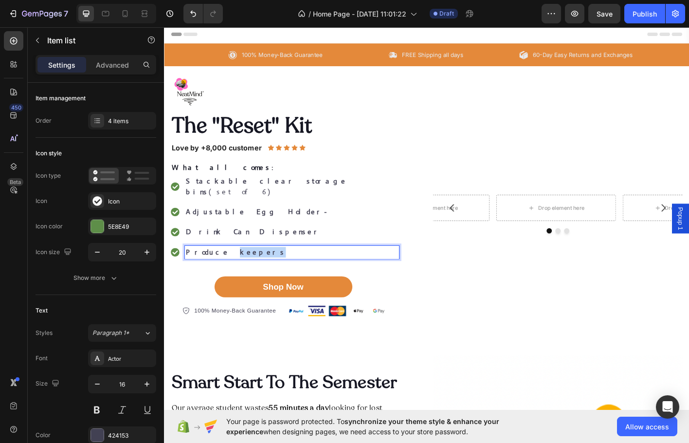
click at [218, 272] on strong "Produce keepers" at bounding box center [243, 277] width 111 height 10
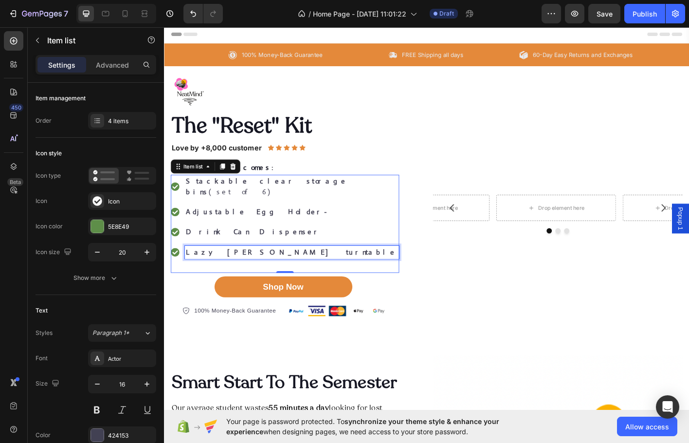
click at [349, 232] on div "Stackable clear storage bins (set of 6) Adjustable Egg Holder- Drink Can Dispen…" at bounding box center [298, 245] width 254 height 109
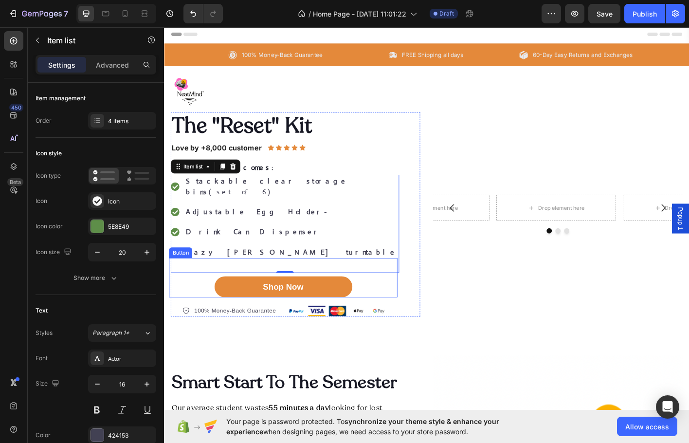
click at [299, 284] on div "Shop Now Button" at bounding box center [296, 306] width 254 height 44
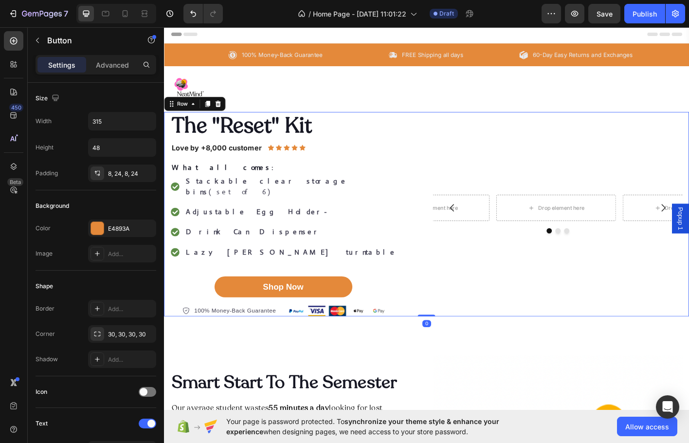
click at [570, 263] on div "Drop element here Drop element here Drop element here Carousel" at bounding box center [601, 235] width 277 height 227
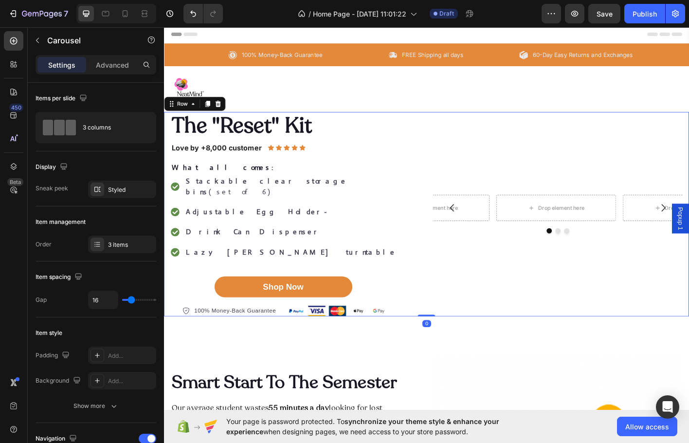
click at [518, 214] on div "Drop element here" at bounding box center [459, 228] width 133 height 29
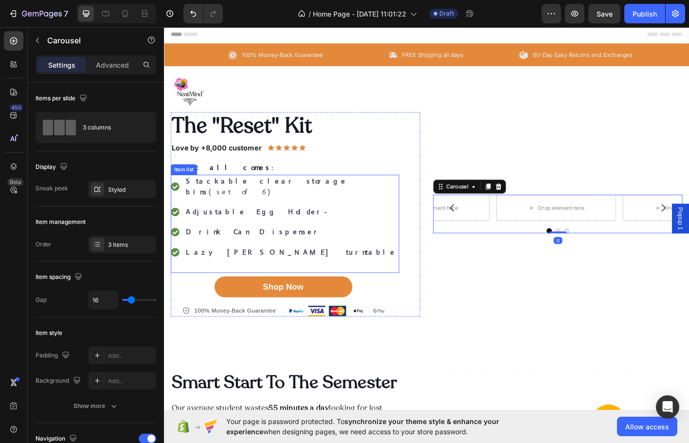
click at [406, 199] on div "Stackable clear storage bins (set of 6) Adjustable Egg Holder- Drink Can Dispen…" at bounding box center [298, 245] width 254 height 109
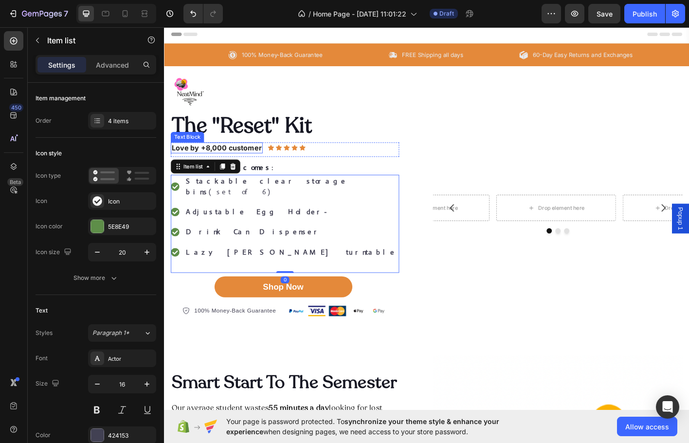
click at [262, 163] on strong "Love by +8,000 customer" at bounding box center [222, 161] width 100 height 10
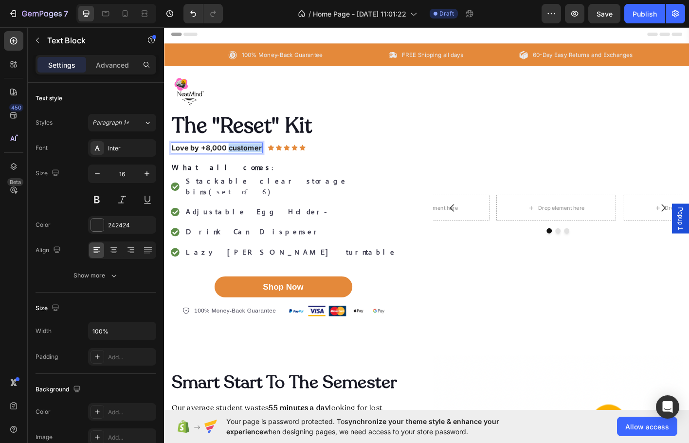
click at [262, 163] on strong "Love by +8,000 customer" at bounding box center [222, 161] width 100 height 10
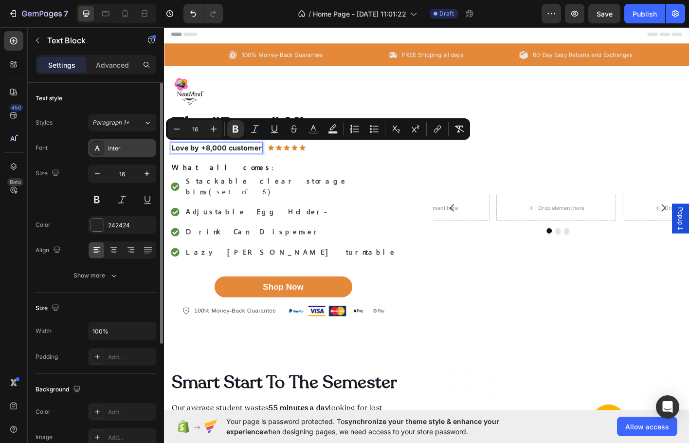
click at [112, 144] on div "Inter" at bounding box center [131, 148] width 46 height 9
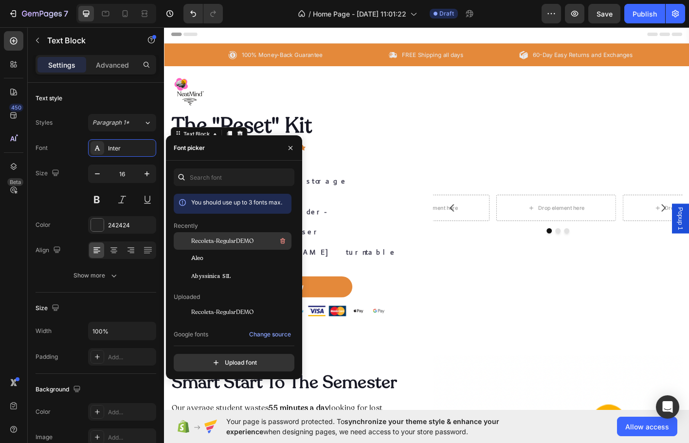
click at [215, 238] on span "Recoleta-RegularDEMO" at bounding box center [222, 240] width 62 height 9
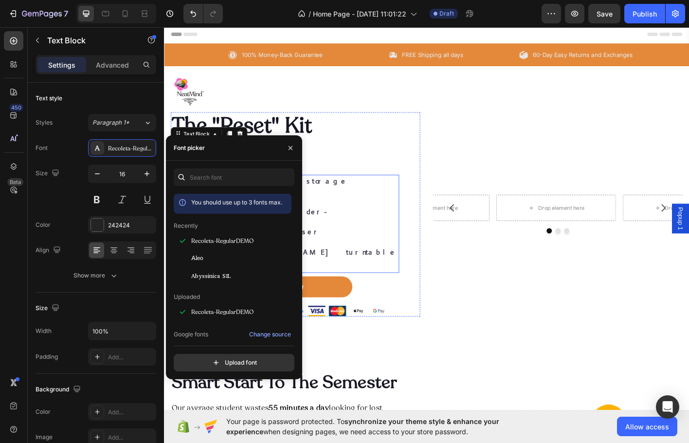
click at [399, 222] on div "Stackable clear storage bins (set of 6) Adjustable Egg Holder- Drink Can Dispen…" at bounding box center [298, 245] width 254 height 109
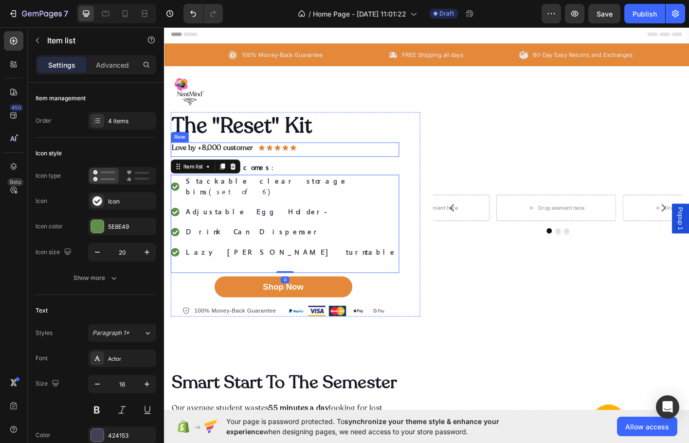
click at [321, 162] on div "Love by +8,000 customer Text Block Icon Icon Icon Icon Icon Icon List Row" at bounding box center [298, 163] width 254 height 16
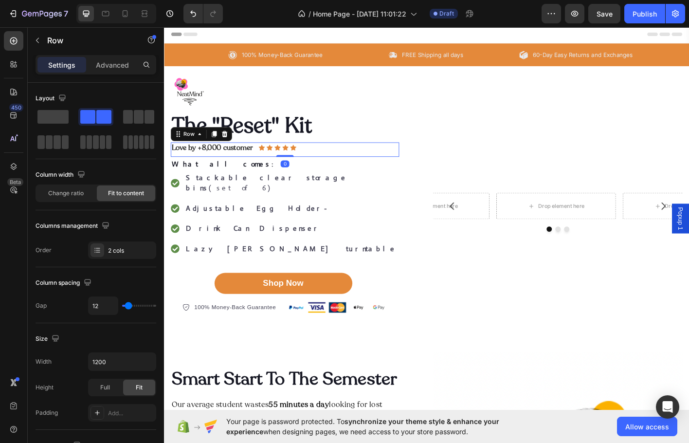
drag, startPoint x: 303, startPoint y: 174, endPoint x: 304, endPoint y: 161, distance: 13.2
click at [304, 161] on div "Love by +8,000 customer Text Block Icon Icon Icon Icon Icon Icon List Row 0" at bounding box center [298, 163] width 254 height 16
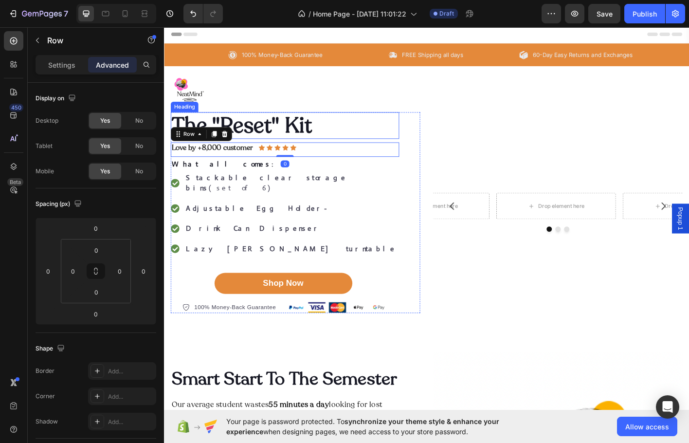
click at [411, 135] on h2 "The "Reset" Kit" at bounding box center [298, 137] width 254 height 30
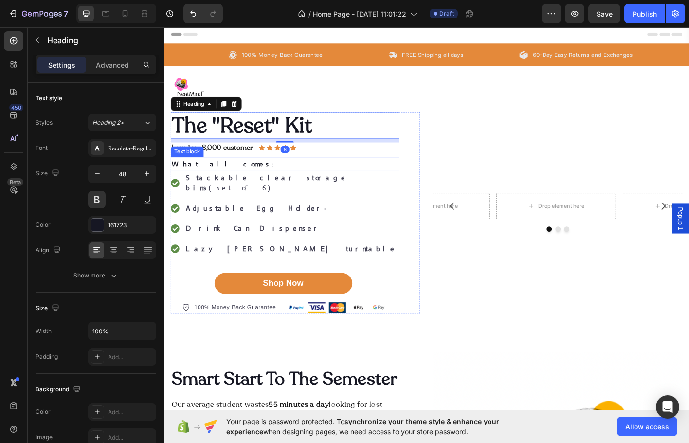
click at [207, 178] on span "What all comes:" at bounding box center [231, 179] width 119 height 10
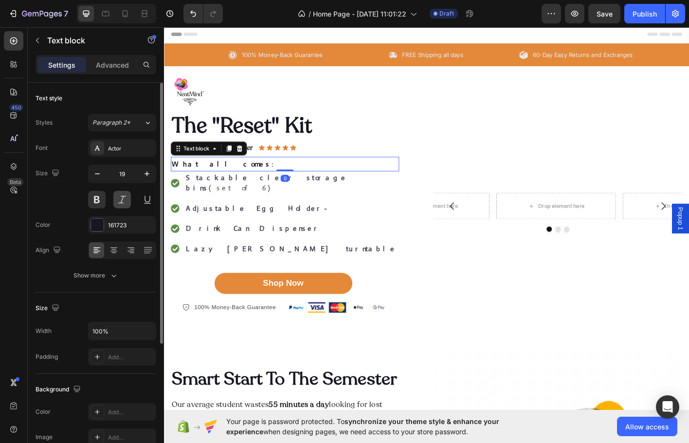
click at [122, 196] on button at bounding box center [122, 200] width 18 height 18
click at [115, 253] on icon at bounding box center [113, 252] width 5 height 1
click at [92, 247] on icon at bounding box center [97, 250] width 10 height 10
click at [155, 176] on button "button" at bounding box center [147, 174] width 18 height 18
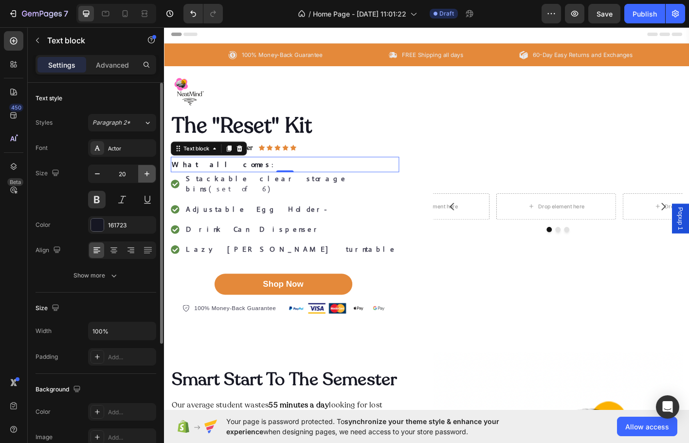
click at [153, 176] on button "button" at bounding box center [147, 174] width 18 height 18
click at [152, 176] on button "button" at bounding box center [147, 174] width 18 height 18
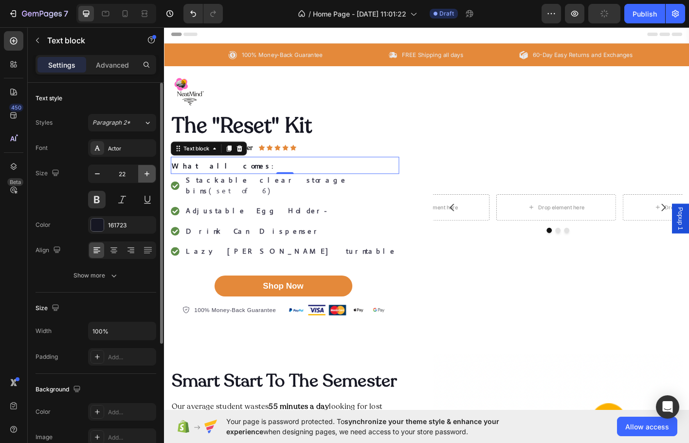
click at [152, 176] on button "button" at bounding box center [147, 174] width 18 height 18
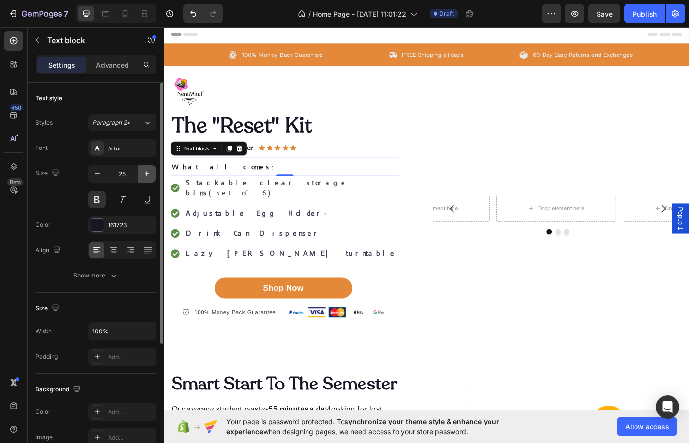
type input "26"
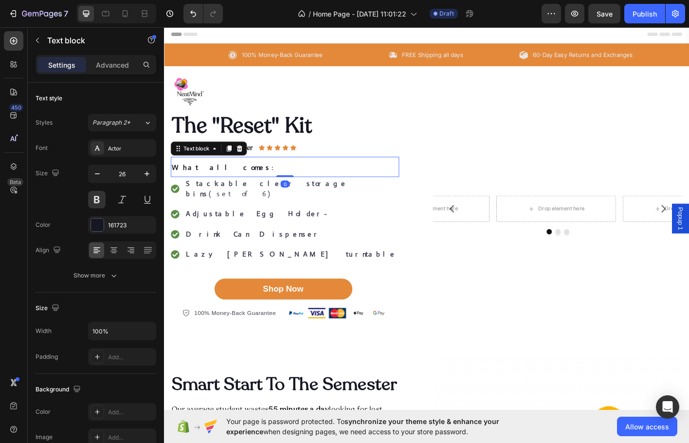
drag, startPoint x: 295, startPoint y: 193, endPoint x: 292, endPoint y: 185, distance: 8.1
click at [292, 185] on div "What all comes: Text block 0" at bounding box center [298, 182] width 254 height 22
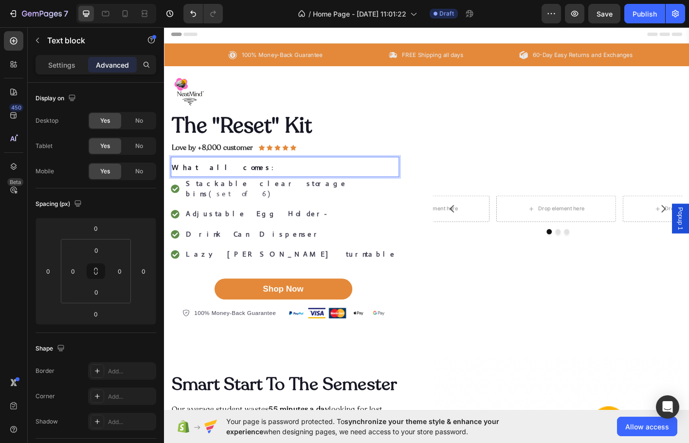
click at [314, 177] on p "What all comes:" at bounding box center [298, 182] width 252 height 20
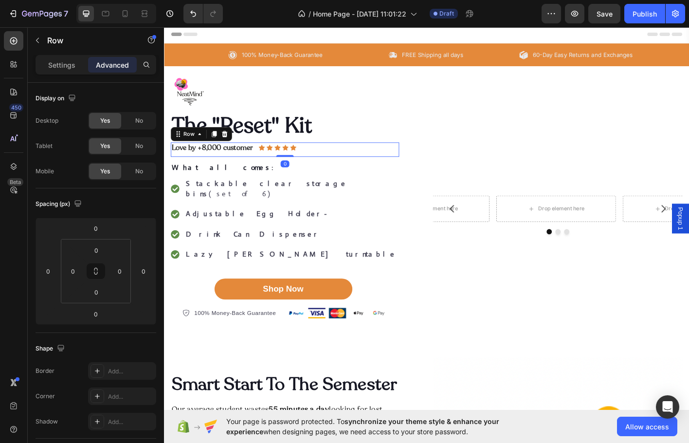
click at [417, 157] on div "Love by +8,000 customer Text Block Icon Icon Icon Icon Icon Icon List Row 0" at bounding box center [298, 163] width 254 height 16
click at [272, 181] on p "What all comes:" at bounding box center [298, 182] width 252 height 20
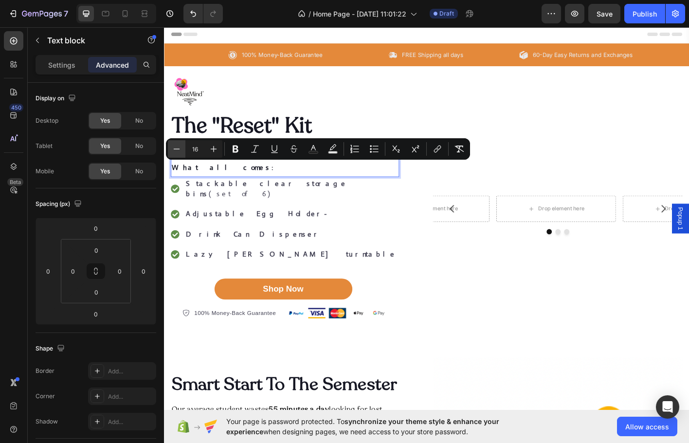
click at [181, 150] on button "Minus" at bounding box center [177, 149] width 18 height 18
click at [214, 149] on icon "Editor contextual toolbar" at bounding box center [214, 149] width 6 height 6
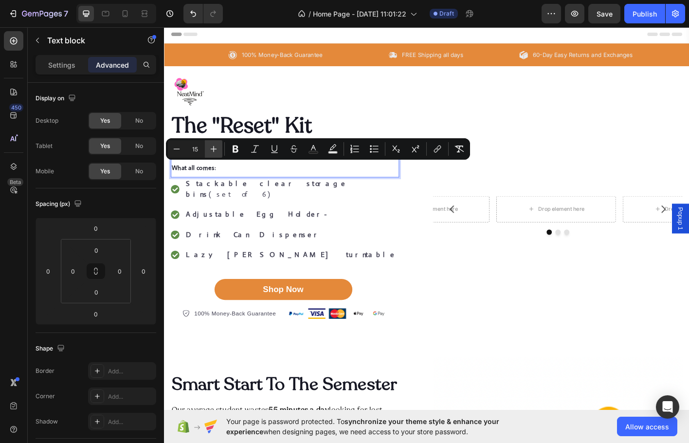
click at [214, 149] on icon "Editor contextual toolbar" at bounding box center [214, 149] width 6 height 6
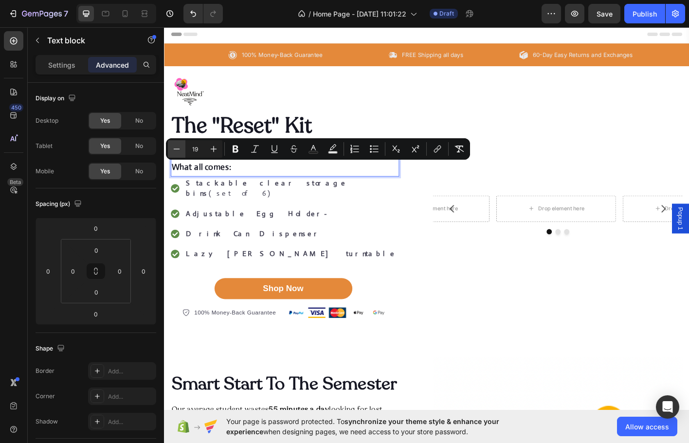
click at [175, 152] on icon "Editor contextual toolbar" at bounding box center [177, 149] width 10 height 10
type input "17"
click at [236, 190] on p "What all comes:" at bounding box center [298, 182] width 252 height 20
click at [235, 184] on p "What all comes:" at bounding box center [298, 182] width 252 height 20
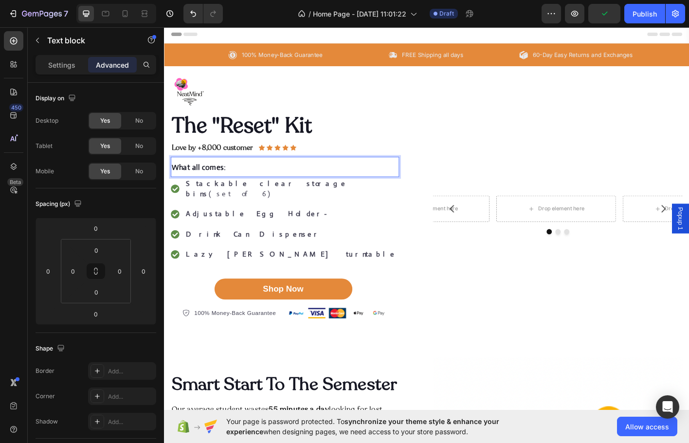
click at [235, 184] on p "What all comes:" at bounding box center [298, 182] width 252 height 20
drag, startPoint x: 224, startPoint y: 181, endPoint x: 195, endPoint y: 183, distance: 28.8
click at [195, 183] on p "What all comes:" at bounding box center [298, 182] width 252 height 20
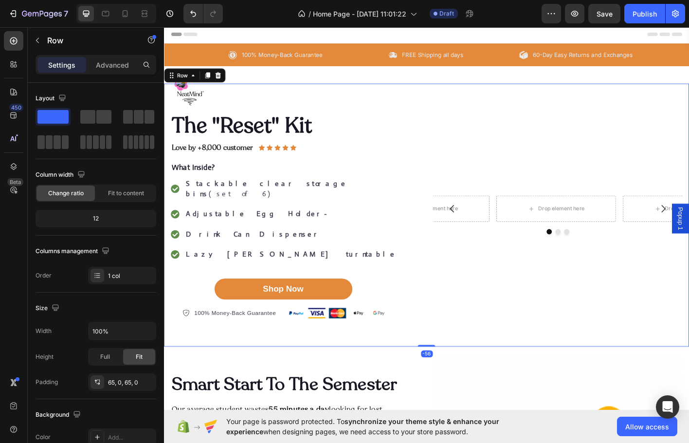
click at [412, 97] on div "The "Reset" Kit Heading Love by +8,000 customer Text Block Icon Icon Icon Icon …" at bounding box center [456, 236] width 584 height 293
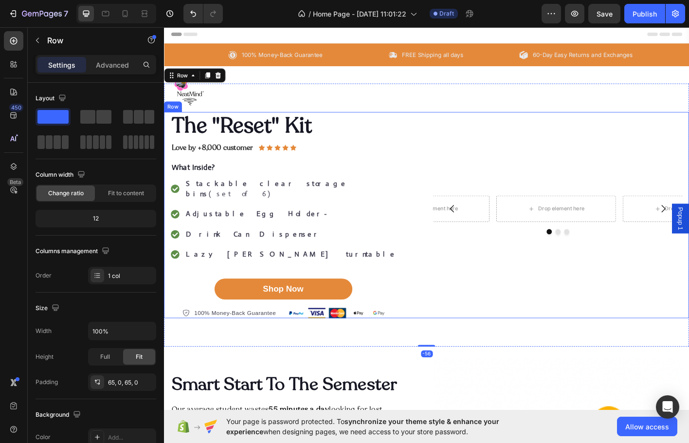
click at [566, 146] on div "Drop element here Drop element here Drop element here Carousel" at bounding box center [601, 237] width 277 height 230
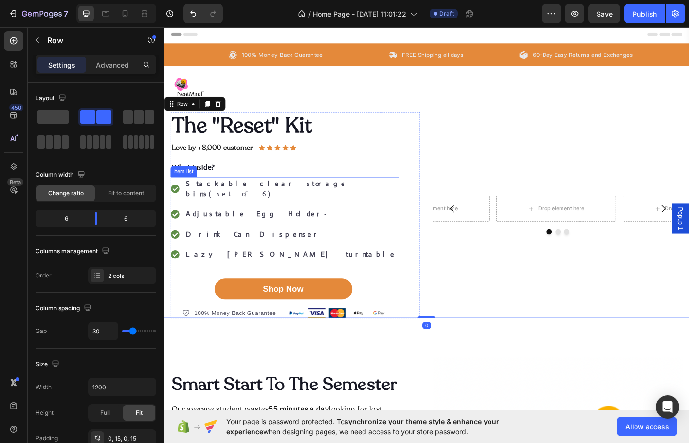
click at [358, 207] on div "Stackable clear storage bins (set of 6) Adjustable Egg Holder- Drink Can Dispen…" at bounding box center [298, 248] width 254 height 109
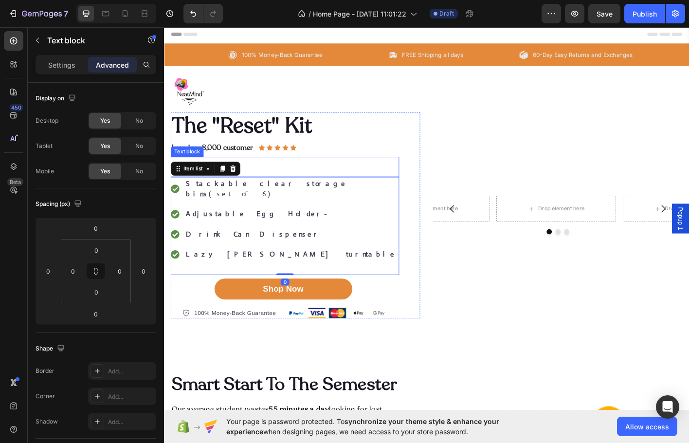
click at [293, 187] on p "What Inside?" at bounding box center [298, 182] width 252 height 20
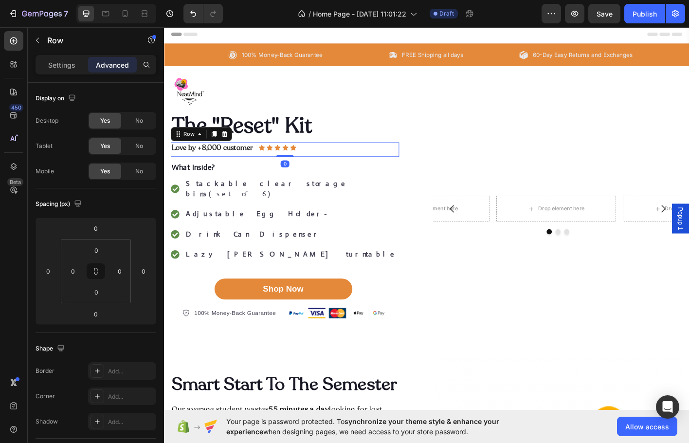
click at [310, 171] on div "The "Reset" Kit Heading Love by +8,000 customer Text Block Icon Icon Icon Icon …" at bounding box center [298, 237] width 254 height 230
click at [305, 186] on p "What Inside?" at bounding box center [298, 182] width 252 height 20
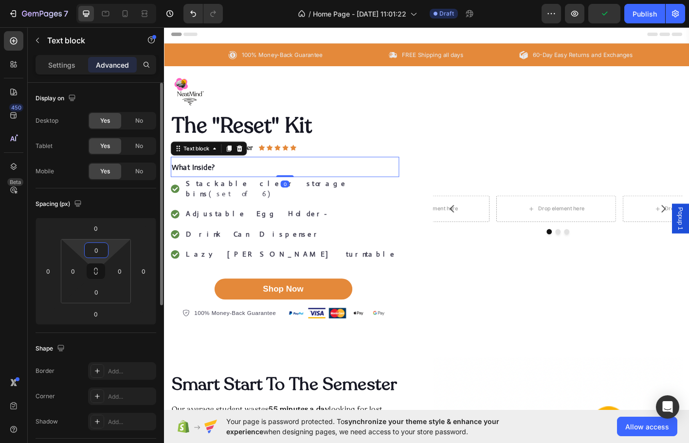
drag, startPoint x: 116, startPoint y: 245, endPoint x: 107, endPoint y: 235, distance: 13.1
click at [110, 12] on html "7 / Home Page - Aug 15, 11:01:22 Draft Preview Publish 450 Beta Sections(18) El…" at bounding box center [344, 6] width 689 height 12
type input "8"
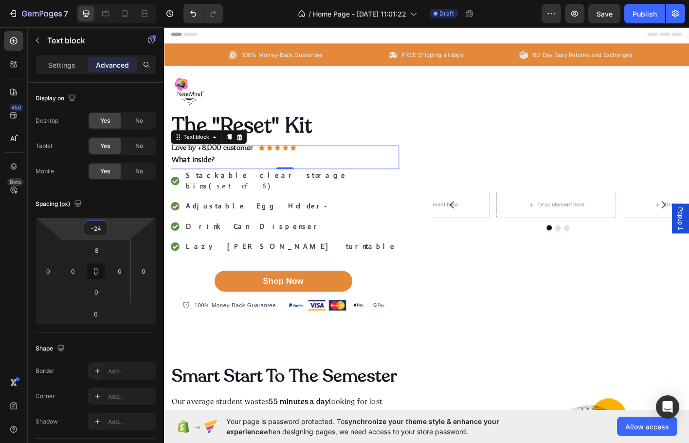
type input "-20"
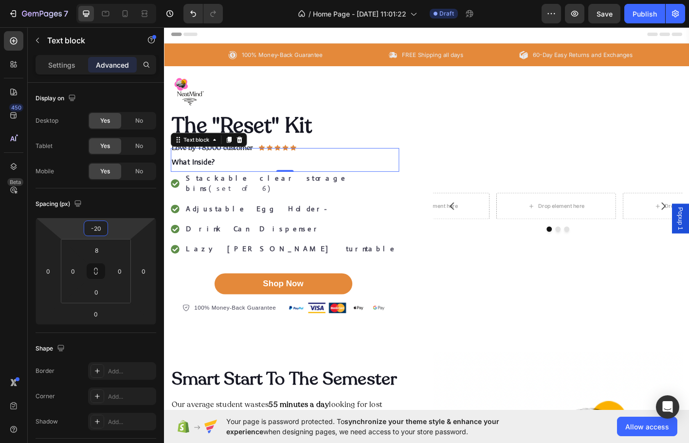
drag, startPoint x: 96, startPoint y: 238, endPoint x: 92, endPoint y: 243, distance: 6.2
click at [92, 12] on html "7 / Home Page - Aug 15, 11:01:22 Draft Preview Save Publish 450 Beta Sections(1…" at bounding box center [344, 6] width 689 height 12
click at [414, 142] on h2 "The "Reset" Kit" at bounding box center [298, 137] width 254 height 30
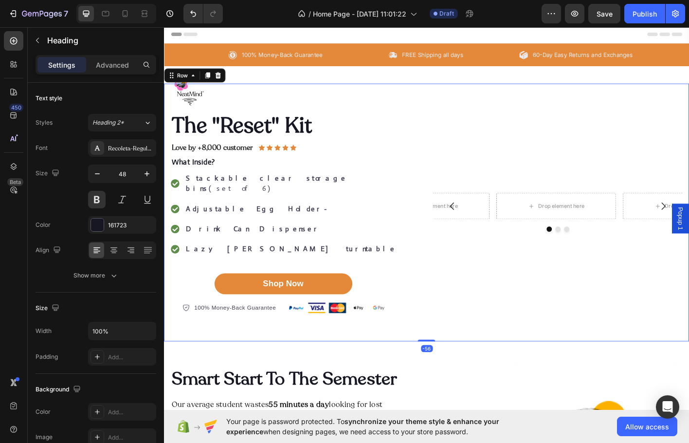
click at [506, 107] on div "The "Reset" Kit Heading Love by +8,000 customer Text Block Icon Icon Icon Icon …" at bounding box center [456, 233] width 584 height 287
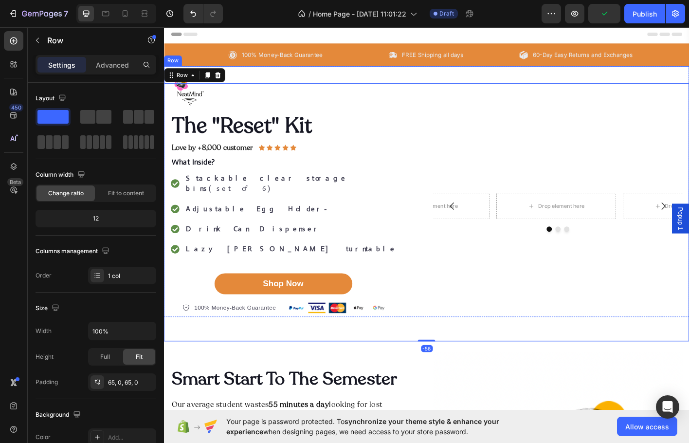
click at [503, 69] on div "100% Money-Back Guarantee Item List FREE Shipping all days Item List 60-Day Eas…" at bounding box center [456, 57] width 584 height 25
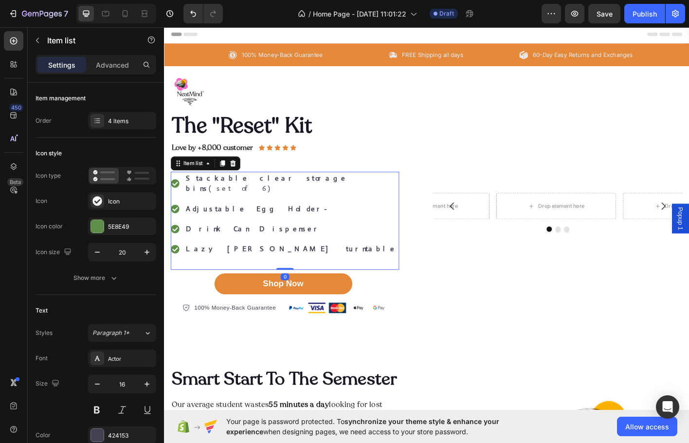
click at [256, 198] on strong "Stackable clear storage bins" at bounding box center [277, 201] width 179 height 22
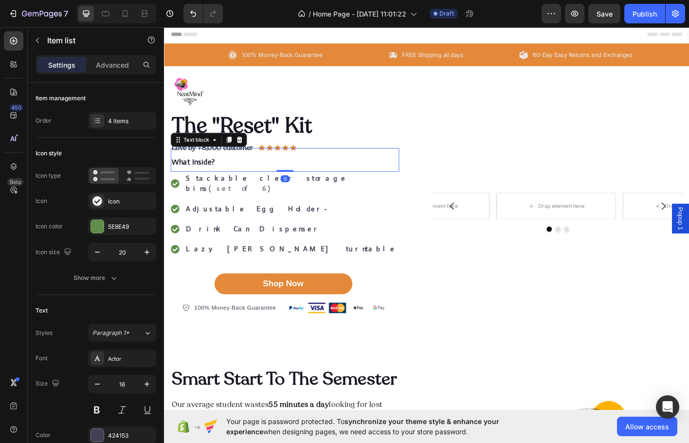
click at [263, 179] on p "What Inside?" at bounding box center [298, 176] width 252 height 20
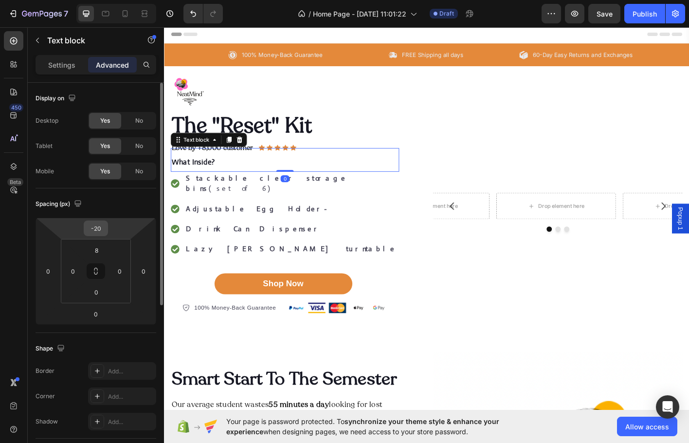
click at [103, 234] on input "-20" at bounding box center [95, 228] width 19 height 15
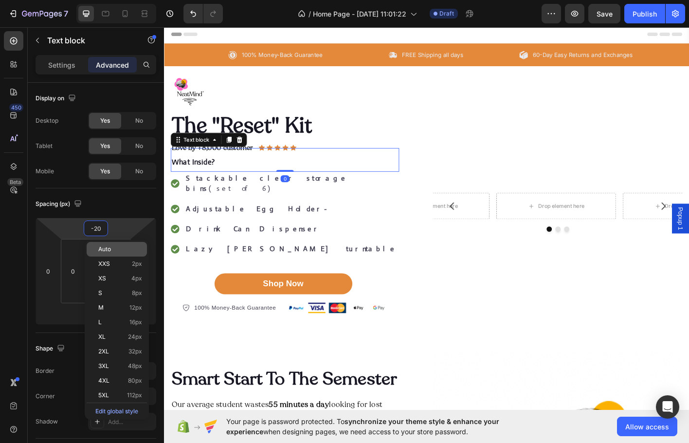
click at [115, 245] on div "Auto" at bounding box center [117, 249] width 60 height 15
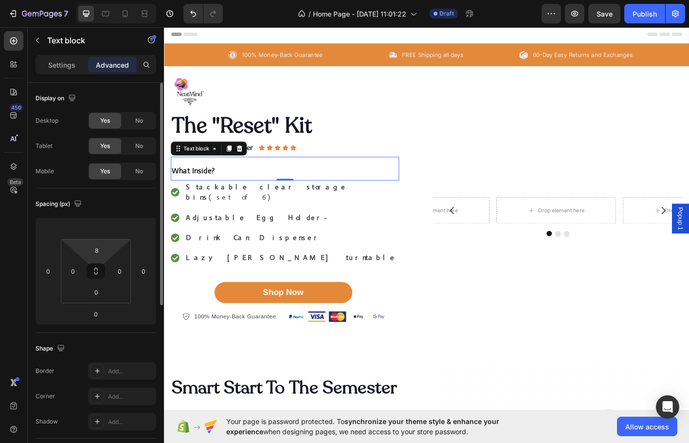
click at [109, 12] on html "7 / Home Page - Aug 15, 11:01:22 Draft Preview Save Publish 450 Beta Sections(1…" at bounding box center [344, 6] width 689 height 12
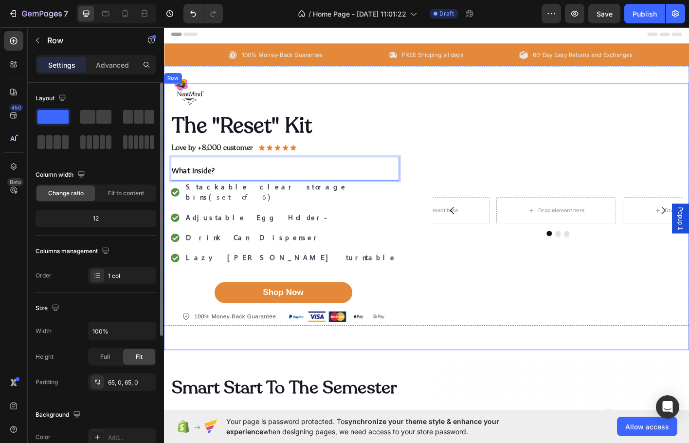
click at [419, 103] on div "The "Reset" Kit Heading Love by +8,000 customer Text Block Icon Icon Icon Icon …" at bounding box center [456, 238] width 584 height 297
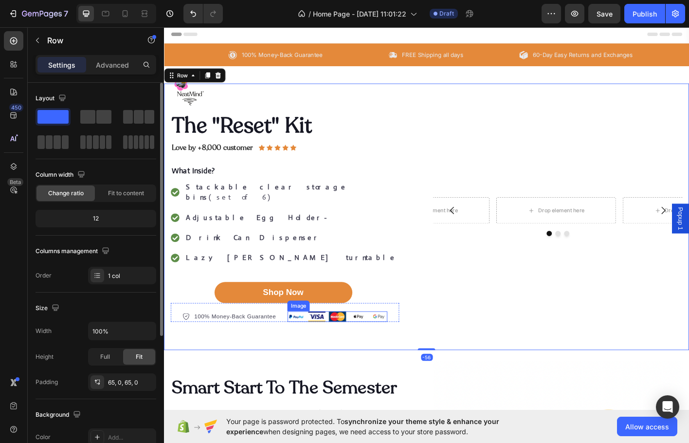
click at [380, 343] on img at bounding box center [356, 349] width 111 height 12
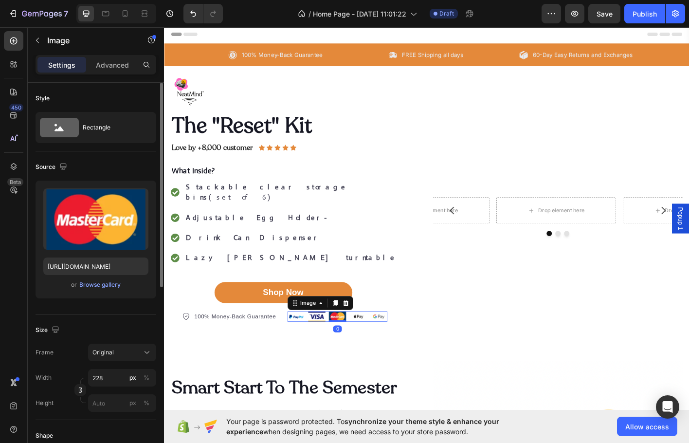
click at [380, 343] on img at bounding box center [356, 349] width 111 height 12
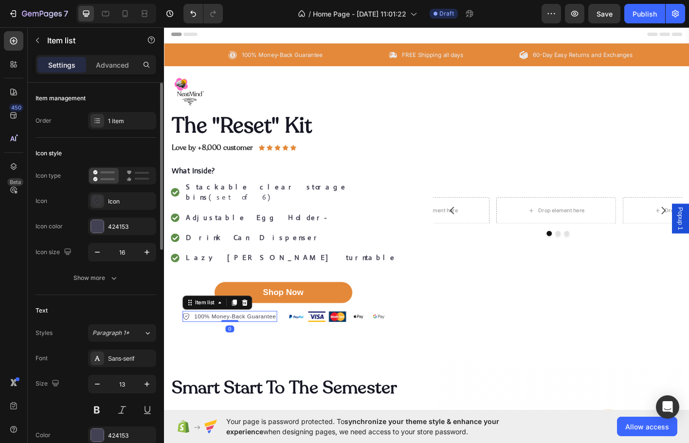
click at [247, 344] on p "100% Money-Back Guarantee" at bounding box center [242, 349] width 91 height 10
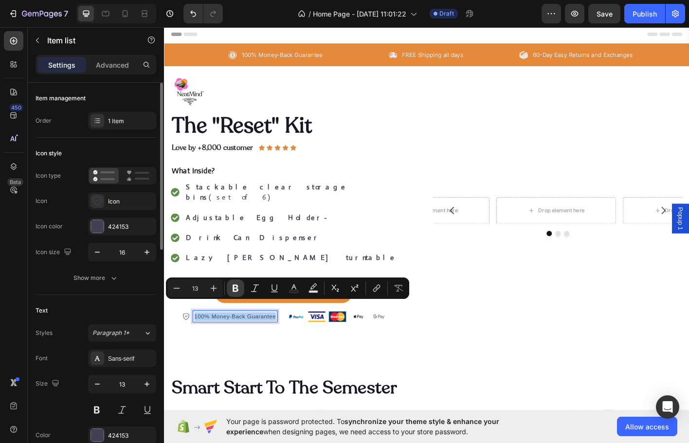
click at [240, 292] on icon "Editor contextual toolbar" at bounding box center [236, 288] width 10 height 10
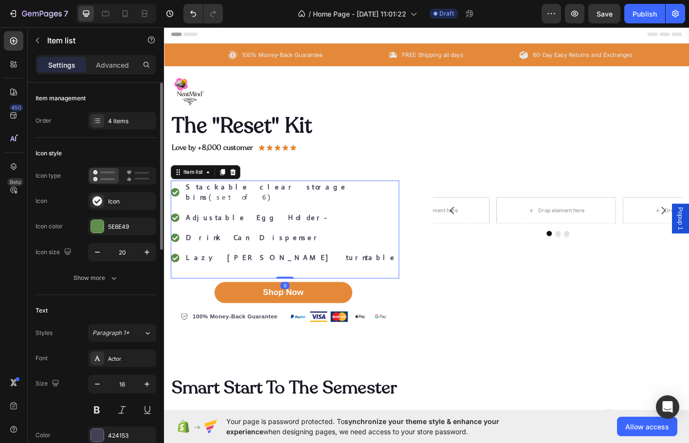
click at [288, 201] on p "Stackable clear storage bins (set of 6)" at bounding box center [305, 210] width 235 height 23
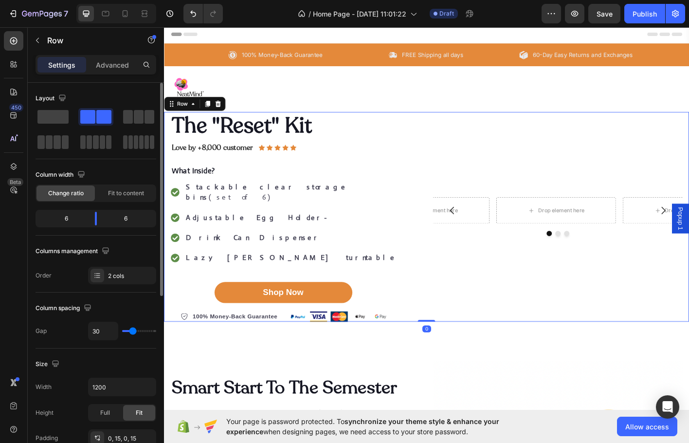
click at [513, 170] on div "Drop element here Drop element here Drop element here Carousel" at bounding box center [601, 238] width 277 height 233
click at [522, 200] on div "Drop element here Drop element here Drop element here Carousel" at bounding box center [601, 238] width 277 height 233
click at [465, 230] on div "Drop element here" at bounding box center [459, 231] width 79 height 16
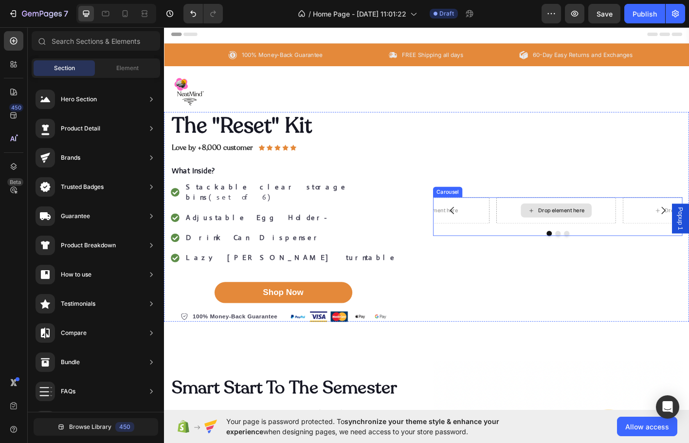
click at [595, 227] on div "Drop element here" at bounding box center [606, 231] width 52 height 8
click at [127, 69] on span "Element" at bounding box center [127, 68] width 22 height 9
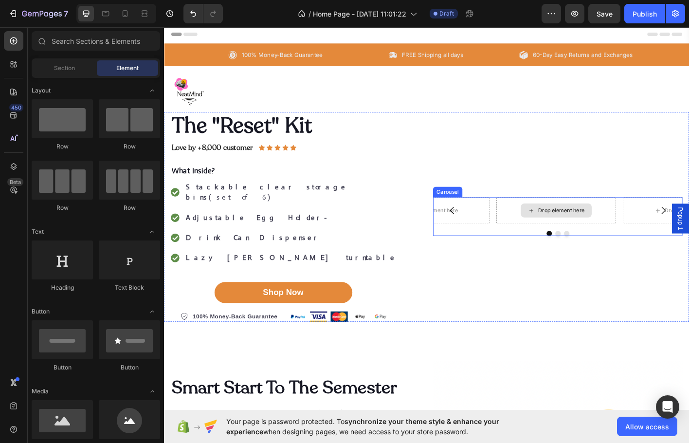
click at [609, 228] on div "Drop element here" at bounding box center [606, 231] width 52 height 8
click at [601, 227] on div "Drop element here" at bounding box center [606, 231] width 52 height 8
click at [600, 227] on div "Drop element here" at bounding box center [606, 231] width 52 height 8
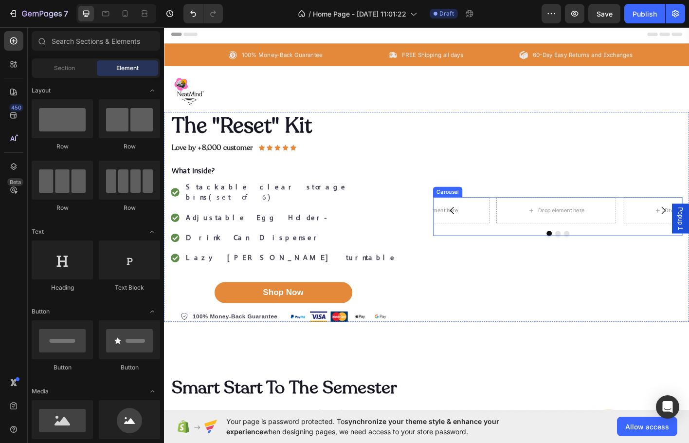
click at [479, 217] on button "Carousel Back Arrow" at bounding box center [484, 230] width 27 height 27
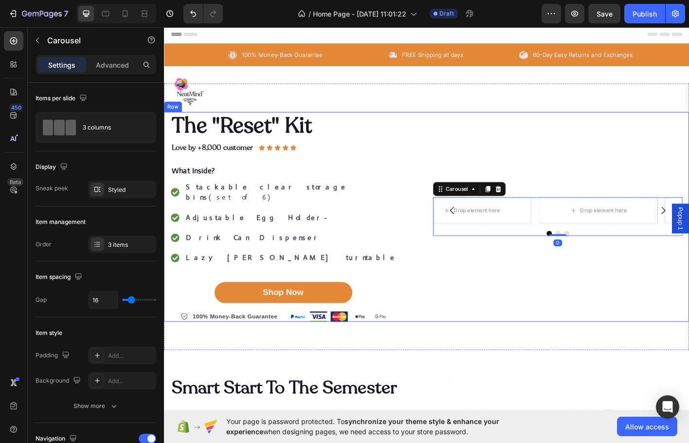
click at [528, 173] on div "Drop element here Drop element here Drop element here Carousel 0" at bounding box center [601, 238] width 277 height 233
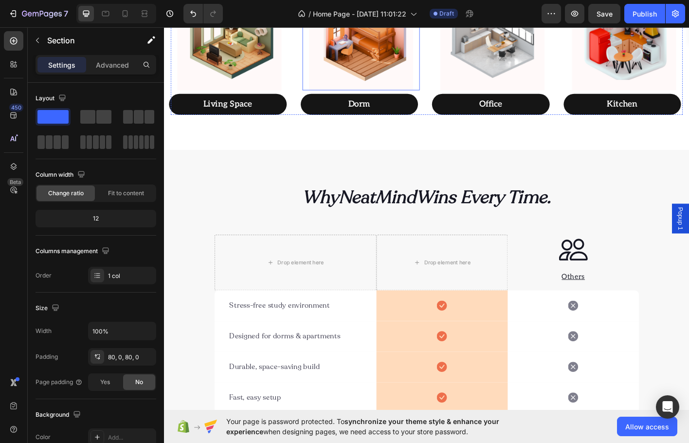
scroll to position [876, 0]
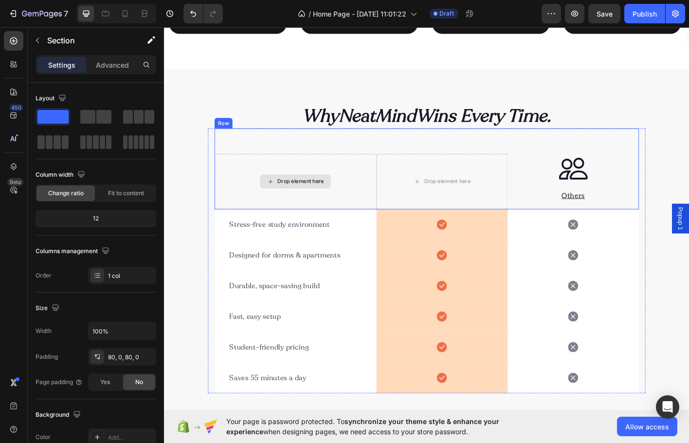
click at [344, 199] on div "Drop element here" at bounding box center [309, 199] width 79 height 16
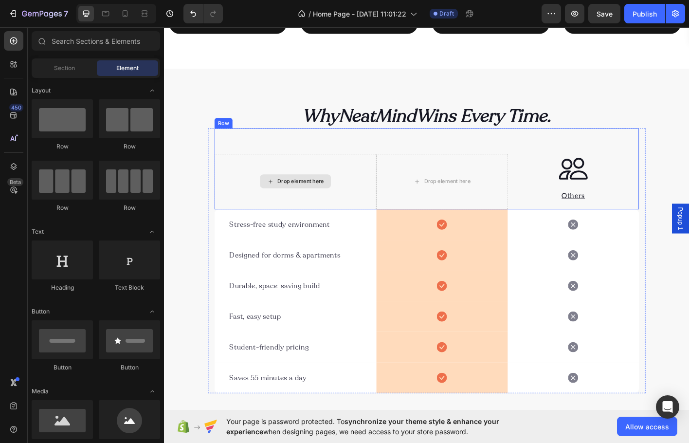
click at [327, 199] on div "Drop element here" at bounding box center [316, 199] width 52 height 8
click at [302, 198] on div "Drop element here" at bounding box center [316, 199] width 52 height 8
click at [457, 205] on div "Drop element here" at bounding box center [472, 199] width 79 height 16
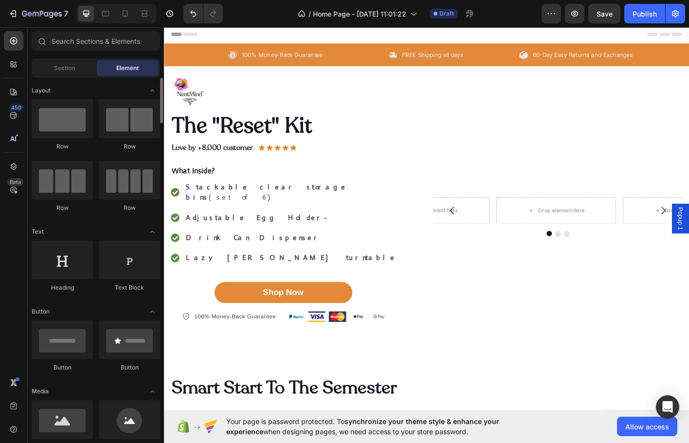
scroll to position [97, 0]
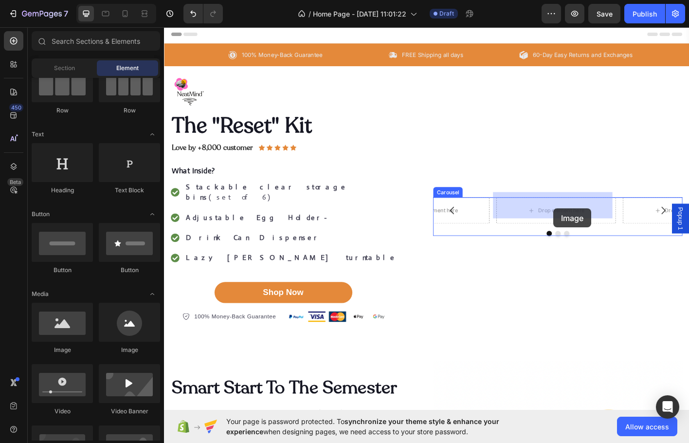
drag, startPoint x: 226, startPoint y: 357, endPoint x: 541, endPoint y: 273, distance: 326.0
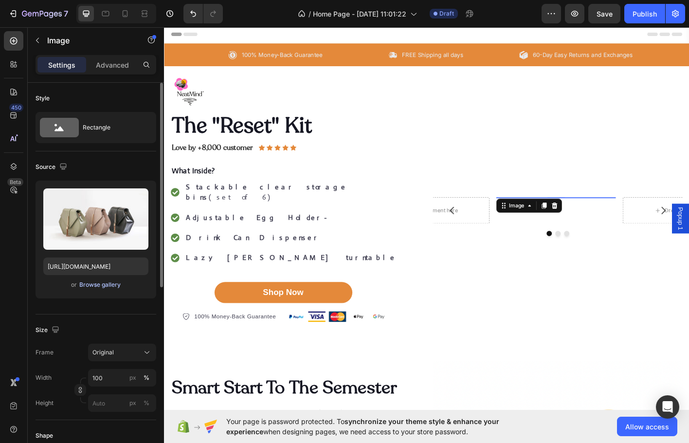
click at [99, 286] on div "Browse gallery" at bounding box center [99, 284] width 41 height 9
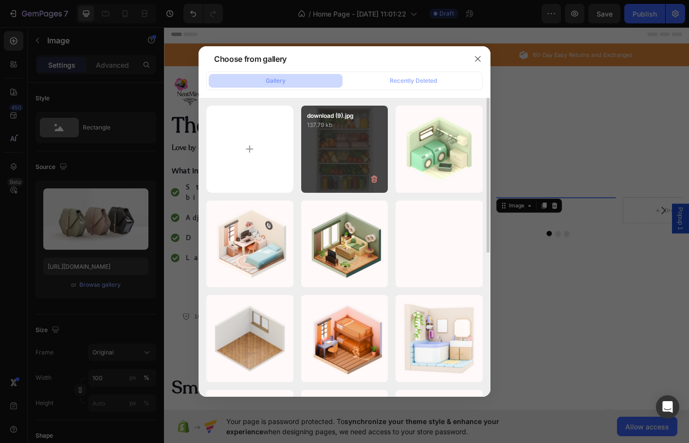
click at [344, 143] on div "download (9).jpg 137.79 kb" at bounding box center [344, 149] width 87 height 87
type input "[URL][DOMAIN_NAME]"
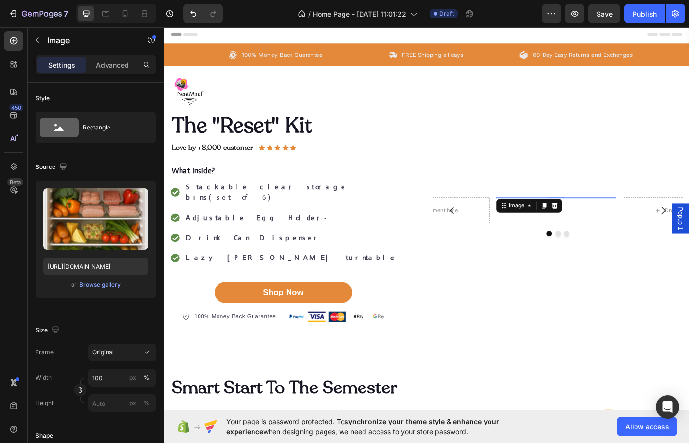
click at [481, 246] on div "Drop element here" at bounding box center [459, 230] width 133 height 29
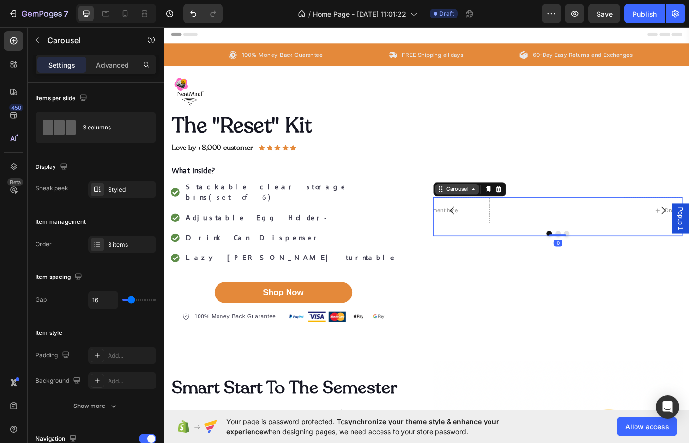
click at [494, 201] on div "Carousel" at bounding box center [489, 207] width 48 height 12
click at [490, 201] on div "Carousel" at bounding box center [489, 207] width 48 height 12
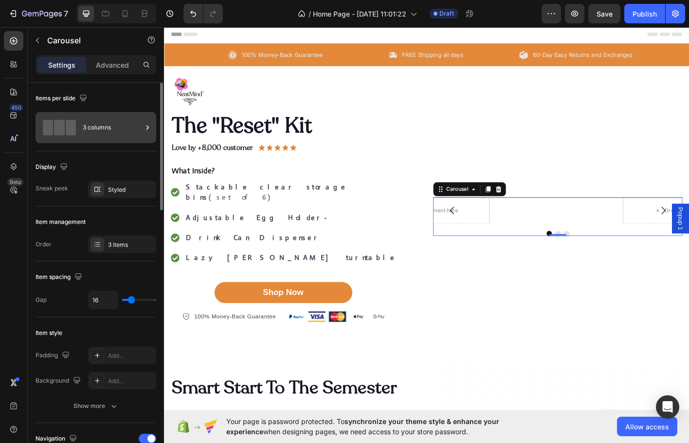
click at [90, 140] on div "3 columns" at bounding box center [96, 127] width 121 height 31
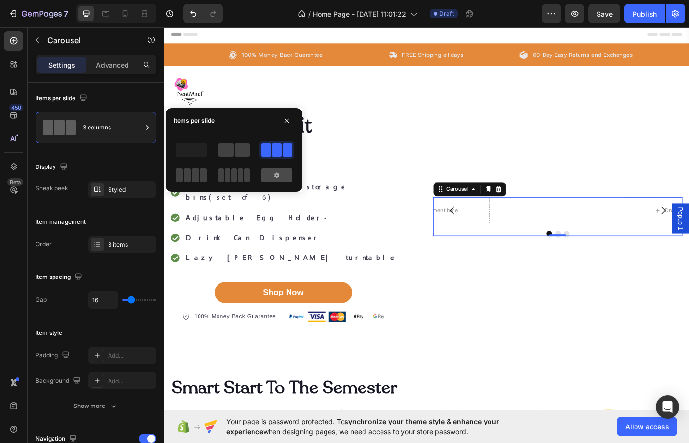
click at [278, 172] on icon at bounding box center [277, 175] width 8 height 8
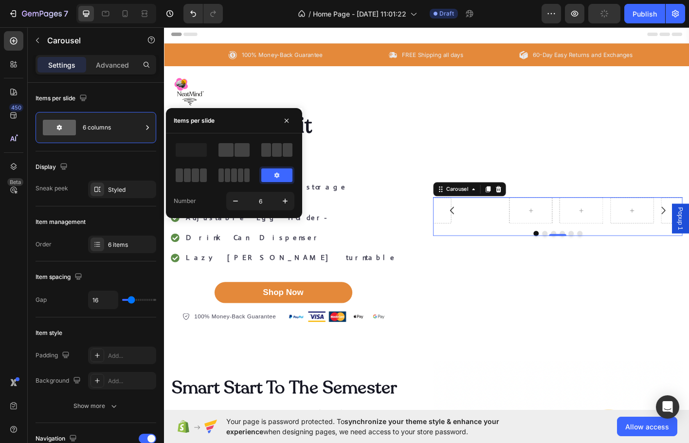
click at [271, 173] on div at bounding box center [276, 175] width 31 height 14
drag, startPoint x: 188, startPoint y: 152, endPoint x: 194, endPoint y: 153, distance: 5.4
click at [186, 150] on span at bounding box center [191, 150] width 31 height 14
click at [242, 153] on span at bounding box center [241, 150] width 15 height 14
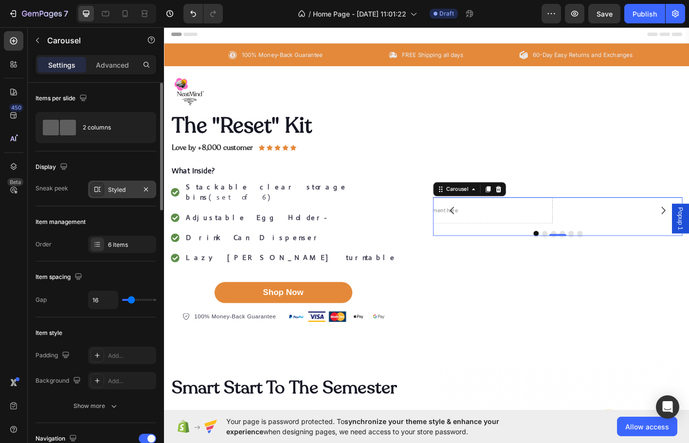
click at [116, 184] on div "Styled" at bounding box center [122, 189] width 68 height 18
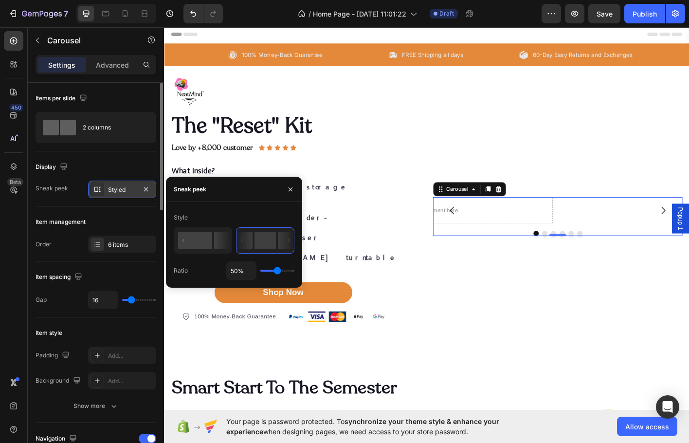
click at [125, 185] on div "Styled" at bounding box center [122, 189] width 28 height 9
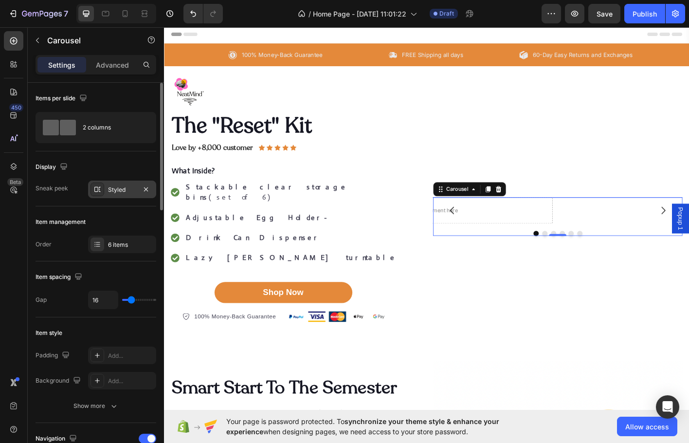
click at [125, 184] on div "Styled" at bounding box center [122, 189] width 68 height 18
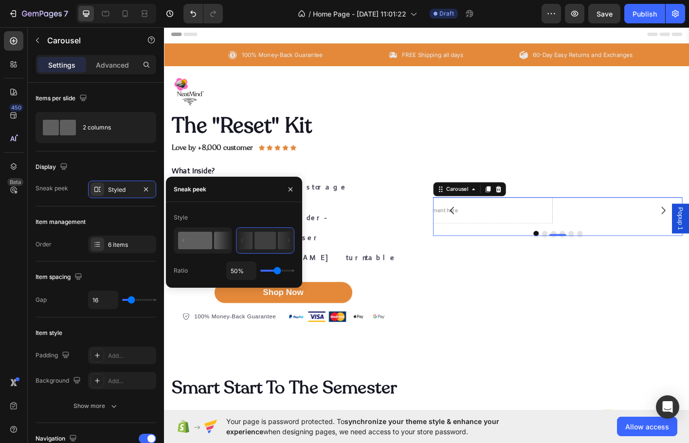
click at [215, 243] on icon at bounding box center [222, 241] width 17 height 18
drag, startPoint x: 650, startPoint y: 233, endPoint x: 654, endPoint y: 241, distance: 8.5
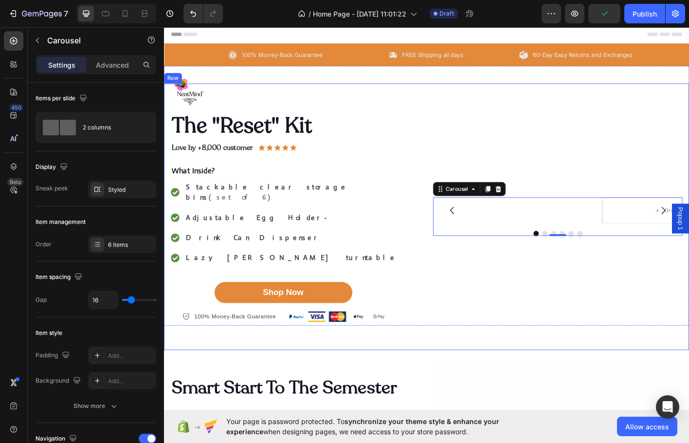
drag, startPoint x: 205, startPoint y: 103, endPoint x: 203, endPoint y: 99, distance: 5.0
click at [203, 97] on div "The "Reset" Kit Heading Love by +8,000 customer Text Block Icon Icon Icon Icon …" at bounding box center [456, 238] width 584 height 297
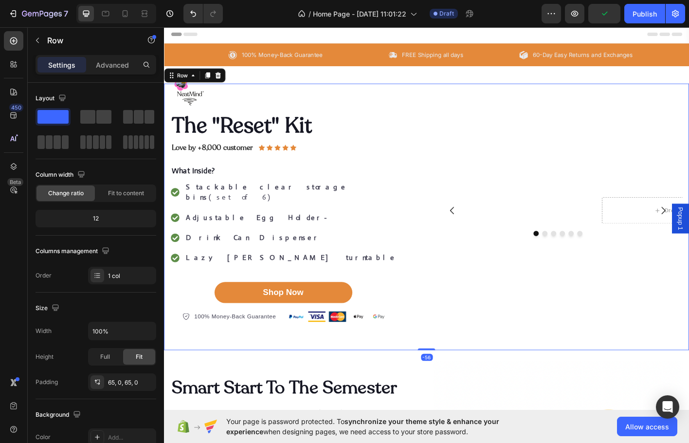
click at [188, 101] on div "The "Reset" Kit Heading Love by +8,000 customer Text Block Icon Icon Icon Icon …" at bounding box center [456, 238] width 584 height 297
click at [289, 116] on div "The "Reset" Kit Heading Love by +8,000 customer Text Block Icon Icon Icon Icon …" at bounding box center [456, 238] width 584 height 297
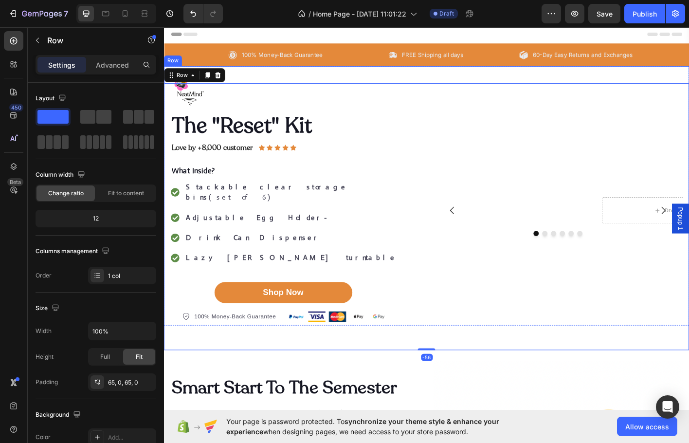
click at [272, 72] on div "Image Row" at bounding box center [456, 80] width 584 height 19
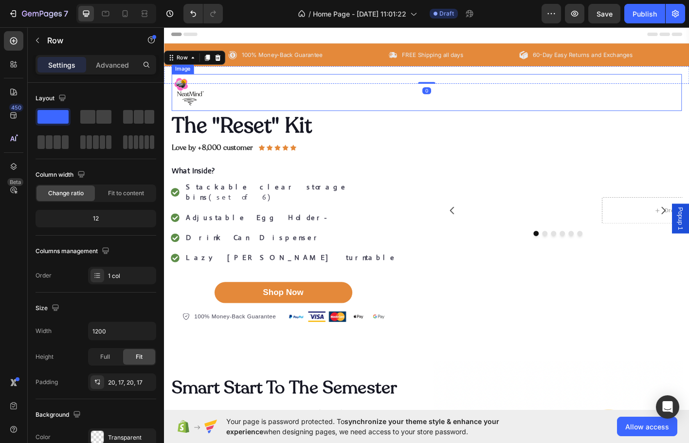
click at [204, 87] on img at bounding box center [191, 100] width 39 height 39
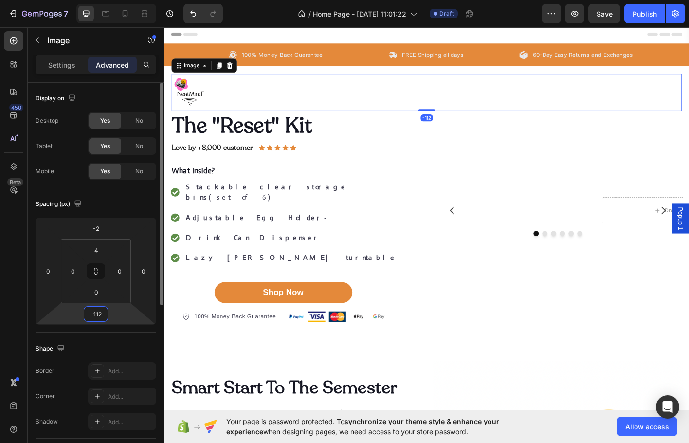
click at [95, 311] on input "-112" at bounding box center [95, 313] width 19 height 15
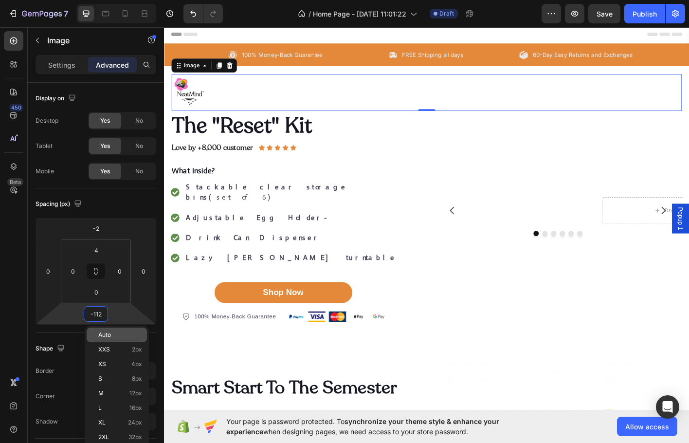
click at [119, 335] on p "Auto" at bounding box center [120, 334] width 44 height 7
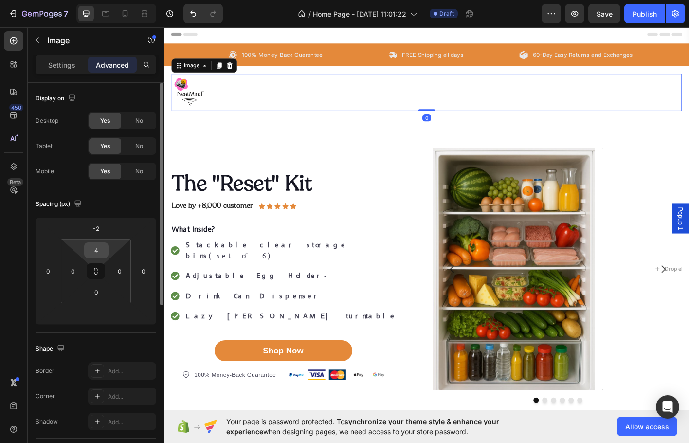
click at [94, 245] on input "4" at bounding box center [96, 250] width 19 height 15
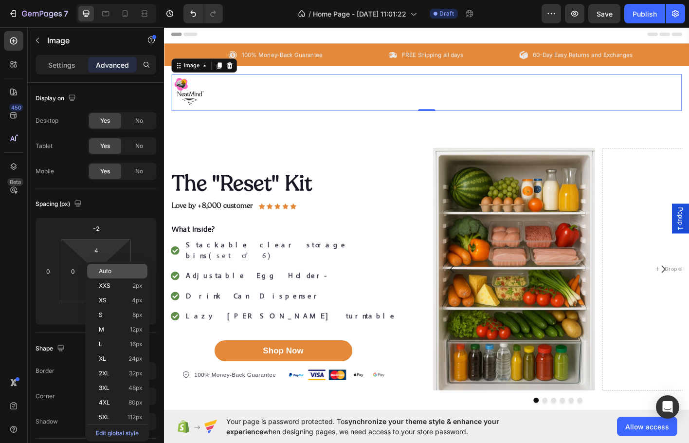
click at [121, 267] on div "Auto" at bounding box center [117, 271] width 60 height 15
type input "Auto"
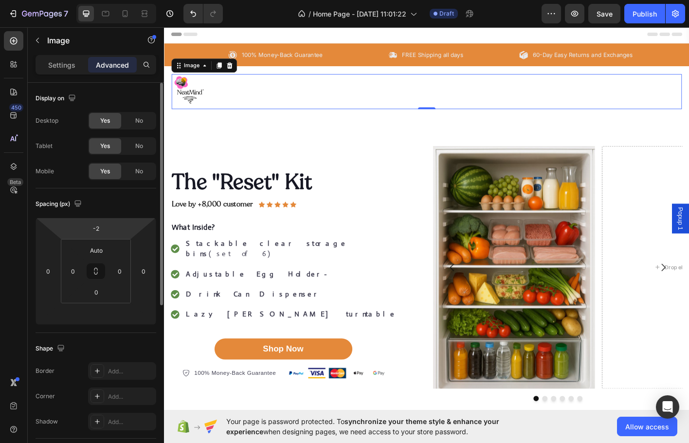
click at [110, 12] on html "7 / Home Page - Aug 15, 11:01:22 Draft Preview Save Publish 450 Beta Sections(1…" at bounding box center [344, 6] width 689 height 12
click at [116, 12] on html "7 / Home Page - Aug 15, 11:01:22 Draft Preview Save Publish 450 Beta Sections(1…" at bounding box center [344, 6] width 689 height 12
click at [126, 12] on html "7 / Home Page - Aug 15, 11:01:22 Draft Preview Save Publish 450 Beta Sections(1…" at bounding box center [344, 6] width 689 height 12
click at [57, 74] on div "Settings Advanced" at bounding box center [96, 64] width 121 height 19
click at [72, 60] on p "Settings" at bounding box center [61, 65] width 27 height 10
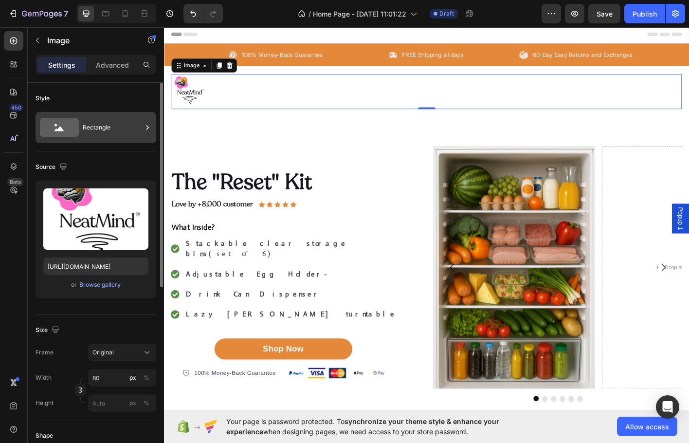
click at [100, 134] on div "Rectangle" at bounding box center [112, 127] width 59 height 22
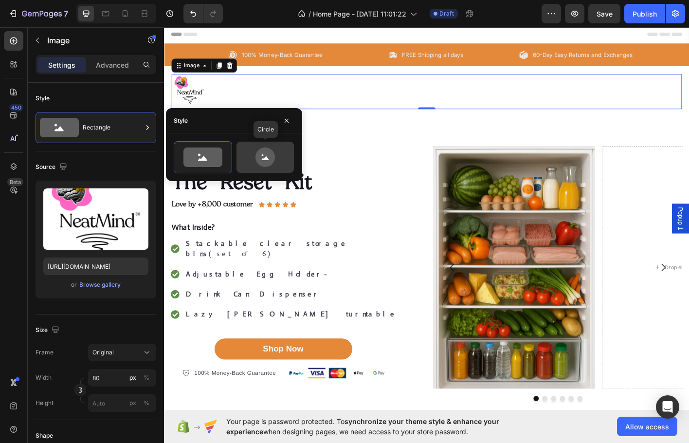
click at [247, 161] on icon at bounding box center [265, 156] width 46 height 19
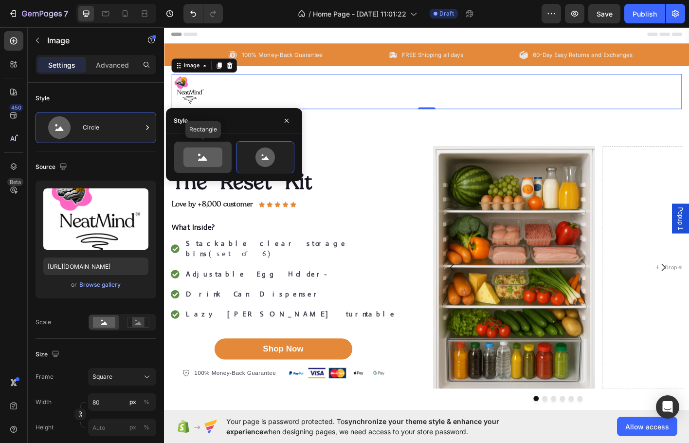
click at [214, 153] on icon at bounding box center [202, 156] width 39 height 19
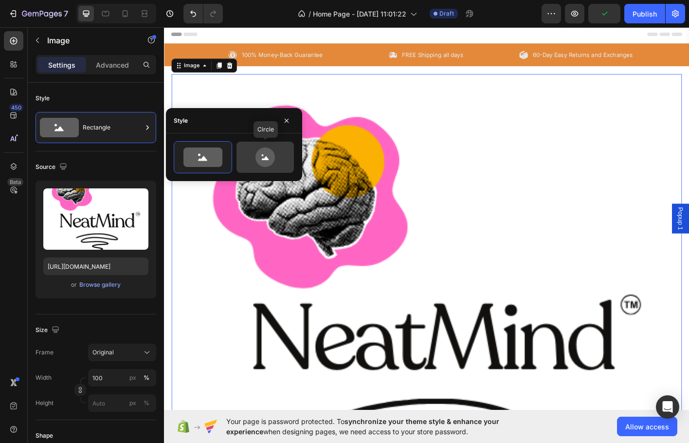
click at [279, 167] on div at bounding box center [264, 157] width 57 height 31
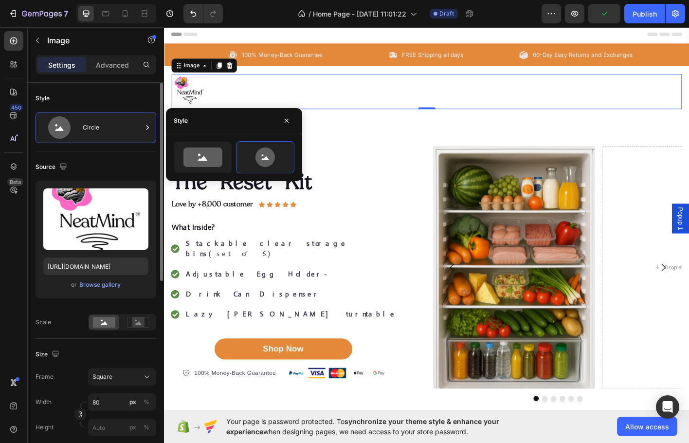
click at [139, 330] on div at bounding box center [122, 322] width 68 height 17
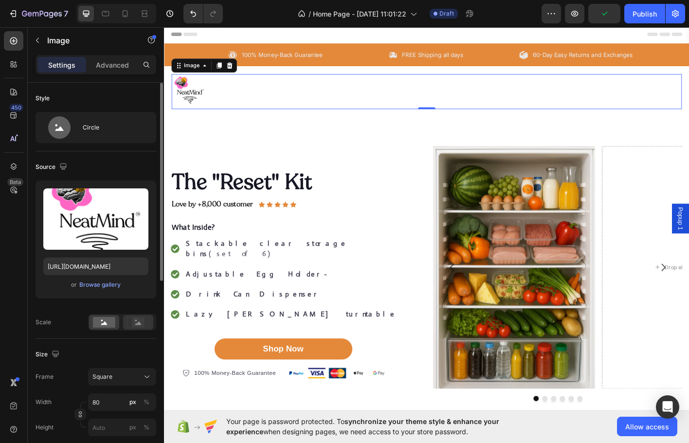
click at [147, 320] on icon at bounding box center [138, 322] width 22 height 11
click at [101, 328] on div at bounding box center [104, 322] width 30 height 15
type input "1"
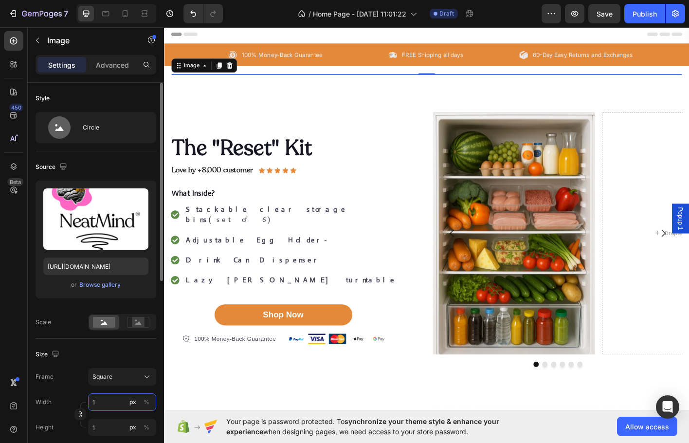
type input "10"
type input "100"
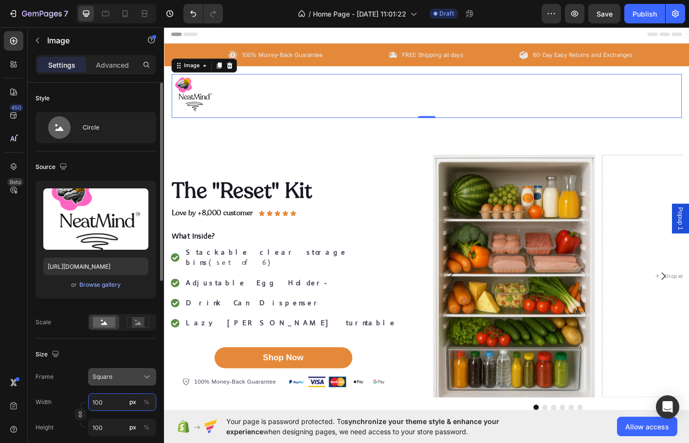
type input "10"
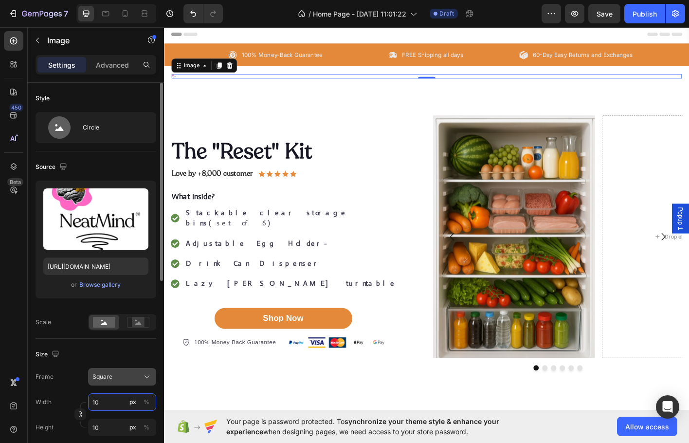
type input "1"
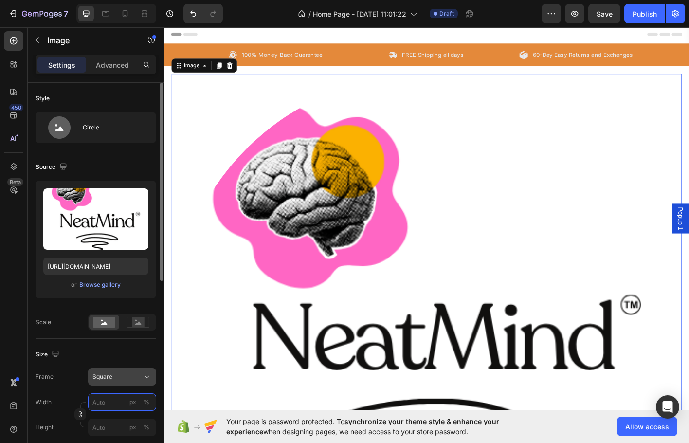
type input "1"
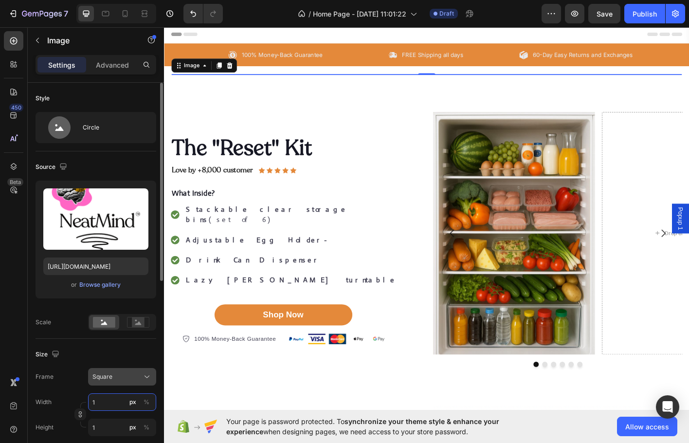
type input "12"
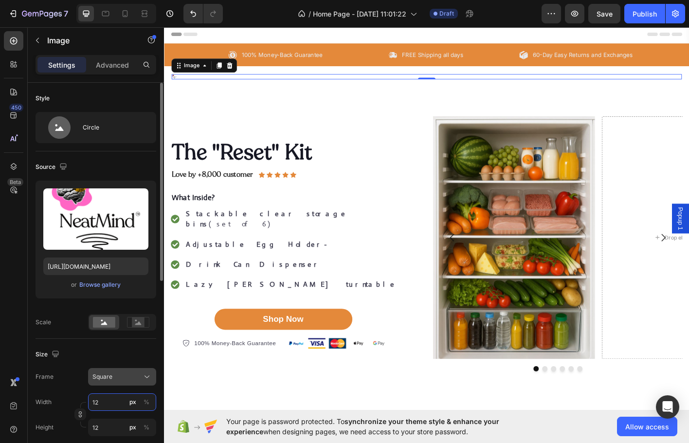
type input "120"
type input "1200"
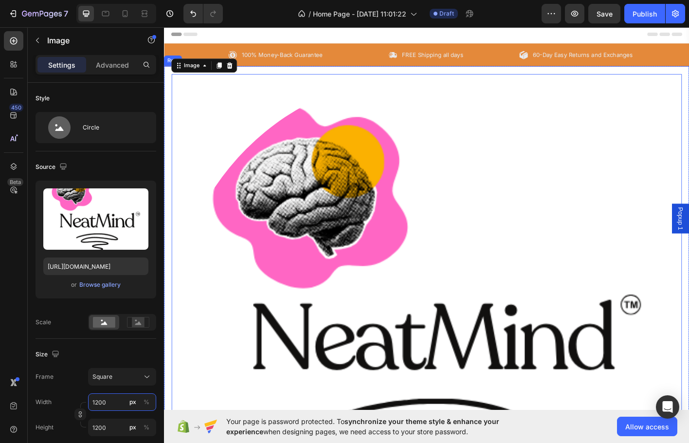
type input "120"
type input "12"
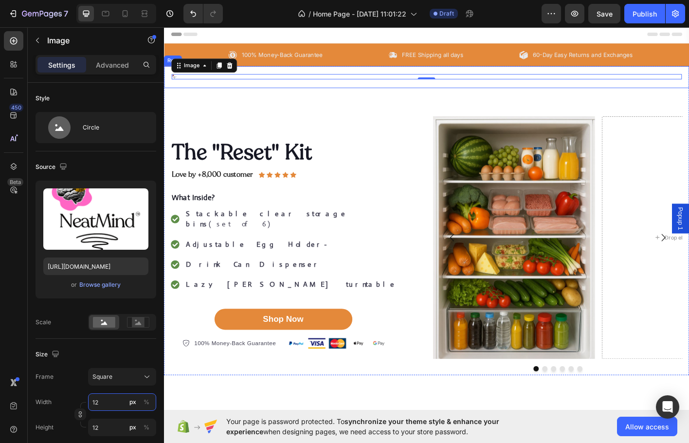
type input "1"
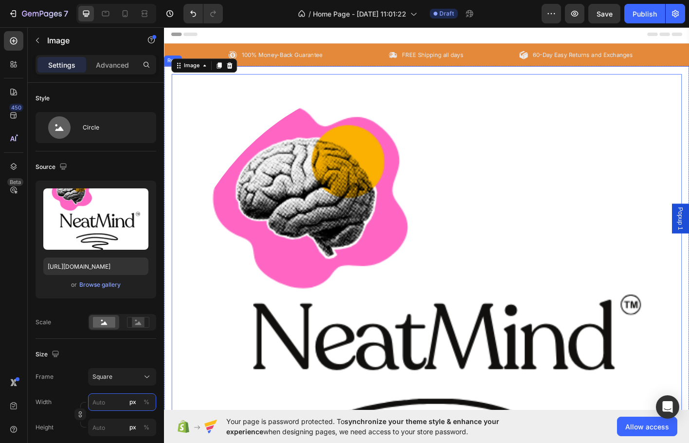
type input "2"
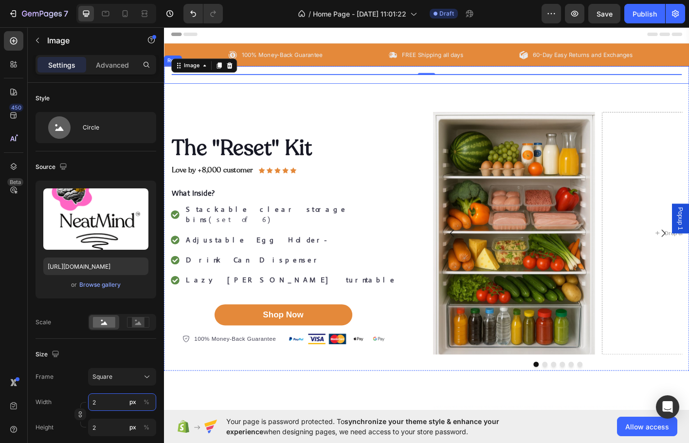
type input "29"
type input "299"
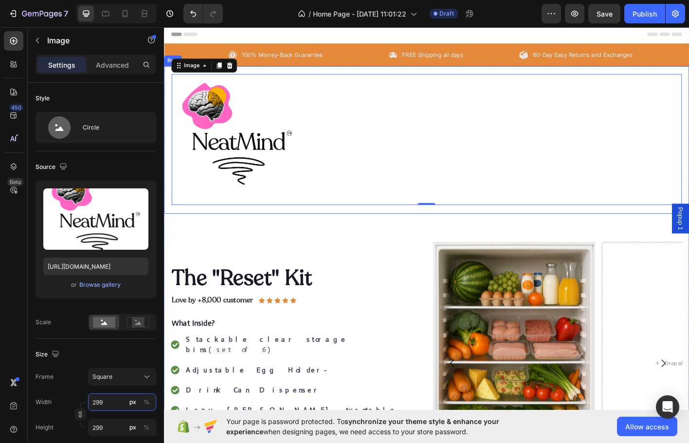
type input "29"
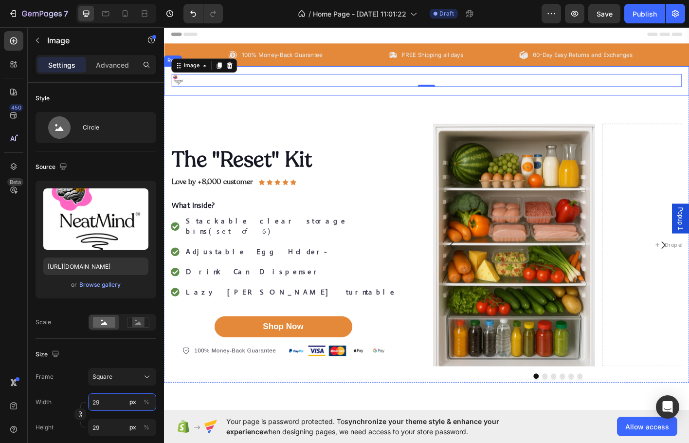
type input "2"
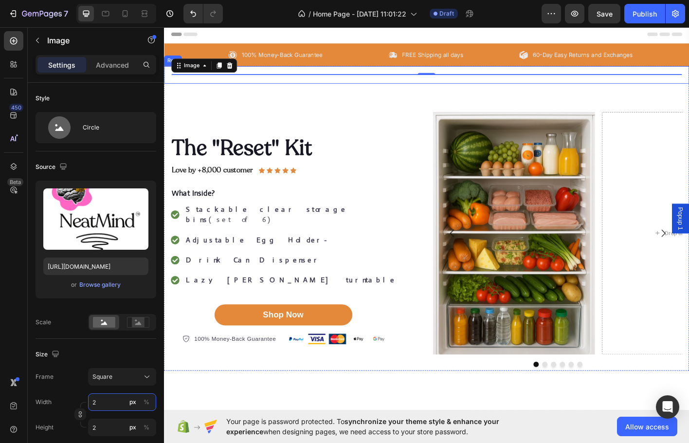
type input "20"
type input "200"
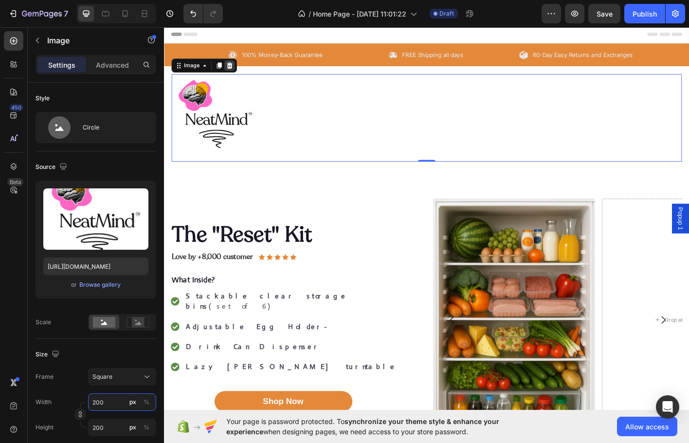
type input "200"
click at [238, 73] on icon at bounding box center [237, 69] width 6 height 7
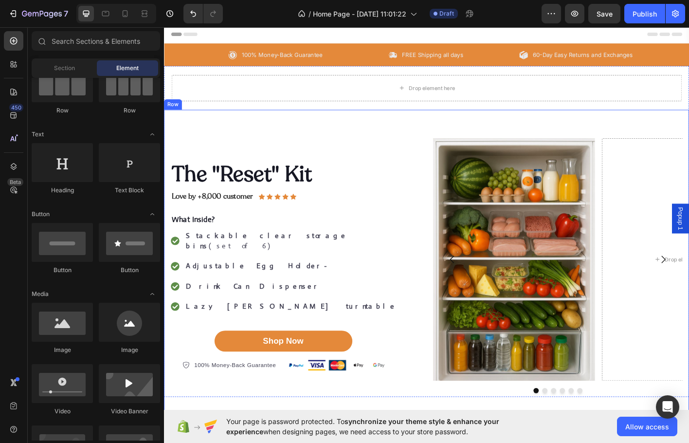
click at [274, 134] on div "The "Reset" Kit Heading Love by +8,000 customer Text Block Icon Icon Icon Icon …" at bounding box center [456, 292] width 584 height 346
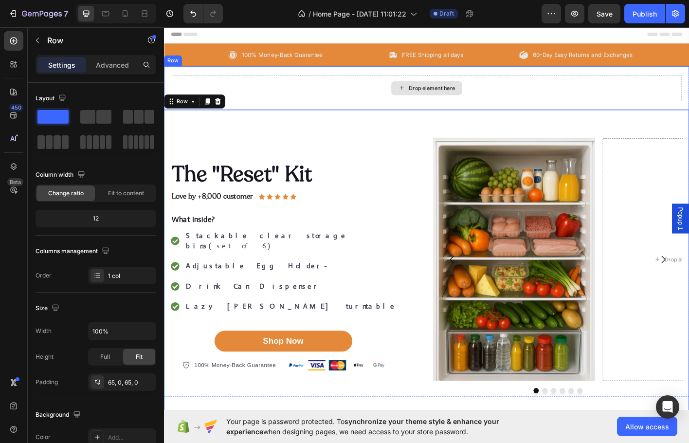
click at [320, 94] on div "Drop element here" at bounding box center [455, 94] width 567 height 29
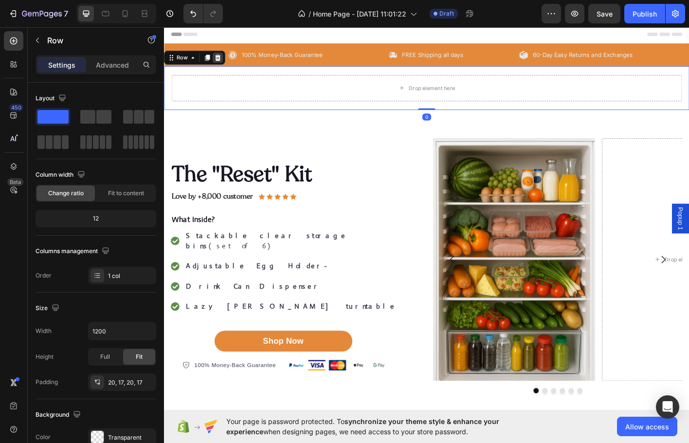
click at [225, 63] on icon at bounding box center [224, 60] width 6 height 7
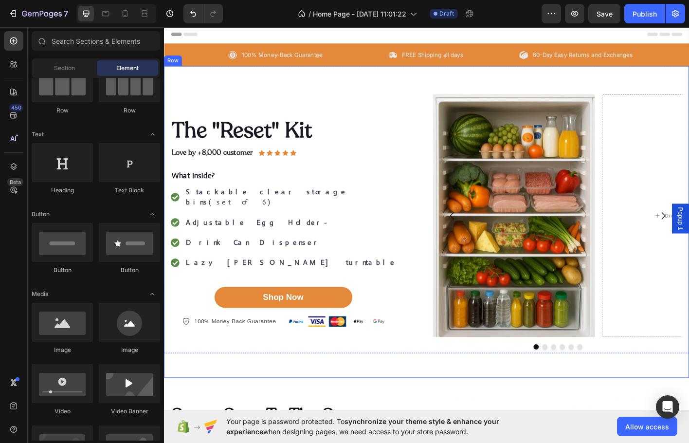
click at [261, 89] on div "The "Reset" Kit Heading Love by +8,000 customer Text Block Icon Icon Icon Icon …" at bounding box center [456, 244] width 584 height 346
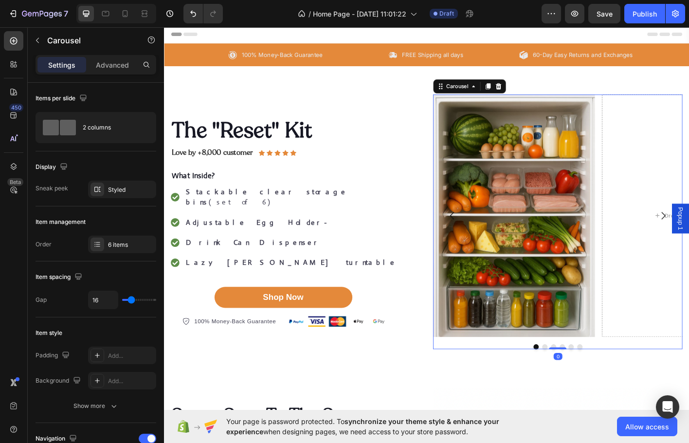
click at [22, 26] on div "7 / Home Page - Aug 15, 11:01:22 Draft Preview Save Publish" at bounding box center [344, 14] width 689 height 28
click at [18, 35] on div at bounding box center [13, 40] width 19 height 19
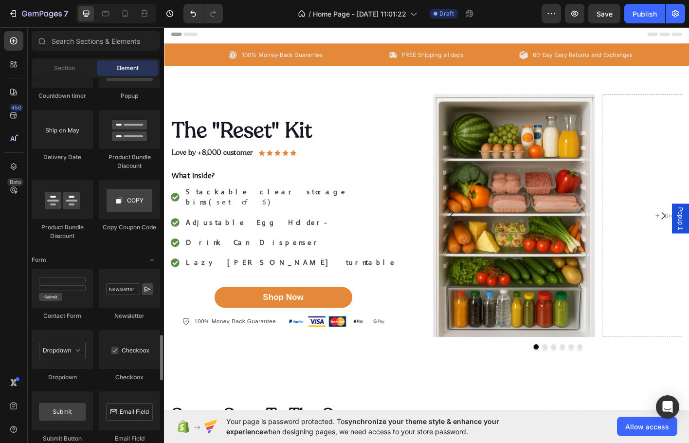
scroll to position [2520, 0]
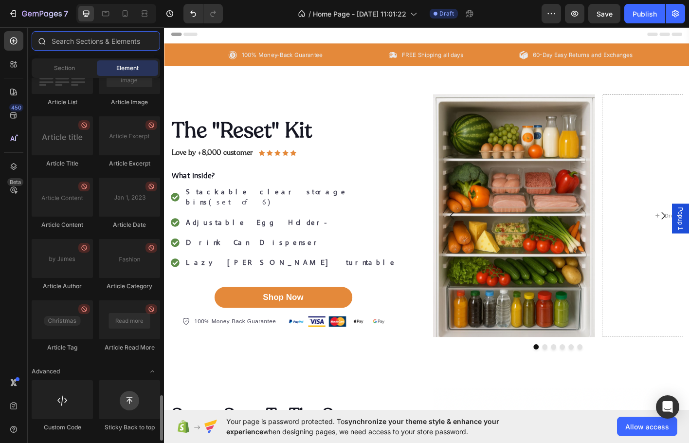
click at [77, 45] on input "text" at bounding box center [96, 40] width 128 height 19
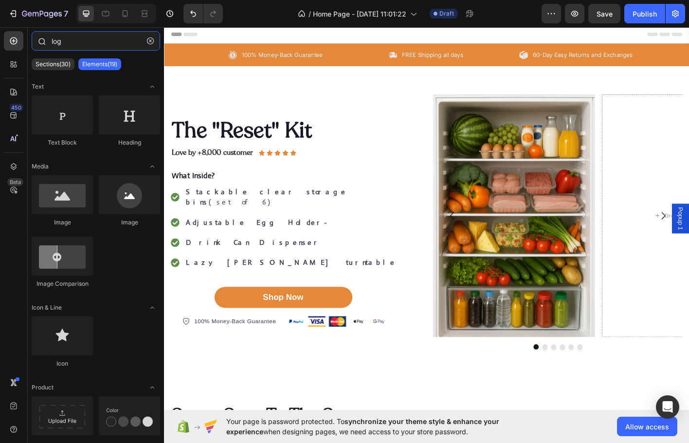
type input "logo"
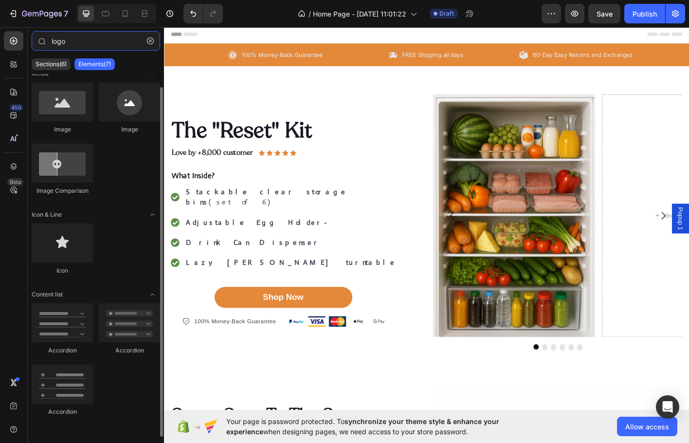
scroll to position [0, 0]
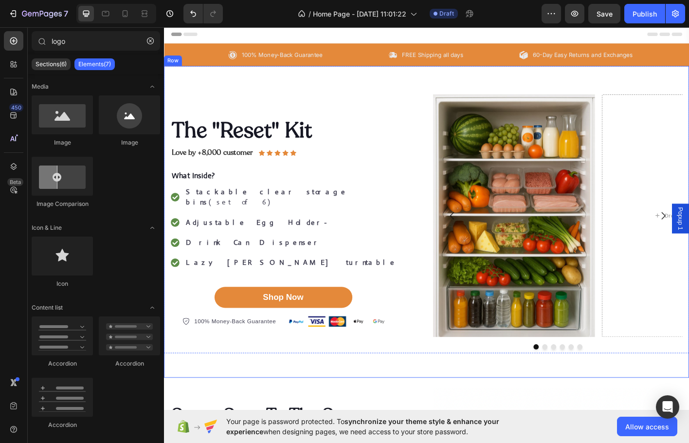
click at [261, 97] on div "The "Reset" Kit Heading Love by +8,000 customer Text Block Icon Icon Icon Icon …" at bounding box center [456, 244] width 584 height 346
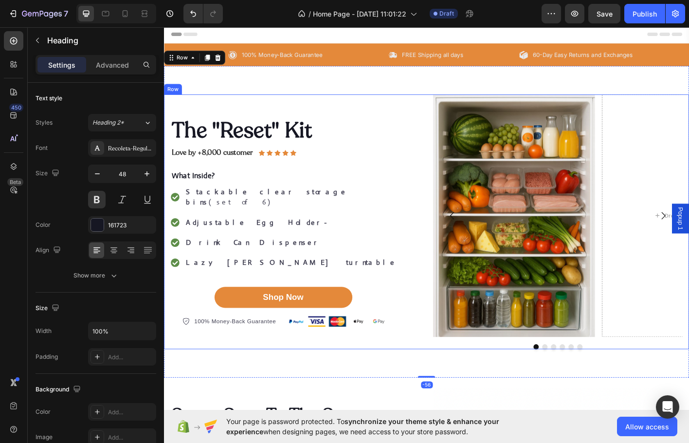
click at [309, 148] on h2 "The "Reset" Kit" at bounding box center [298, 142] width 254 height 30
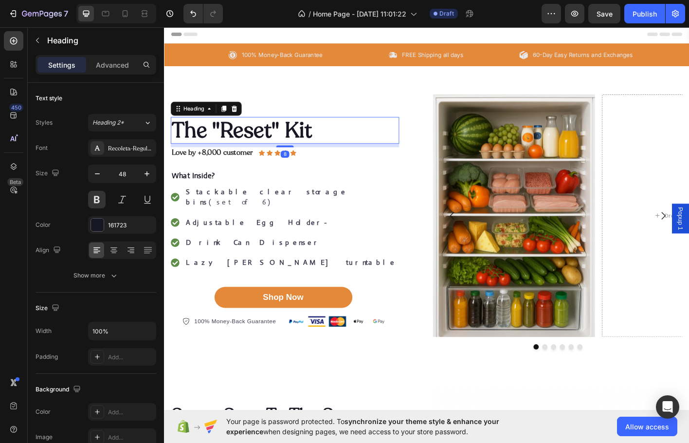
click at [354, 147] on h2 "The "Reset" Kit" at bounding box center [298, 142] width 254 height 30
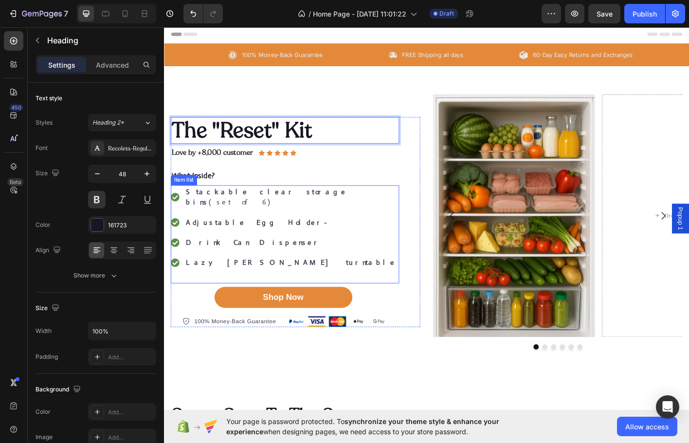
click at [346, 223] on div "Stackable clear storage bins (set of 6) Adjustable Egg Holder- Drink Can Dispen…" at bounding box center [298, 257] width 254 height 109
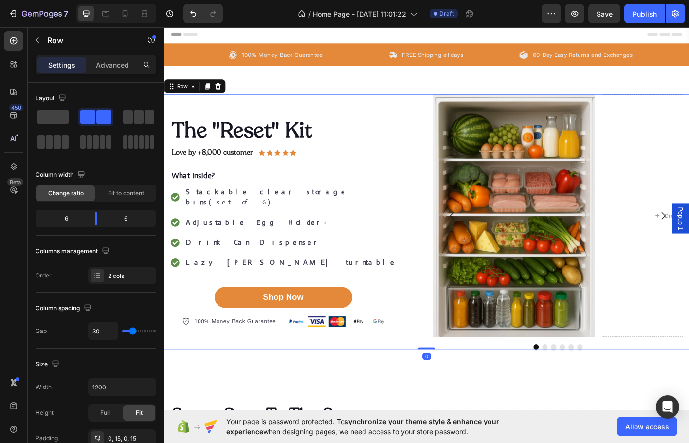
click at [195, 359] on div "The "Reset" Kit Heading Love by +8,000 customer Text Block Icon Icon Icon Icon …" at bounding box center [309, 243] width 277 height 283
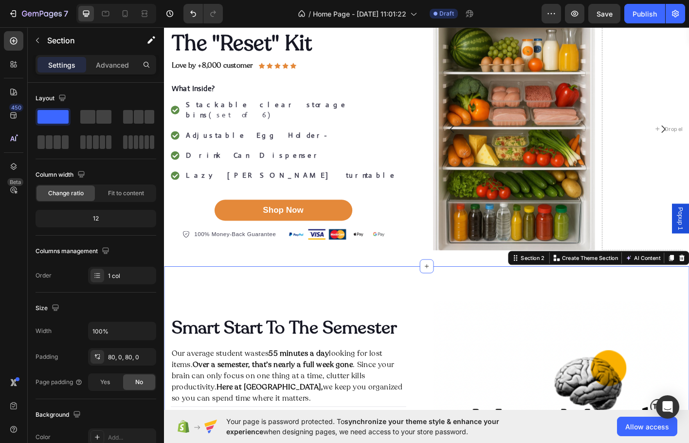
scroll to position [97, 0]
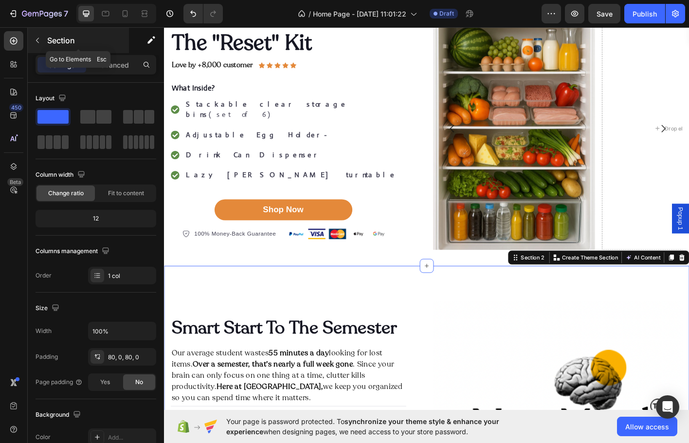
click at [41, 44] on button "button" at bounding box center [38, 41] width 16 height 16
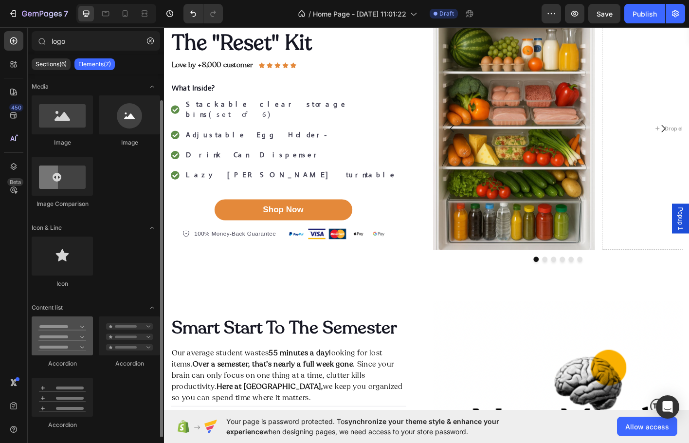
scroll to position [13, 0]
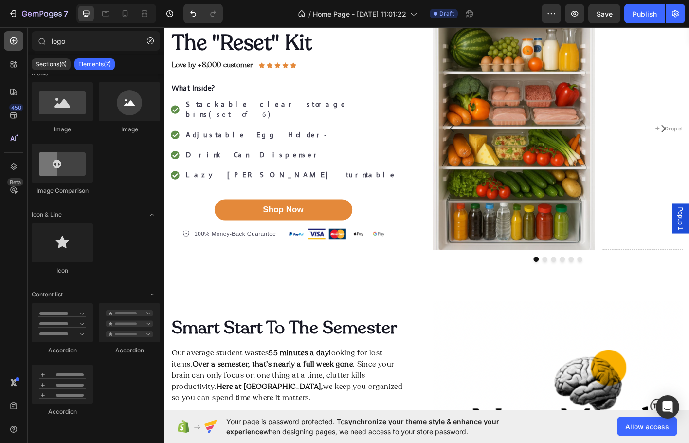
drag, startPoint x: 6, startPoint y: 34, endPoint x: 12, endPoint y: 34, distance: 5.8
click at [7, 34] on div at bounding box center [13, 40] width 19 height 19
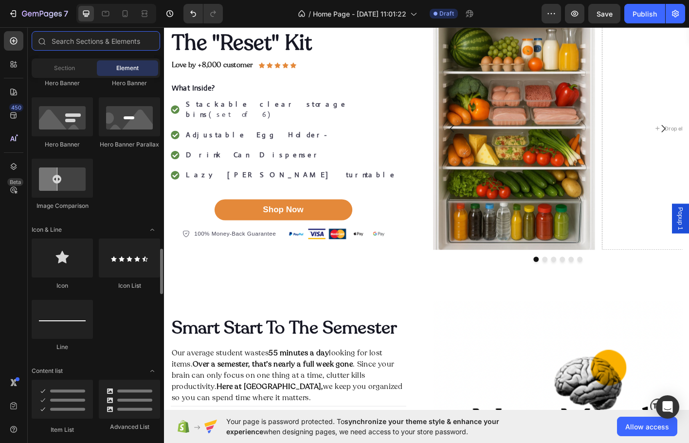
scroll to position [584, 0]
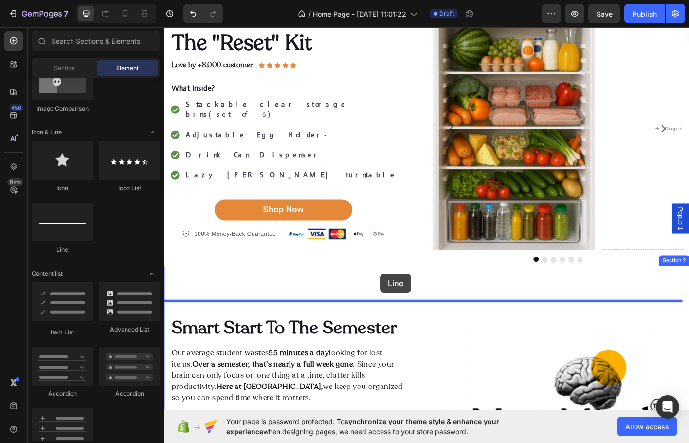
drag, startPoint x: 232, startPoint y: 248, endPoint x: 404, endPoint y: 301, distance: 180.8
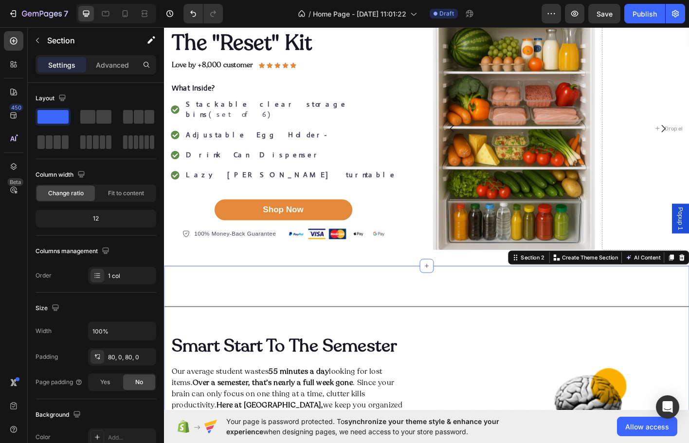
drag, startPoint x: 512, startPoint y: 325, endPoint x: 520, endPoint y: 322, distance: 8.2
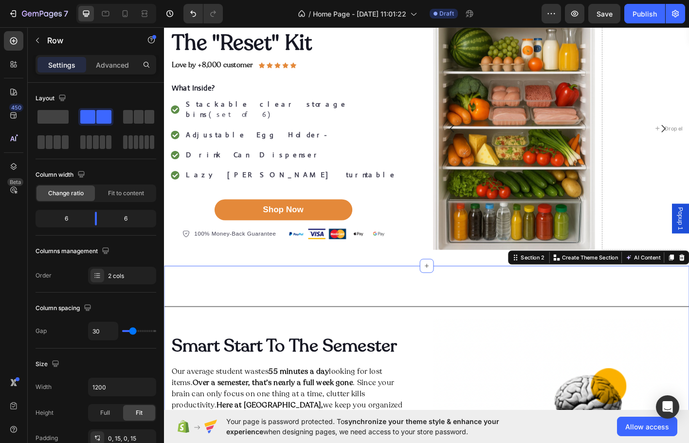
click at [358, 283] on div "The "Reset" Kit Heading Love by +8,000 customer Text Block Icon Icon Icon Icon …" at bounding box center [309, 146] width 277 height 283
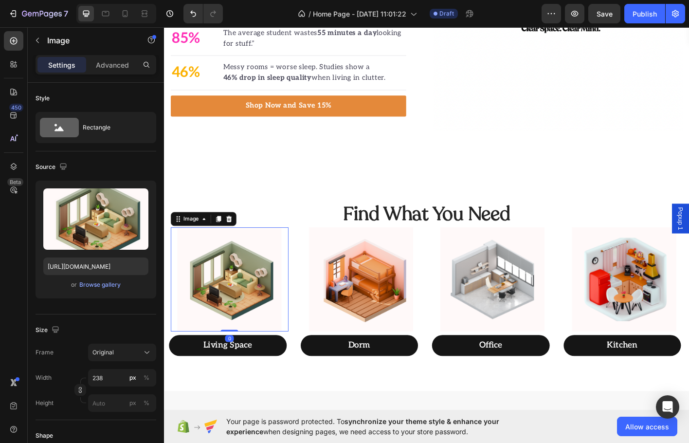
click at [229, 331] on img at bounding box center [237, 308] width 116 height 116
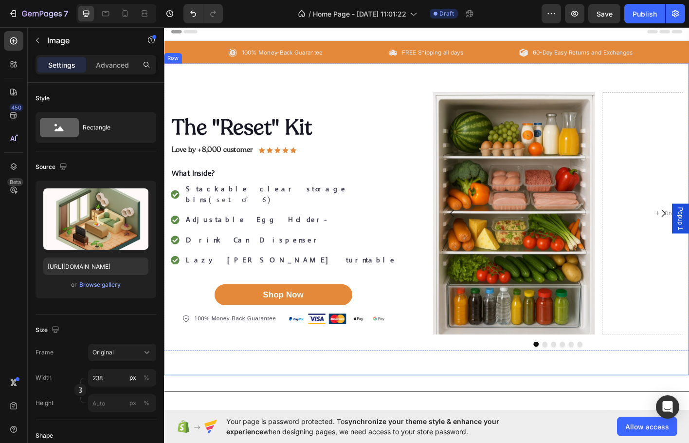
scroll to position [0, 0]
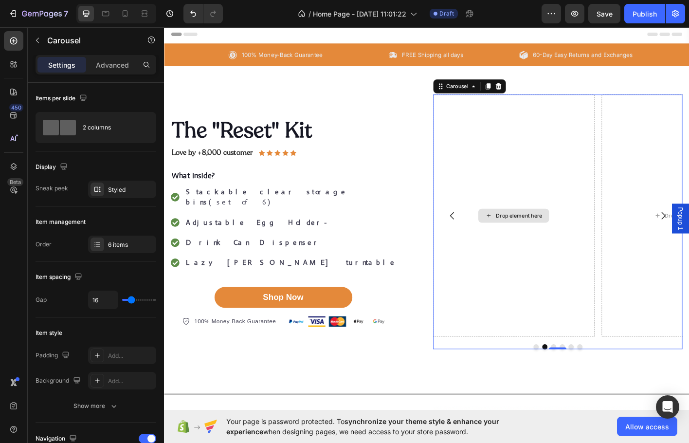
click at [554, 222] on div "Drop element here" at bounding box center [553, 236] width 180 height 269
click at [25, 36] on div "450 Beta" at bounding box center [14, 234] width 28 height 415
click at [17, 41] on icon at bounding box center [13, 40] width 7 height 7
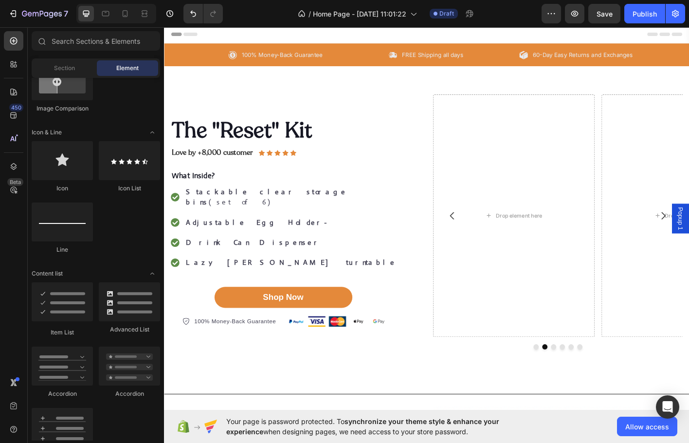
click at [74, 77] on div "Sections(30) Elements(83) Section Element Hero Section Product Detail Brands Tr…" at bounding box center [96, 235] width 136 height 409
click at [85, 67] on div "Section" at bounding box center [64, 68] width 61 height 16
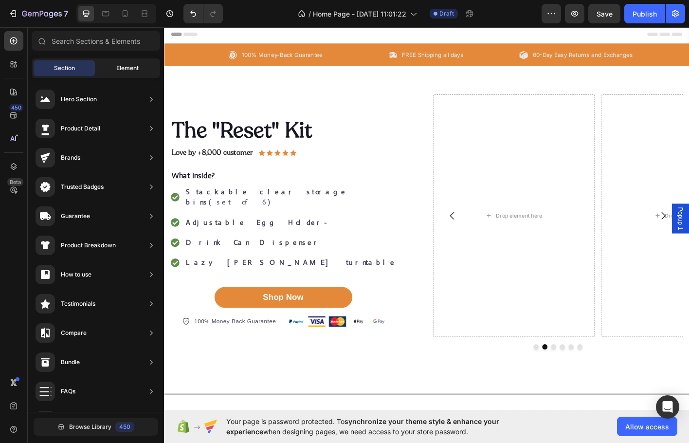
click at [129, 61] on div "Element" at bounding box center [127, 68] width 61 height 16
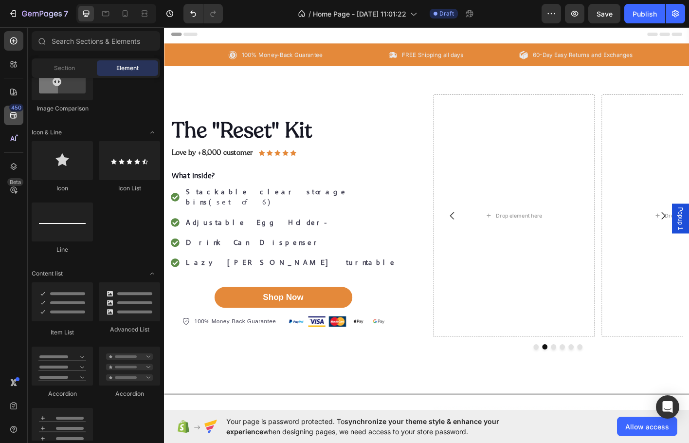
scroll to position [292, 0]
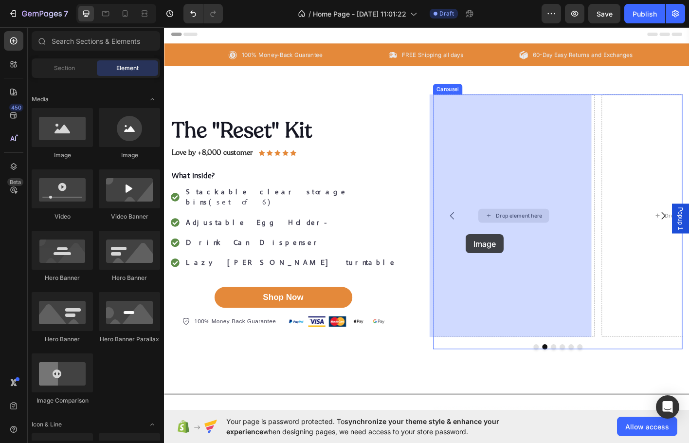
drag, startPoint x: 322, startPoint y: 191, endPoint x: 499, endPoint y: 235, distance: 182.5
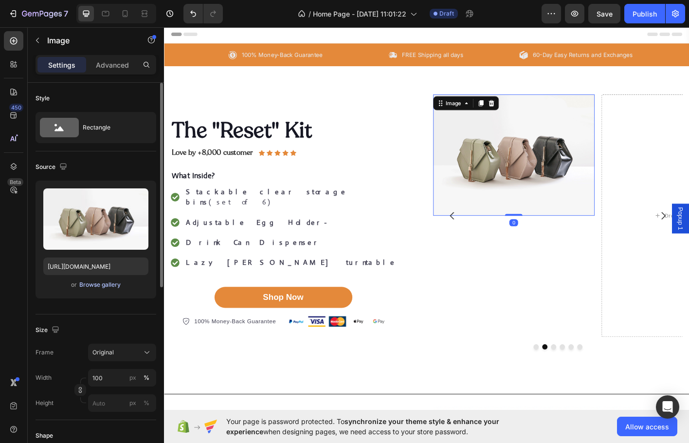
click at [91, 287] on div "Browse gallery" at bounding box center [99, 284] width 41 height 9
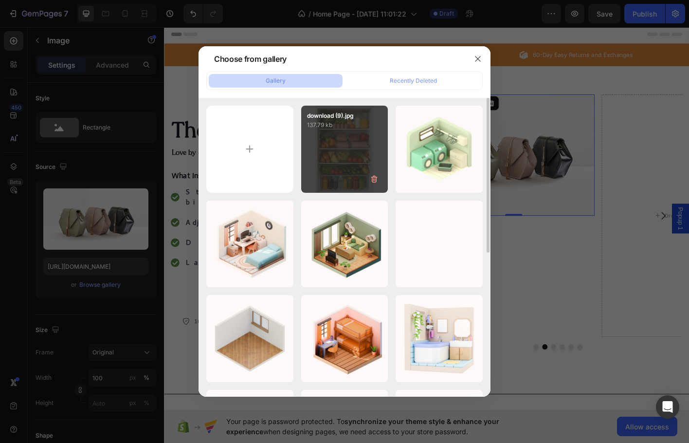
click at [355, 161] on div "download (9).jpg 137.79 kb" at bounding box center [344, 149] width 87 height 87
type input "[URL][DOMAIN_NAME]"
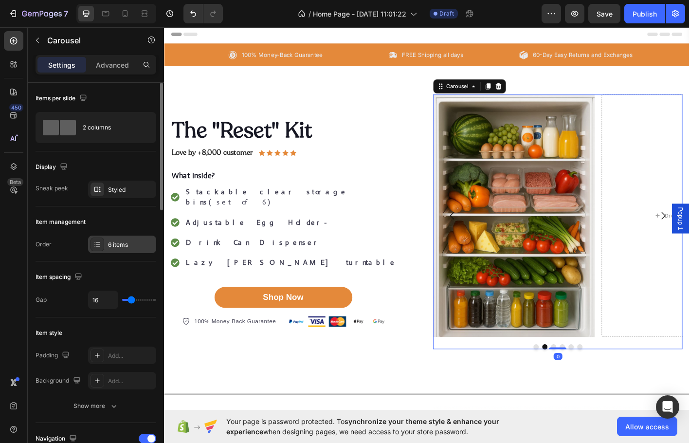
click at [121, 242] on div "6 items" at bounding box center [131, 244] width 46 height 9
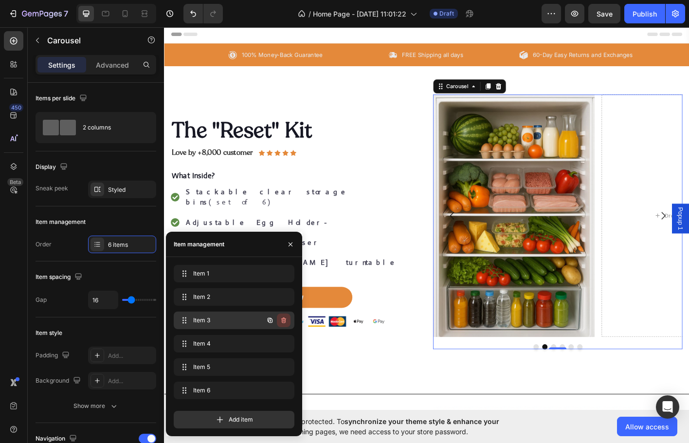
click at [286, 317] on icon "button" at bounding box center [284, 320] width 8 height 8
click at [285, 320] on div "Delete" at bounding box center [277, 320] width 18 height 9
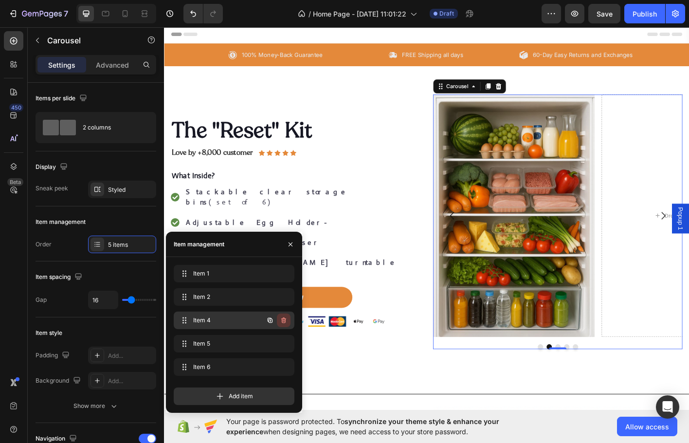
click at [281, 322] on icon "button" at bounding box center [284, 320] width 8 height 8
click at [278, 321] on div "Delete" at bounding box center [277, 320] width 18 height 9
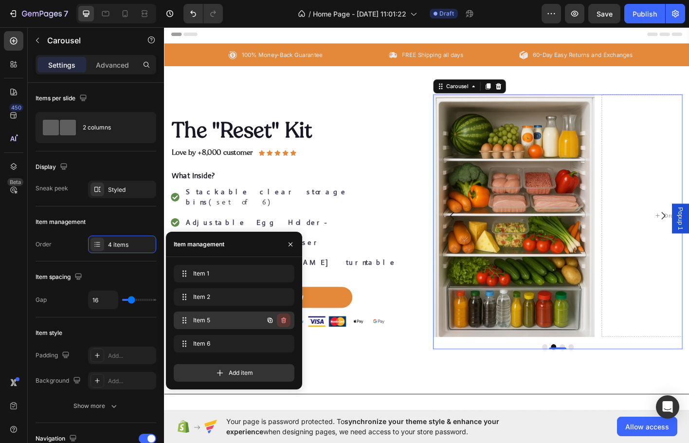
click at [283, 318] on icon "button" at bounding box center [284, 320] width 8 height 8
click at [283, 318] on div "Delete" at bounding box center [277, 320] width 18 height 9
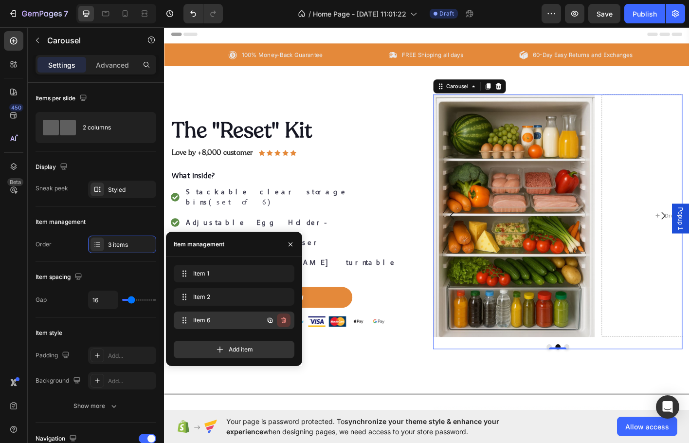
click at [280, 324] on button "button" at bounding box center [284, 320] width 14 height 14
click at [280, 324] on div "Delete" at bounding box center [277, 320] width 18 height 9
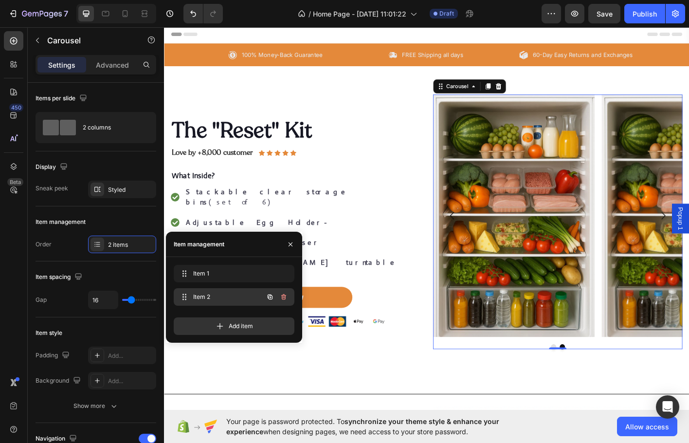
click at [282, 301] on button "button" at bounding box center [284, 297] width 14 height 14
click at [282, 300] on div "Delete" at bounding box center [277, 296] width 18 height 9
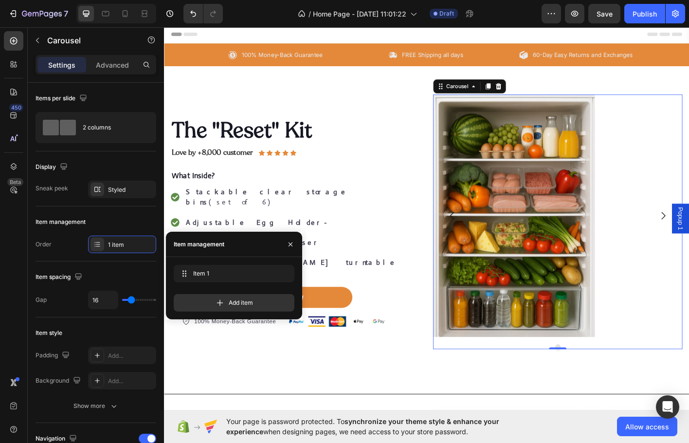
drag, startPoint x: 703, startPoint y: 210, endPoint x: 700, endPoint y: 214, distance: 5.2
click at [702, 211] on div "Image" at bounding box center [601, 236] width 277 height 269
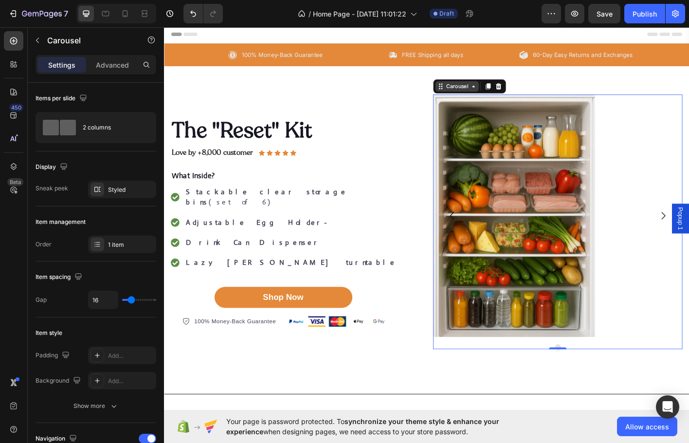
click at [486, 95] on div "Carousel" at bounding box center [489, 93] width 29 height 9
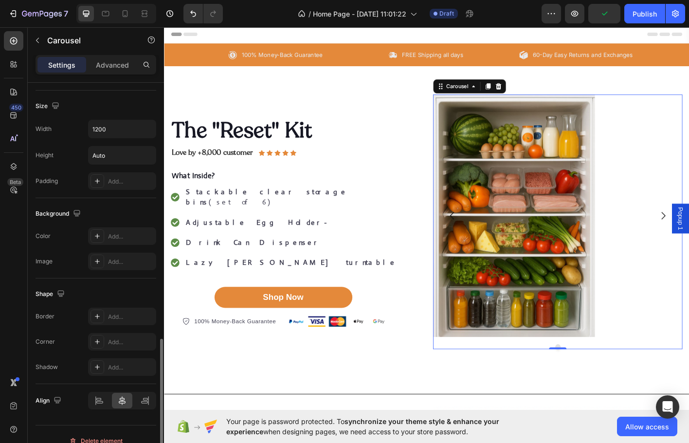
scroll to position [791, 0]
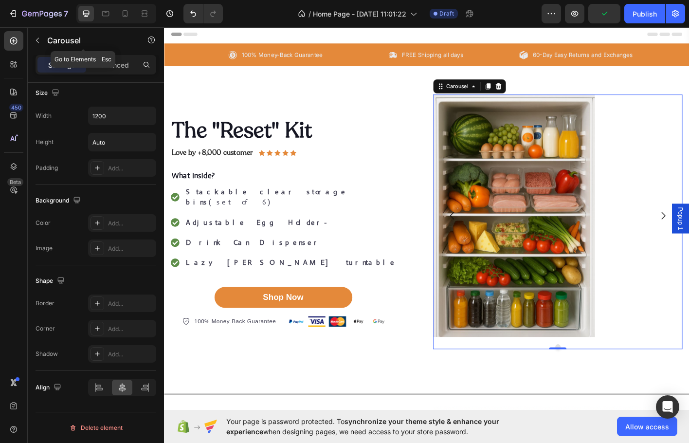
click at [56, 33] on div "Carousel" at bounding box center [83, 40] width 111 height 25
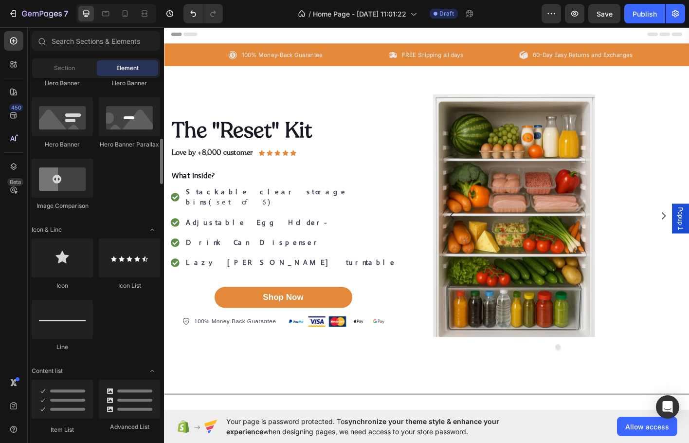
scroll to position [195, 0]
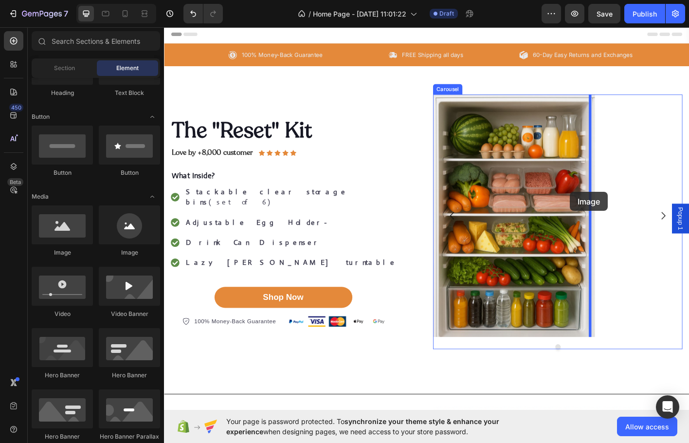
drag, startPoint x: 226, startPoint y: 260, endPoint x: 519, endPoint y: 208, distance: 298.4
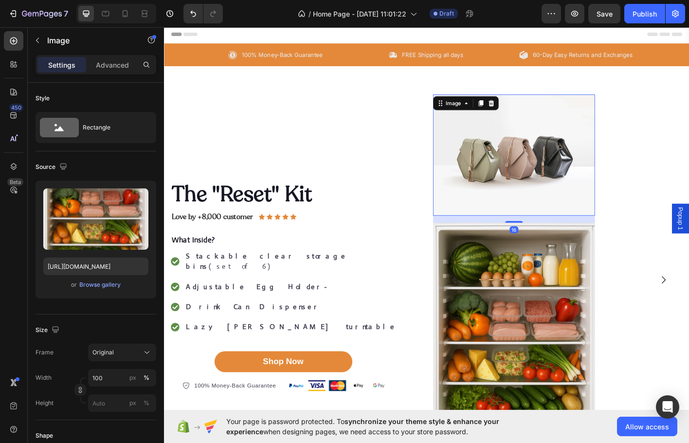
click at [560, 313] on img at bounding box center [553, 379] width 180 height 269
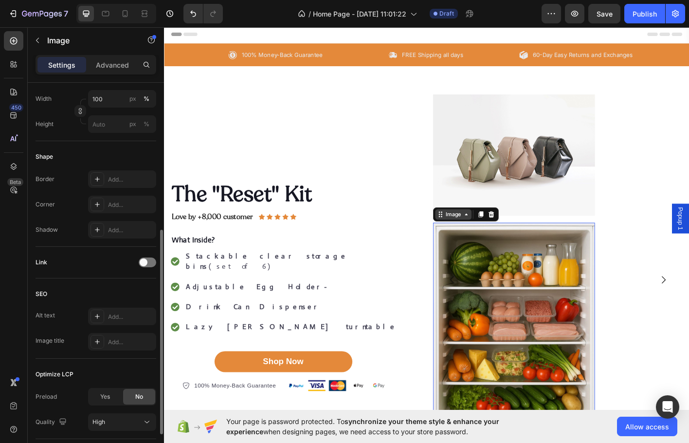
click at [470, 233] on icon at bounding box center [471, 236] width 8 height 8
click at [463, 240] on div "Image Carousel Row 2 cols Row 1 col" at bounding box center [499, 236] width 73 height 16
click at [467, 239] on icon at bounding box center [471, 236] width 8 height 8
click at [526, 233] on icon at bounding box center [528, 235] width 6 height 7
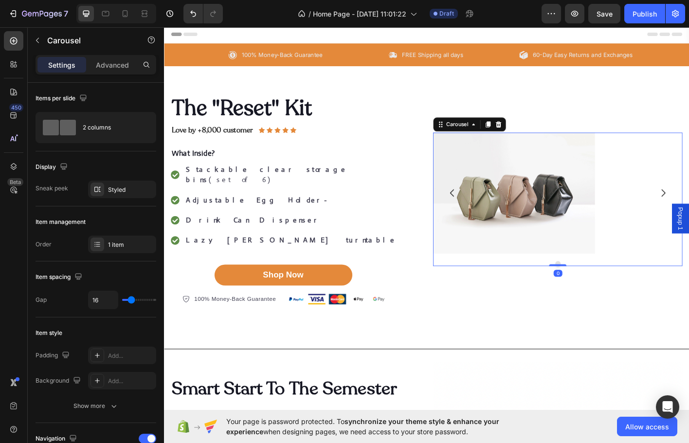
click at [690, 237] on div "Image" at bounding box center [601, 211] width 277 height 135
click at [539, 133] on div "Carousel" at bounding box center [503, 135] width 81 height 16
click at [535, 131] on icon at bounding box center [536, 135] width 8 height 8
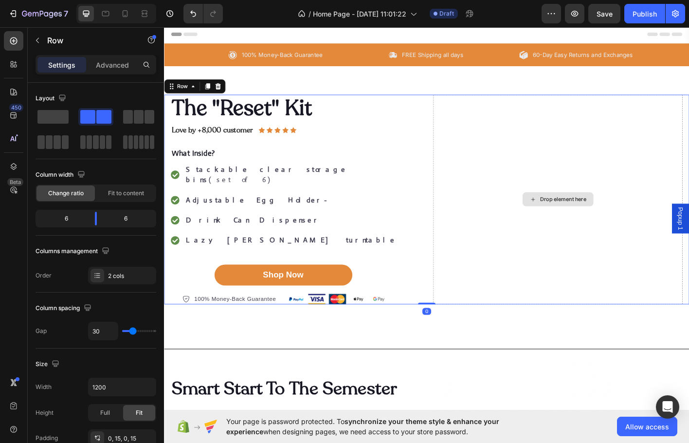
click at [611, 230] on div "Drop element here" at bounding box center [601, 218] width 277 height 233
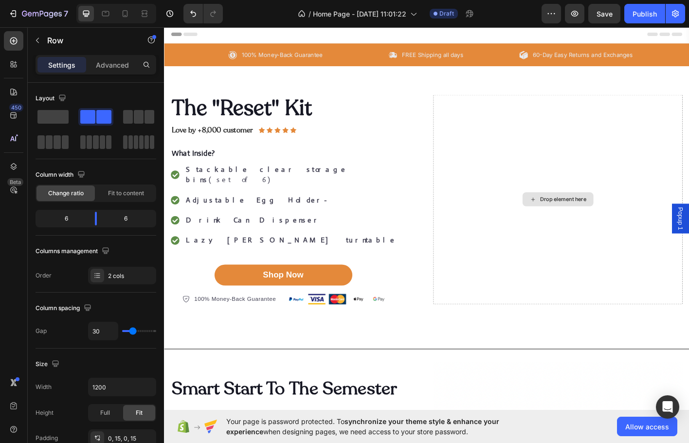
click at [603, 215] on div "Drop element here" at bounding box center [608, 219] width 52 height 8
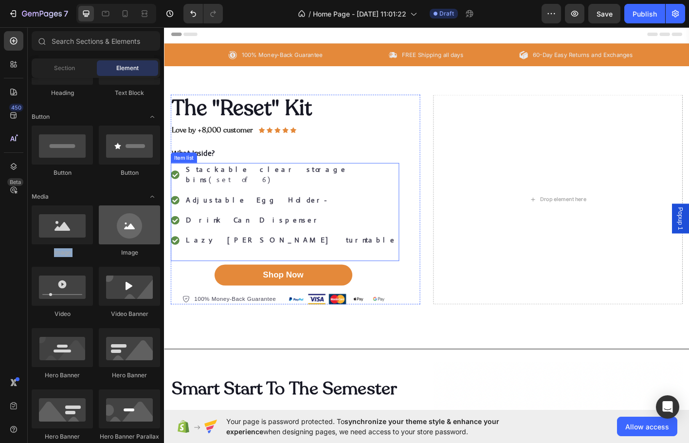
drag, startPoint x: 2, startPoint y: 222, endPoint x: 100, endPoint y: 232, distance: 98.2
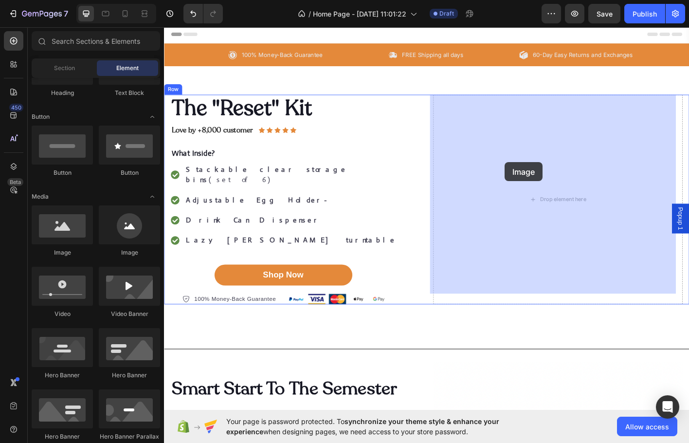
drag, startPoint x: 245, startPoint y: 261, endPoint x: 544, endPoint y: 179, distance: 310.1
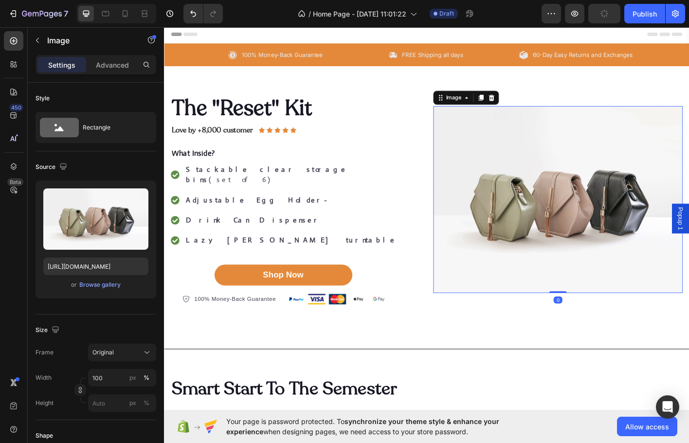
click at [547, 209] on img at bounding box center [601, 219] width 277 height 208
click at [85, 125] on div "Rectangle" at bounding box center [112, 127] width 59 height 22
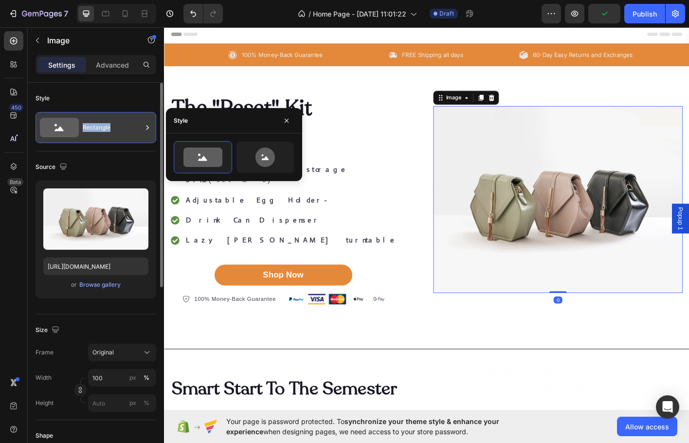
click at [85, 125] on div "Rectangle" at bounding box center [112, 127] width 59 height 22
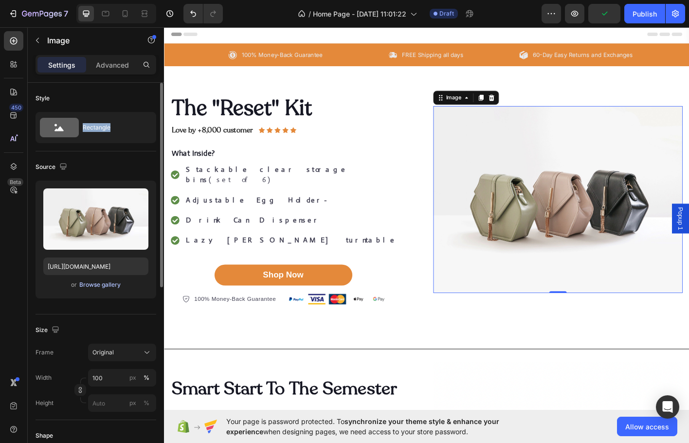
click at [114, 284] on div "Browse gallery" at bounding box center [99, 284] width 41 height 9
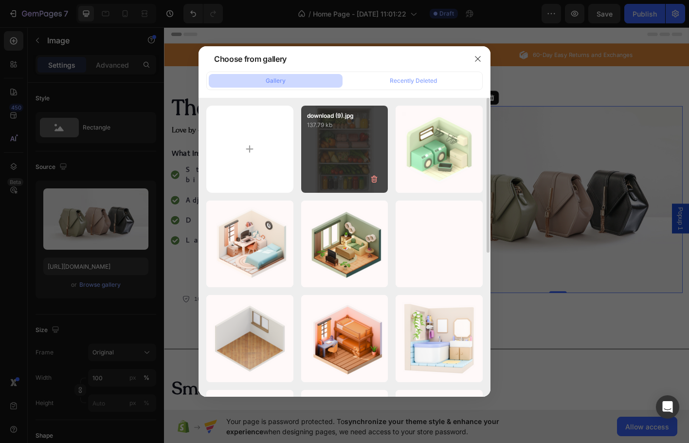
click at [332, 143] on div "download (9).jpg 137.79 kb" at bounding box center [344, 149] width 87 height 87
type input "[URL][DOMAIN_NAME]"
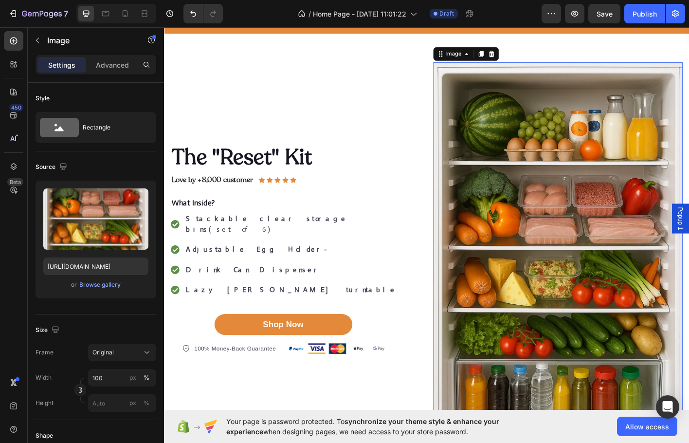
scroll to position [97, 0]
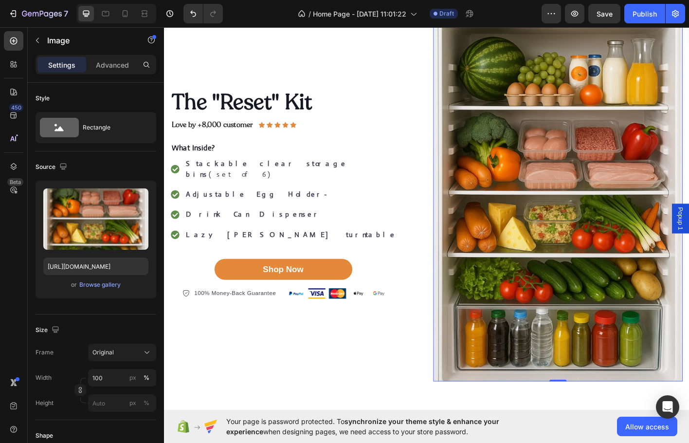
click at [601, 249] on img at bounding box center [601, 213] width 277 height 416
click at [729, 145] on img at bounding box center [601, 213] width 277 height 416
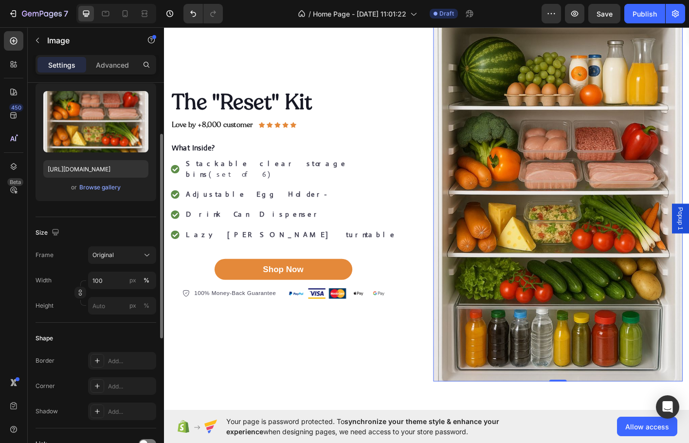
click at [561, 309] on img at bounding box center [601, 213] width 277 height 416
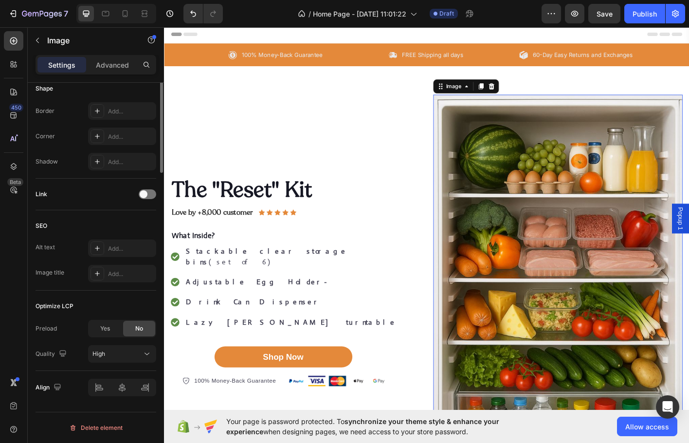
scroll to position [152, 0]
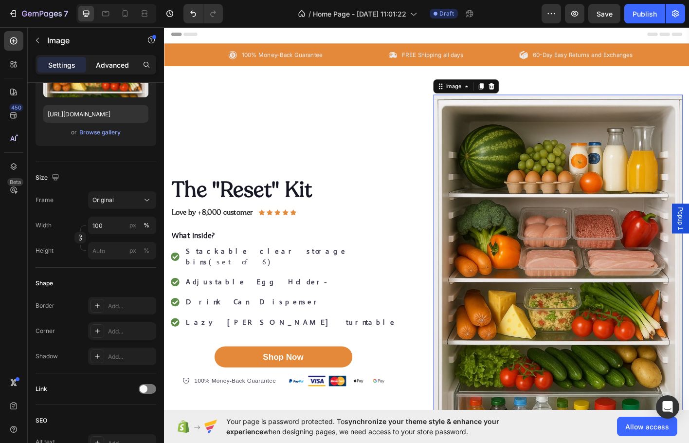
click at [102, 67] on p "Advanced" at bounding box center [112, 65] width 33 height 10
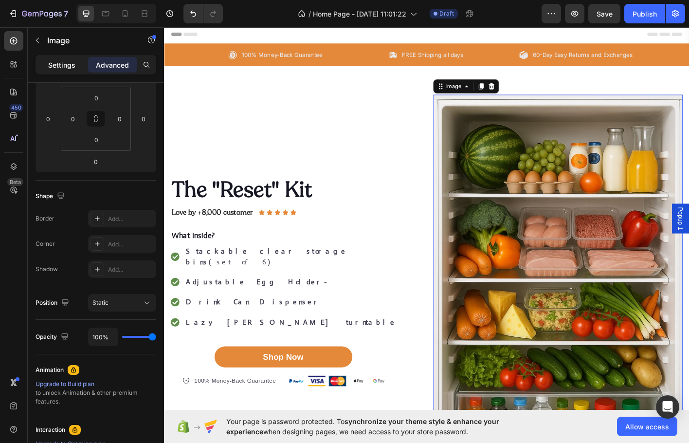
click at [73, 68] on p "Settings" at bounding box center [61, 65] width 27 height 10
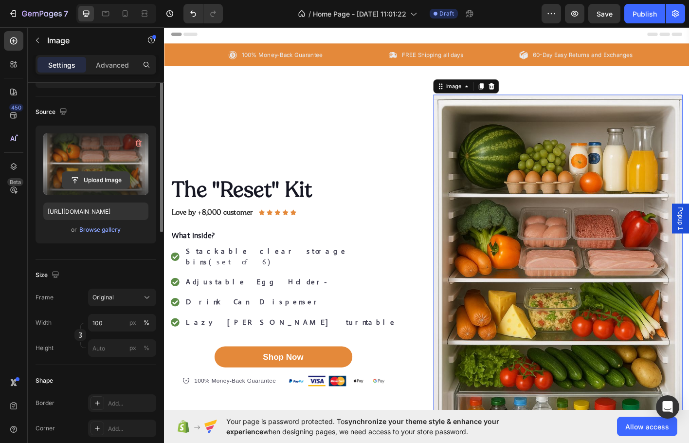
scroll to position [0, 0]
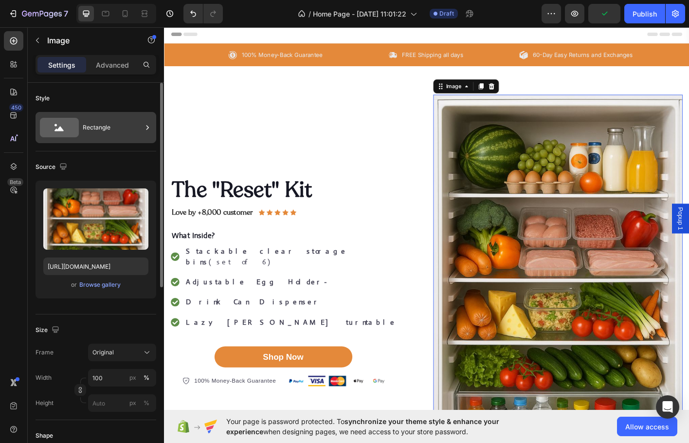
click at [107, 139] on div "Rectangle" at bounding box center [96, 127] width 121 height 31
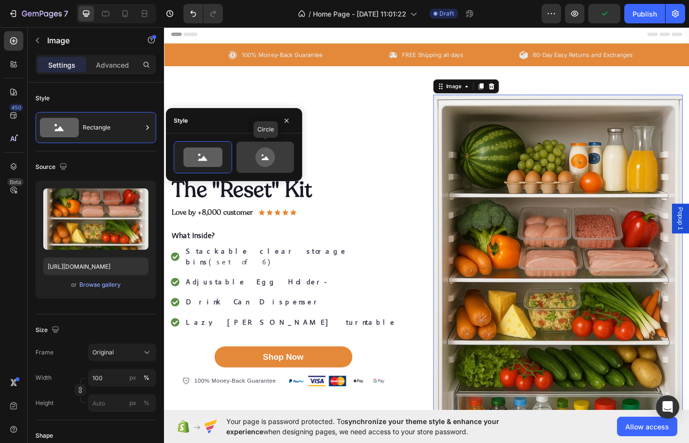
click at [245, 160] on icon at bounding box center [265, 156] width 46 height 19
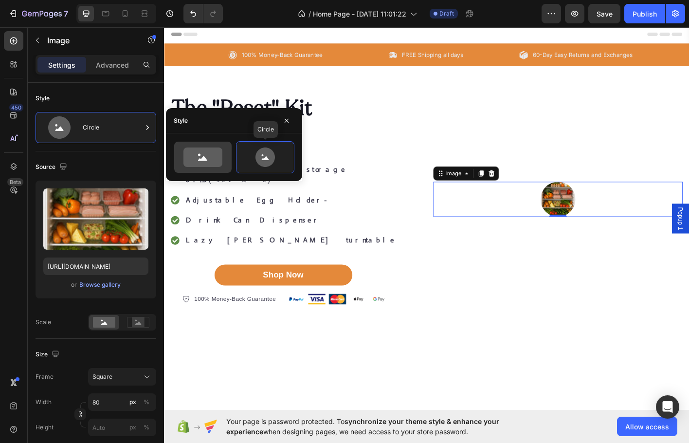
click at [215, 161] on icon at bounding box center [202, 156] width 39 height 19
type input "100"
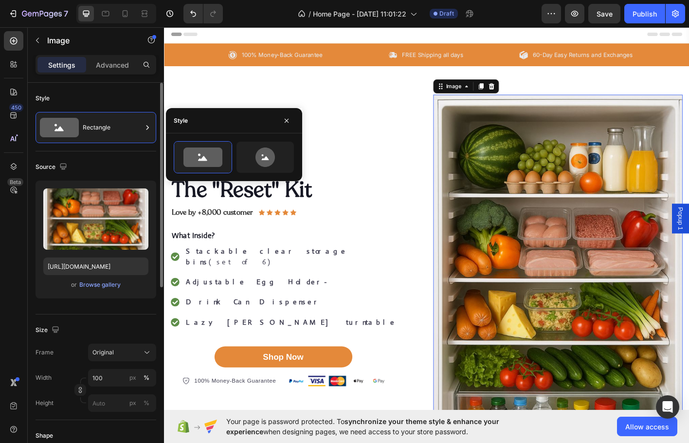
click at [74, 336] on div "Size" at bounding box center [96, 330] width 121 height 16
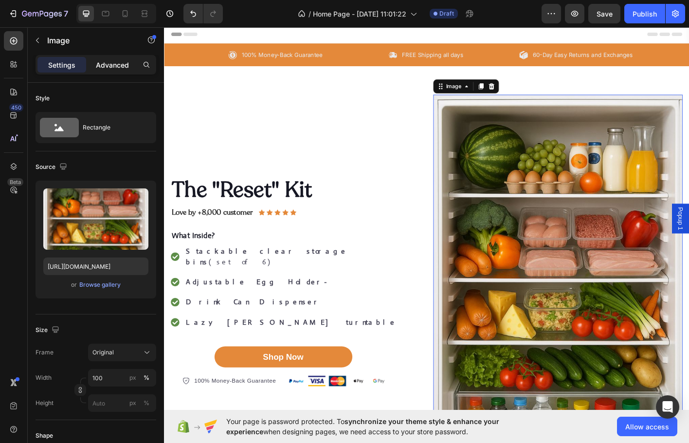
click at [112, 61] on p "Advanced" at bounding box center [112, 65] width 33 height 10
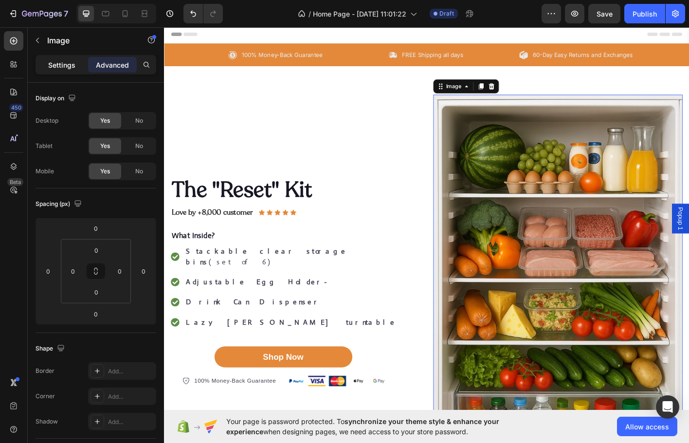
click at [70, 60] on p "Settings" at bounding box center [61, 65] width 27 height 10
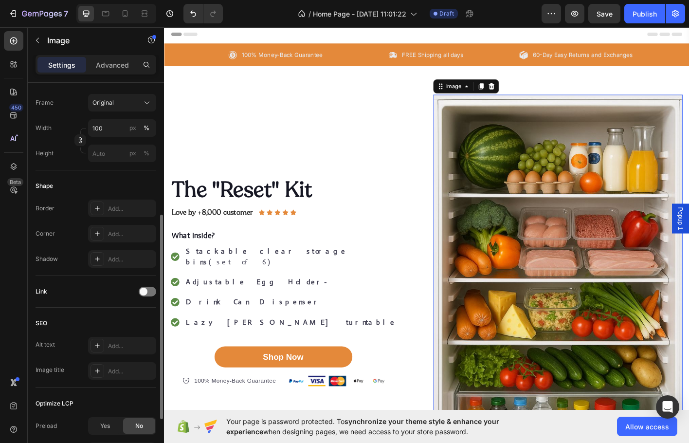
scroll to position [152, 0]
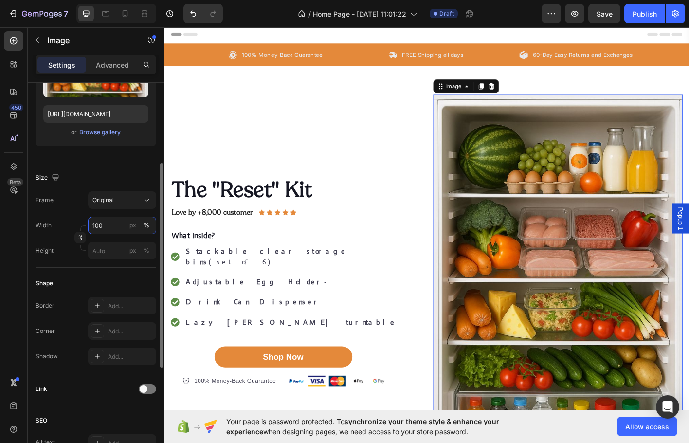
click at [111, 223] on input "100" at bounding box center [122, 225] width 68 height 18
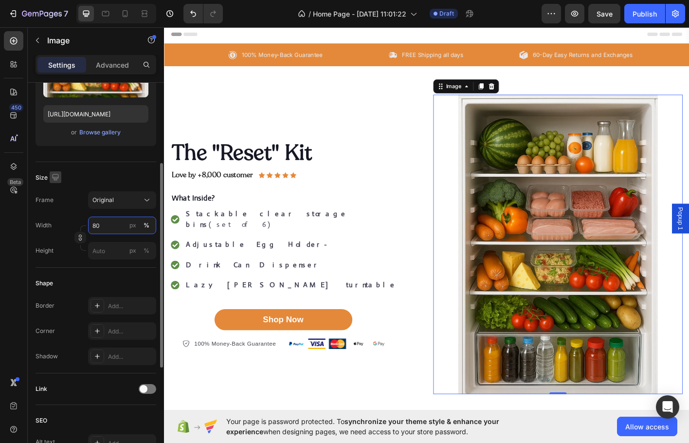
type input "8"
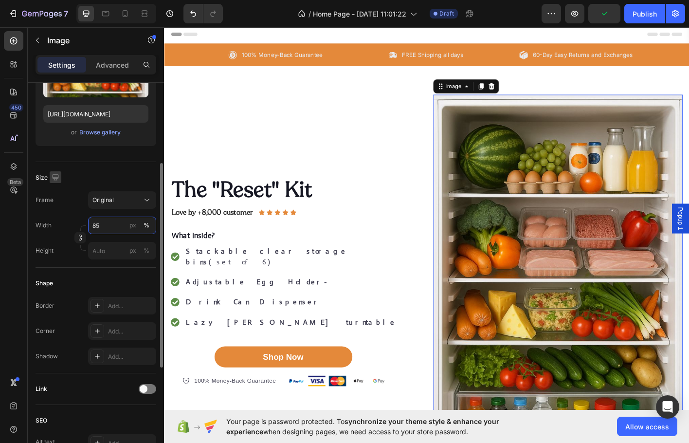
type input "8"
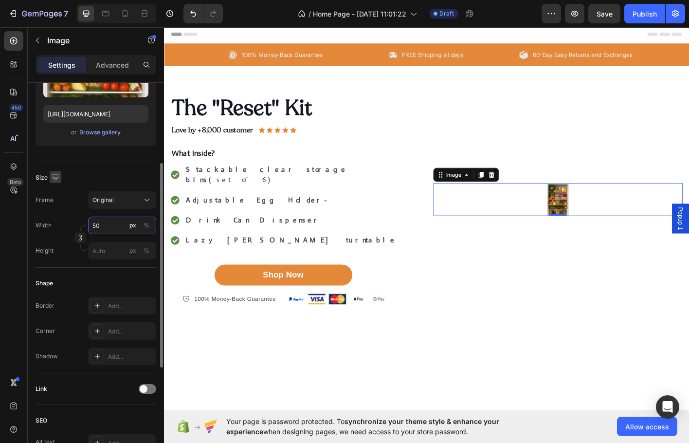
type input "5"
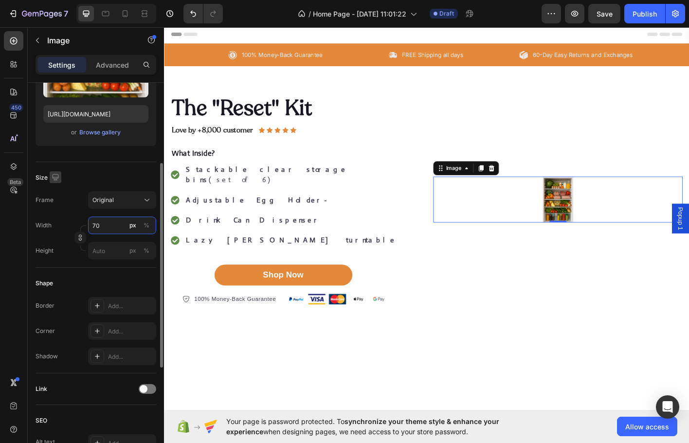
type input "7"
type input "8"
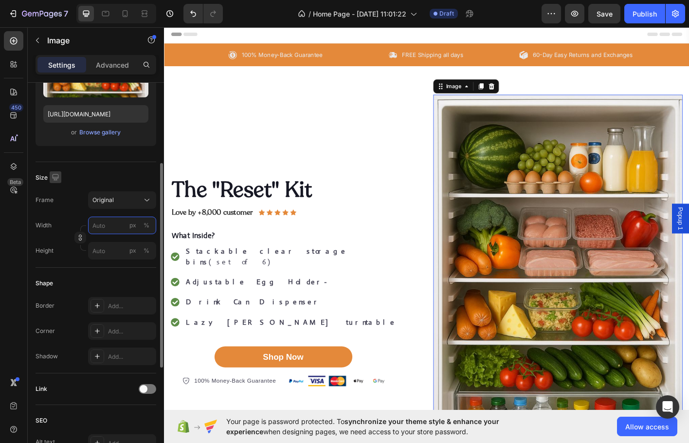
type input "2"
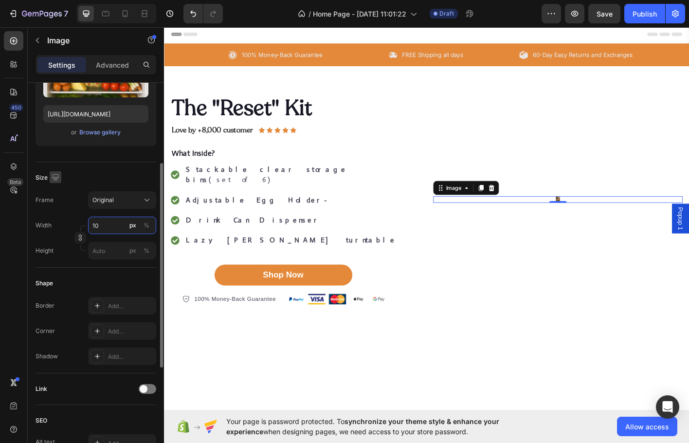
type input "100"
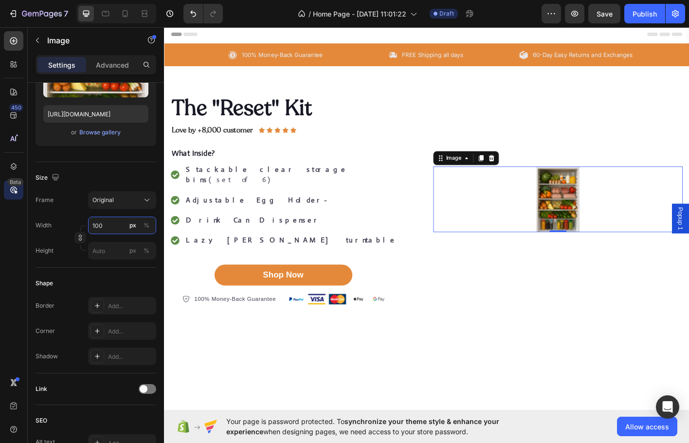
drag, startPoint x: 108, startPoint y: 223, endPoint x: 7, endPoint y: 190, distance: 106.4
click at [0, 12] on html "7 / Home Page - [DATE] 11:01:22 Draft Preview Save Publish 450 Beta Sections(30…" at bounding box center [344, 6] width 689 height 12
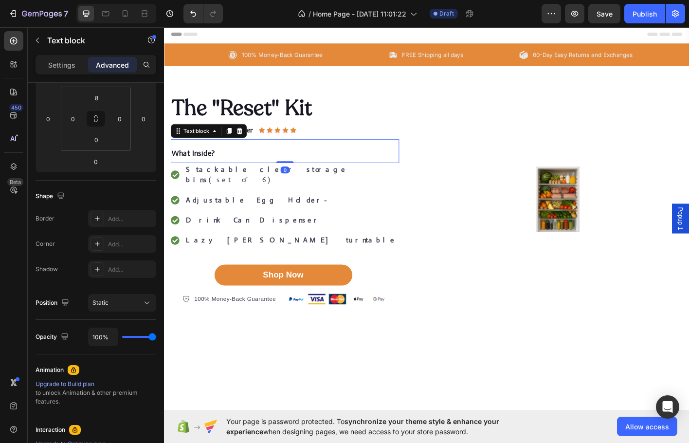
click at [229, 154] on div "What Inside? Text block 0" at bounding box center [298, 165] width 254 height 26
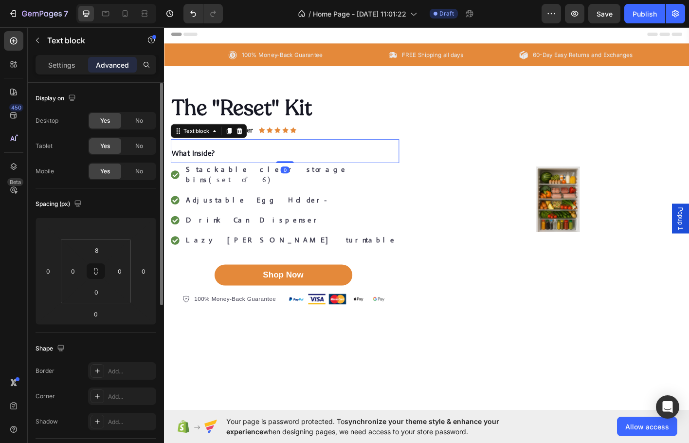
click at [224, 163] on p "What Inside?" at bounding box center [298, 167] width 252 height 20
click at [224, 162] on p "What Inside?" at bounding box center [298, 167] width 252 height 20
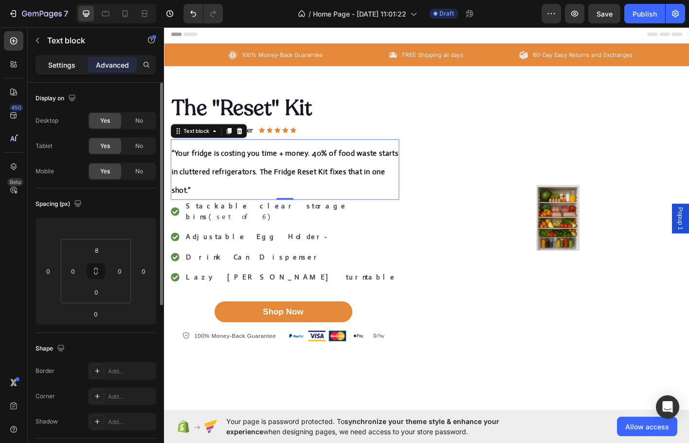
click at [61, 60] on p "Settings" at bounding box center [61, 65] width 27 height 10
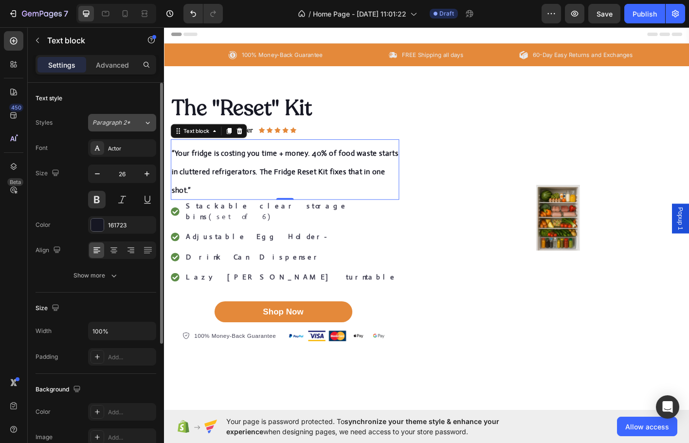
click at [122, 131] on button "Paragraph 2*" at bounding box center [122, 123] width 68 height 18
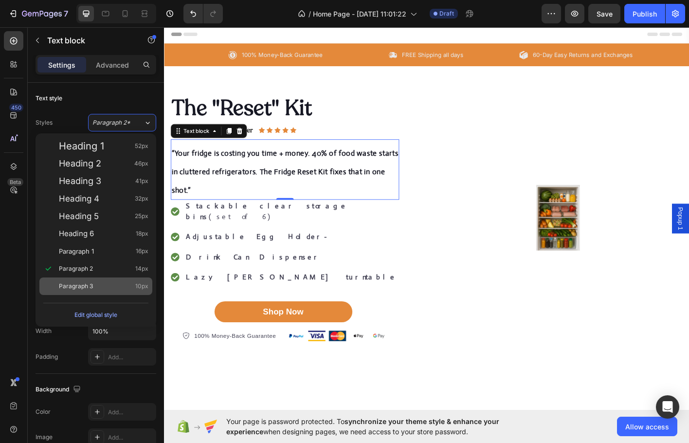
click at [94, 280] on div "Paragraph 3 10px" at bounding box center [95, 286] width 113 height 18
type input "10"
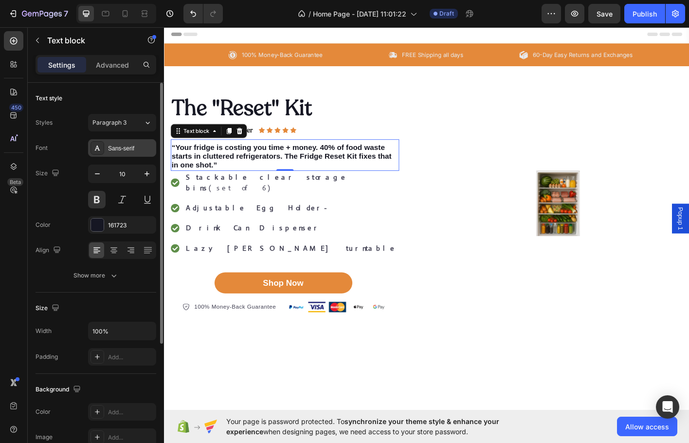
click at [128, 145] on div "Sans-serif" at bounding box center [122, 148] width 68 height 18
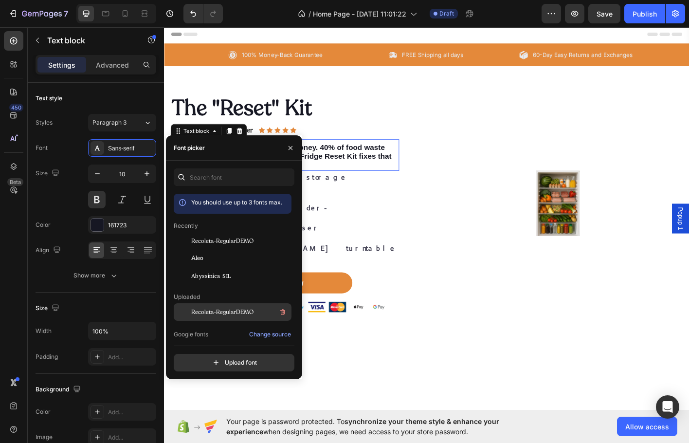
click at [217, 308] on span "Recoleta-RegularDEMO" at bounding box center [222, 311] width 62 height 9
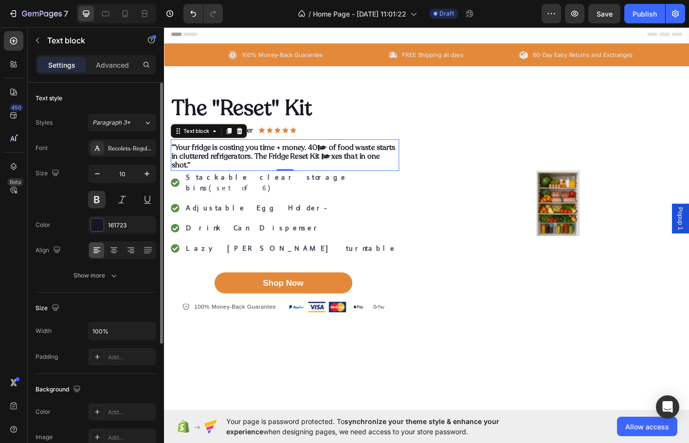
click at [71, 160] on div "Font Recoleta-RegularDEMO Size 10 Color 161723 Align Show more" at bounding box center [96, 211] width 121 height 145
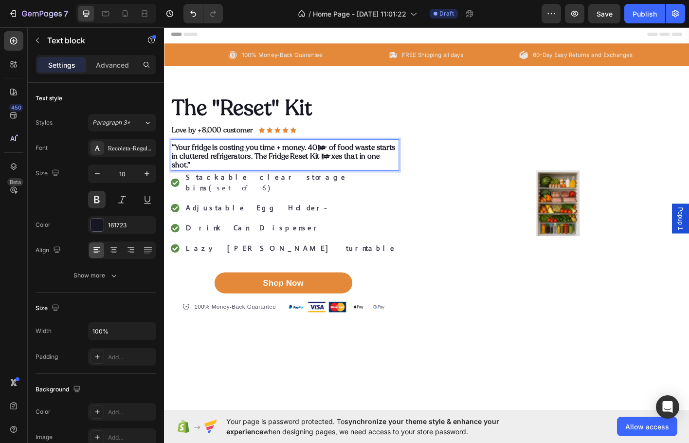
click at [298, 162] on span "“Your fridge is costing you time + money. 40% of food waste starts in cluttered…" at bounding box center [296, 170] width 249 height 31
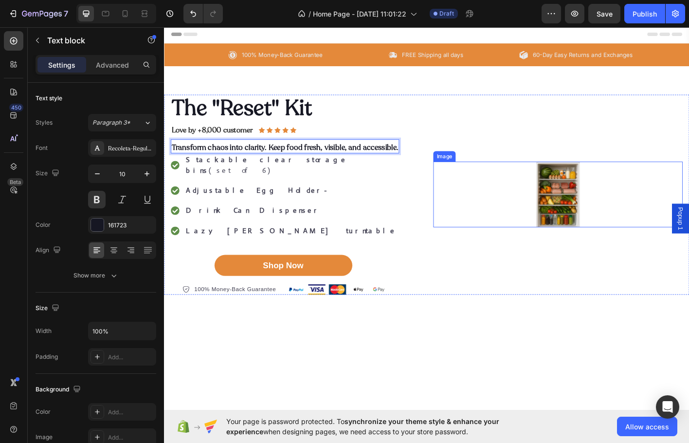
click at [522, 177] on div at bounding box center [601, 213] width 277 height 73
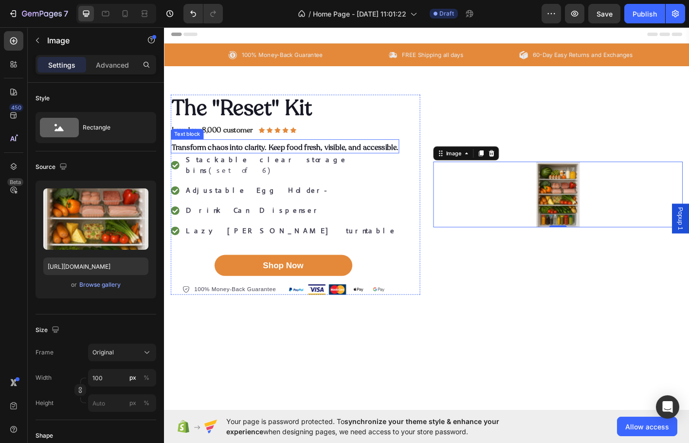
click at [325, 163] on span "Transform chaos into clarity. Keep food fresh, visible, and accessible." at bounding box center [298, 160] width 252 height 11
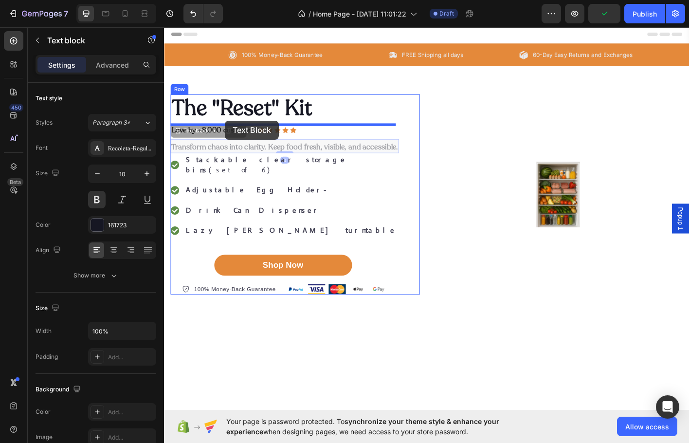
drag, startPoint x: 182, startPoint y: 147, endPoint x: 232, endPoint y: 131, distance: 52.3
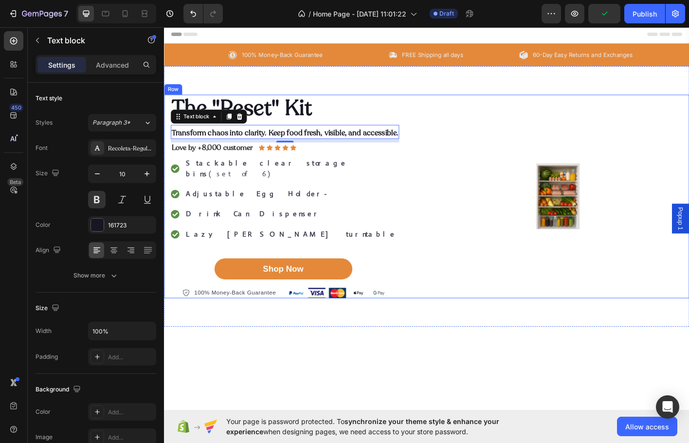
click at [459, 119] on div "The "Reset" Kit Heading Transform chaos into clarity. Keep food fresh, visible,…" at bounding box center [456, 215] width 584 height 227
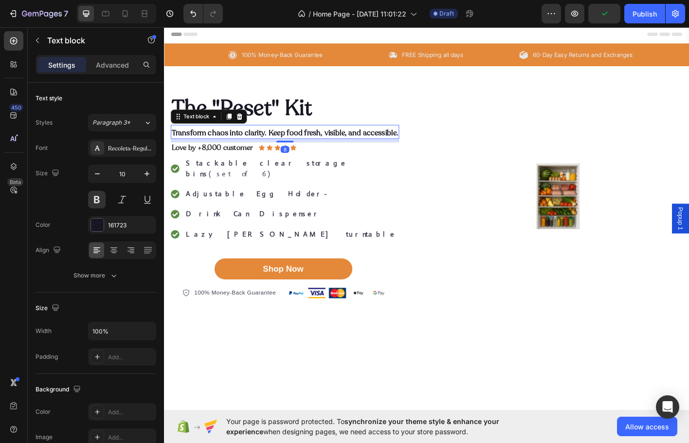
click at [349, 149] on span "Transform chaos into clarity. Keep food fresh, visible, and accessible." at bounding box center [298, 144] width 252 height 11
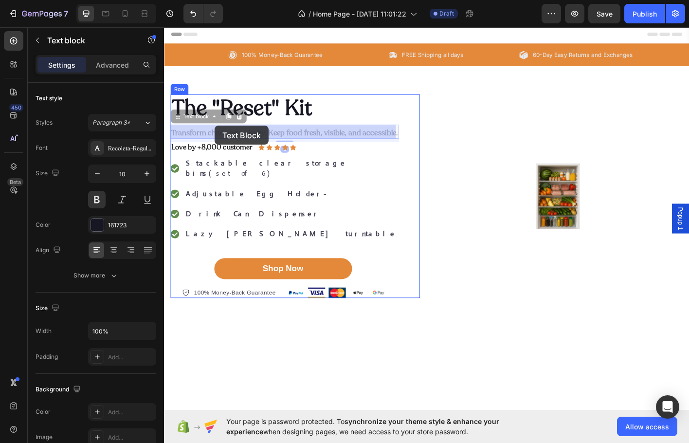
drag, startPoint x: 177, startPoint y: 132, endPoint x: 220, endPoint y: 137, distance: 44.0
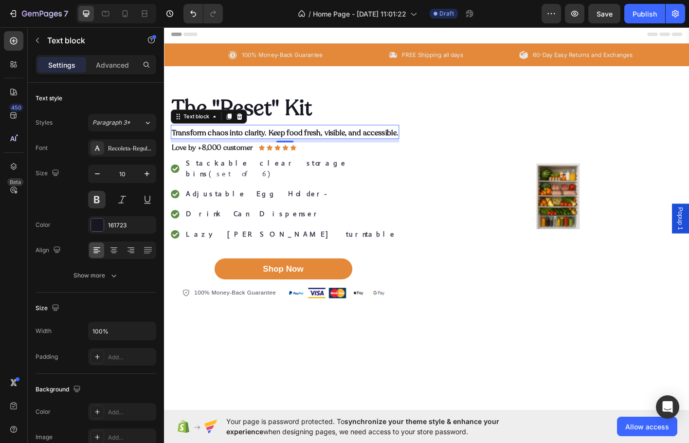
drag, startPoint x: 249, startPoint y: 161, endPoint x: 243, endPoint y: 161, distance: 5.8
click at [247, 161] on div "Love by +8,000 customer Text Block Icon Icon Icon Icon Icon Icon List Row" at bounding box center [298, 163] width 254 height 16
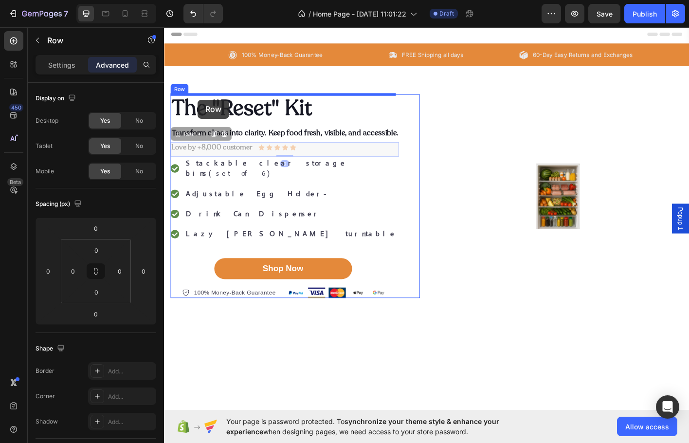
drag, startPoint x: 183, startPoint y: 148, endPoint x: 201, endPoint y: 107, distance: 44.2
type input "8"
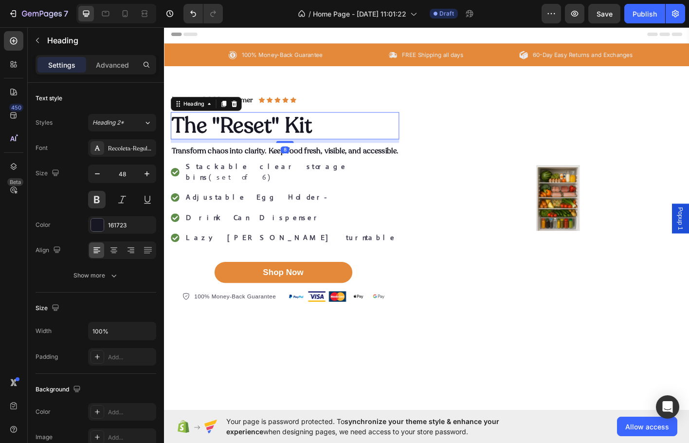
click at [414, 128] on h2 "The "Reset" Kit" at bounding box center [298, 137] width 254 height 30
click at [520, 124] on div "Image" at bounding box center [601, 217] width 277 height 231
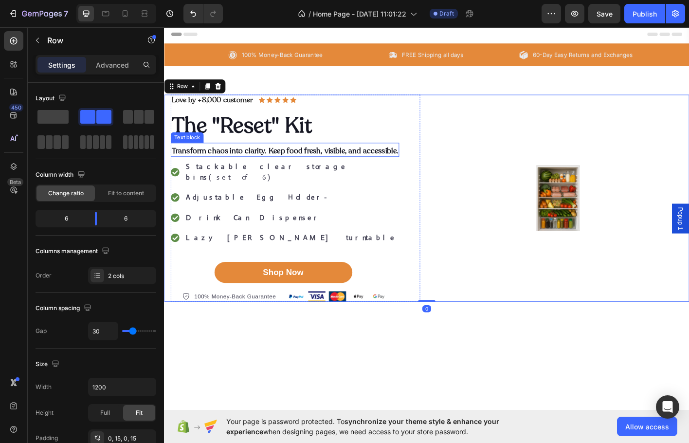
click at [329, 161] on span "Transform chaos into clarity. Keep food fresh, visible, and accessible." at bounding box center [298, 164] width 252 height 11
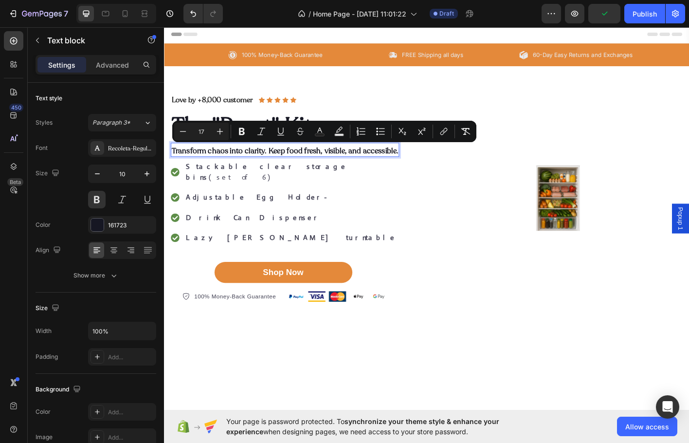
click at [264, 164] on span "Transform chaos into clarity. Keep food fresh, visible, and accessible." at bounding box center [298, 164] width 252 height 11
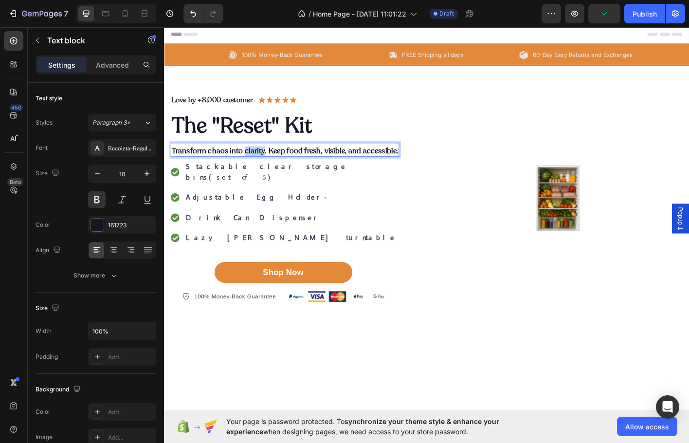
click at [264, 164] on span "Transform chaos into clarity. Keep food fresh, visible, and accessible." at bounding box center [298, 164] width 252 height 11
click at [221, 165] on span "Transform chaos into clarity. Keep food fresh, visible, and accessible." at bounding box center [298, 164] width 252 height 11
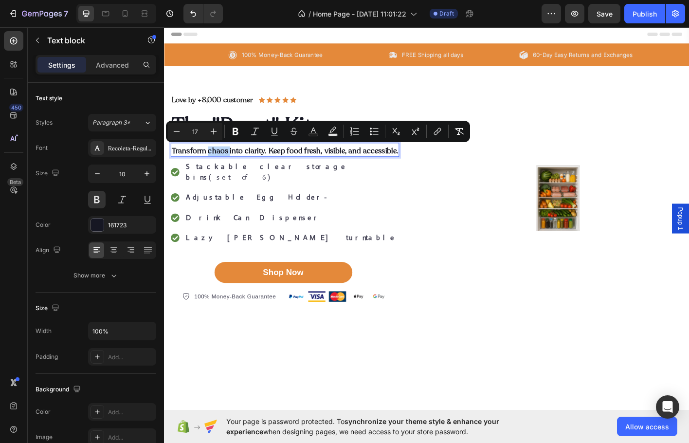
click at [223, 164] on span "Transform chaos into clarity. Keep food fresh, visible, and accessible." at bounding box center [298, 164] width 252 height 11
click at [252, 166] on span "Transform chaos into clarity. Keep food fresh, visible, and accessible." at bounding box center [298, 164] width 252 height 11
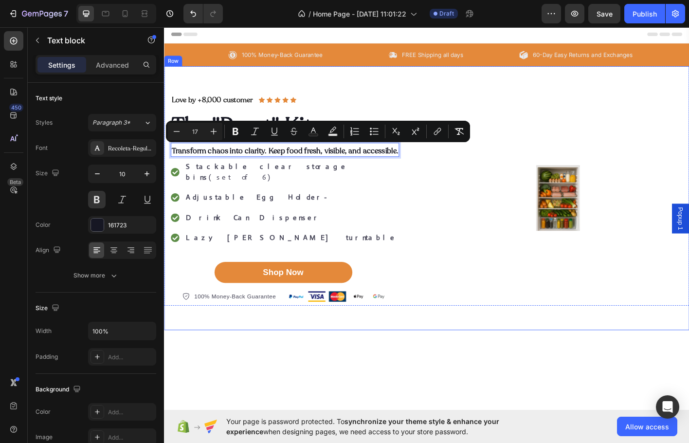
click at [227, 92] on div "Love by +8,000 customer Text Block Icon Icon Icon Icon Icon Icon List Row The "…" at bounding box center [456, 218] width 584 height 294
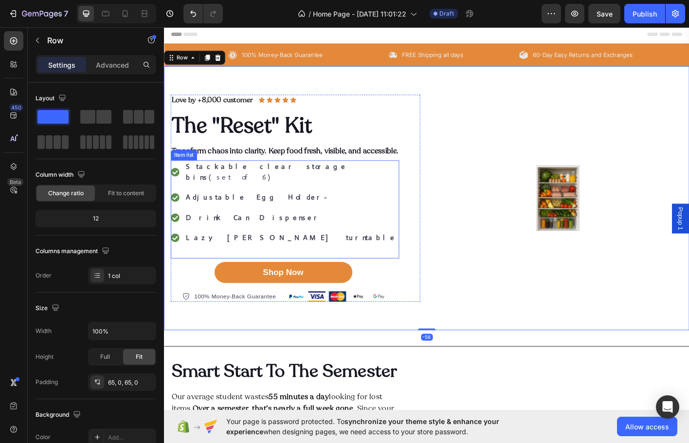
scroll to position [97, 0]
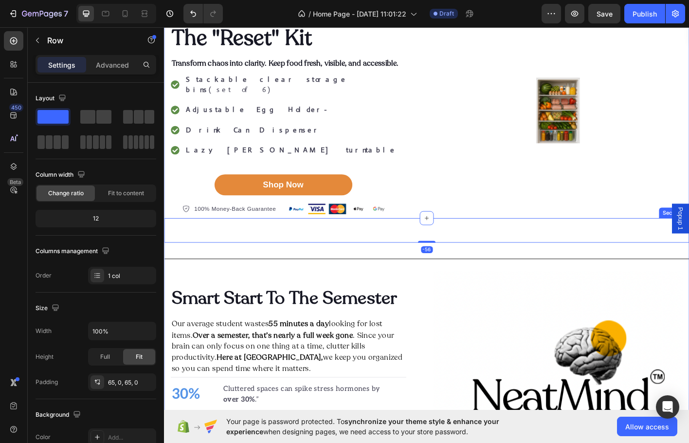
click at [263, 257] on div "Title Line Smart Start To The Semester Heading Our average student wastes 55 mi…" at bounding box center [456, 426] width 584 height 375
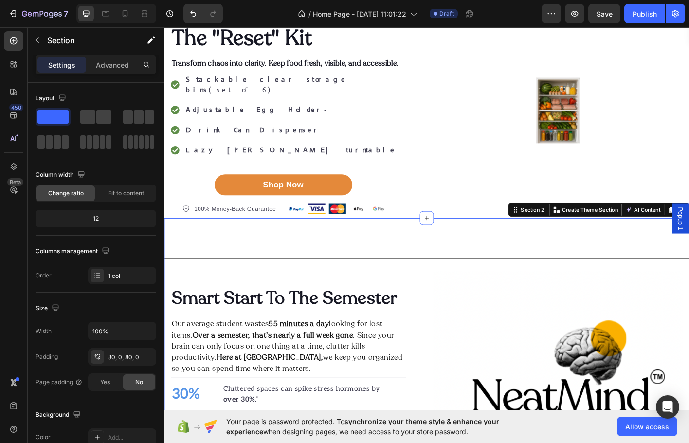
click at [262, 255] on div "Title Line Smart Start To The Semester Heading Our average student wastes 55 mi…" at bounding box center [456, 426] width 584 height 375
click at [261, 239] on div "Title Line Smart Start To The Semester Heading Our average student wastes 55 mi…" at bounding box center [456, 426] width 584 height 375
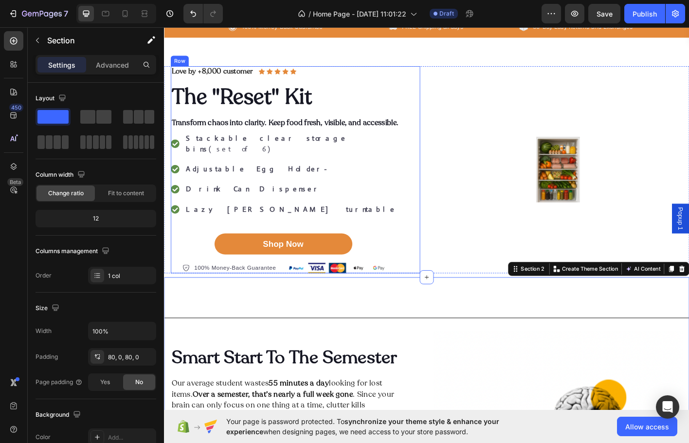
scroll to position [0, 0]
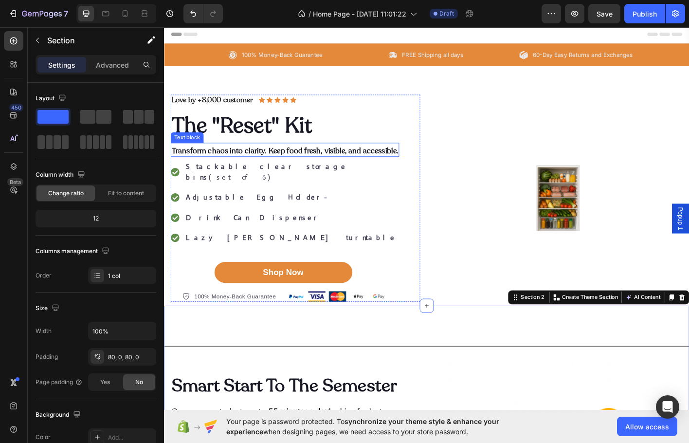
click at [330, 169] on span "Transform chaos into clarity. Keep food fresh, visible, and accessible." at bounding box center [298, 164] width 252 height 11
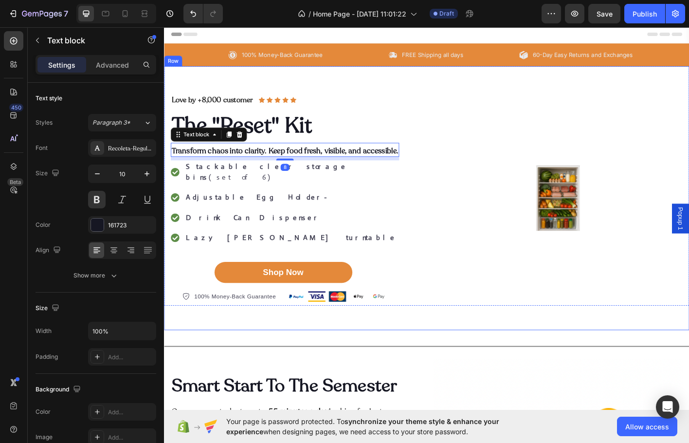
click at [267, 83] on div "Love by +8,000 customer Text Block Icon Icon Icon Icon Icon Icon List Row The "…" at bounding box center [456, 218] width 584 height 294
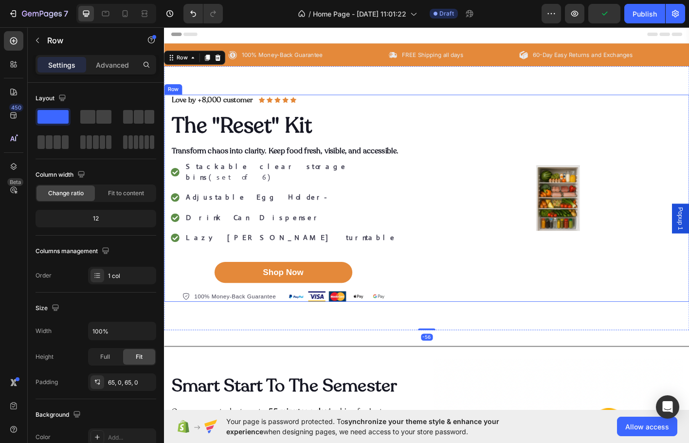
click at [591, 158] on div "Image" at bounding box center [601, 217] width 277 height 231
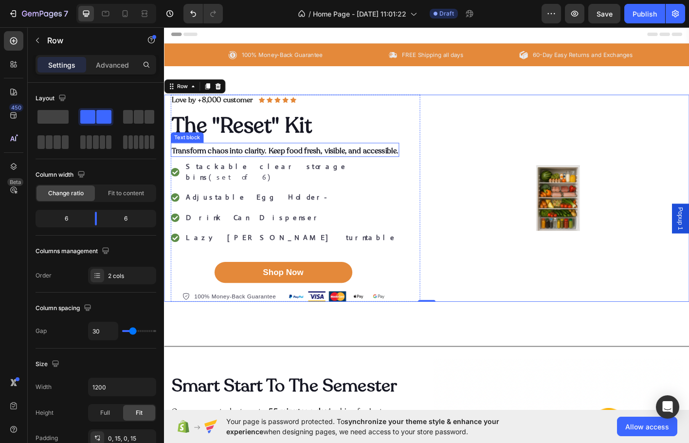
click at [279, 171] on div "Transform chaos into clarity. Keep food fresh, visible, and accessible. Text bl…" at bounding box center [298, 164] width 254 height 16
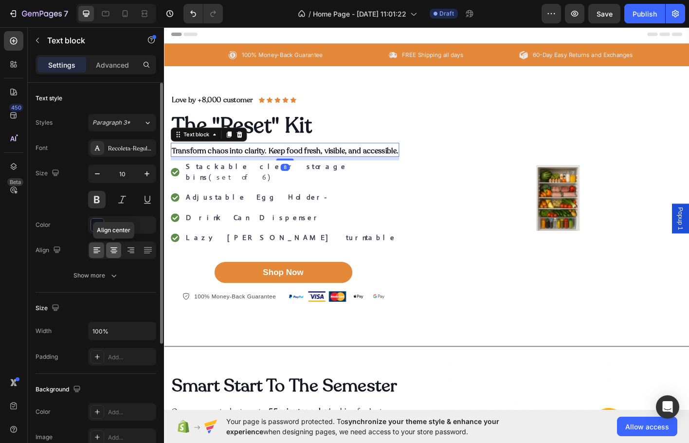
click at [115, 245] on div at bounding box center [113, 250] width 15 height 16
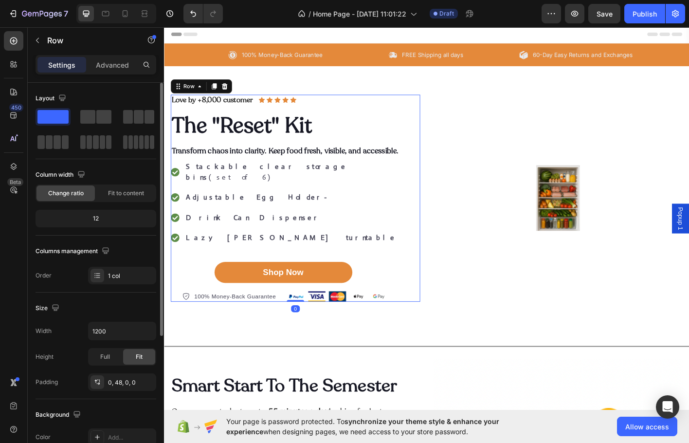
click at [442, 214] on div "Love by +8,000 customer Text Block Icon Icon Icon Icon Icon Icon List Row The "…" at bounding box center [309, 217] width 277 height 231
click at [549, 161] on div "Image" at bounding box center [601, 217] width 277 height 231
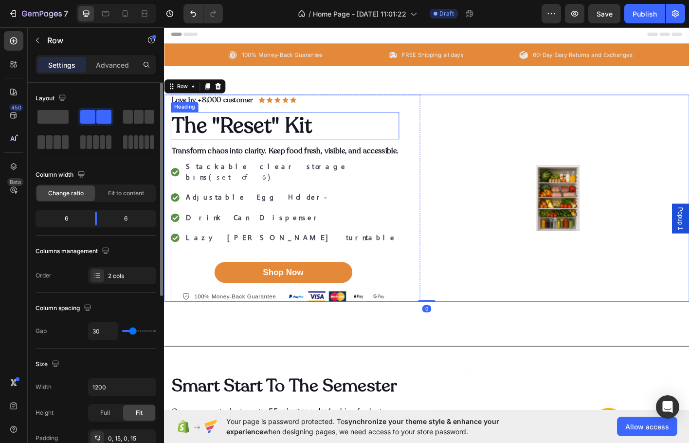
click at [253, 134] on h2 "The "Reset" Kit" at bounding box center [298, 137] width 254 height 30
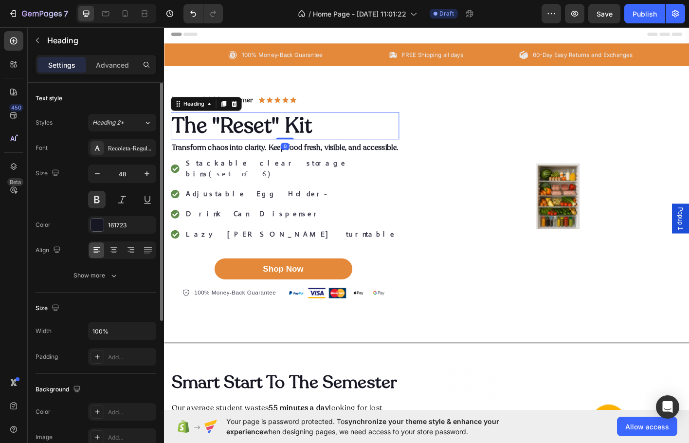
drag, startPoint x: 298, startPoint y: 152, endPoint x: 301, endPoint y: 144, distance: 8.6
click at [301, 144] on div "The "Reset" Kit Heading 0" at bounding box center [298, 137] width 254 height 30
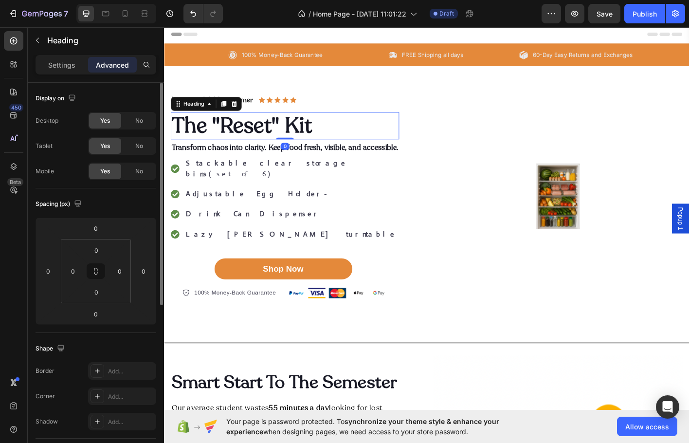
click at [505, 112] on div "Image" at bounding box center [601, 215] width 277 height 227
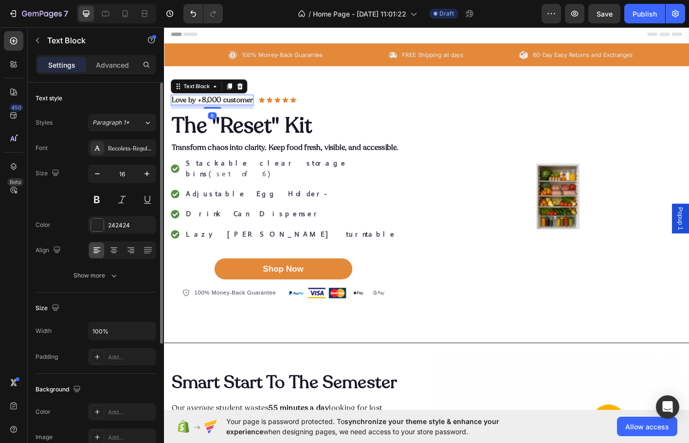
click at [245, 113] on div "Love by +8,000 customer" at bounding box center [217, 108] width 92 height 12
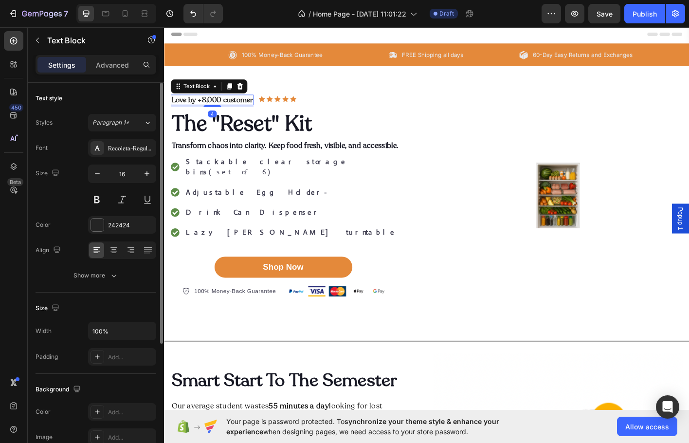
drag, startPoint x: 219, startPoint y: 116, endPoint x: 237, endPoint y: 99, distance: 25.1
click at [219, 101] on div "Love by +8,000 customer Text Block 4 Icon Icon Icon Icon Icon Icon List Row The…" at bounding box center [456, 215] width 584 height 288
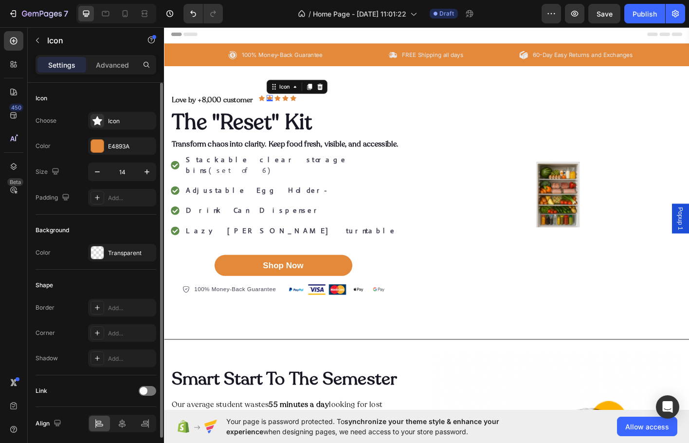
click at [282, 105] on div "Icon 0" at bounding box center [281, 106] width 7 height 7
click at [312, 112] on div "Love by +8,000 customer Text Block Icon Icon 0 Icon Icon Icon Icon List Row" at bounding box center [298, 108] width 254 height 12
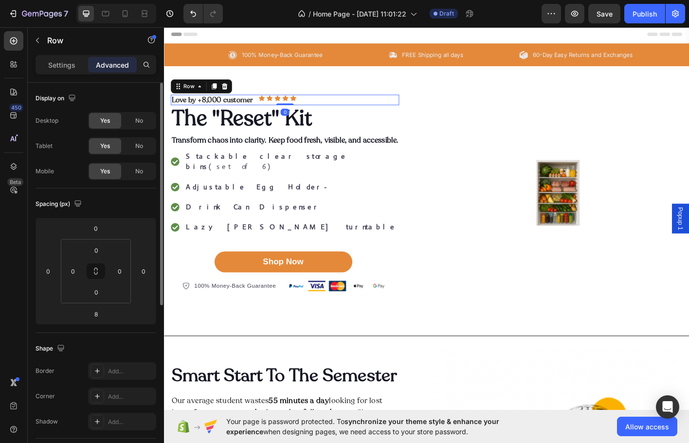
drag, startPoint x: 296, startPoint y: 117, endPoint x: 386, endPoint y: 94, distance: 92.7
click at [300, 101] on div "Love by +8,000 customer Text Block Icon Icon Icon Icon Icon Icon List Row 0 The…" at bounding box center [456, 212] width 584 height 282
type input "0"
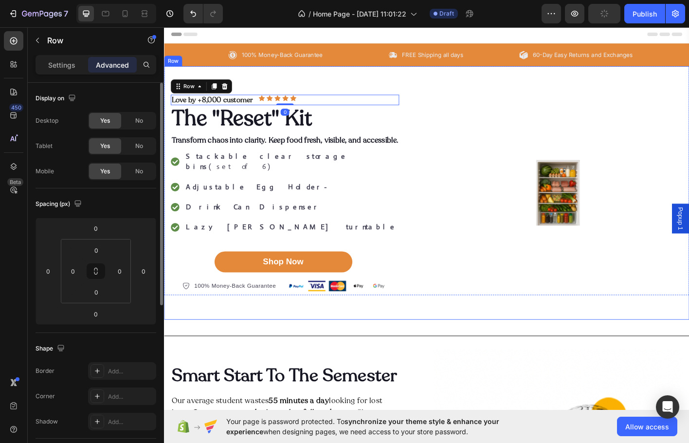
click at [403, 92] on div "Love by +8,000 customer Text Block Icon Icon Icon Icon Icon Icon List Row 0 The…" at bounding box center [456, 212] width 584 height 282
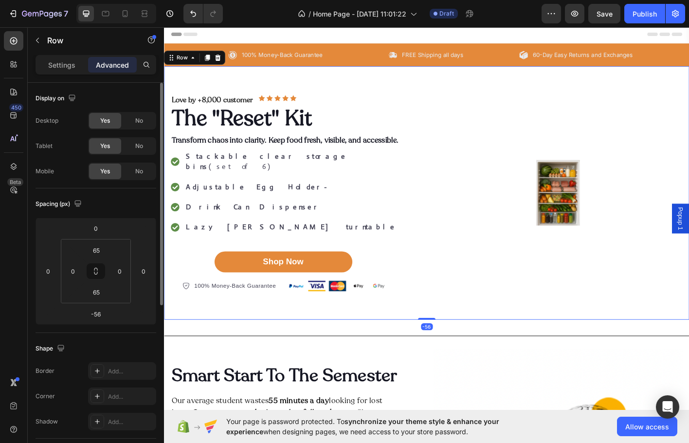
click at [472, 101] on div "Love by +8,000 customer Text Block Icon Icon Icon Icon Icon Icon List Row The "…" at bounding box center [456, 212] width 584 height 282
click at [191, 102] on div "Love by +8,000 customer Text Block" at bounding box center [217, 108] width 92 height 12
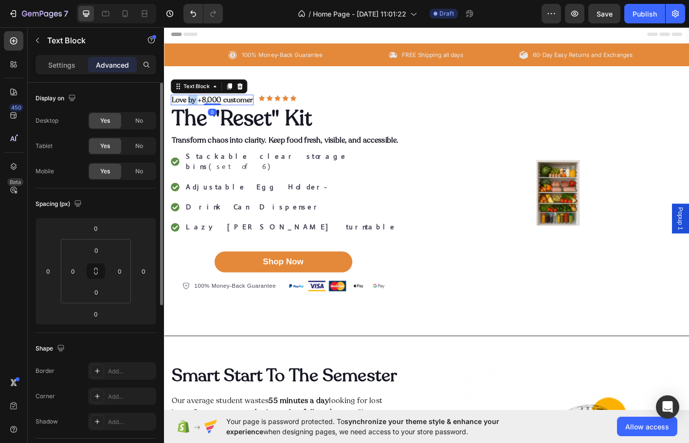
click at [191, 102] on div "Love by +8,000 customer" at bounding box center [217, 108] width 92 height 12
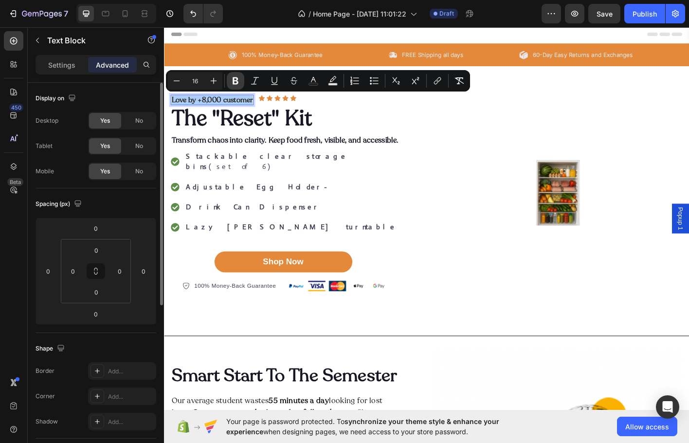
click at [237, 85] on icon "Editor contextual toolbar" at bounding box center [236, 81] width 10 height 10
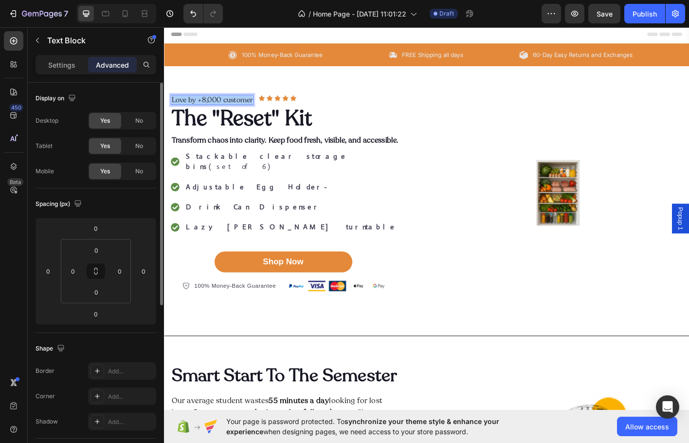
drag, startPoint x: 401, startPoint y: 110, endPoint x: 245, endPoint y: 90, distance: 157.4
click at [232, 105] on p "Love by +8,000 customer" at bounding box center [217, 108] width 90 height 10
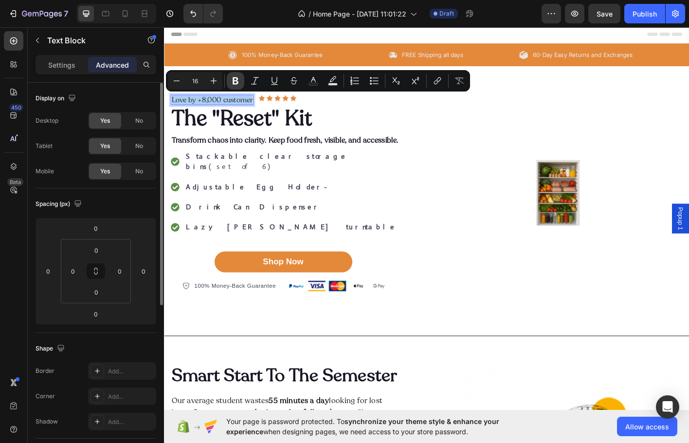
click at [240, 81] on button "Bold" at bounding box center [236, 81] width 18 height 18
click at [314, 106] on div "Love by +8,000 customer Text Block 0 Icon Icon Icon Icon Icon Icon List Row" at bounding box center [298, 108] width 254 height 12
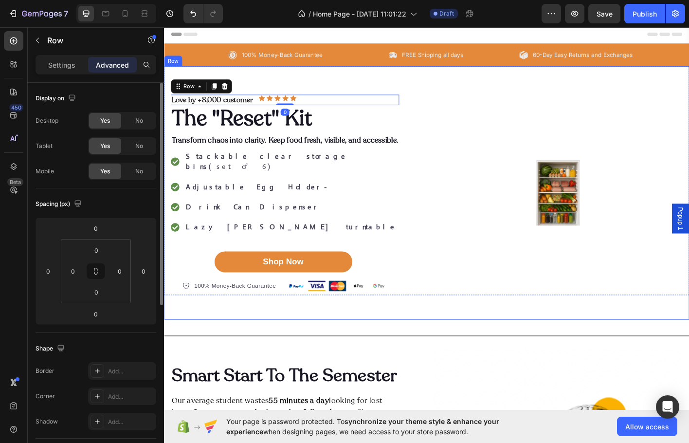
click at [383, 96] on div "Love by +8,000 customer Text Block Icon Icon Icon Icon Icon Icon List Row 0 The…" at bounding box center [456, 212] width 584 height 282
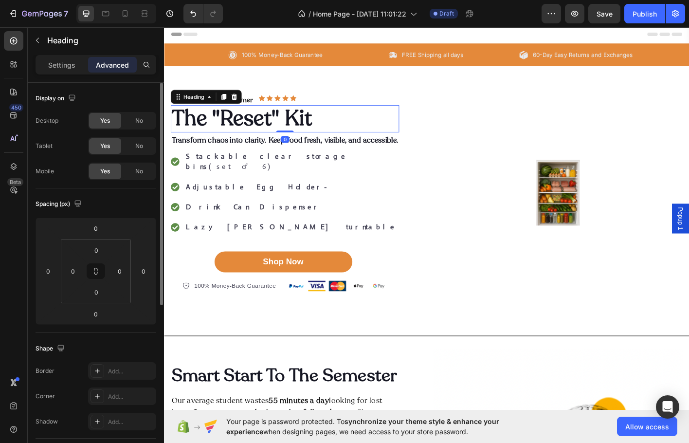
click at [286, 141] on h2 "The "Reset" Kit" at bounding box center [298, 129] width 254 height 30
click at [281, 103] on icon at bounding box center [281, 106] width 7 height 7
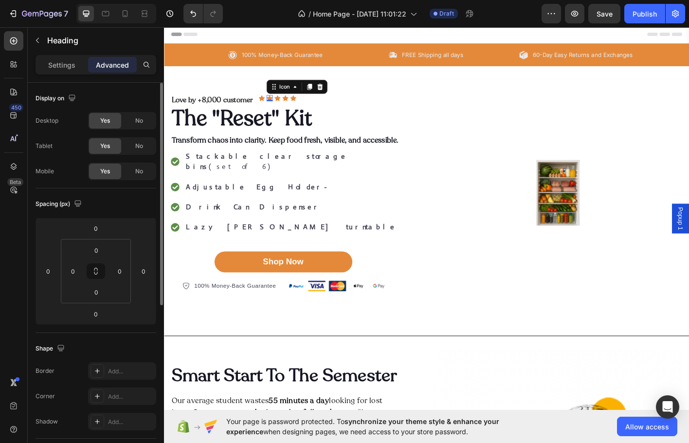
click at [281, 124] on h2 "The "Reset" Kit" at bounding box center [298, 129] width 254 height 30
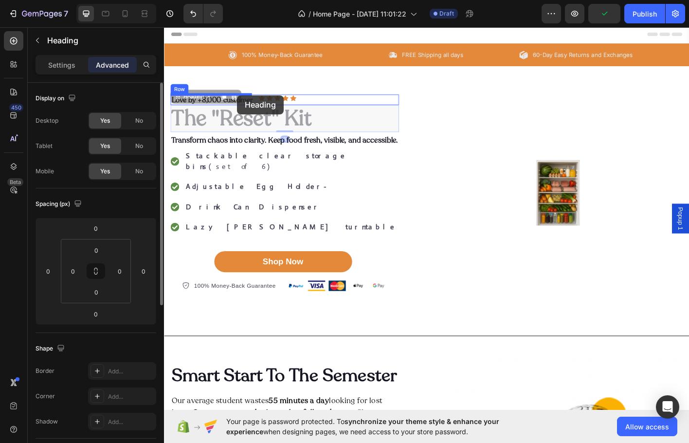
drag, startPoint x: 246, startPoint y: 133, endPoint x: 245, endPoint y: 103, distance: 30.7
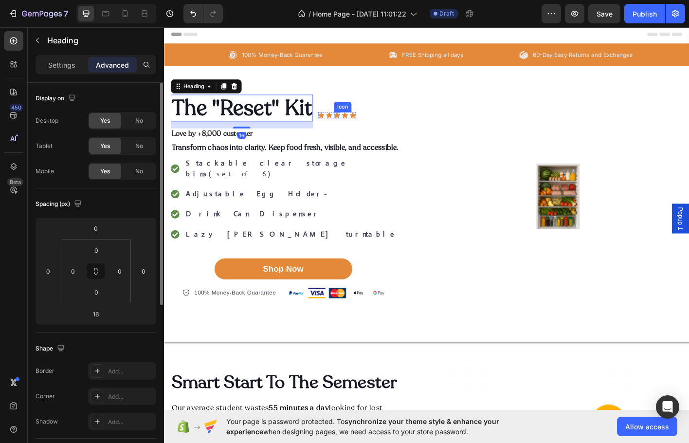
type input "0"
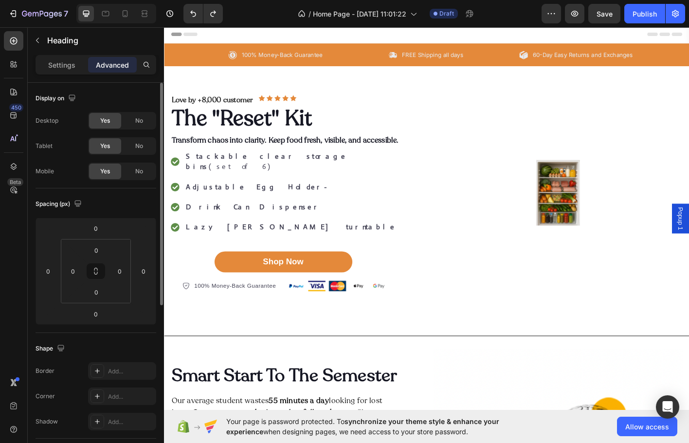
click at [209, 123] on h2 "The "Reset" Kit" at bounding box center [298, 129] width 254 height 30
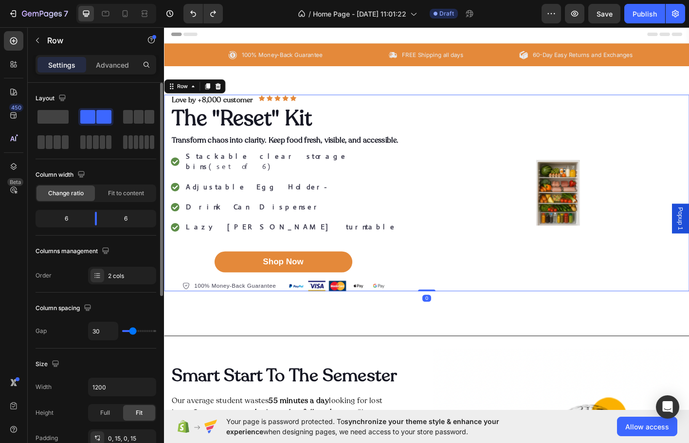
click at [169, 128] on div "Love by +8,000 customer Text Block Icon Icon Icon Icon Icon Icon List Row The "…" at bounding box center [456, 211] width 584 height 219
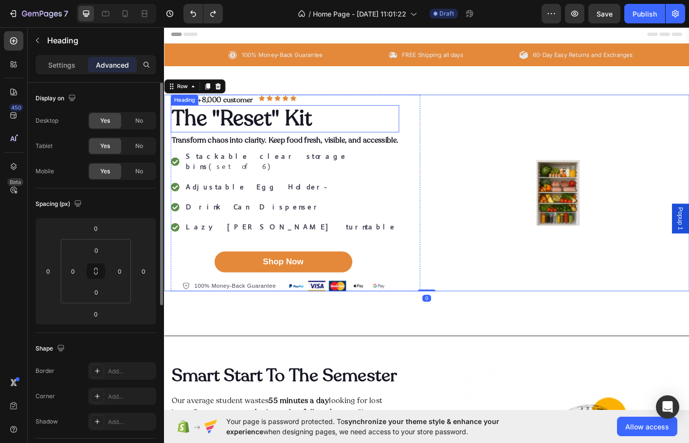
click at [250, 125] on p "The "Reset" Kit" at bounding box center [298, 129] width 252 height 28
click at [170, 134] on div "Love by +8,000 customer Text Block Icon Icon Icon Icon Icon Icon List Row The "…" at bounding box center [456, 211] width 584 height 219
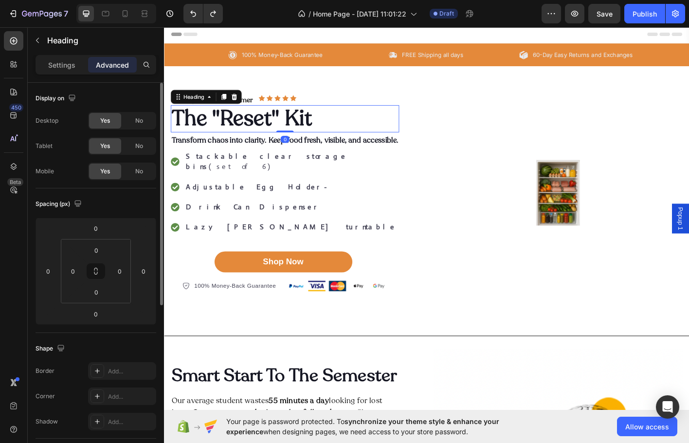
click at [230, 125] on p "The "Reset" Kit" at bounding box center [298, 129] width 252 height 28
click at [217, 124] on p "The "Reset" Kit" at bounding box center [298, 129] width 252 height 28
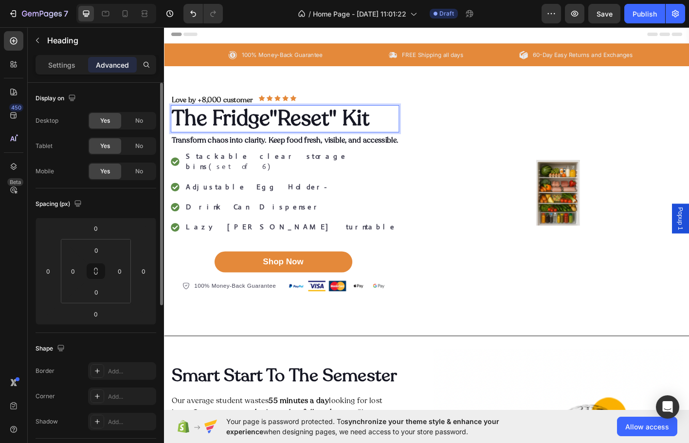
click at [358, 115] on p "The Fridge"Reset" Kit" at bounding box center [298, 129] width 252 height 28
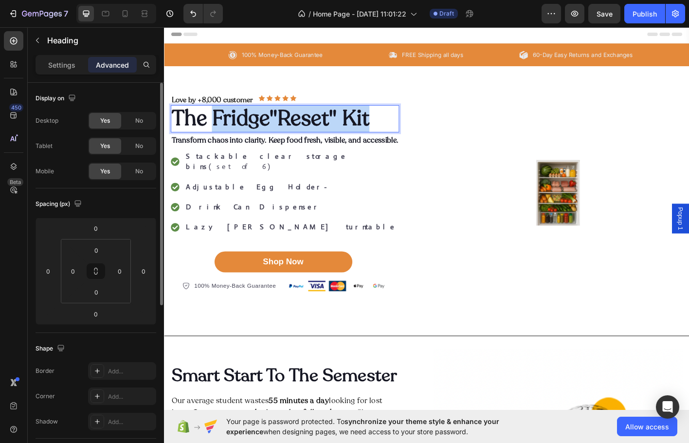
drag, startPoint x: 396, startPoint y: 133, endPoint x: 215, endPoint y: 129, distance: 180.5
click at [215, 129] on p "The Fridge"Reset" Kit" at bounding box center [298, 129] width 252 height 28
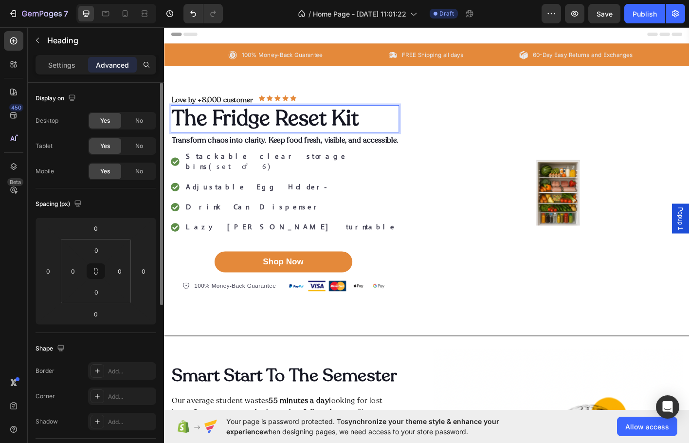
click at [688, 95] on div "Love by +8,000 customer Text Block Icon Icon Icon Icon Icon Icon List Row The F…" at bounding box center [456, 212] width 584 height 282
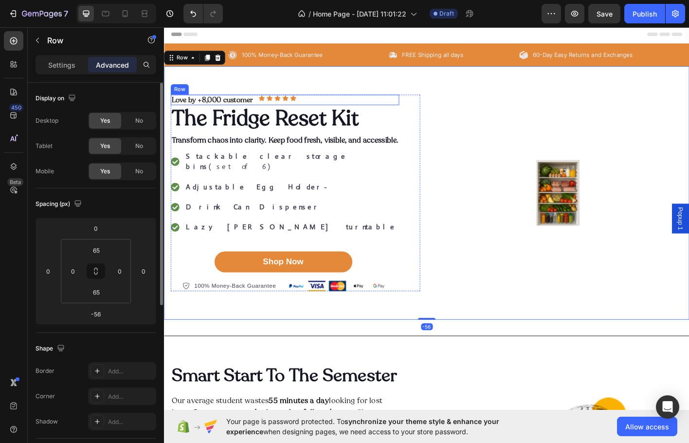
click at [389, 108] on div "Love by +8,000 customer Text Block Icon Icon Icon Icon Icon Icon List Row" at bounding box center [298, 108] width 254 height 12
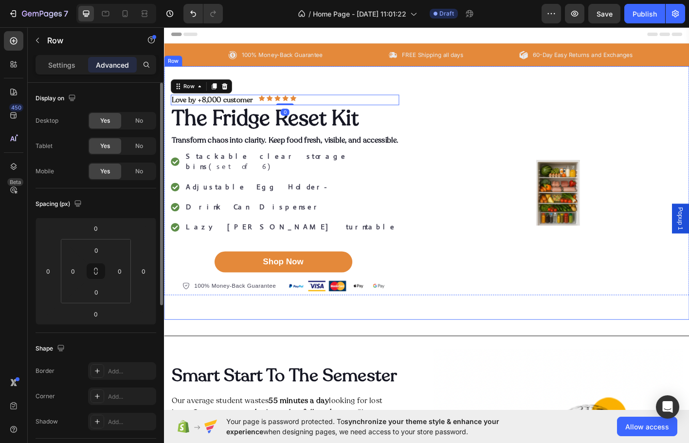
click at [473, 98] on div "Love by +8,000 customer Text Block Icon Icon Icon Icon Icon Icon List Row 0 The…" at bounding box center [456, 212] width 584 height 282
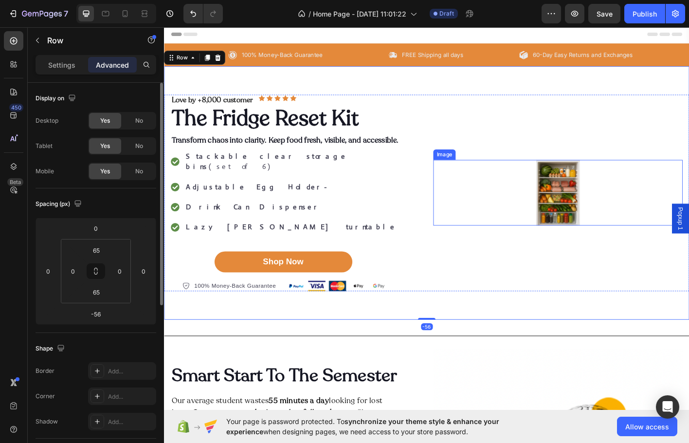
click at [561, 199] on div at bounding box center [601, 211] width 277 height 73
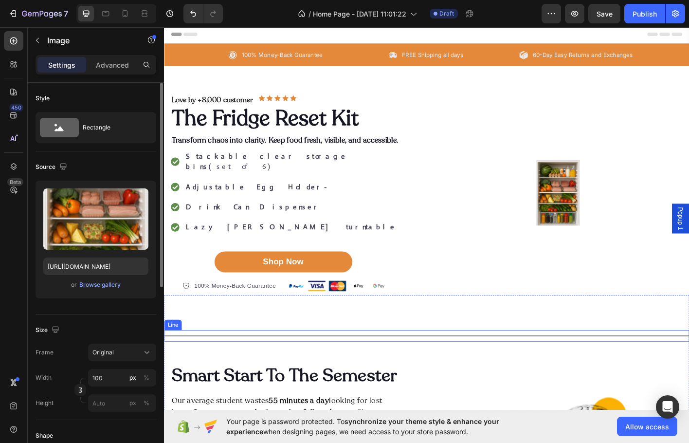
click at [507, 364] on div "Title Line" at bounding box center [456, 370] width 584 height 13
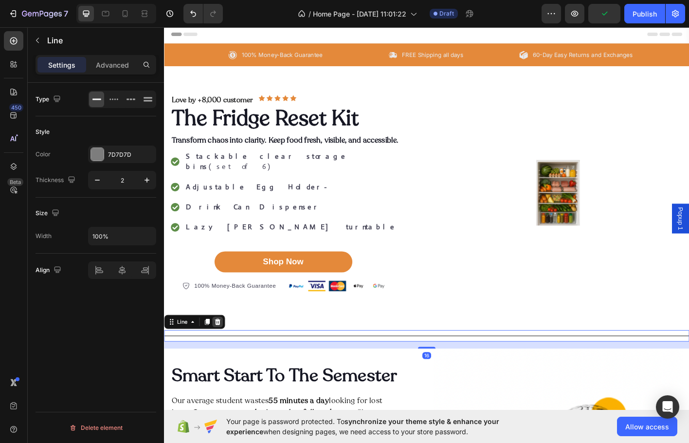
click at [221, 351] on icon at bounding box center [223, 354] width 6 height 7
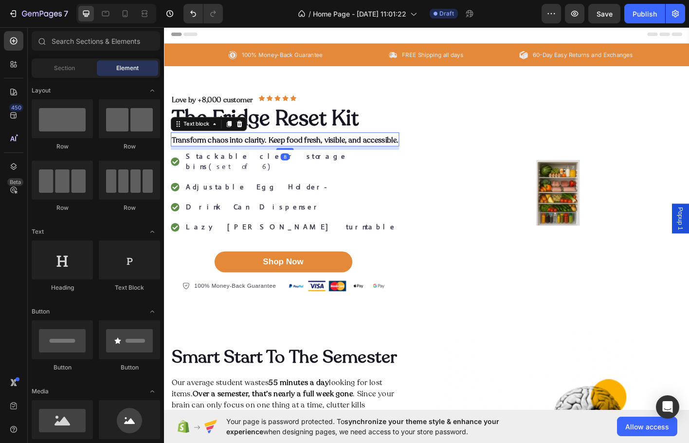
click at [293, 152] on span "Transform chaos into clarity. Keep food fresh, visible, and accessible." at bounding box center [298, 152] width 252 height 11
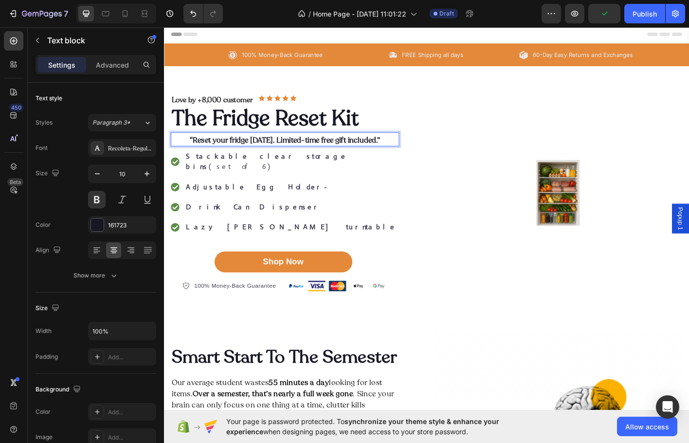
click at [269, 154] on span "“Reset your fridge [DATE]. Limited-time free gift included.”" at bounding box center [299, 152] width 212 height 11
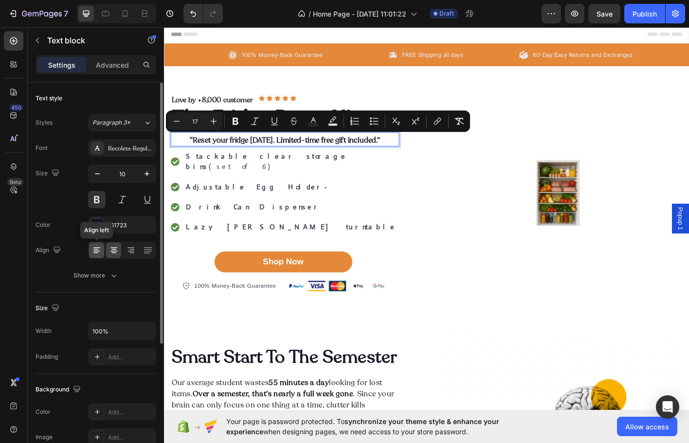
click at [103, 253] on div at bounding box center [96, 250] width 15 height 16
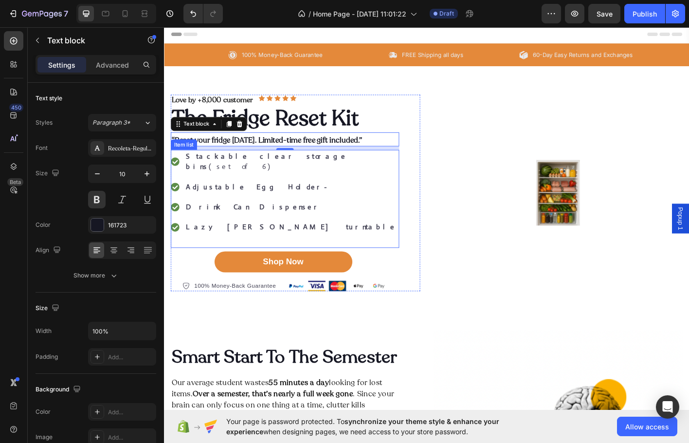
click at [416, 207] on div "Stackable clear storage bins (set of 6) Adjustable Egg Holder- Drink Can Dispen…" at bounding box center [298, 217] width 254 height 109
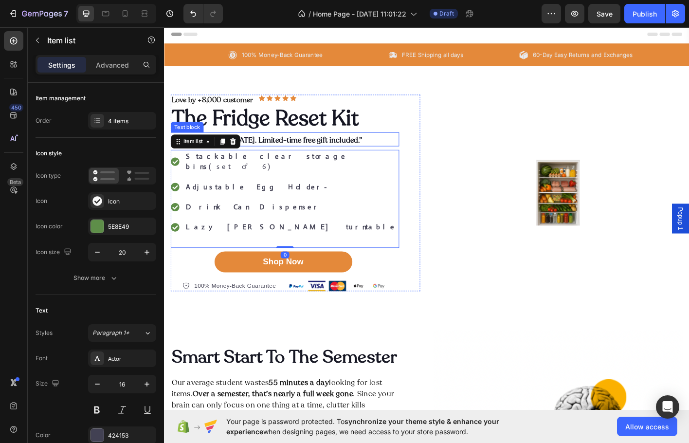
click at [353, 150] on span "“Reset your fridge [DATE]. Limited-time free gift included.”" at bounding box center [278, 152] width 212 height 11
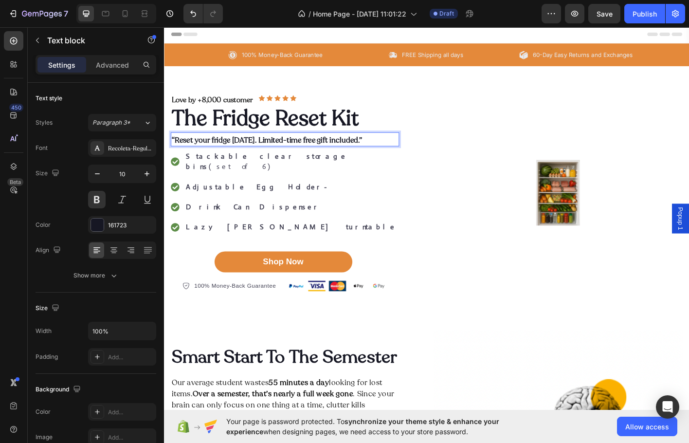
click at [392, 153] on p "“Reset your fridge [DATE]. Limited-time free gift included.”" at bounding box center [298, 154] width 252 height 10
click at [175, 151] on span "“Reset your fridge [DATE]. Limited-time free gift included." at bounding box center [276, 152] width 209 height 11
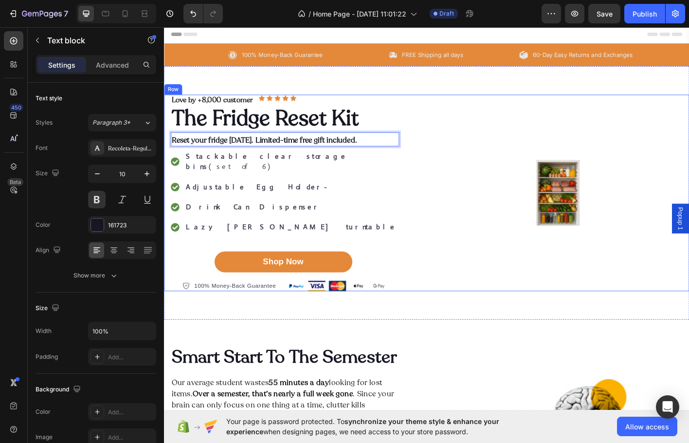
click at [492, 123] on div "Image" at bounding box center [601, 211] width 277 height 219
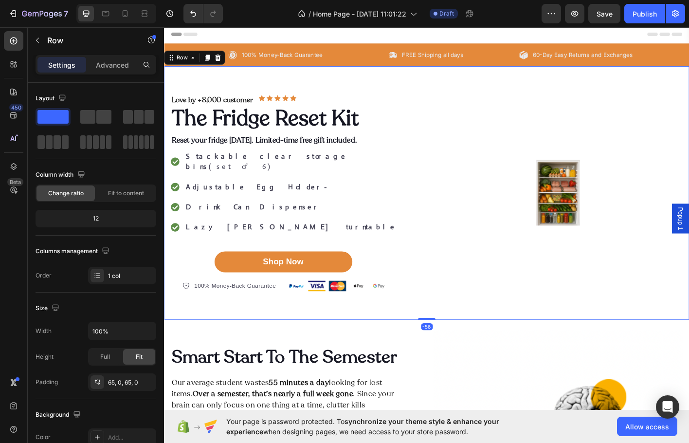
click at [399, 72] on div "Love by +8,000 customer Text Block Icon Icon Icon Icon Icon Icon List Row The F…" at bounding box center [456, 212] width 584 height 282
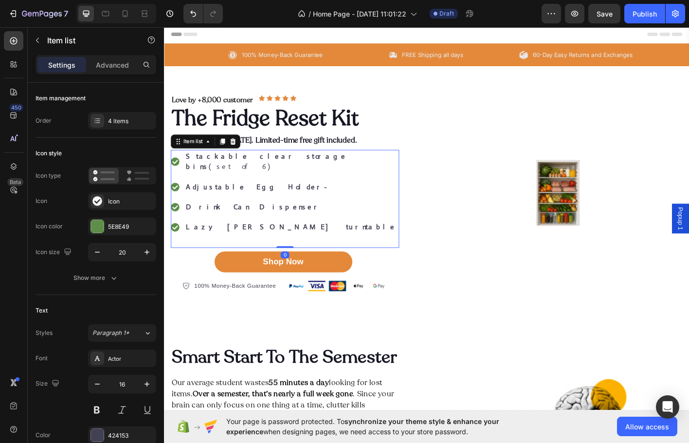
click at [203, 199] on strong "Adjustable Egg Holder-" at bounding box center [269, 204] width 162 height 10
click at [267, 171] on strong "Stackable clear storage bins" at bounding box center [277, 176] width 179 height 22
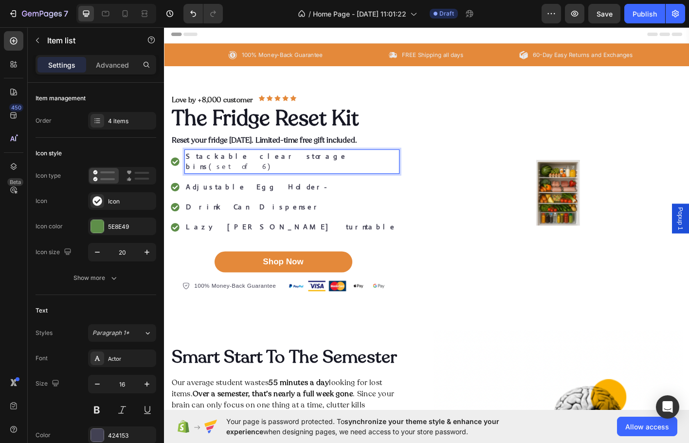
click at [266, 170] on strong "Stackable clear storage bins" at bounding box center [277, 176] width 179 height 22
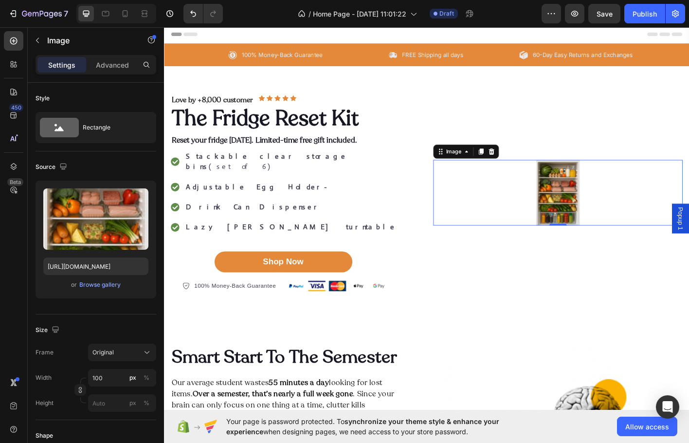
click at [485, 175] on div at bounding box center [601, 211] width 277 height 73
click at [309, 173] on p "Stackable clear storage bins (set of 6)" at bounding box center [305, 176] width 235 height 23
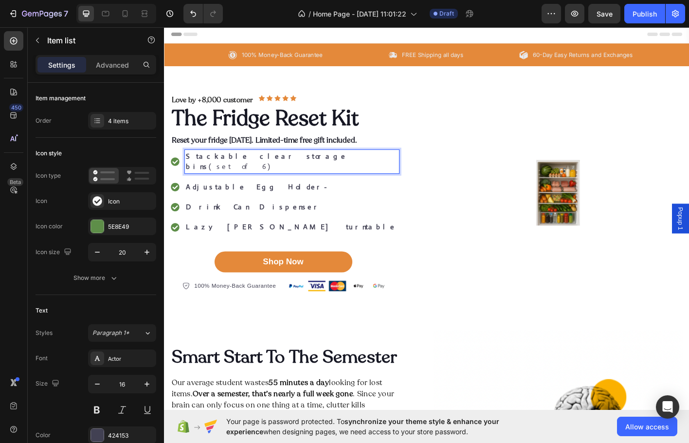
click at [269, 174] on strong "Stackable clear storage bins" at bounding box center [277, 176] width 179 height 22
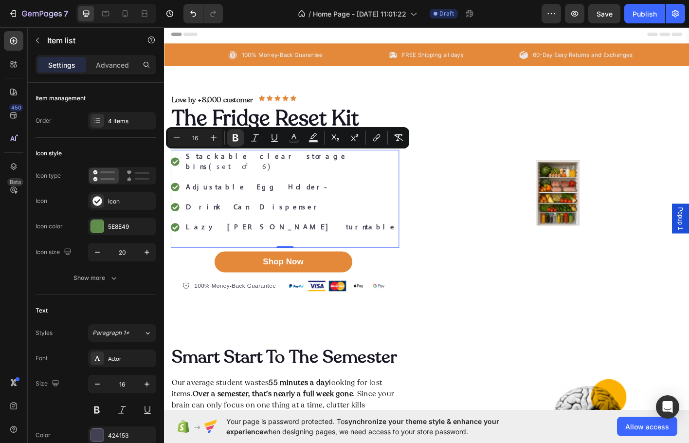
click at [247, 178] on div "Stackable clear storage bins (set of 6) Adjustable Egg Holder- Drink Can Dispen…" at bounding box center [298, 209] width 254 height 93
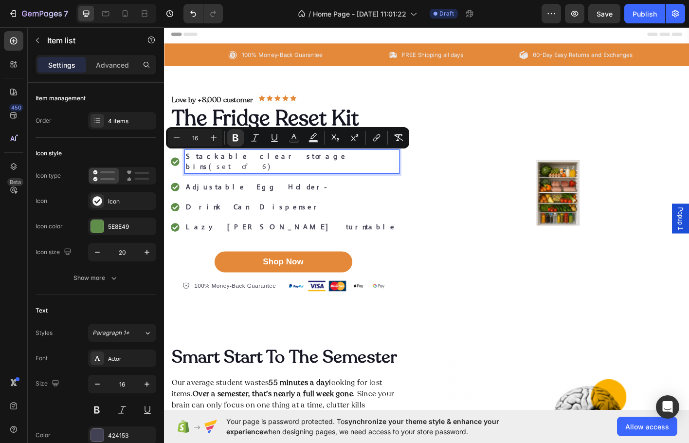
click at [251, 174] on strong "Stackable clear storage bins" at bounding box center [277, 176] width 179 height 22
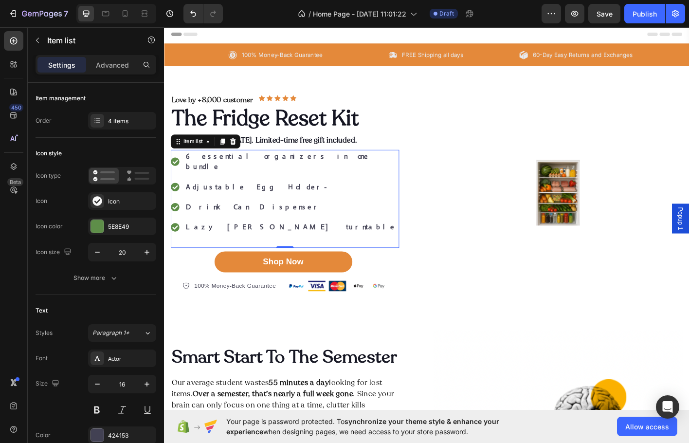
click at [216, 199] on strong "Adjustable Egg Holder-" at bounding box center [269, 204] width 162 height 10
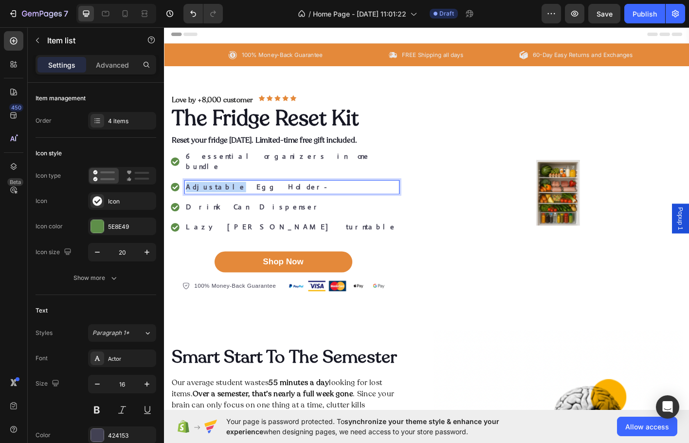
click at [217, 199] on strong "Adjustable Egg Holder-" at bounding box center [269, 204] width 162 height 10
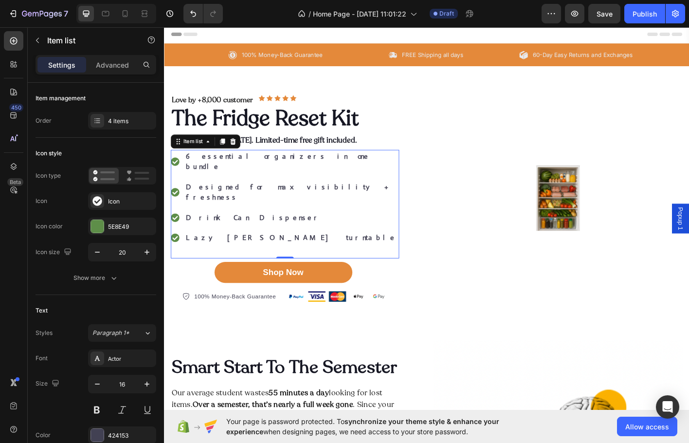
click at [209, 256] on strong "Lazy [PERSON_NAME] turntable" at bounding box center [305, 261] width 234 height 10
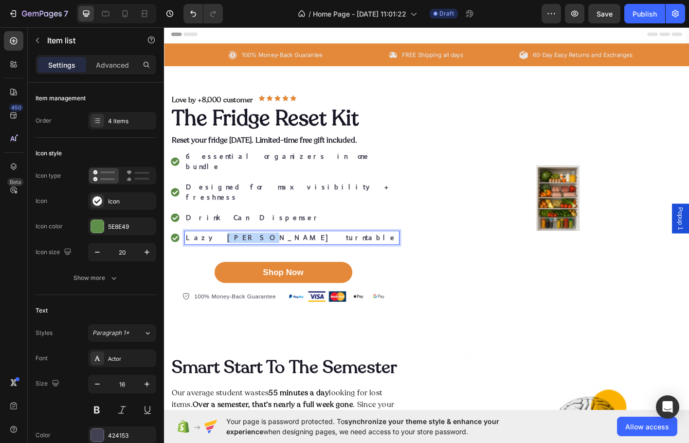
click at [209, 256] on strong "Lazy [PERSON_NAME] turntable" at bounding box center [305, 261] width 234 height 10
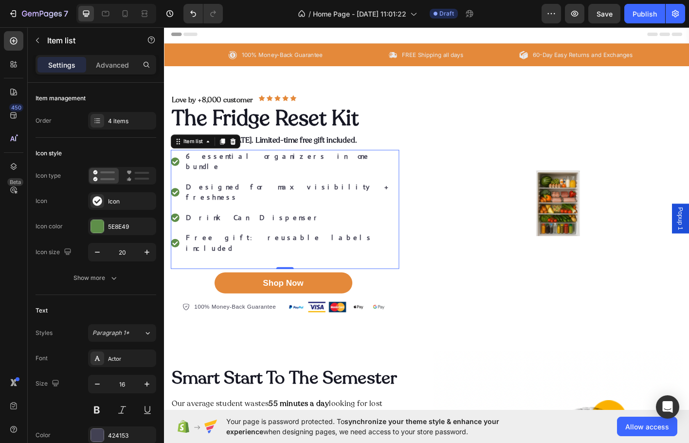
click at [219, 233] on strong "Drink Can Dispenser" at bounding box center [263, 238] width 150 height 10
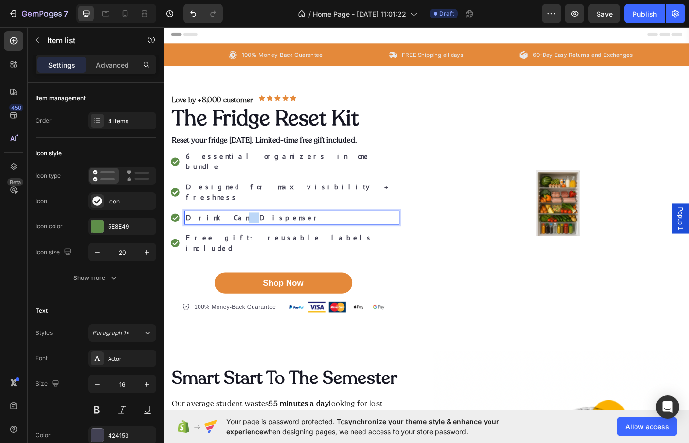
click at [219, 233] on strong "Drink Can Dispenser" at bounding box center [263, 238] width 150 height 10
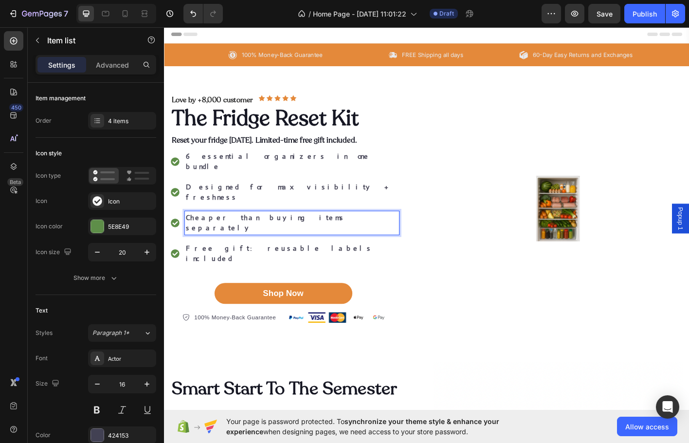
click at [241, 267] on p "Free gift: reusable labels included" at bounding box center [305, 278] width 235 height 23
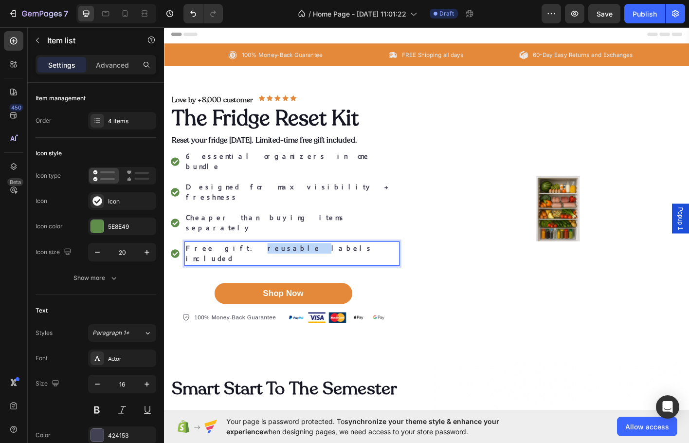
click at [241, 267] on p "Free gift: reusable labels included" at bounding box center [305, 278] width 235 height 23
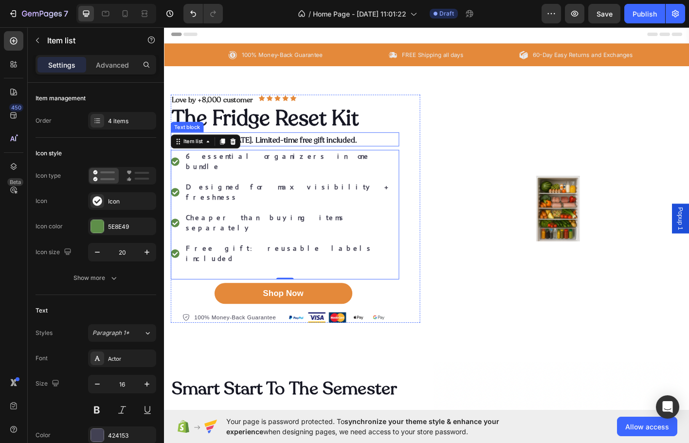
click at [337, 156] on span "Reset your fridge [DATE]. Limited-time free gift included." at bounding box center [275, 152] width 206 height 11
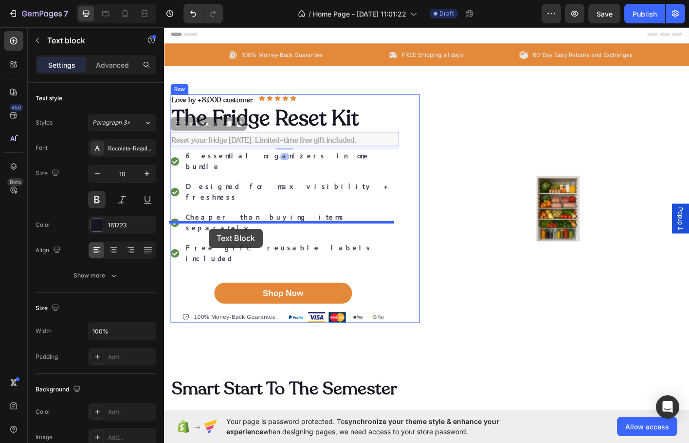
drag, startPoint x: 179, startPoint y: 140, endPoint x: 219, endPoint y: 250, distance: 117.6
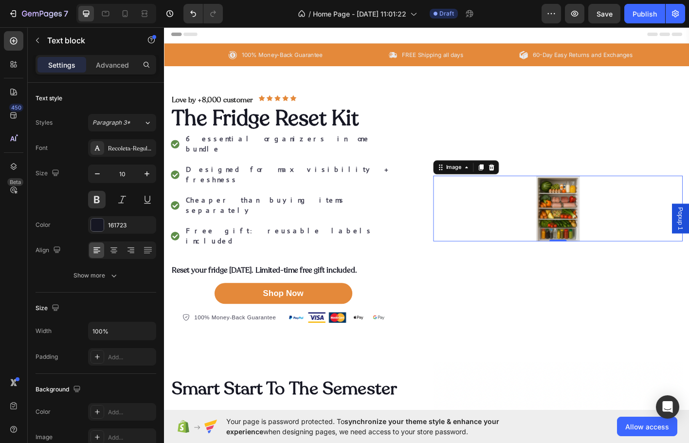
click at [494, 231] on div at bounding box center [601, 228] width 277 height 73
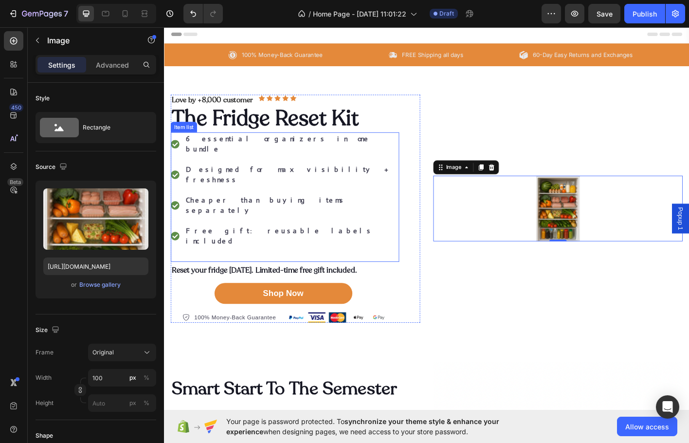
click at [245, 229] on div "6 essential organizers in one bundle Designed for max visibility + freshness Ch…" at bounding box center [298, 216] width 254 height 144
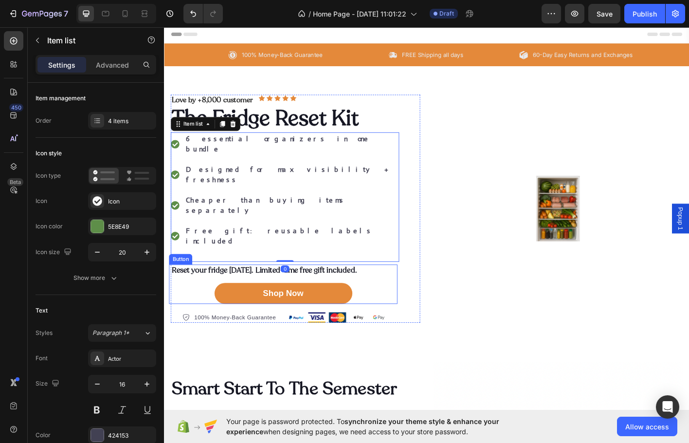
click at [262, 291] on div "Shop Now Button" at bounding box center [296, 313] width 254 height 44
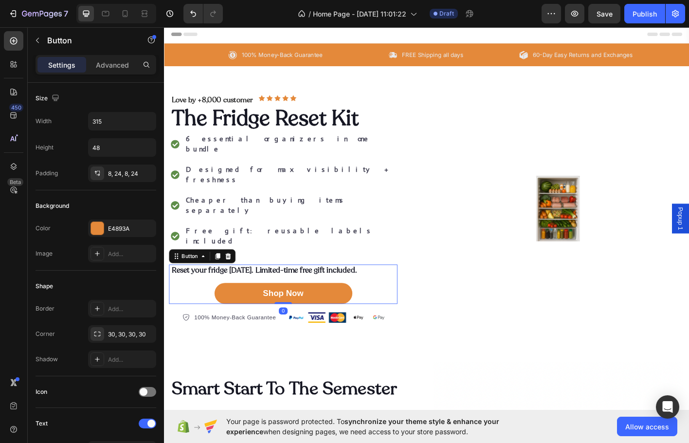
click at [262, 291] on div "Shop Now Button 0" at bounding box center [296, 313] width 254 height 44
click at [192, 291] on div "Shop Now Button 0" at bounding box center [296, 313] width 254 height 44
click at [191, 291] on div "Shop Now Button 0" at bounding box center [296, 313] width 254 height 44
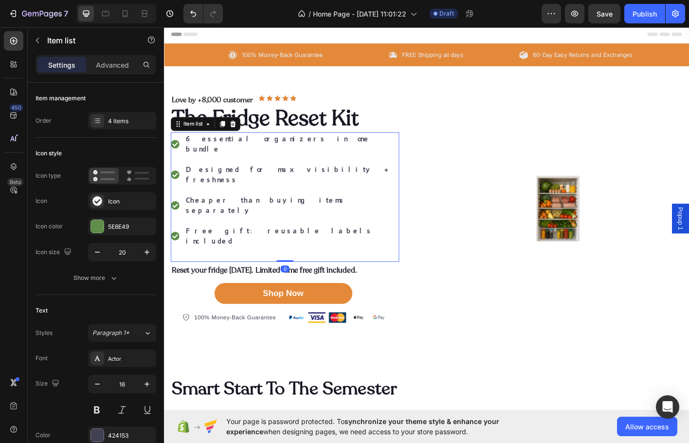
click at [345, 239] on div "6 essential organizers in one bundle Designed for max visibility + freshness Ch…" at bounding box center [298, 216] width 254 height 144
click at [345, 291] on div "Shop Now Button" at bounding box center [296, 313] width 254 height 44
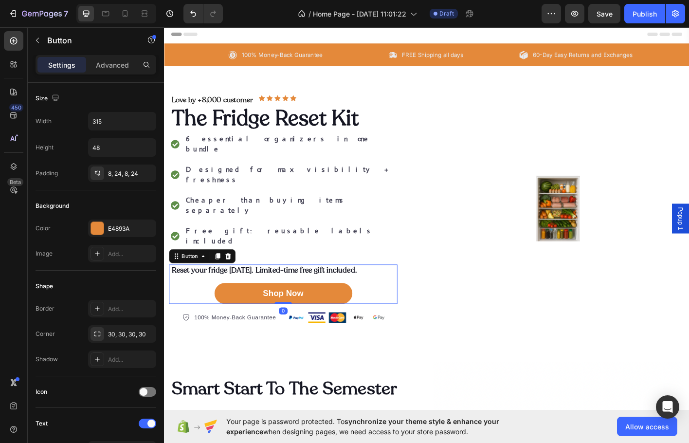
click at [345, 291] on div "Shop Now Button 0" at bounding box center [296, 313] width 254 height 44
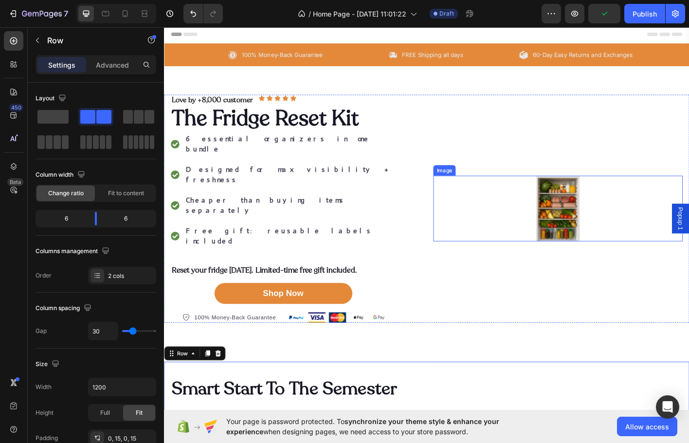
click at [546, 199] on div at bounding box center [601, 228] width 277 height 73
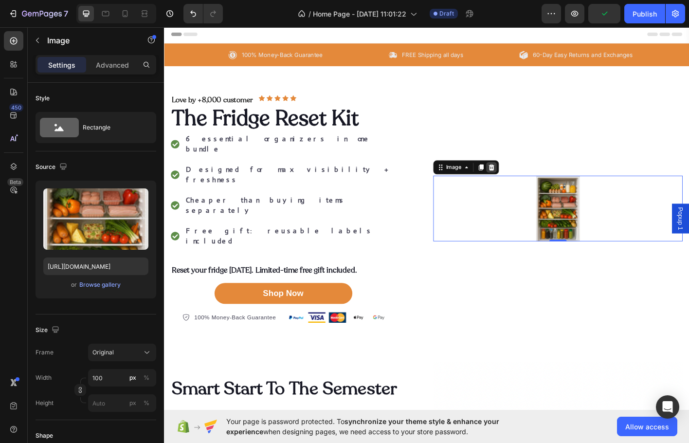
click at [524, 179] on icon at bounding box center [528, 183] width 8 height 8
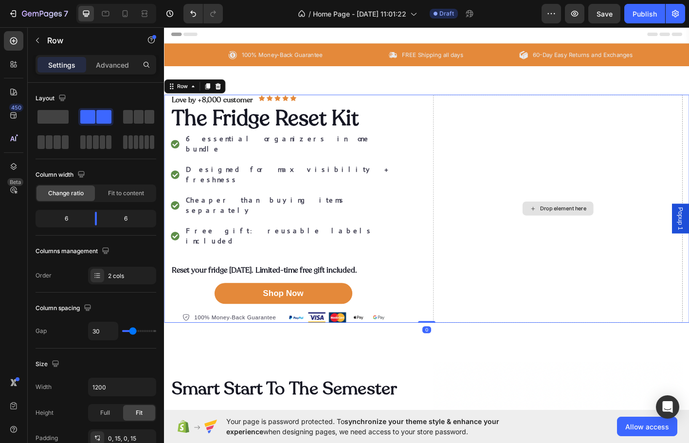
click at [585, 194] on div "Drop element here" at bounding box center [601, 229] width 277 height 254
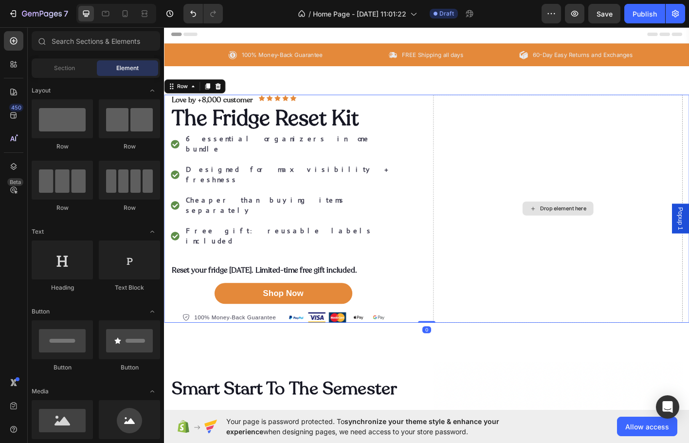
click at [582, 225] on div "Drop element here" at bounding box center [608, 229] width 52 height 8
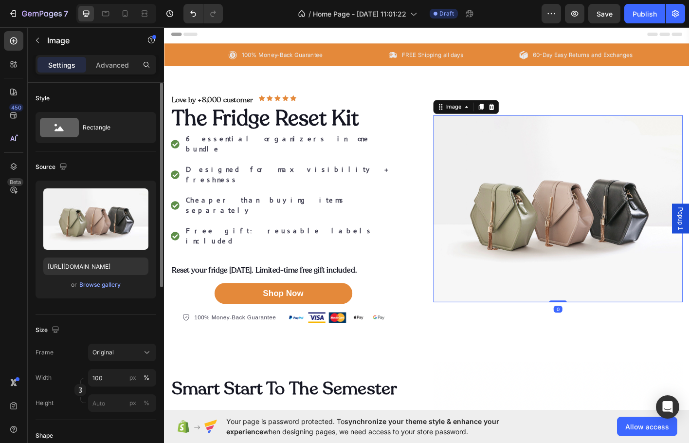
click at [105, 292] on div "Upload Image [URL][DOMAIN_NAME] or Browse gallery" at bounding box center [96, 239] width 121 height 118
drag, startPoint x: 102, startPoint y: 285, endPoint x: 104, endPoint y: 289, distance: 5.0
click at [104, 289] on div "or Browse gallery" at bounding box center [95, 285] width 105 height 12
click at [104, 289] on button "Browse gallery" at bounding box center [100, 285] width 42 height 10
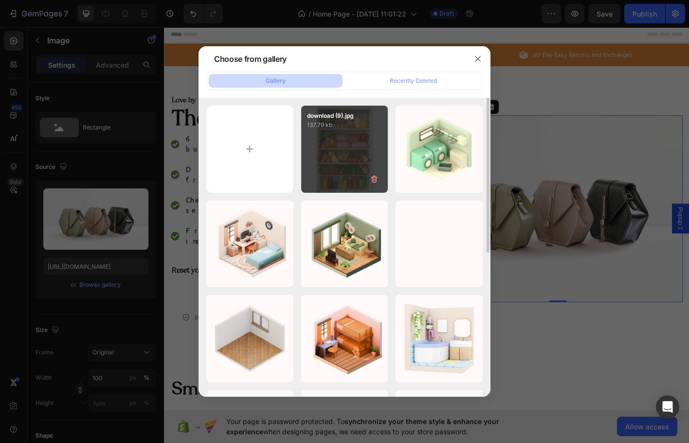
click at [379, 125] on p "137.79 kb" at bounding box center [344, 125] width 75 height 10
type input "[URL][DOMAIN_NAME]"
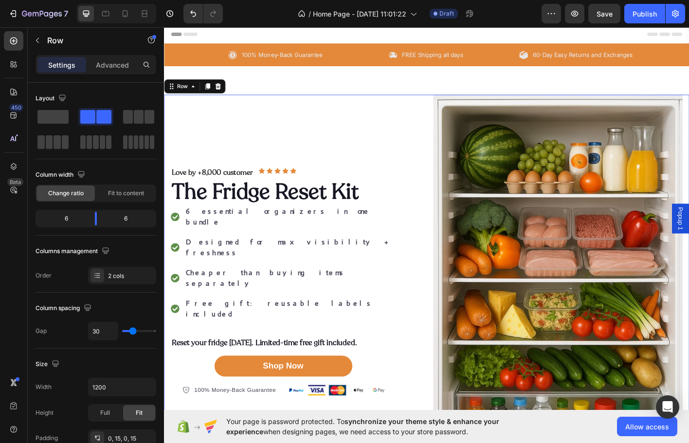
click at [286, 155] on div "Love by +8,000 customer Text Block Icon Icon Icon Icon Icon Icon List Row The F…" at bounding box center [309, 310] width 277 height 416
click at [661, 135] on img at bounding box center [601, 310] width 277 height 416
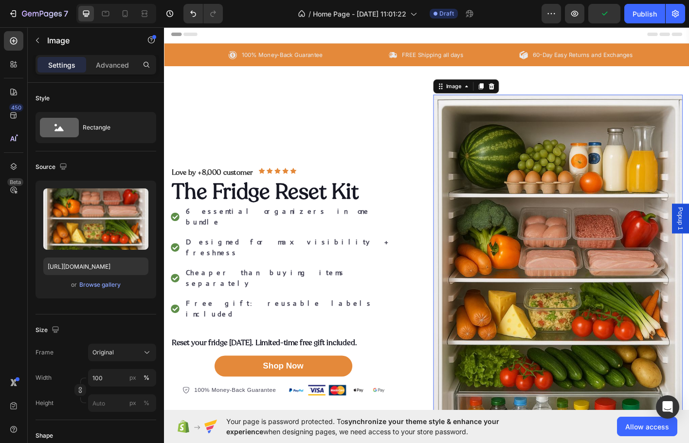
click at [601, 174] on img at bounding box center [601, 310] width 277 height 416
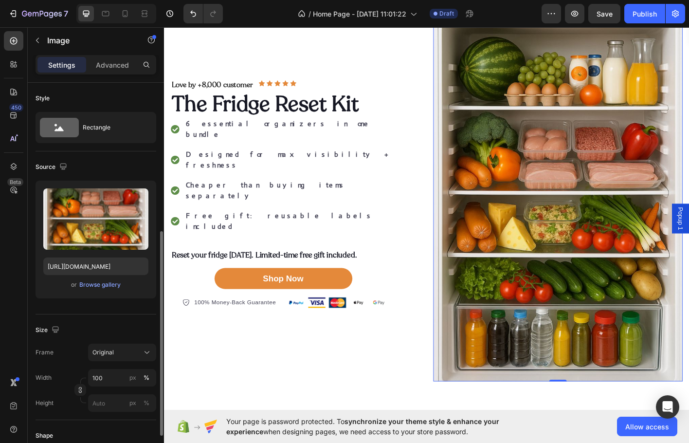
scroll to position [97, 0]
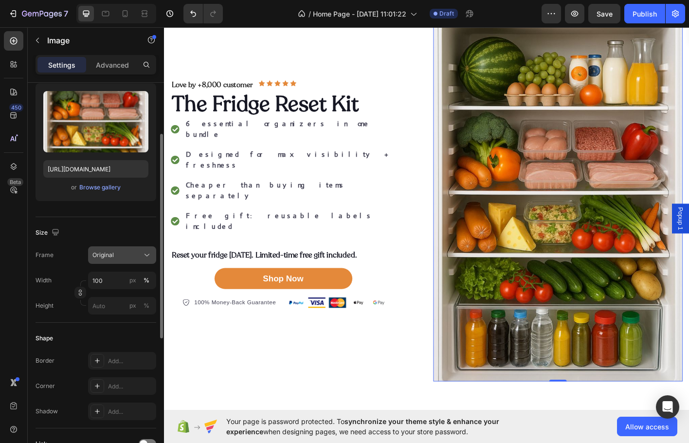
click at [117, 257] on div "Original" at bounding box center [116, 254] width 48 height 9
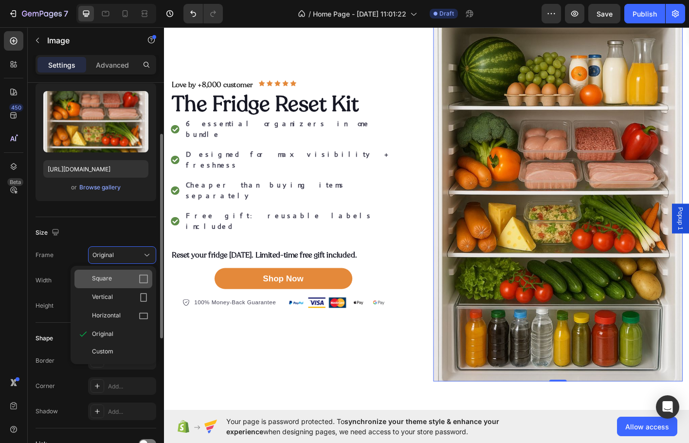
click at [117, 282] on div "Square" at bounding box center [120, 279] width 56 height 10
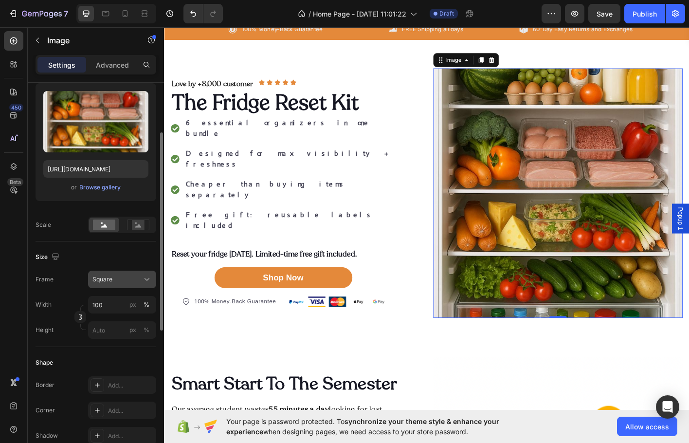
click at [121, 276] on div "Square" at bounding box center [116, 279] width 48 height 9
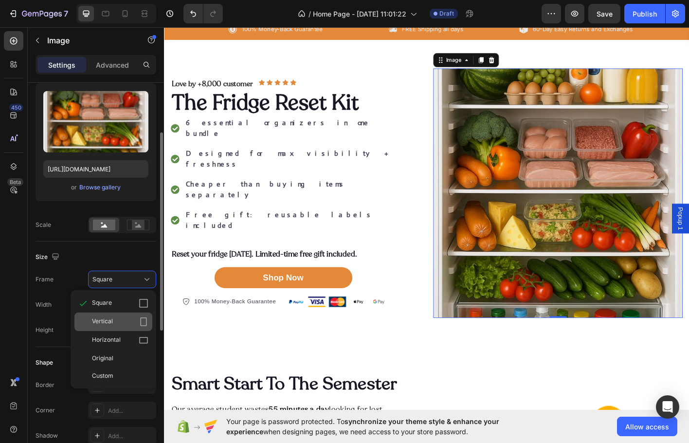
click at [135, 317] on div "Vertical" at bounding box center [113, 321] width 78 height 18
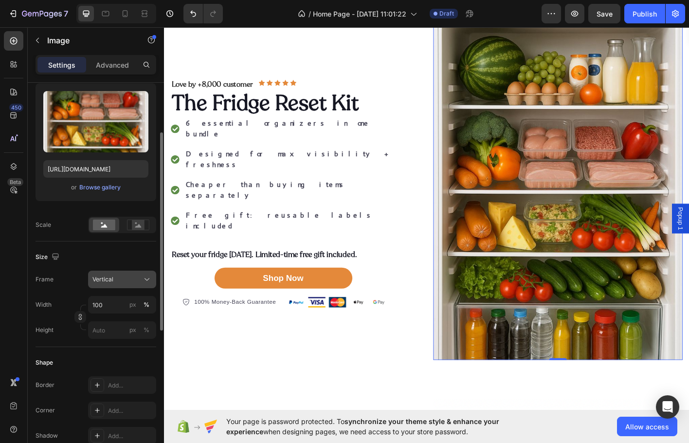
click at [126, 277] on div "Vertical" at bounding box center [116, 279] width 48 height 9
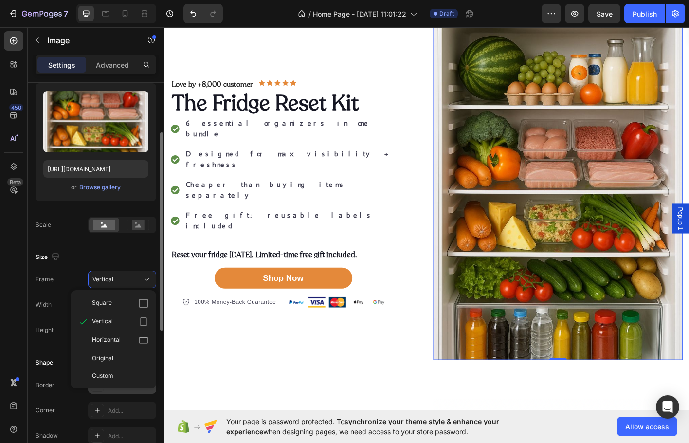
click at [125, 357] on div "Original" at bounding box center [120, 358] width 56 height 9
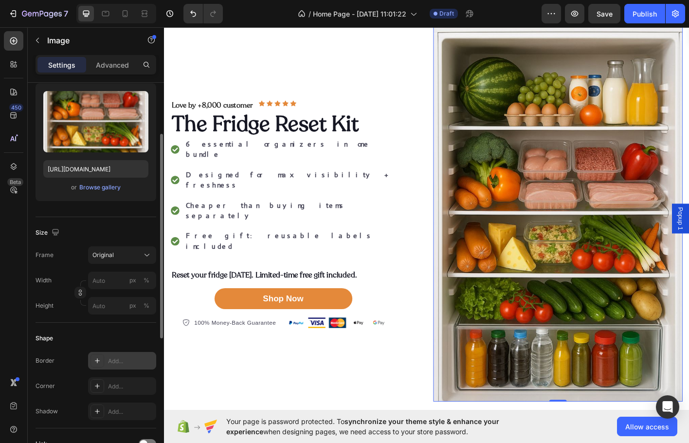
scroll to position [97, 0]
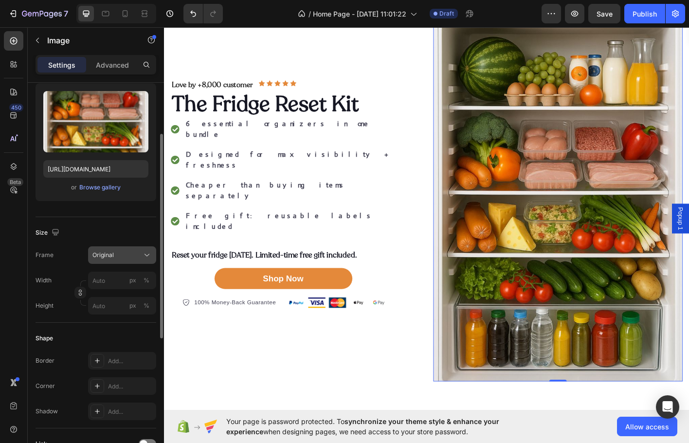
click at [133, 263] on div "Frame Original Width px % Height px %" at bounding box center [96, 280] width 121 height 68
click at [132, 262] on button "Original" at bounding box center [122, 255] width 68 height 18
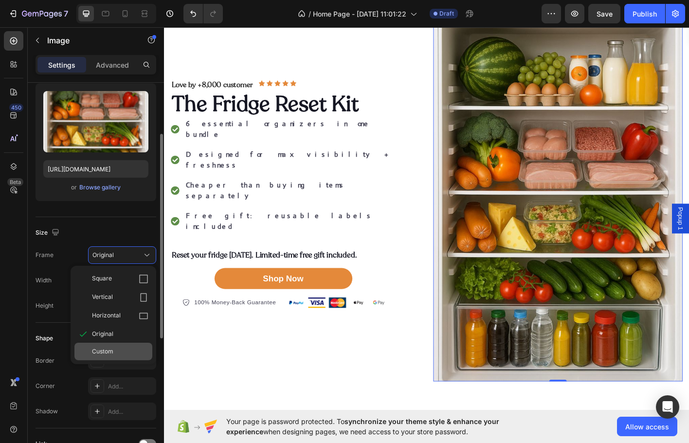
click at [122, 347] on div "Custom" at bounding box center [120, 351] width 56 height 9
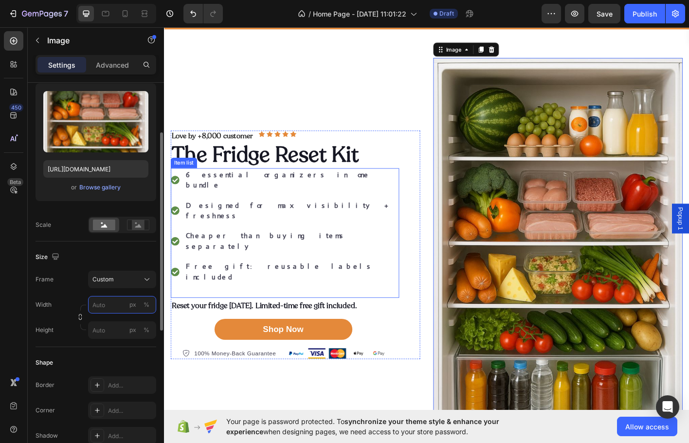
scroll to position [0, 0]
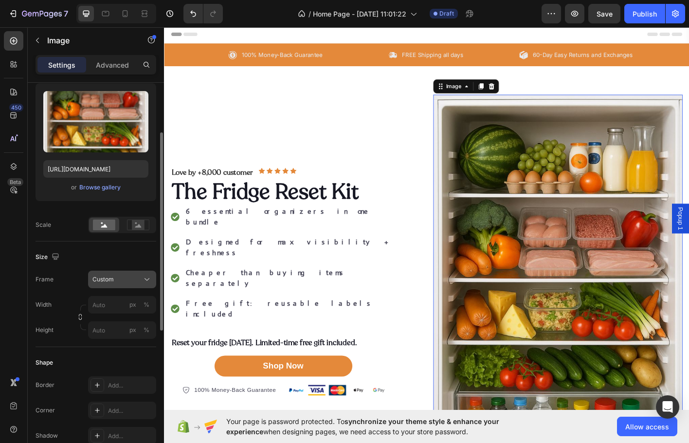
click at [129, 275] on div "Frame Custom Width px % Height px %" at bounding box center [96, 304] width 121 height 68
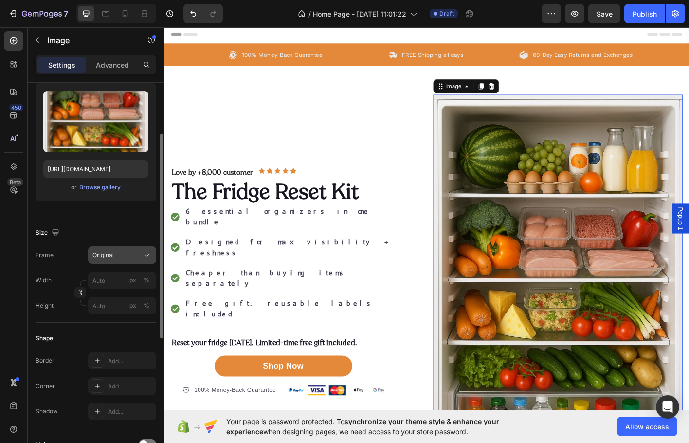
click at [136, 250] on div "Original" at bounding box center [116, 254] width 48 height 9
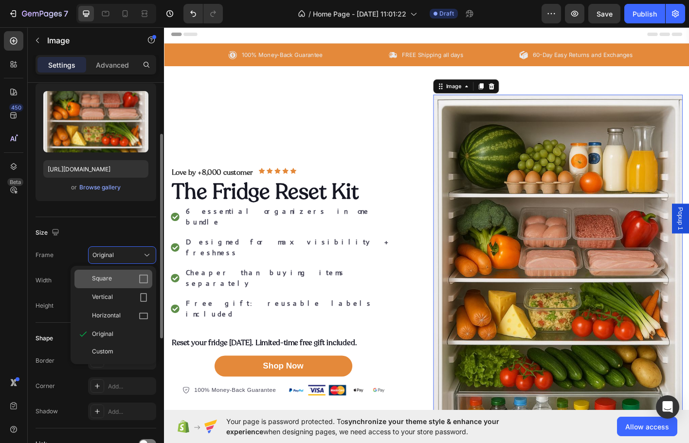
click at [128, 284] on div "Square" at bounding box center [113, 278] width 78 height 18
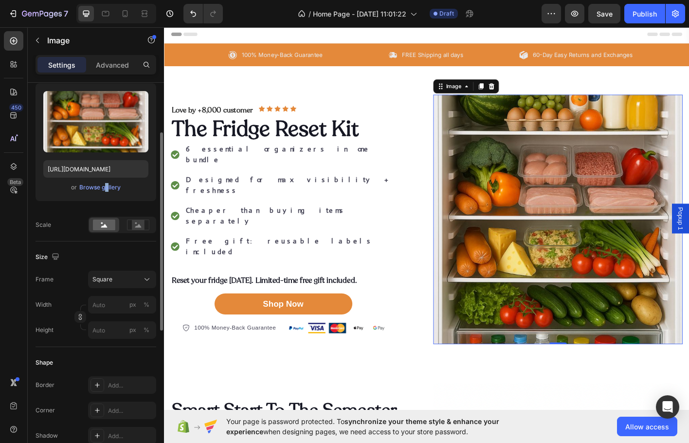
click at [103, 179] on div "Upload Image [URL][DOMAIN_NAME] or Browse gallery" at bounding box center [96, 142] width 121 height 118
click at [95, 192] on div "or Browse gallery" at bounding box center [95, 187] width 105 height 12
click at [96, 188] on div "Browse gallery" at bounding box center [99, 187] width 41 height 9
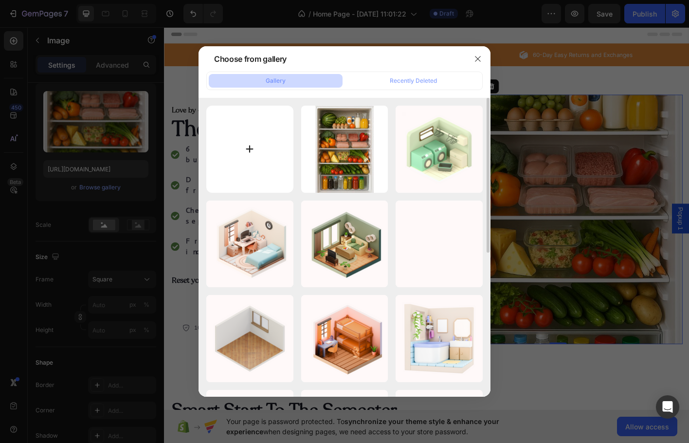
click at [219, 158] on input "file" at bounding box center [249, 149] width 87 height 87
type input "C:\fakepath\download (12).jpg"
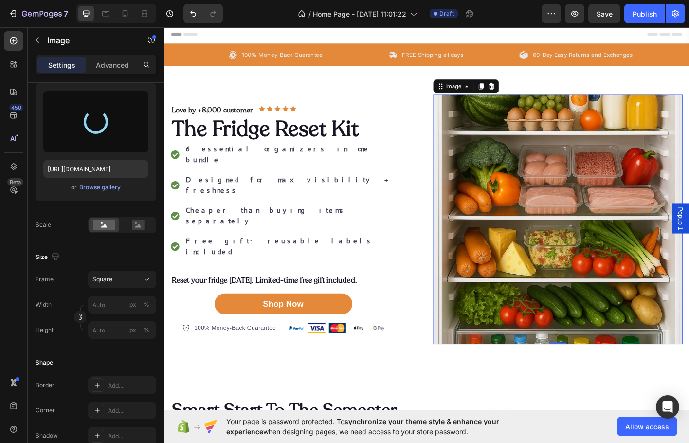
type input "[URL][DOMAIN_NAME]"
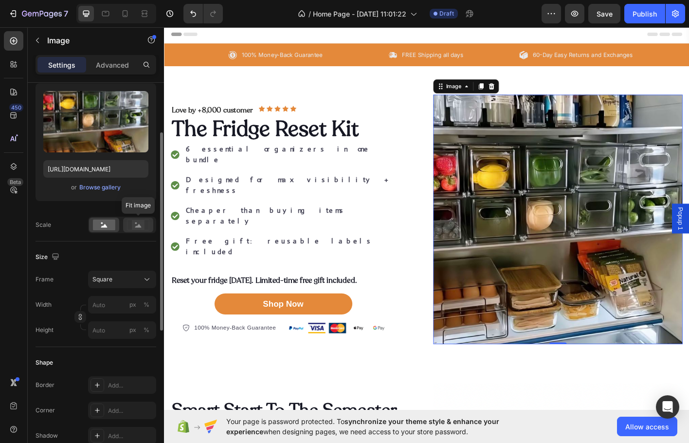
click at [134, 227] on rect at bounding box center [138, 225] width 13 height 10
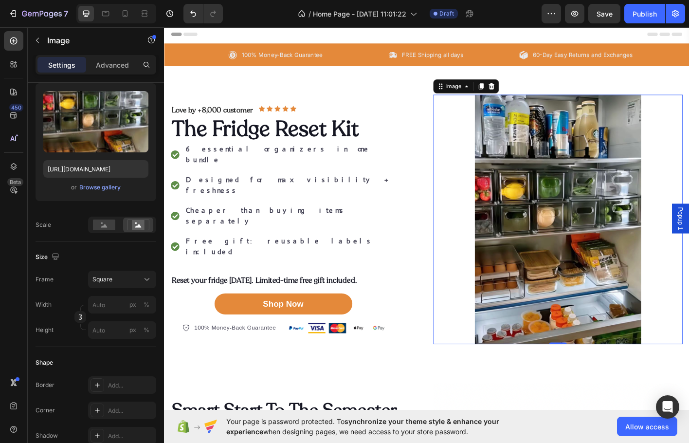
click at [688, 235] on img at bounding box center [601, 240] width 277 height 277
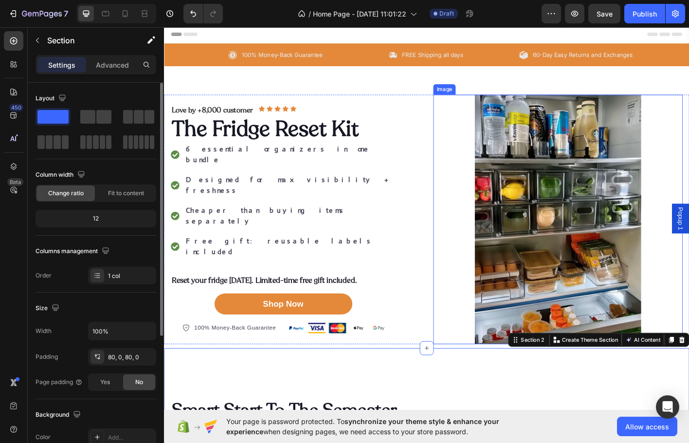
click at [577, 240] on img at bounding box center [601, 240] width 277 height 277
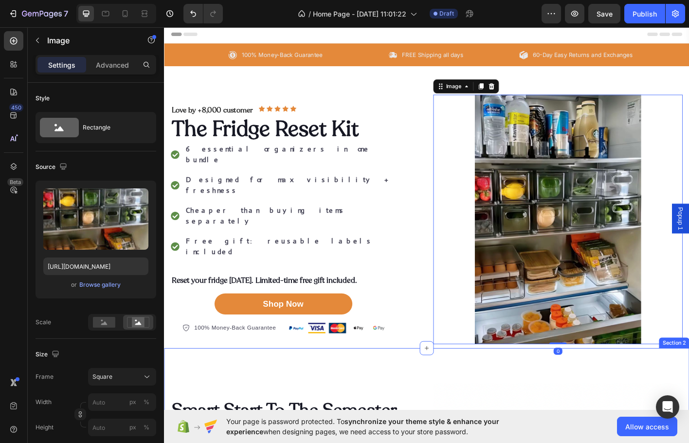
drag, startPoint x: 448, startPoint y: 421, endPoint x: 449, endPoint y: 415, distance: 6.5
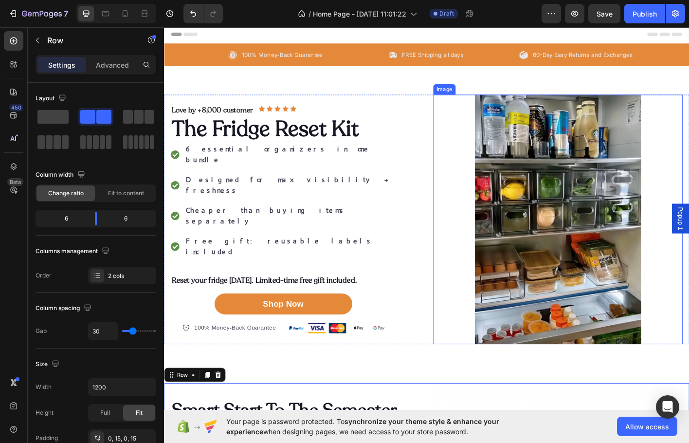
click at [466, 223] on img at bounding box center [601, 240] width 277 height 277
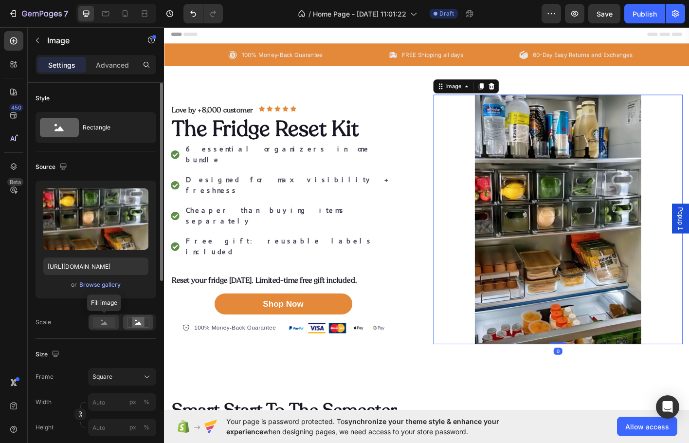
click at [110, 324] on rect at bounding box center [104, 322] width 22 height 11
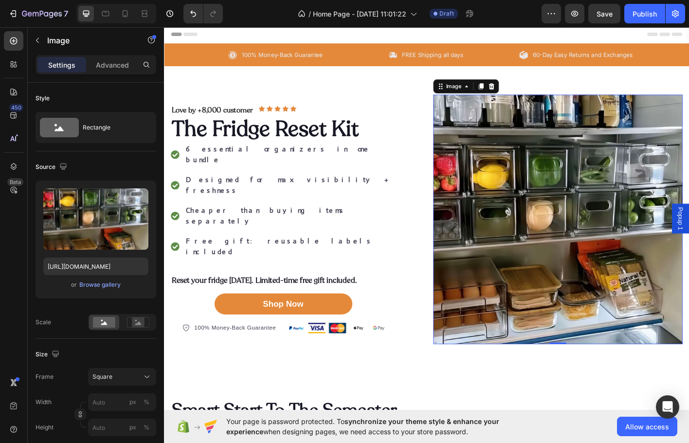
click at [129, 346] on div "Size Frame Square Width px % Height px %" at bounding box center [96, 392] width 121 height 106
click at [140, 325] on g at bounding box center [138, 322] width 22 height 10
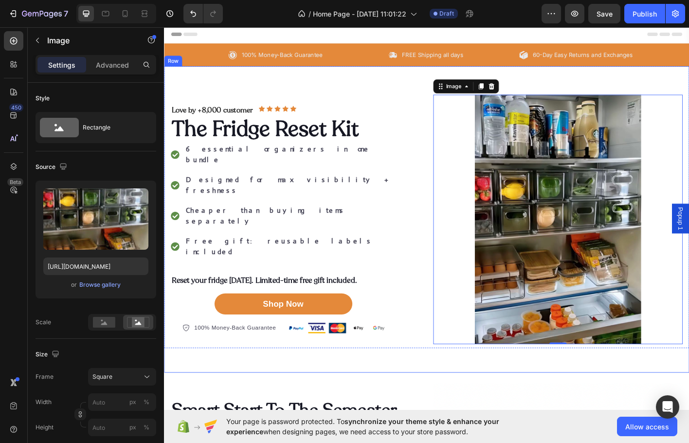
click at [626, 95] on div "Love by +8,000 customer Text Block Icon Icon Icon Icon Icon Icon List Row The F…" at bounding box center [456, 241] width 584 height 340
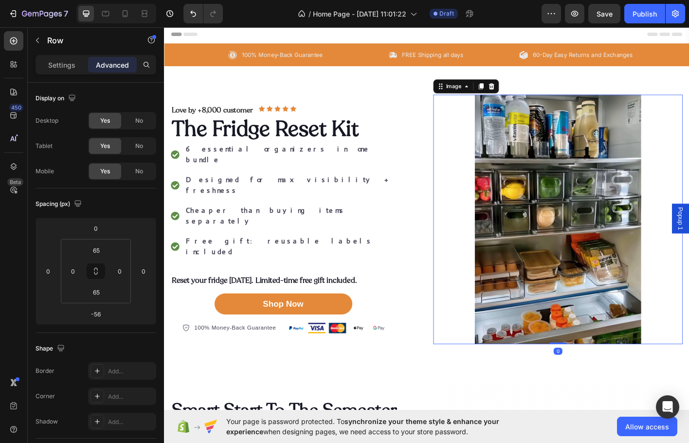
click at [619, 216] on img at bounding box center [601, 240] width 277 height 277
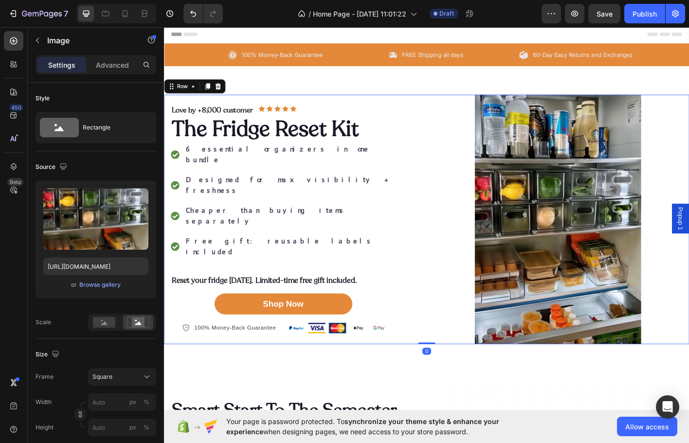
click at [416, 369] on div "Love by +8,000 customer Text Block Icon Icon Icon Icon Icon Icon List Row The F…" at bounding box center [309, 240] width 277 height 277
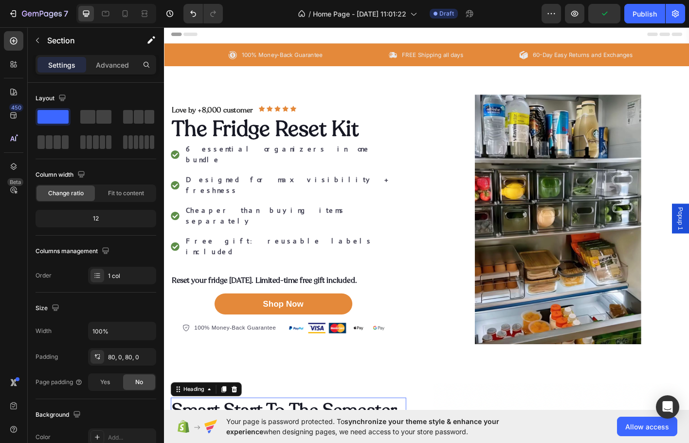
drag, startPoint x: 412, startPoint y: 434, endPoint x: 422, endPoint y: 427, distance: 12.1
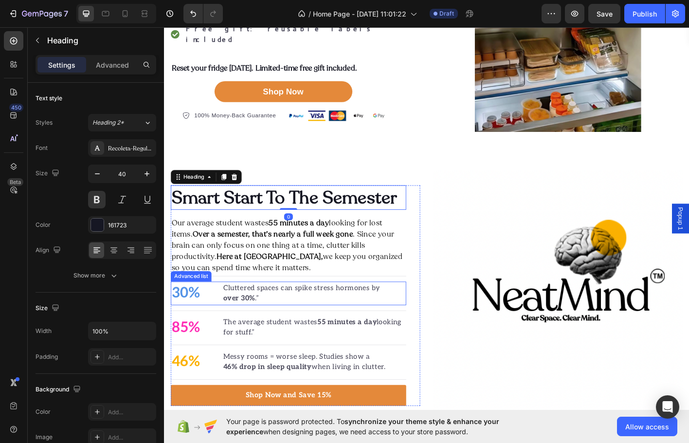
scroll to position [195, 0]
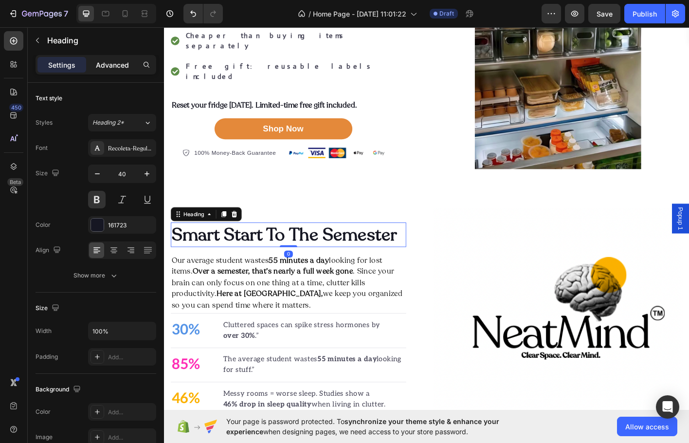
click at [123, 66] on p "Advanced" at bounding box center [112, 65] width 33 height 10
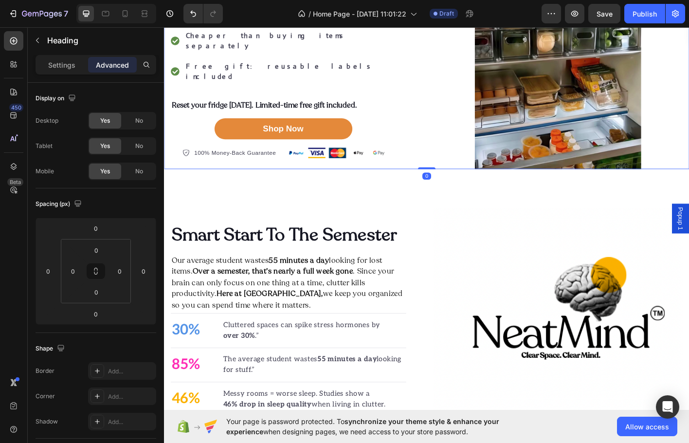
click at [445, 171] on div "Love by +8,000 customer Text Block Icon Icon Icon Icon Icon Icon List Row The F…" at bounding box center [456, 46] width 584 height 277
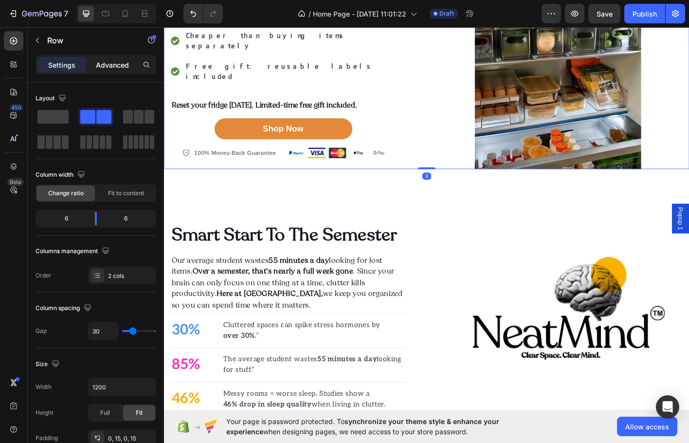
drag, startPoint x: 111, startPoint y: 77, endPoint x: 113, endPoint y: 72, distance: 5.1
click at [113, 74] on div "Settings Advanced" at bounding box center [96, 69] width 136 height 28
click at [111, 60] on p "Advanced" at bounding box center [112, 65] width 33 height 10
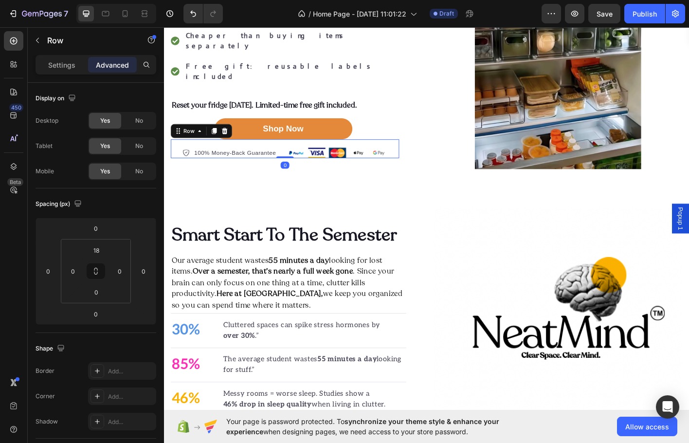
click at [414, 152] on div "100% Money-Back Guarantee Item list Image Row 0" at bounding box center [298, 162] width 254 height 21
click at [492, 117] on img at bounding box center [601, 46] width 277 height 277
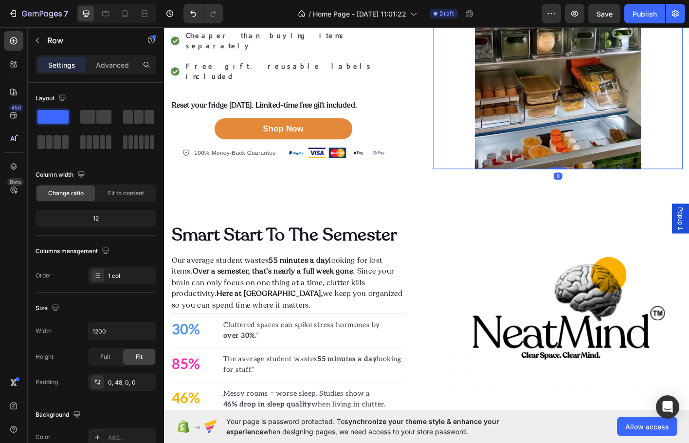
click at [443, 130] on div "Love by +8,000 customer Text Block Icon Icon Icon Icon Icon Icon List Row The F…" at bounding box center [309, 46] width 277 height 254
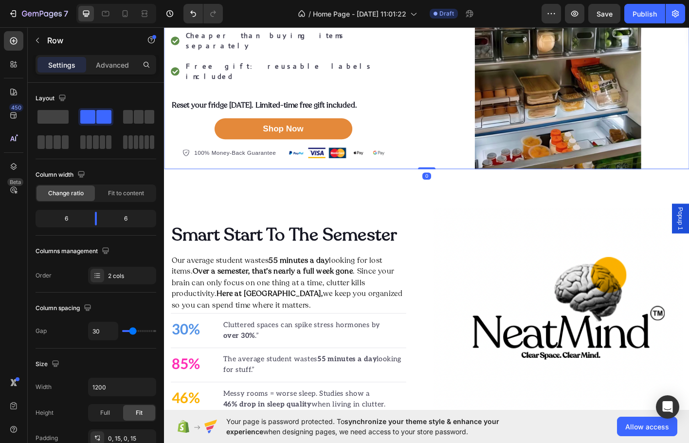
click at [431, 161] on div "Love by +8,000 customer Text Block Icon Icon Icon Icon Icon Icon List Row The F…" at bounding box center [309, 46] width 277 height 277
click at [126, 72] on div "Advanced" at bounding box center [112, 65] width 49 height 16
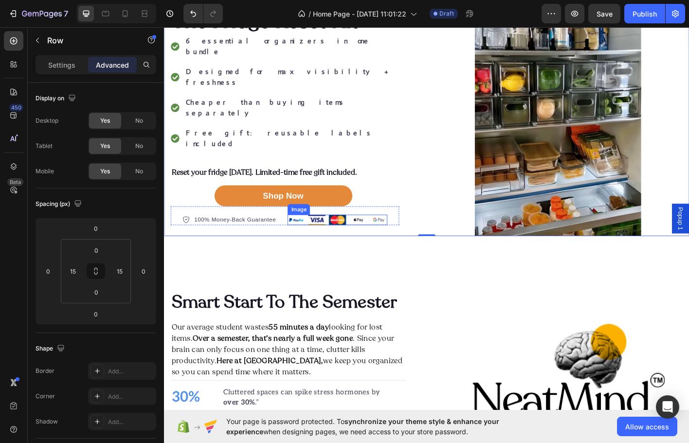
scroll to position [0, 0]
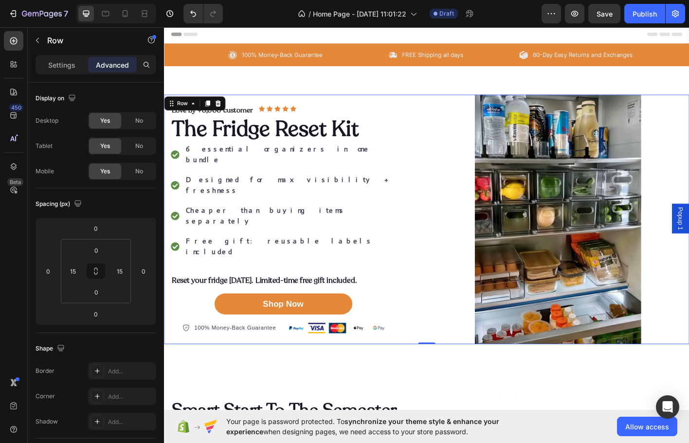
click at [316, 127] on div "Love by +8,000 customer Text Block Icon Icon Icon Icon Icon Icon List Row The F…" at bounding box center [309, 240] width 277 height 277
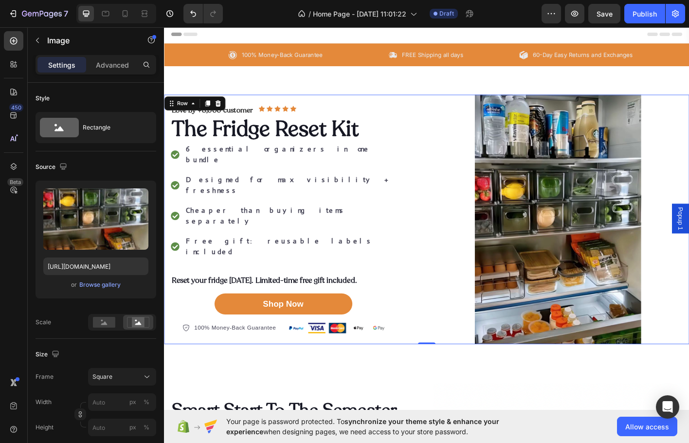
click at [688, 207] on img at bounding box center [601, 240] width 277 height 277
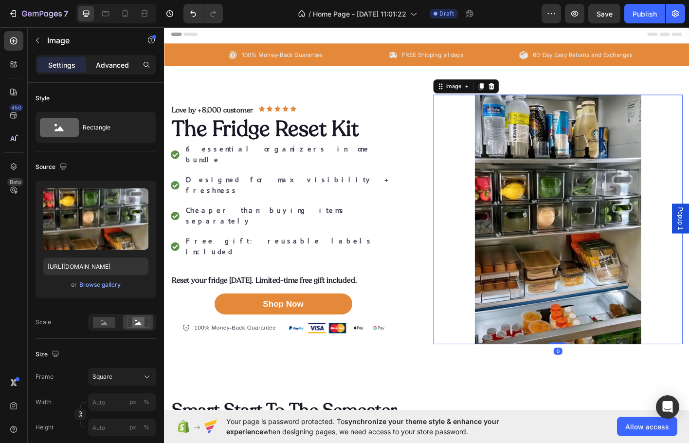
click at [117, 65] on p "Advanced" at bounding box center [112, 65] width 33 height 10
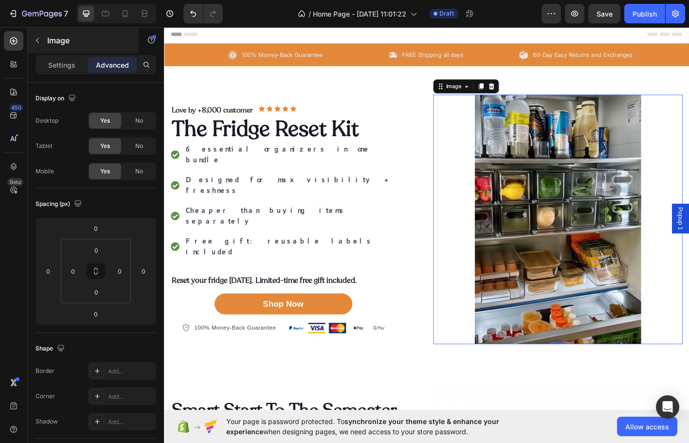
click at [61, 53] on div "Image" at bounding box center [83, 40] width 111 height 25
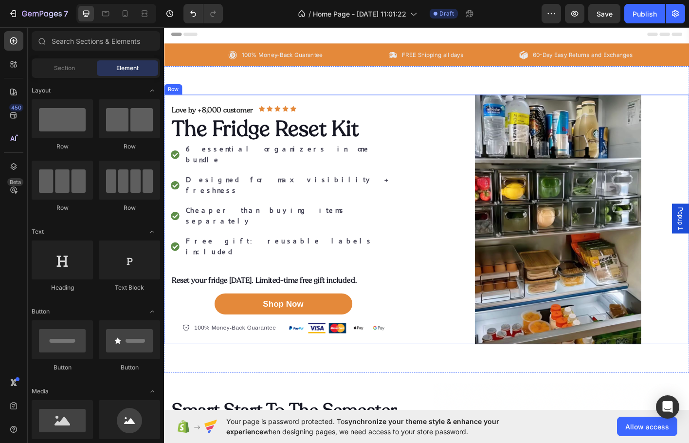
click at [329, 127] on div "Love by +8,000 customer Text Block Icon Icon Icon Icon Icon Icon List Row The F…" at bounding box center [309, 240] width 277 height 277
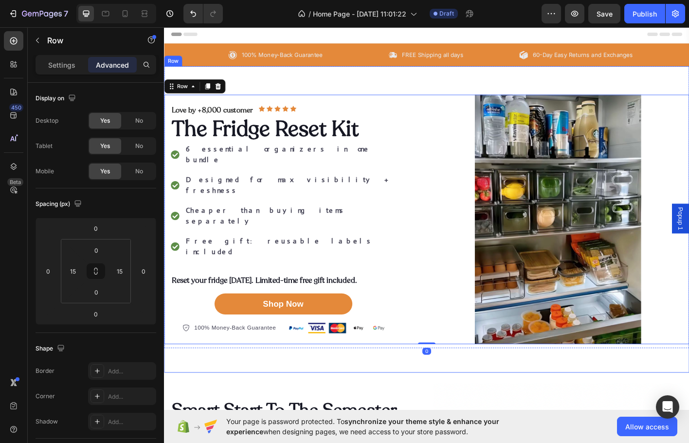
click at [357, 98] on div "Love by +8,000 customer Text Block Icon Icon Icon Icon Icon Icon List Row The F…" at bounding box center [456, 241] width 584 height 340
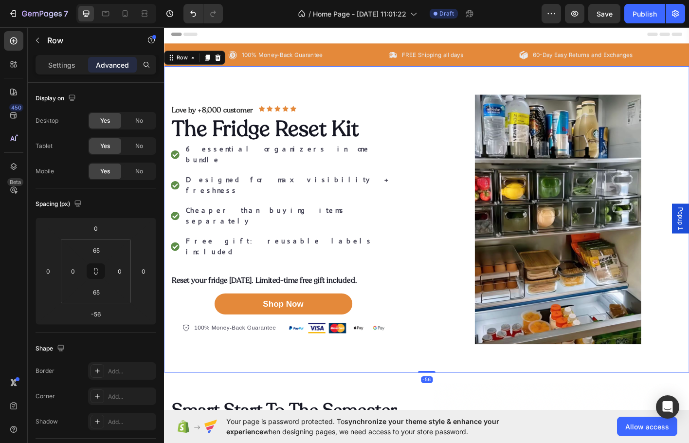
click at [359, 94] on div "Love by +8,000 customer Text Block Icon Icon Icon Icon Icon Icon List Row The F…" at bounding box center [456, 241] width 584 height 340
click at [106, 316] on div "-56" at bounding box center [96, 314] width 24 height 16
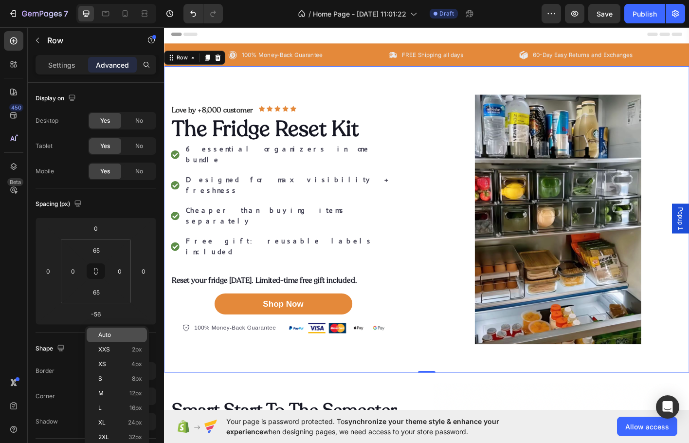
click at [110, 337] on span "Auto" at bounding box center [104, 334] width 13 height 7
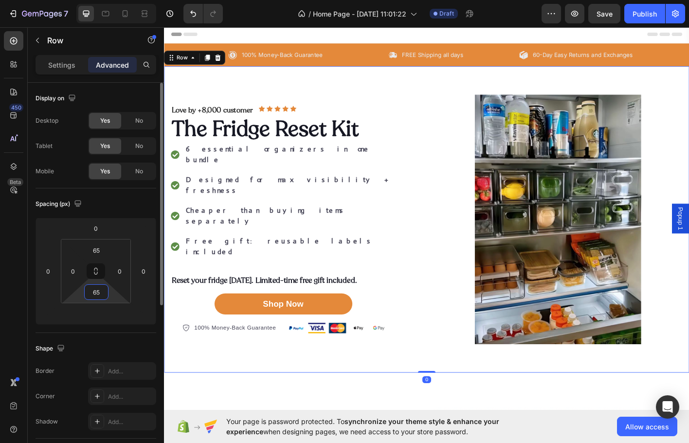
click at [101, 12] on html "7 / Home Page - [DATE] 11:01:22 Draft Preview Save Publish 450 Beta Sections(30…" at bounding box center [344, 6] width 689 height 12
click at [109, 12] on html "7 / Home Page - [DATE] 11:01:22 Draft Preview Save Publish 450 Beta Sections(30…" at bounding box center [344, 6] width 689 height 12
click at [99, 291] on input "65" at bounding box center [96, 292] width 19 height 15
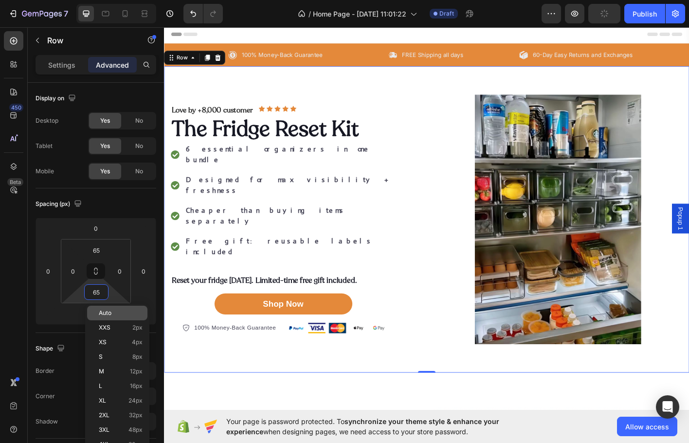
click at [102, 312] on span "Auto" at bounding box center [105, 312] width 13 height 7
type input "Auto"
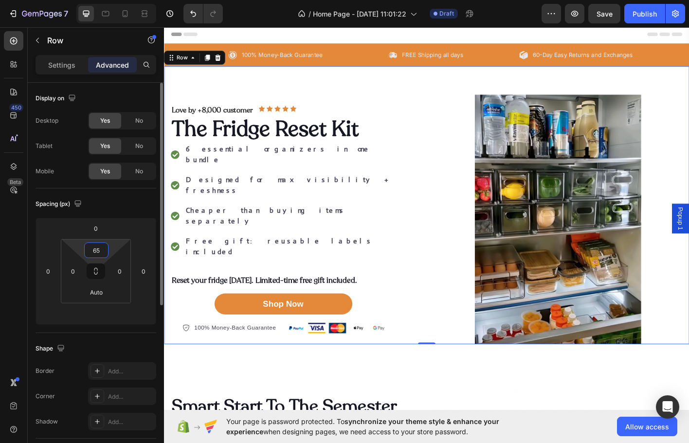
click at [101, 250] on input "65" at bounding box center [96, 250] width 19 height 15
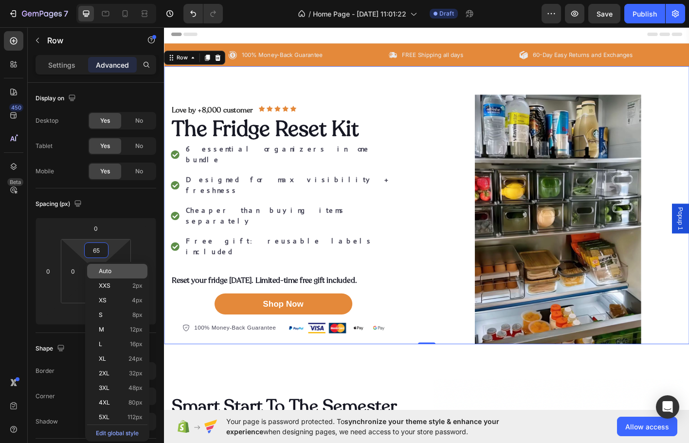
click at [101, 269] on span "Auto" at bounding box center [105, 271] width 13 height 7
type input "Auto"
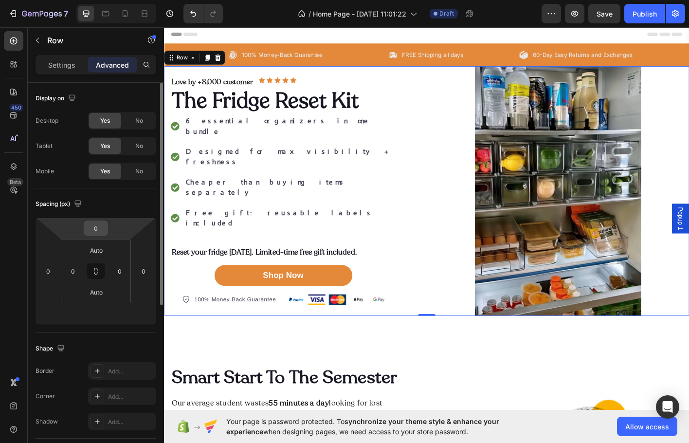
click at [94, 229] on input "0" at bounding box center [95, 228] width 19 height 15
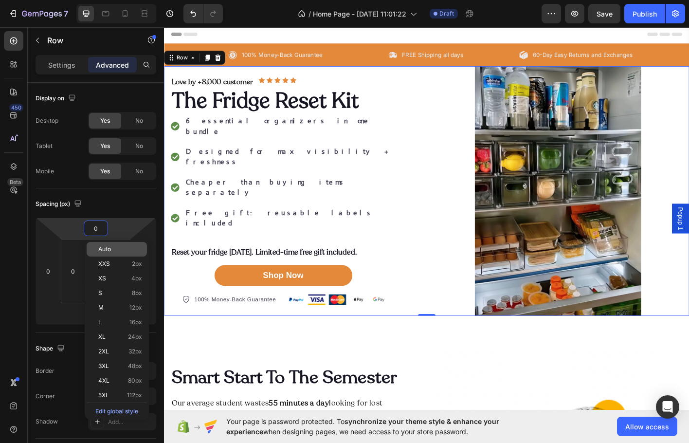
click at [107, 246] on span "Auto" at bounding box center [104, 249] width 13 height 7
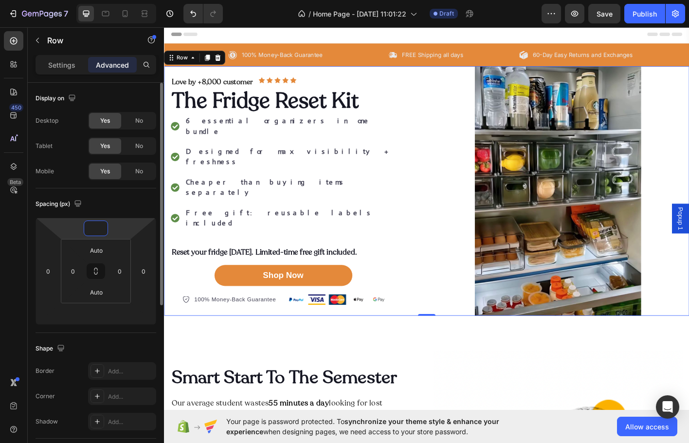
click at [98, 223] on input "number" at bounding box center [95, 228] width 19 height 15
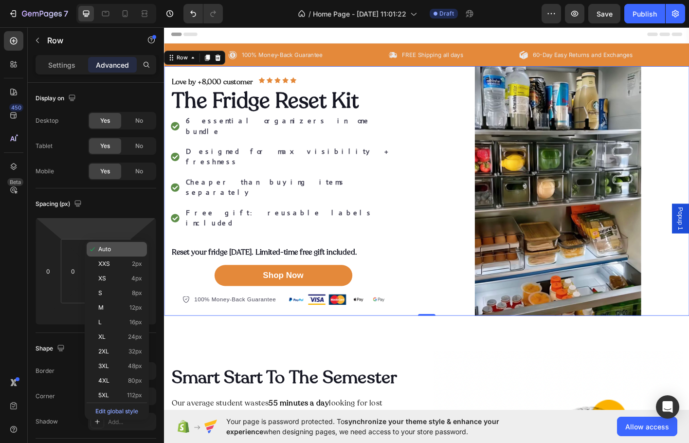
click at [109, 251] on div "Auto" at bounding box center [117, 249] width 60 height 15
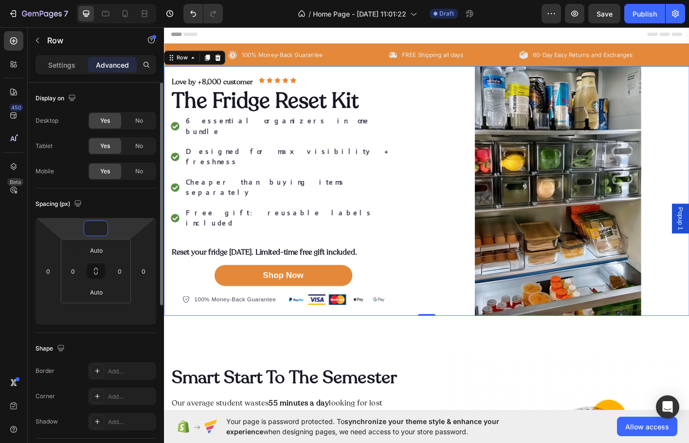
click at [103, 12] on html "7 / Home Page - [DATE] 11:01:22 Draft Preview Save Publish 450 Beta Sections(30…" at bounding box center [344, 6] width 689 height 12
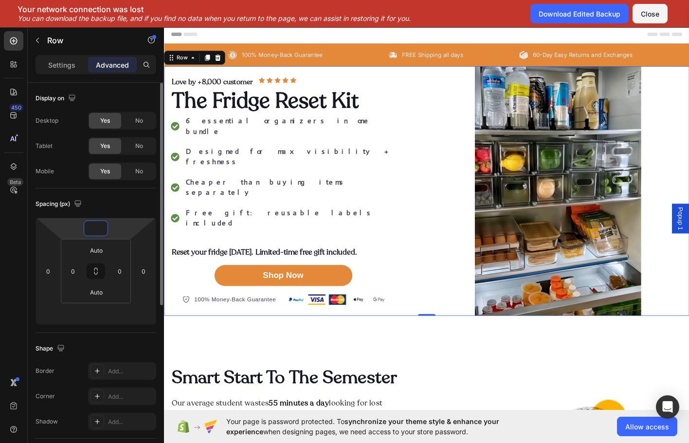
click at [100, 227] on input "number" at bounding box center [95, 228] width 19 height 15
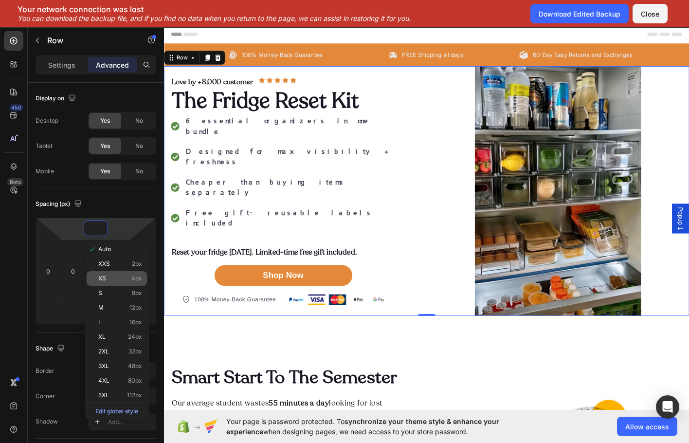
click at [109, 283] on div "XS 4px" at bounding box center [117, 278] width 60 height 15
type input "4"
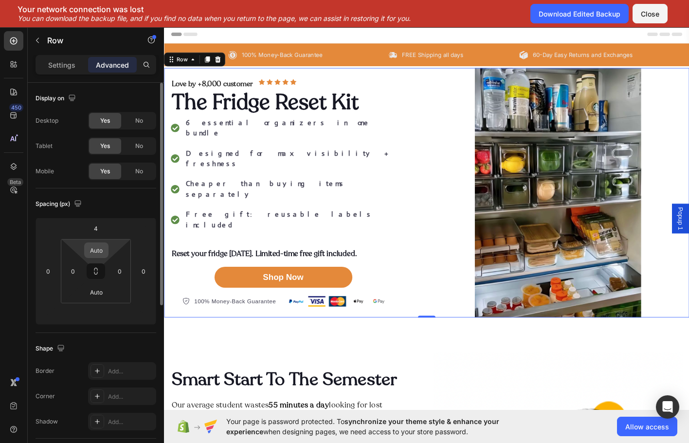
click at [102, 257] on div "Auto" at bounding box center [96, 250] width 24 height 16
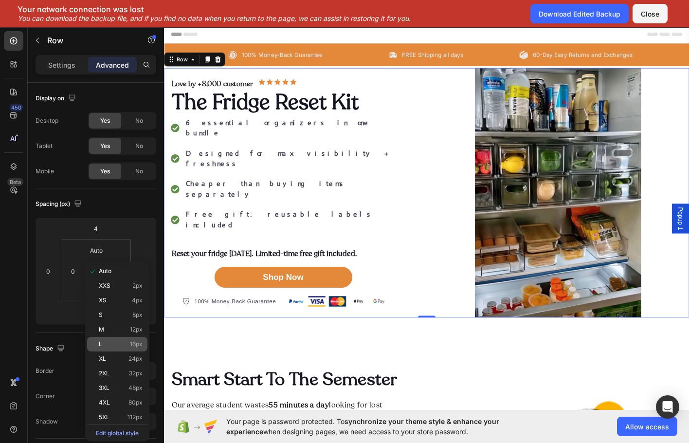
click at [111, 345] on p "L 16px" at bounding box center [121, 343] width 44 height 7
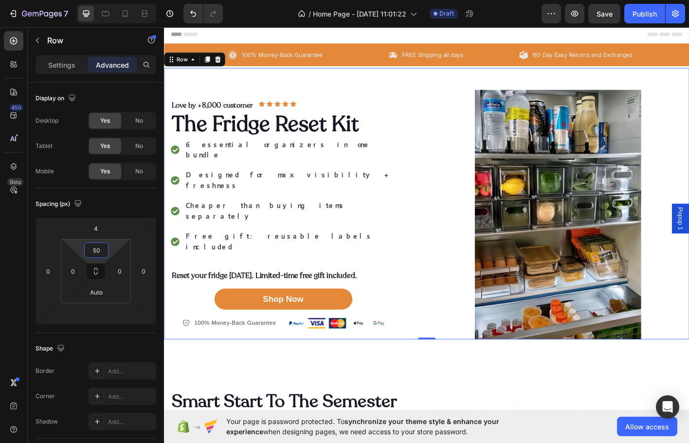
type input "56"
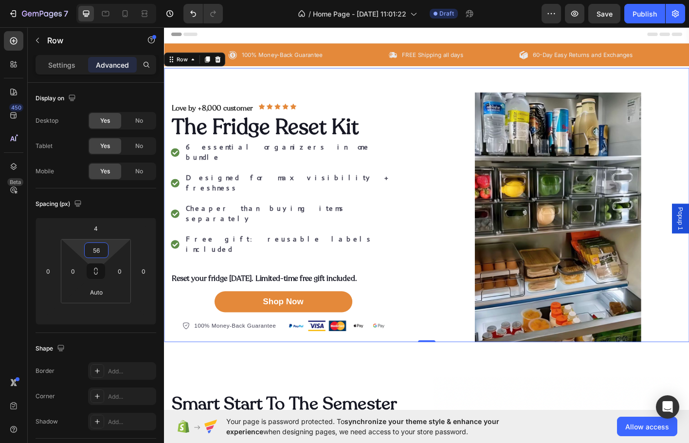
drag, startPoint x: 96, startPoint y: 258, endPoint x: 86, endPoint y: 249, distance: 14.1
click at [86, 12] on html "7 / Home Page - [DATE] 11:01:22 Draft Preview Save Publish 450 Beta Sections(30…" at bounding box center [344, 6] width 689 height 12
click at [293, 223] on strong "Cheaper than buying items separately" at bounding box center [276, 234] width 177 height 22
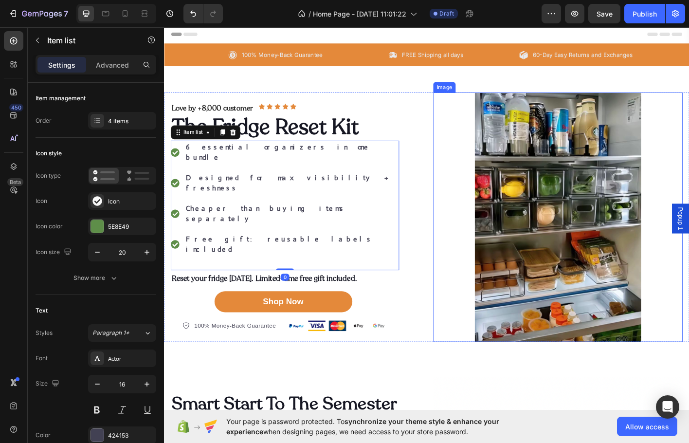
click at [621, 251] on img at bounding box center [601, 238] width 277 height 277
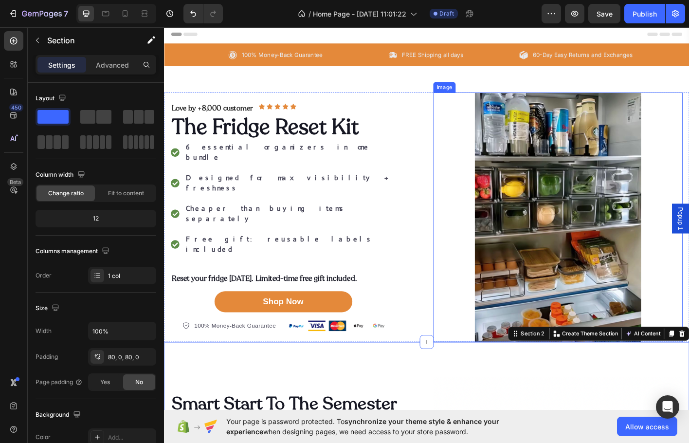
click at [538, 244] on img at bounding box center [601, 238] width 277 height 277
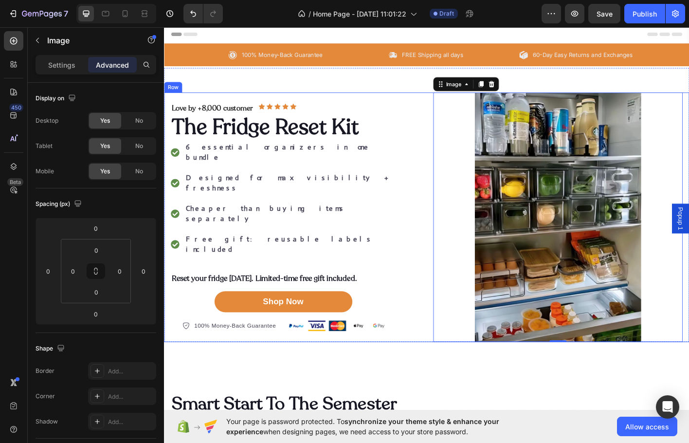
click at [252, 102] on div "Love by +8,000 customer Text Block Icon Icon Icon Icon Icon Icon List Row The F…" at bounding box center [309, 238] width 277 height 277
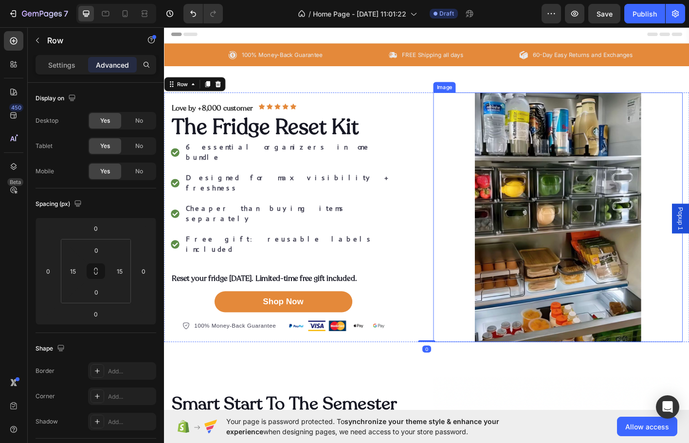
click at [537, 123] on img at bounding box center [601, 238] width 277 height 277
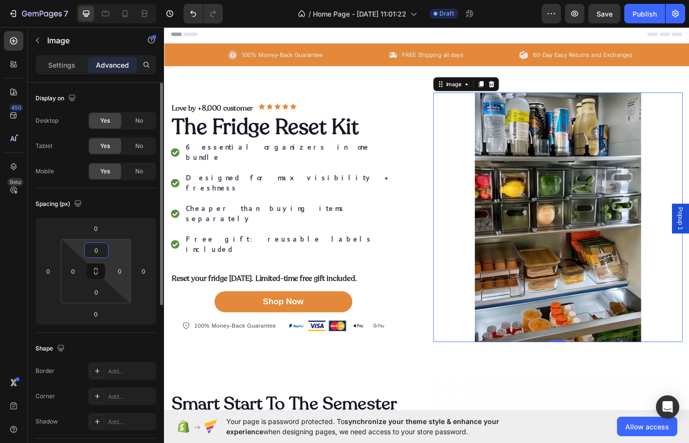
drag, startPoint x: 114, startPoint y: 244, endPoint x: 117, endPoint y: 256, distance: 12.6
click at [117, 12] on html "7 / Home Page - [DATE] 11:01:22 Draft Preview Save Publish 450 Beta Sections(30…" at bounding box center [344, 6] width 689 height 12
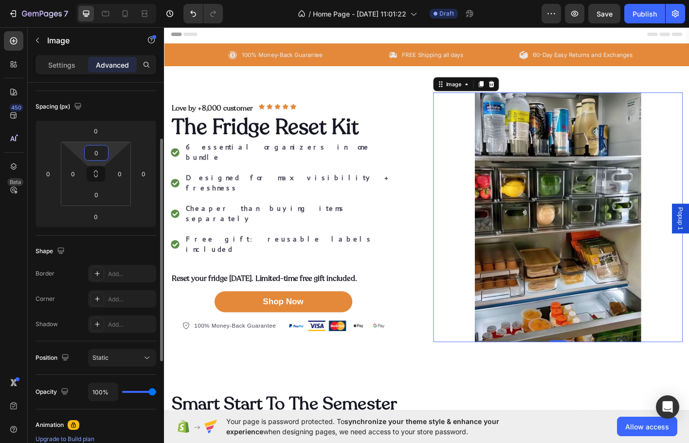
scroll to position [195, 0]
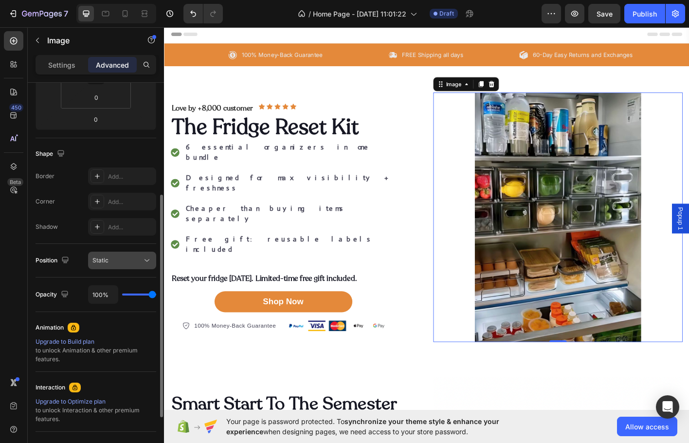
click at [123, 258] on div "Static" at bounding box center [117, 260] width 50 height 9
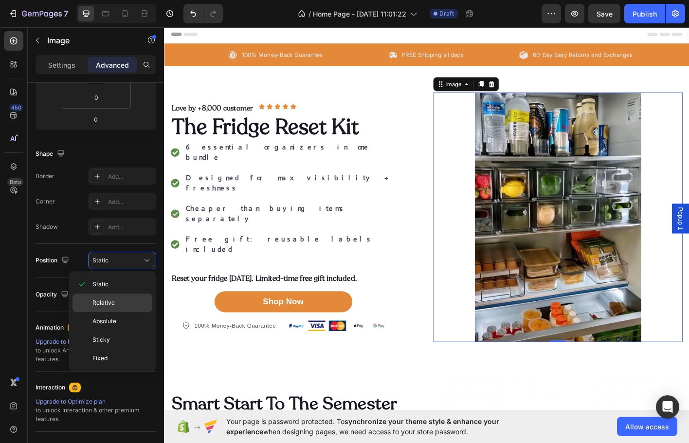
click at [115, 312] on div "Relative" at bounding box center [112, 321] width 80 height 18
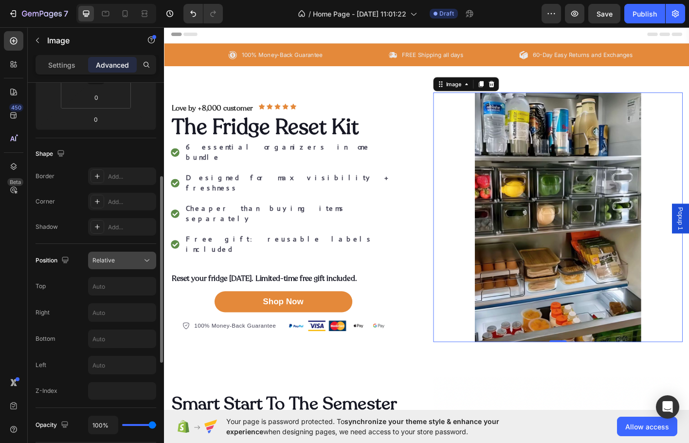
drag, startPoint x: 114, startPoint y: 259, endPoint x: 117, endPoint y: 267, distance: 8.5
click at [114, 256] on span "Relative" at bounding box center [103, 260] width 22 height 9
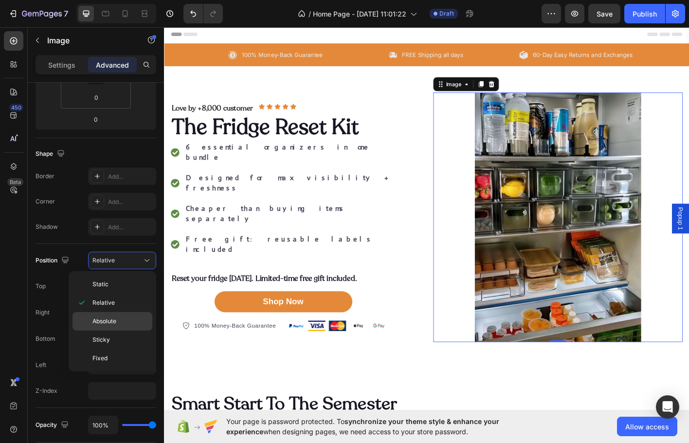
click at [120, 323] on p "Absolute" at bounding box center [119, 321] width 55 height 9
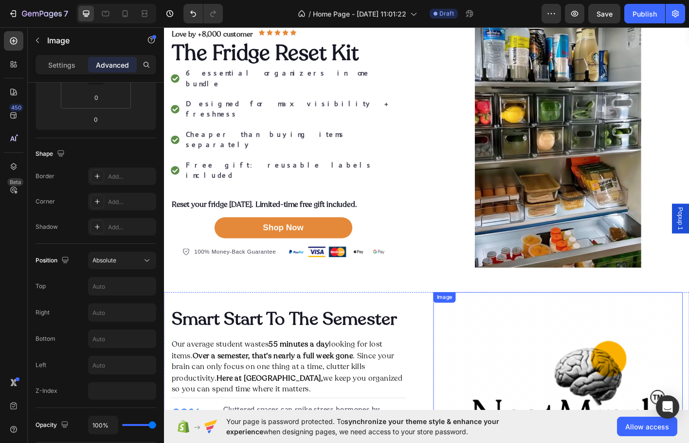
scroll to position [0, 0]
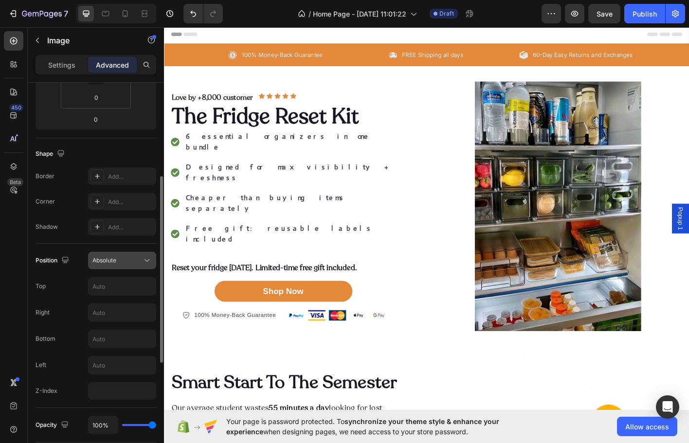
click at [135, 264] on div "Absolute" at bounding box center [117, 260] width 50 height 9
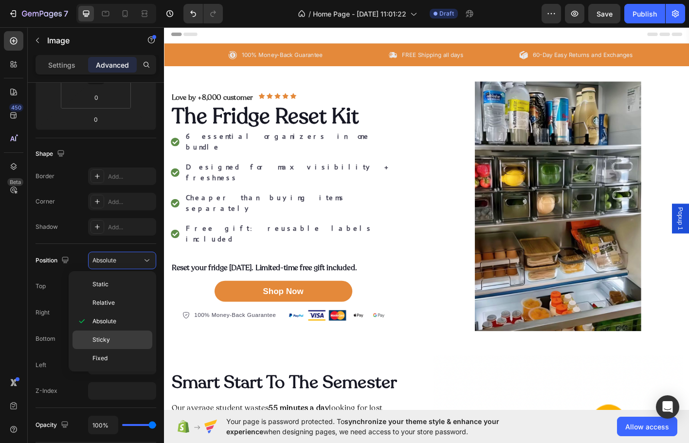
click at [135, 349] on div "Sticky" at bounding box center [112, 358] width 80 height 18
type input "0"
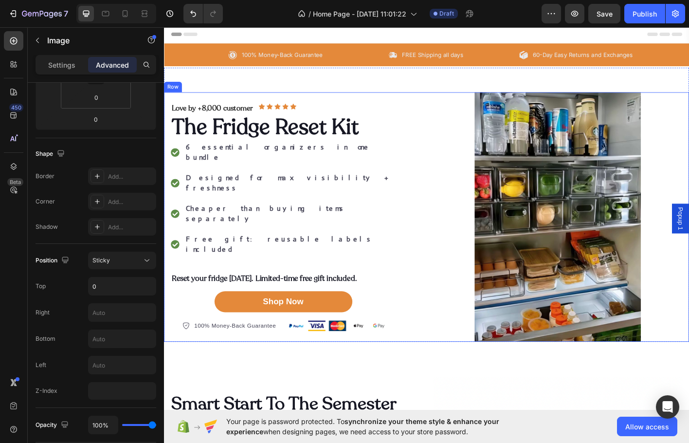
click at [423, 232] on div "Love by +8,000 customer Text Block Icon Icon Icon Icon Icon Icon List Row The F…" at bounding box center [309, 238] width 277 height 254
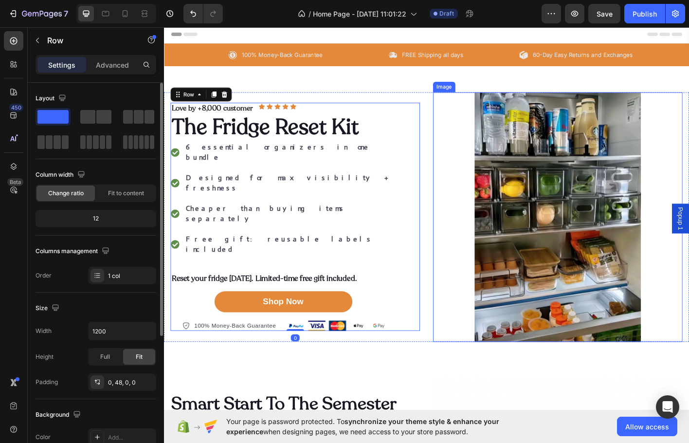
click at [554, 233] on img at bounding box center [601, 238] width 277 height 277
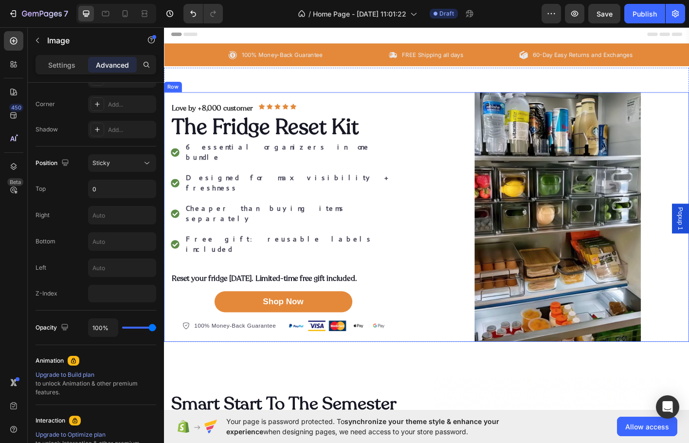
click at [409, 345] on div "Love by +8,000 customer Text Block Icon Icon Icon Icon Icon Icon List Row The F…" at bounding box center [309, 238] width 277 height 277
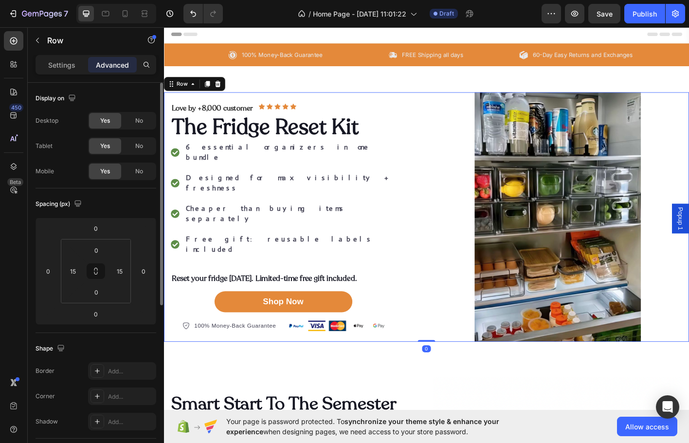
click at [296, 107] on div "Love by +8,000 customer Text Block Icon Icon Icon Icon Icon Icon List Row The F…" at bounding box center [309, 238] width 277 height 277
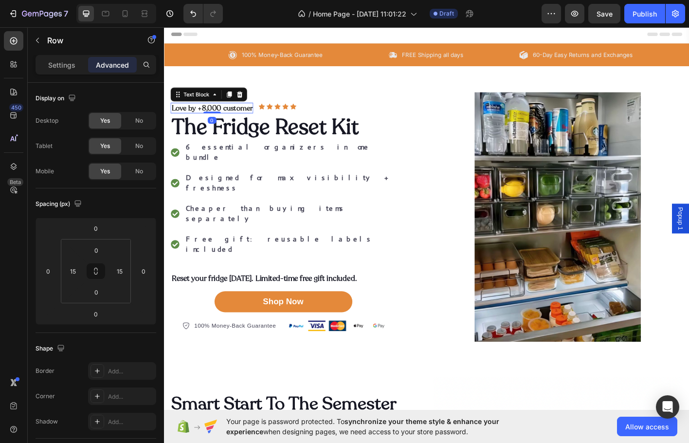
click at [254, 123] on strong "Love by +8,000 customer" at bounding box center [217, 117] width 90 height 11
click at [229, 153] on h2 "The Fridge Reset Kit" at bounding box center [298, 138] width 254 height 30
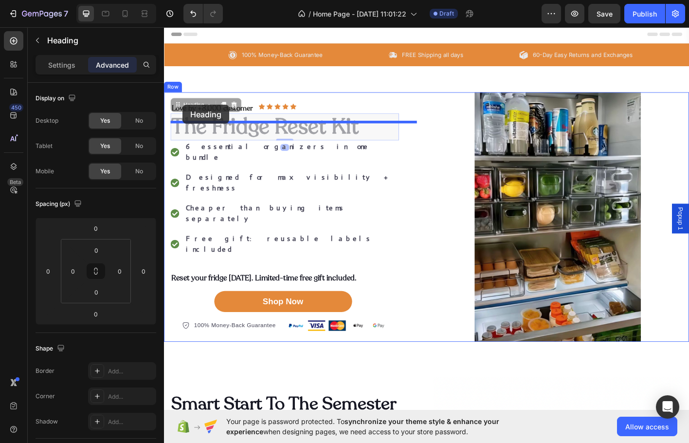
drag, startPoint x: 180, startPoint y: 141, endPoint x: 184, endPoint y: 113, distance: 27.6
type input "16"
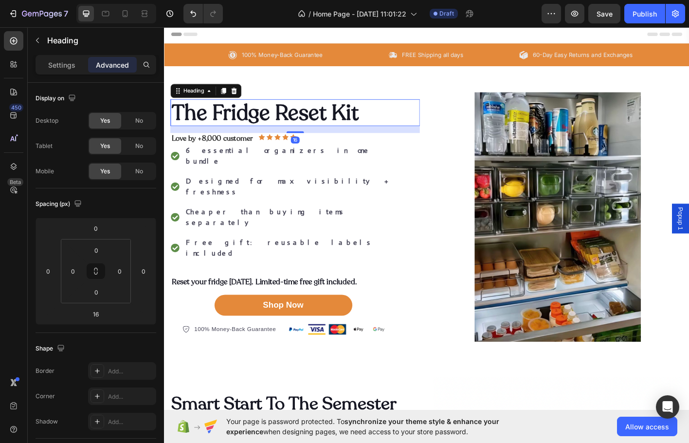
click at [370, 138] on h2 "The Fridge Reset Kit" at bounding box center [309, 122] width 277 height 30
click at [486, 160] on img at bounding box center [601, 238] width 277 height 277
click at [257, 137] on p "The Fridge Reset Kit" at bounding box center [309, 122] width 275 height 28
click at [240, 156] on strong "Love by +8,000 customer" at bounding box center [217, 150] width 90 height 11
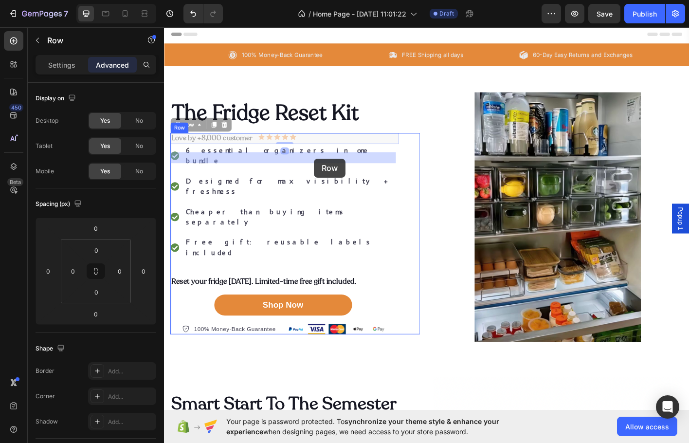
drag, startPoint x: 362, startPoint y: 172, endPoint x: 343, endPoint y: 175, distance: 19.2
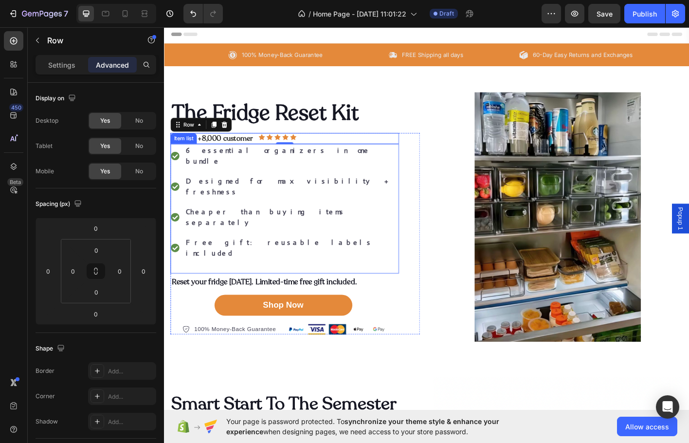
click at [190, 156] on div "Item list" at bounding box center [185, 151] width 25 height 9
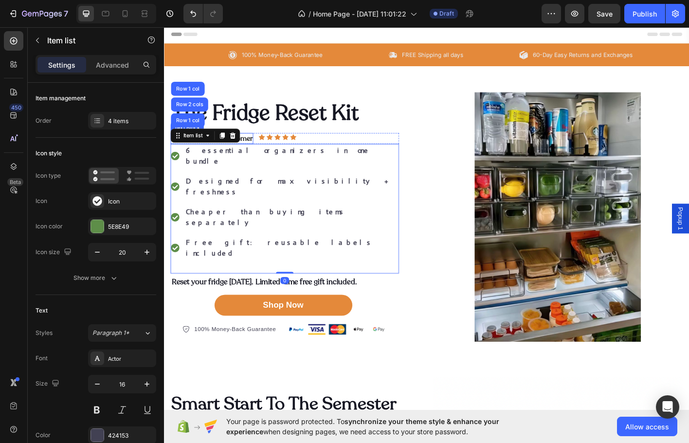
click at [274, 179] on div "6 essential organizers in one bundle" at bounding box center [306, 170] width 238 height 26
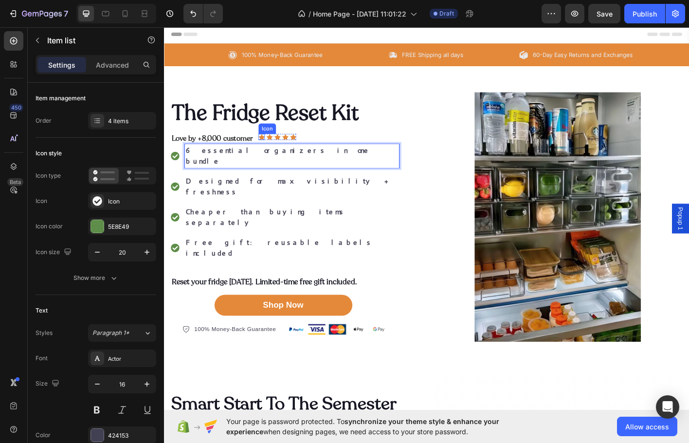
click at [269, 153] on div "Icon" at bounding box center [272, 149] width 7 height 7
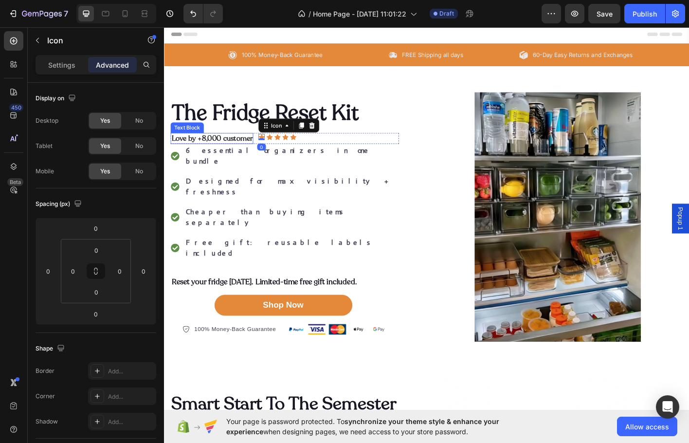
click at [219, 156] on strong "Love by +8,000 customer" at bounding box center [217, 150] width 90 height 11
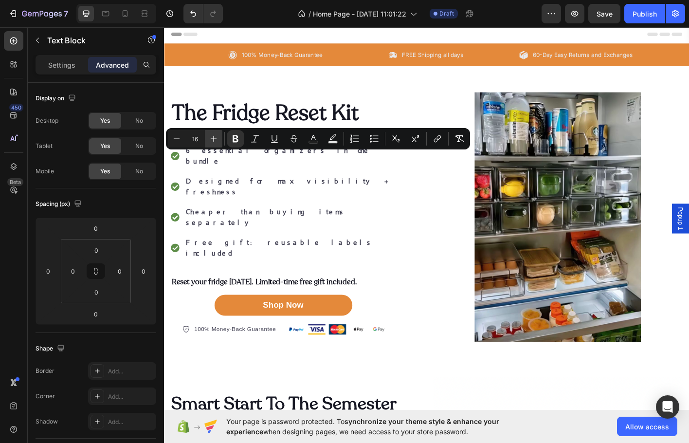
click at [214, 140] on icon "Editor contextual toolbar" at bounding box center [214, 139] width 10 height 10
click at [216, 142] on icon "Editor contextual toolbar" at bounding box center [214, 139] width 10 height 10
type input "18"
click at [332, 196] on div "6 essential organizers in one bundle Designed for max visibility + freshness Ch…" at bounding box center [298, 229] width 254 height 144
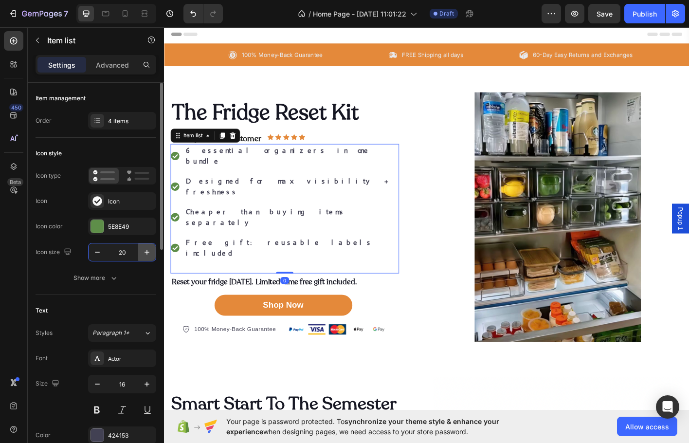
click at [146, 253] on icon "button" at bounding box center [147, 252] width 10 height 10
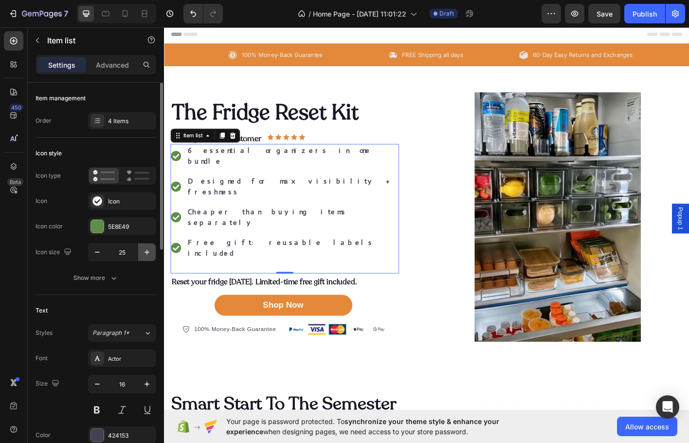
click at [146, 253] on icon "button" at bounding box center [147, 252] width 10 height 10
click at [147, 253] on icon "button" at bounding box center [147, 252] width 10 height 10
click at [148, 252] on icon "button" at bounding box center [147, 252] width 10 height 10
click at [151, 252] on icon "button" at bounding box center [147, 252] width 10 height 10
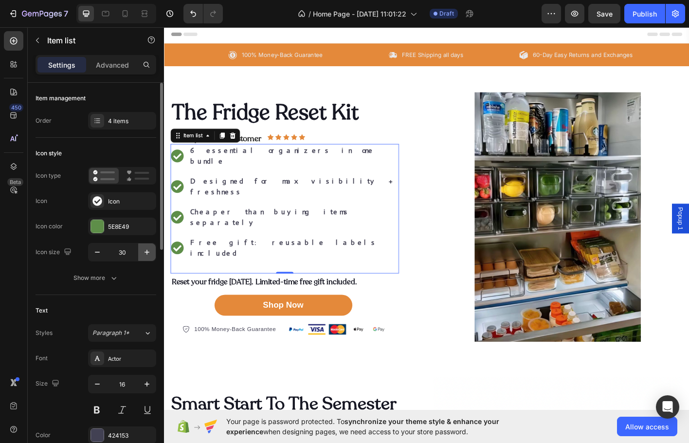
click at [151, 252] on icon "button" at bounding box center [147, 252] width 10 height 10
click at [102, 256] on button "button" at bounding box center [98, 252] width 18 height 18
click at [101, 256] on icon "button" at bounding box center [97, 252] width 10 height 10
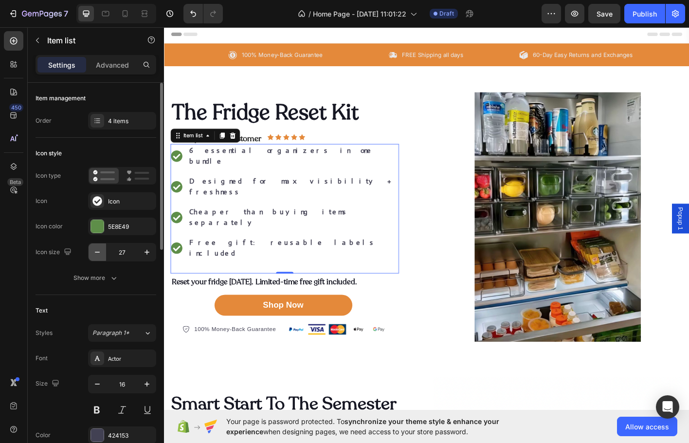
click at [101, 256] on icon "button" at bounding box center [97, 252] width 10 height 10
click at [100, 255] on icon "button" at bounding box center [97, 252] width 10 height 10
click at [101, 255] on button "button" at bounding box center [98, 252] width 18 height 18
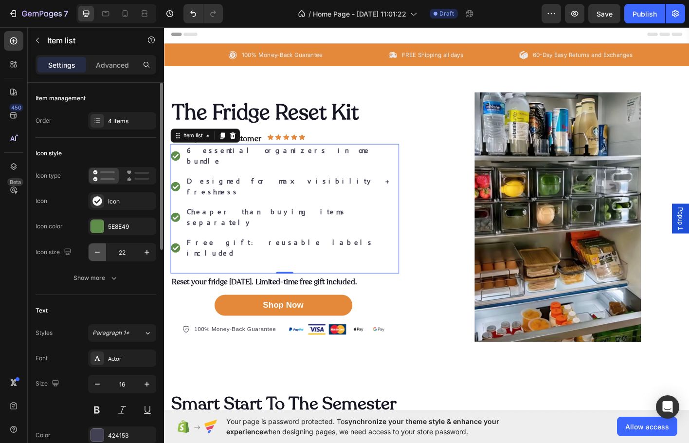
click at [101, 255] on icon "button" at bounding box center [97, 252] width 10 height 10
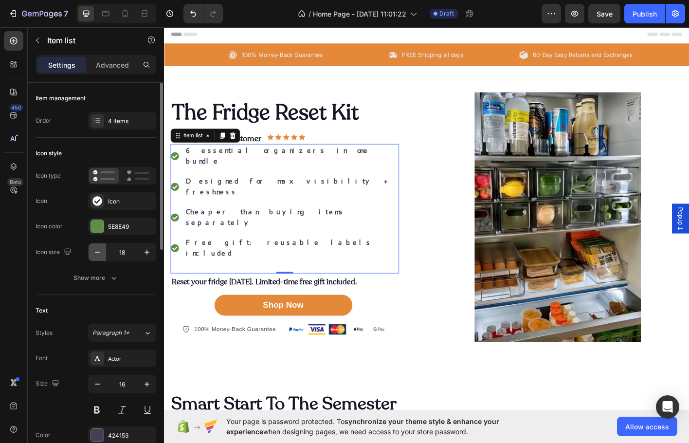
type input "17"
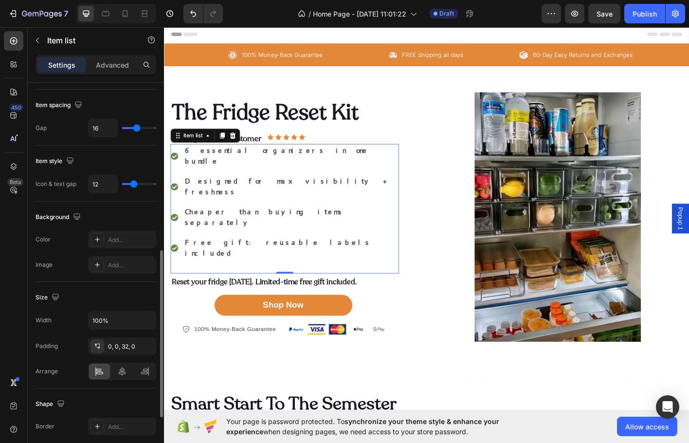
drag, startPoint x: 157, startPoint y: 250, endPoint x: 153, endPoint y: 253, distance: 5.2
click at [156, 251] on div "Item management Order 4 items Icon style Icon type Icon Icon Icon color 5E8E49 …" at bounding box center [96, 277] width 136 height 388
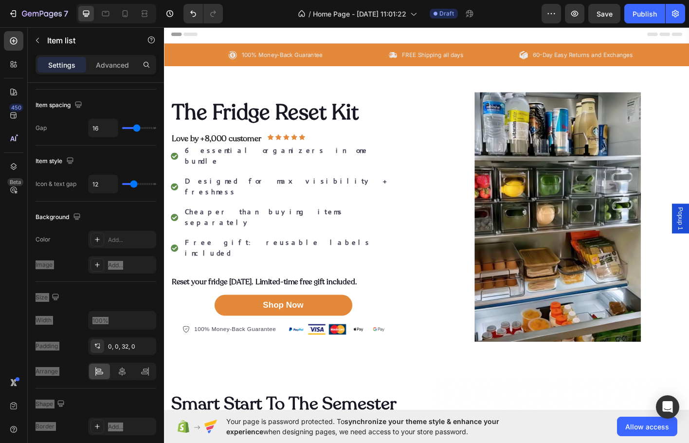
drag, startPoint x: 379, startPoint y: 258, endPoint x: 355, endPoint y: 258, distance: 24.8
click at [377, 259] on div "6 essential organizers in one bundle Designed for max visibility + freshness Ch…" at bounding box center [298, 229] width 254 height 144
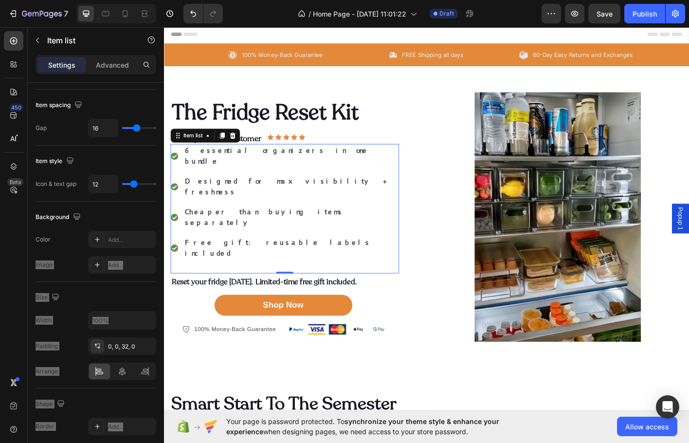
click at [288, 261] on strong "Free gift: reusable labels included" at bounding box center [290, 272] width 207 height 22
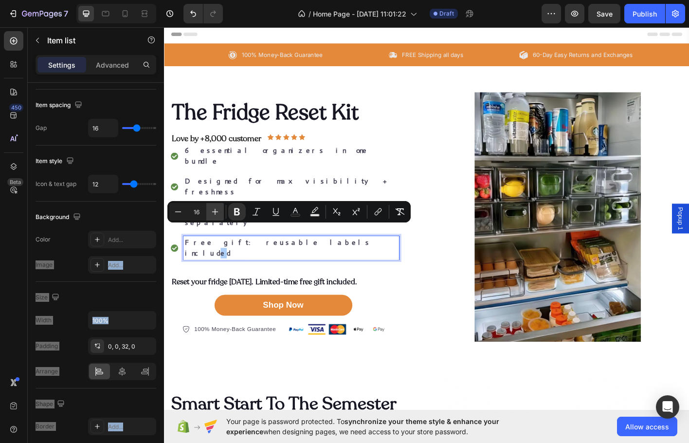
click at [215, 210] on icon "Editor contextual toolbar" at bounding box center [215, 212] width 10 height 10
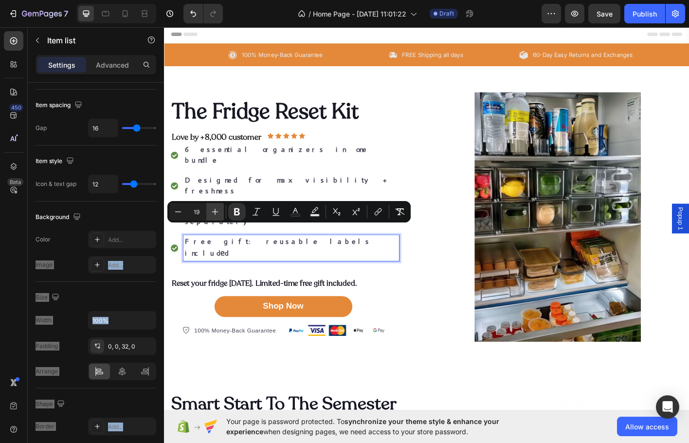
click at [215, 210] on icon "Editor contextual toolbar" at bounding box center [215, 212] width 10 height 10
click at [176, 214] on icon "Editor contextual toolbar" at bounding box center [178, 212] width 10 height 10
type input "18"
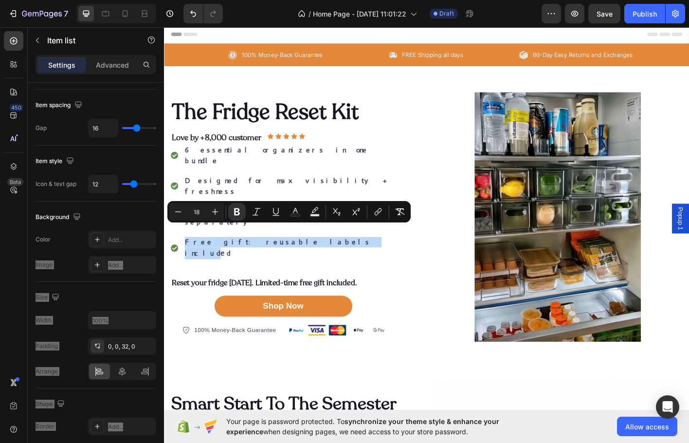
click at [286, 215] on div "6 essential organizers in one bundle Designed for max visibility + freshness Ch…" at bounding box center [298, 222] width 254 height 130
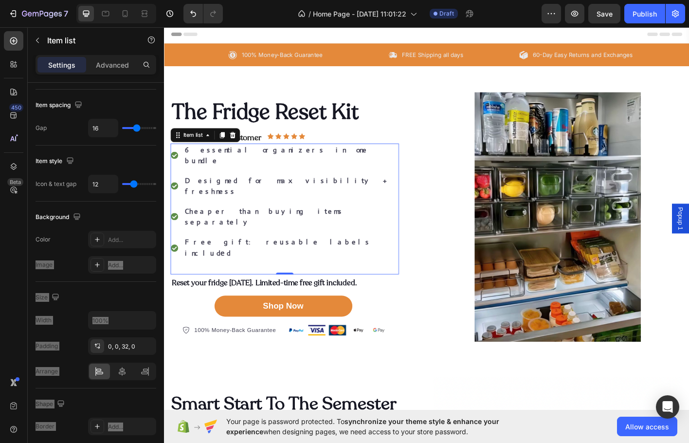
click at [272, 205] on strong "Designed for max visibility + freshness" at bounding box center [301, 204] width 229 height 22
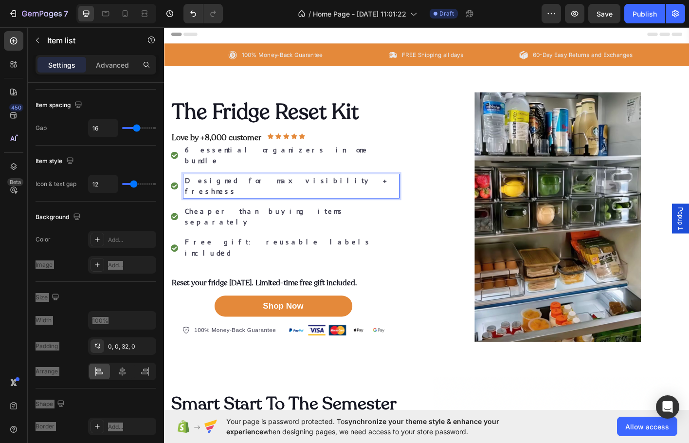
click at [270, 233] on strong "Cheaper than buying items separately" at bounding box center [275, 238] width 177 height 22
click at [364, 227] on div "6 essential organizers in one bundle Designed for max visibility + freshness Ch…" at bounding box center [298, 229] width 254 height 145
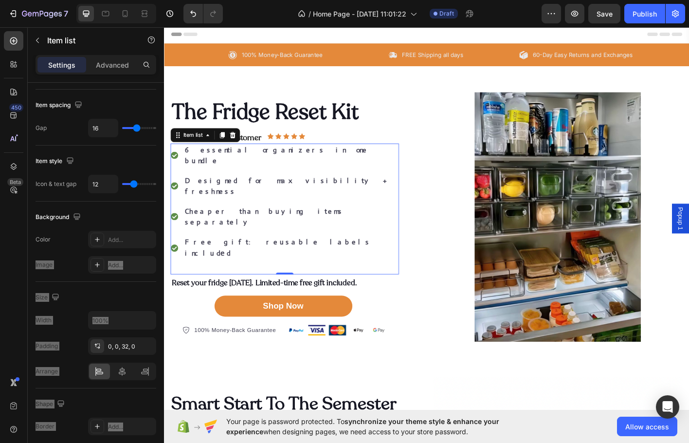
click at [277, 228] on strong "Cheaper than buying items separately" at bounding box center [275, 238] width 177 height 22
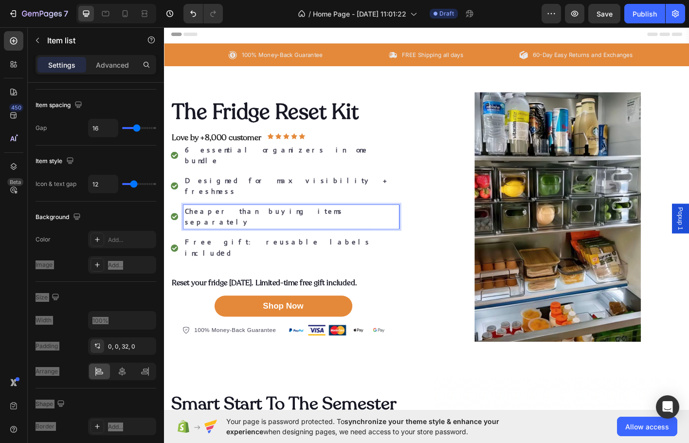
click at [253, 197] on div "6 essential organizers in one bundle Designed for max visibility + freshness Ch…" at bounding box center [298, 222] width 254 height 130
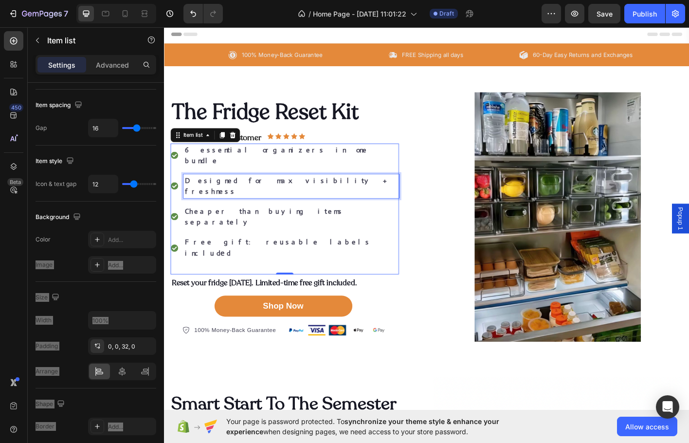
click at [248, 207] on strong "Designed for max visibility + freshness" at bounding box center [301, 204] width 229 height 22
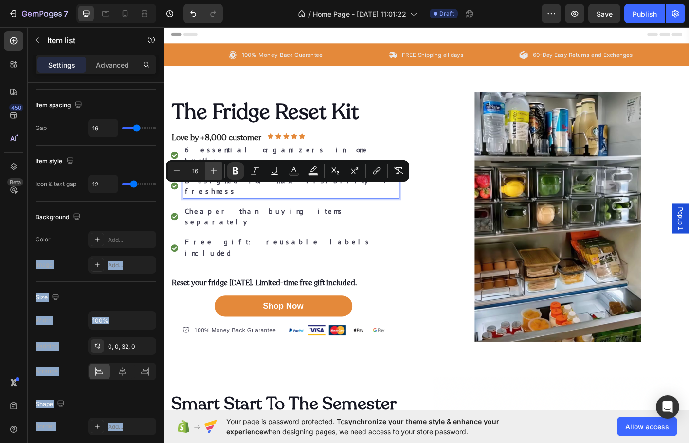
click at [205, 173] on button "Plus" at bounding box center [214, 171] width 18 height 18
click at [206, 173] on button "Plus" at bounding box center [214, 171] width 18 height 18
type input "18"
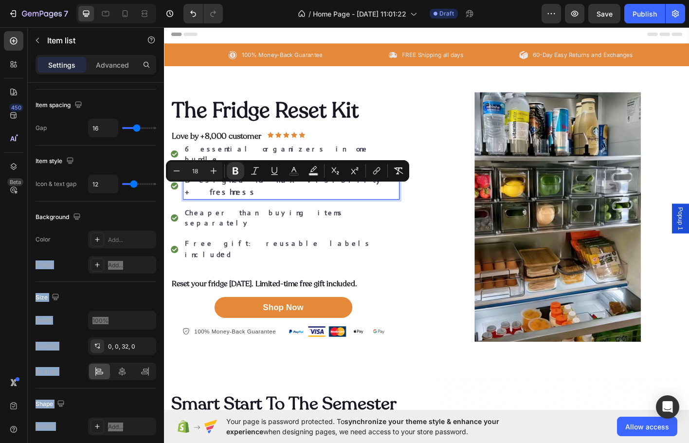
drag, startPoint x: 221, startPoint y: 228, endPoint x: 222, endPoint y: 223, distance: 5.0
click at [223, 228] on strong "Cheaper than buying items separately" at bounding box center [275, 239] width 177 height 22
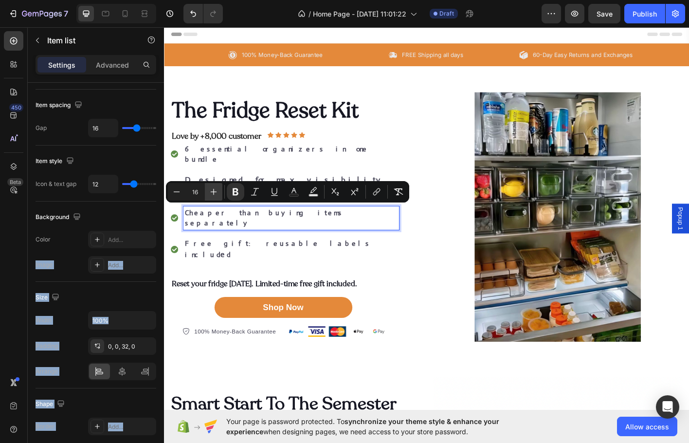
click at [212, 189] on icon "Editor contextual toolbar" at bounding box center [214, 192] width 10 height 10
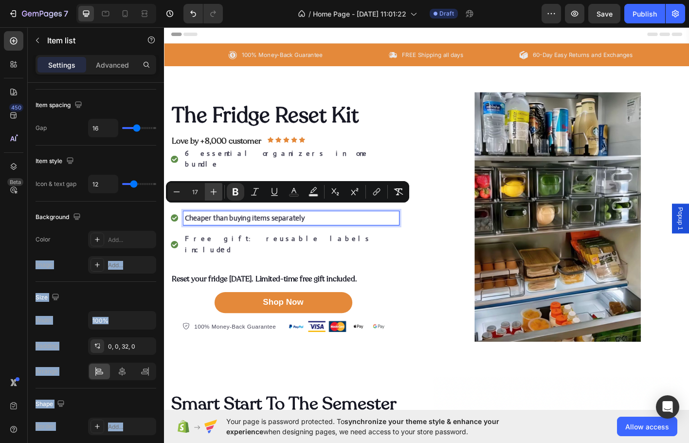
click at [212, 189] on icon "Editor contextual toolbar" at bounding box center [214, 192] width 10 height 10
type input "18"
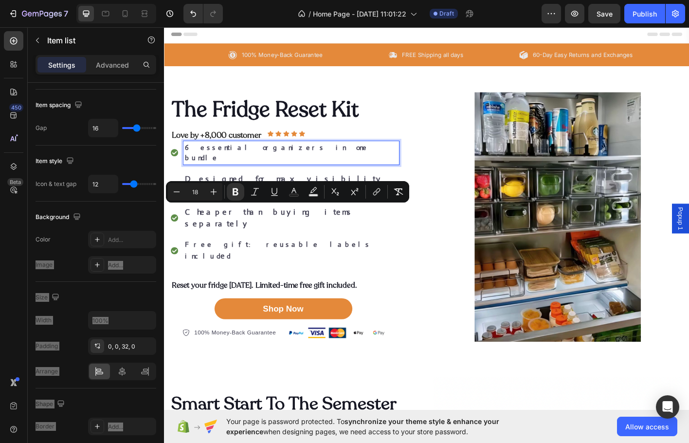
click at [247, 177] on div "6 essential organizers in one bundle" at bounding box center [305, 167] width 240 height 26
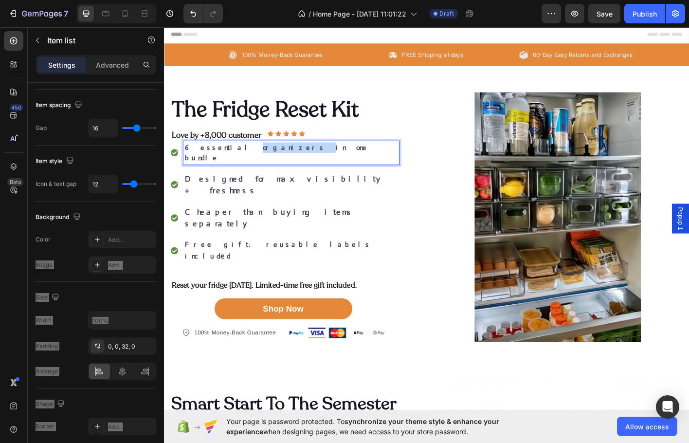
click at [247, 177] on div "6 essential organizers in one bundle" at bounding box center [305, 167] width 240 height 26
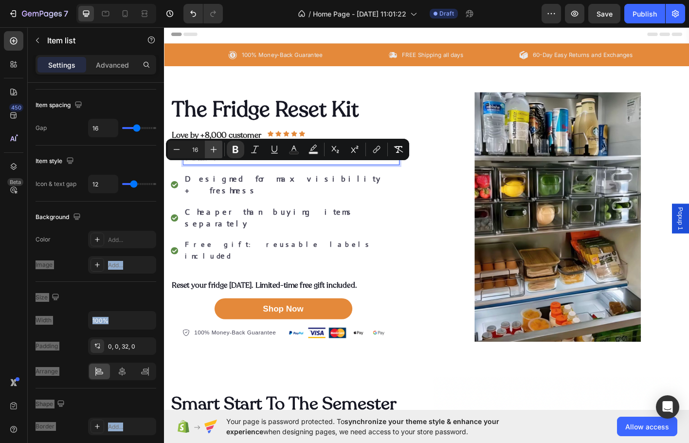
click at [214, 146] on icon "Editor contextual toolbar" at bounding box center [214, 149] width 10 height 10
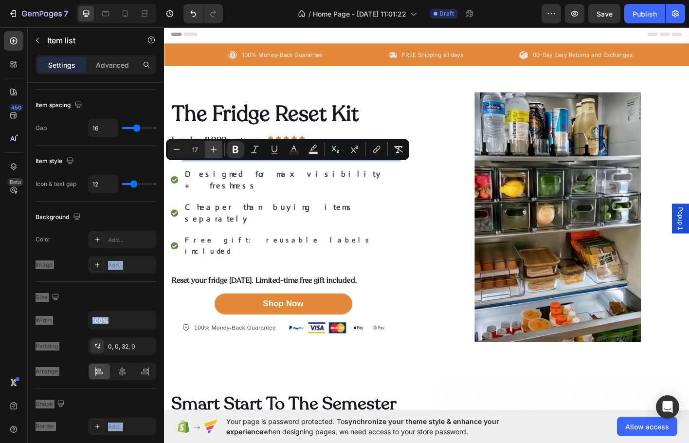
click at [216, 148] on icon "Editor contextual toolbar" at bounding box center [214, 149] width 10 height 10
type input "18"
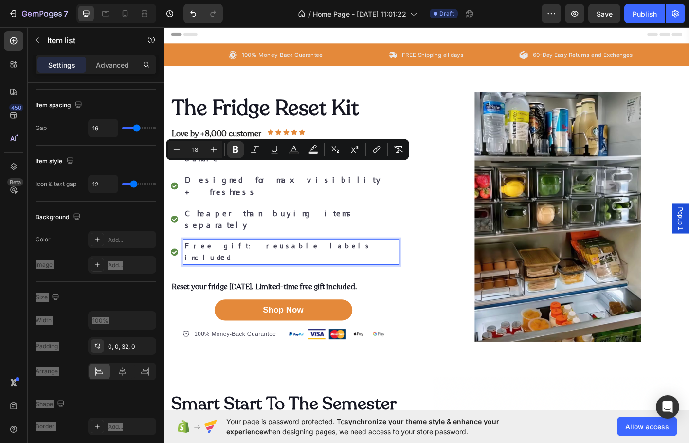
click at [229, 265] on strong "Free gift: reusable labels includ" at bounding box center [290, 276] width 207 height 23
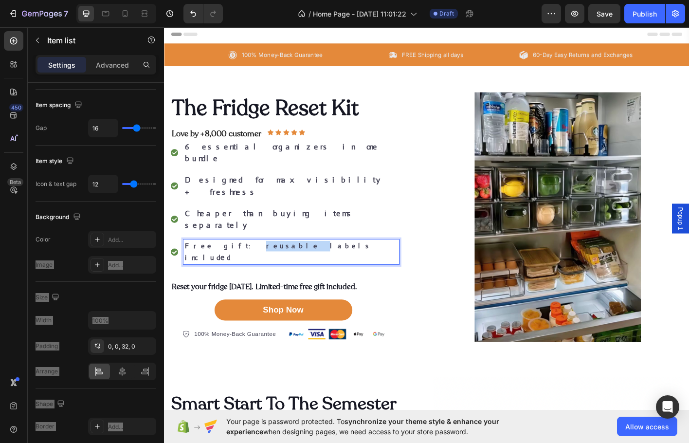
click at [229, 265] on strong "Free gift: reusable labels includ" at bounding box center [290, 276] width 207 height 23
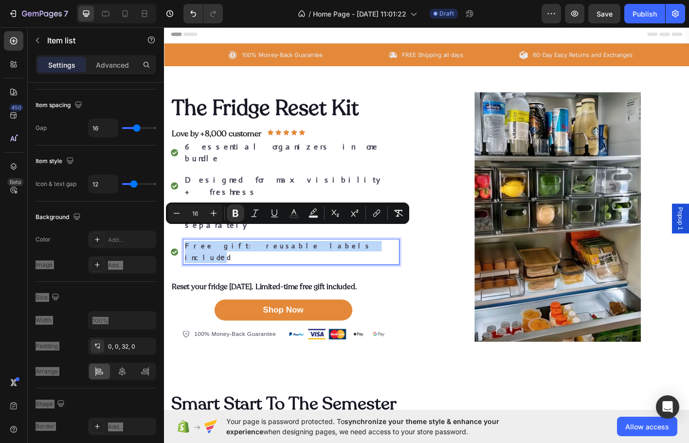
type input "18"
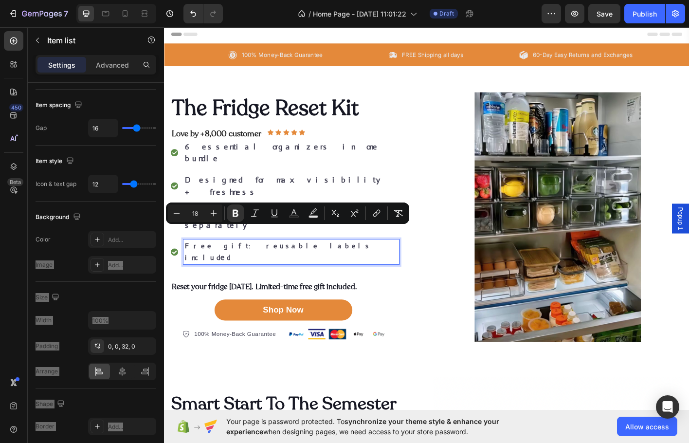
click at [319, 181] on div "6 essential organizers in one bundle" at bounding box center [305, 166] width 240 height 29
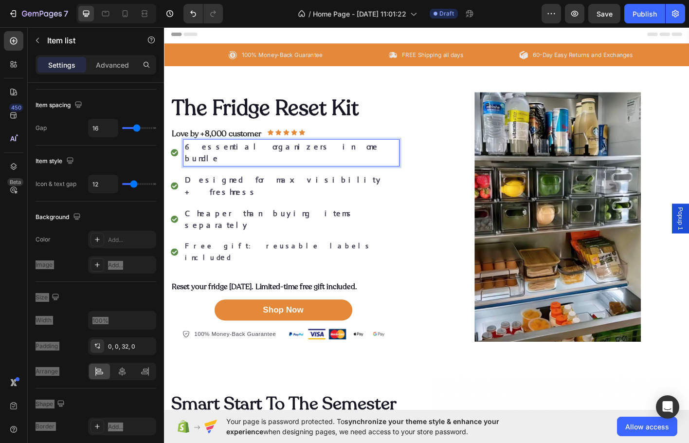
click at [254, 151] on strong "Love by +8,000 customer" at bounding box center [222, 146] width 100 height 12
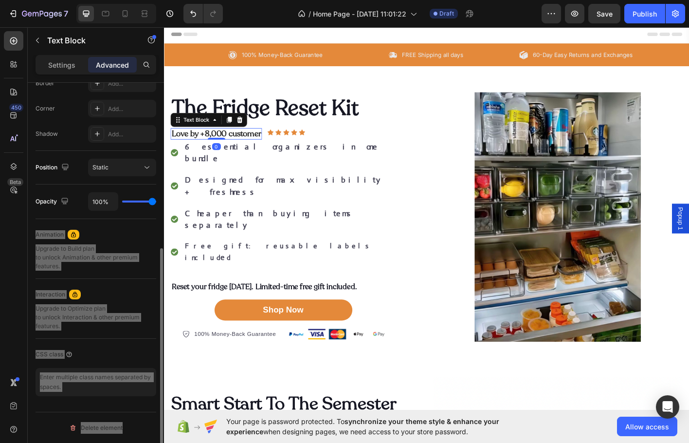
scroll to position [0, 0]
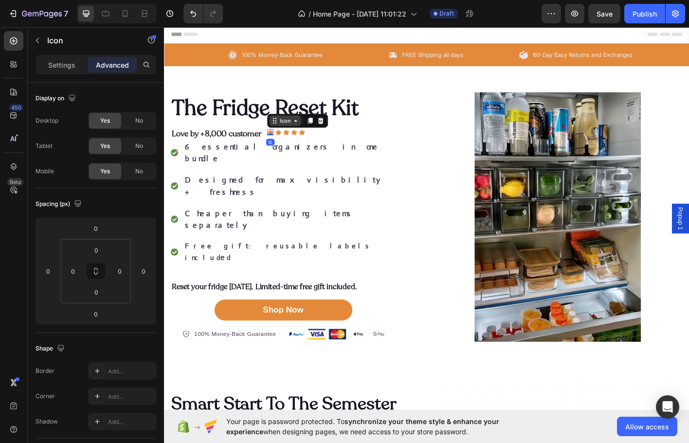
click at [291, 137] on div "Icon" at bounding box center [298, 131] width 35 height 12
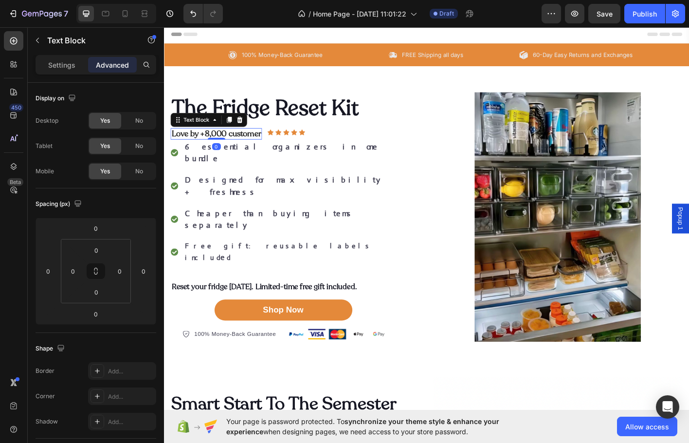
click at [225, 151] on strong "Love by +8,000 customer" at bounding box center [222, 146] width 100 height 12
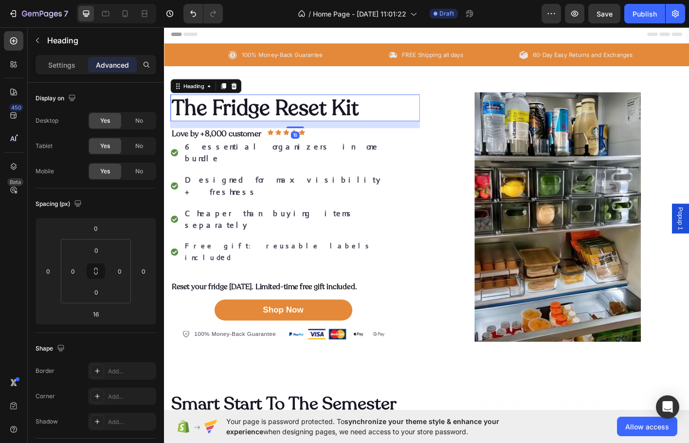
click at [320, 131] on p "The Fridge Reset Kit" at bounding box center [309, 117] width 275 height 28
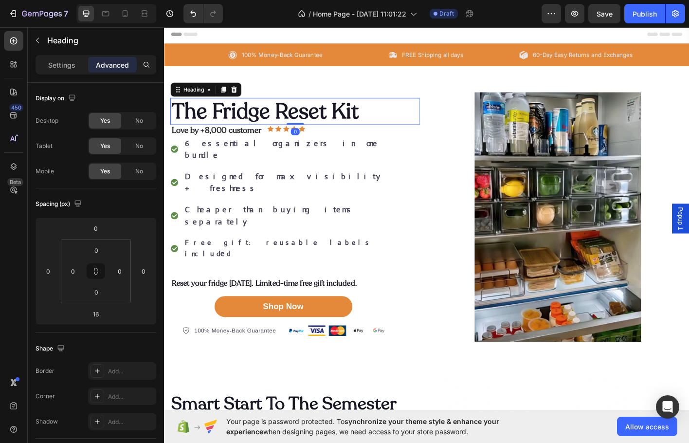
drag, startPoint x: 312, startPoint y: 161, endPoint x: 311, endPoint y: 141, distance: 20.4
click at [311, 136] on div "The Fridge Reset Kit Heading 0" at bounding box center [309, 121] width 277 height 30
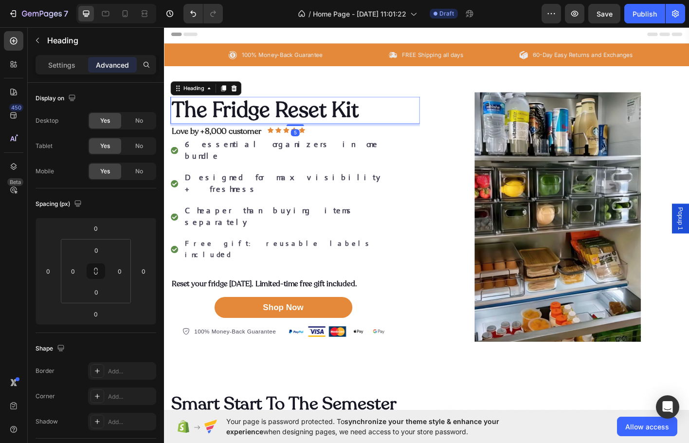
click at [300, 161] on div "The Fridge Reset Kit Heading 5 Love by +8,000 customer Text Block Icon Icon Ico…" at bounding box center [309, 238] width 277 height 277
type input "5"
click at [344, 150] on div "Love by +8,000 customer Text Block Icon Icon Icon Icon Icon Icon List Row" at bounding box center [298, 143] width 254 height 13
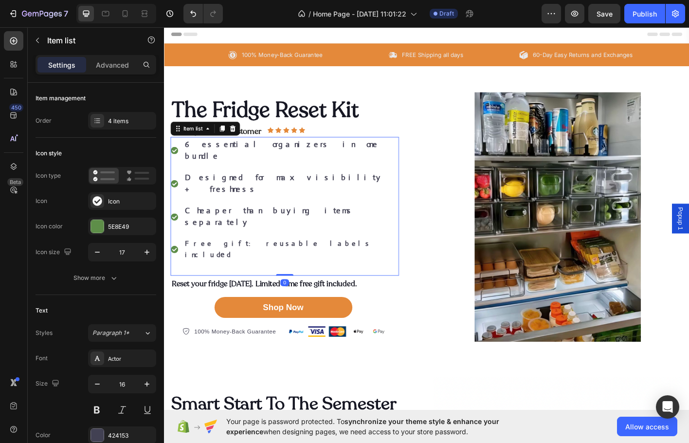
click at [298, 174] on div "6 essential organizers in one bundle" at bounding box center [305, 163] width 240 height 29
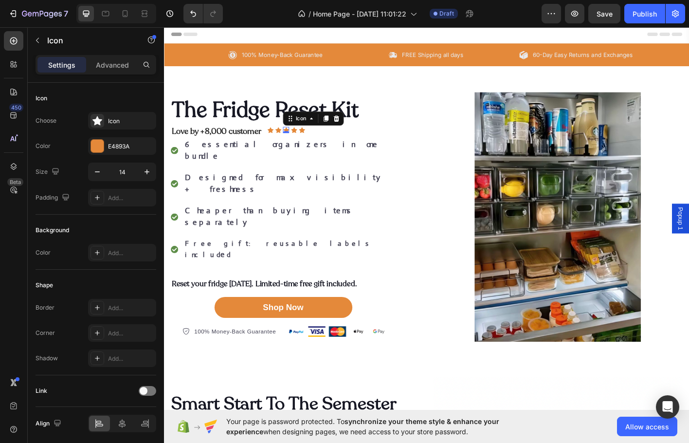
click at [296, 145] on div "Icon 0" at bounding box center [299, 141] width 7 height 7
click at [276, 150] on div "Love by +8,000 customer Text Block Icon Icon Icon 0 Icon Icon Icon List Row" at bounding box center [298, 143] width 254 height 13
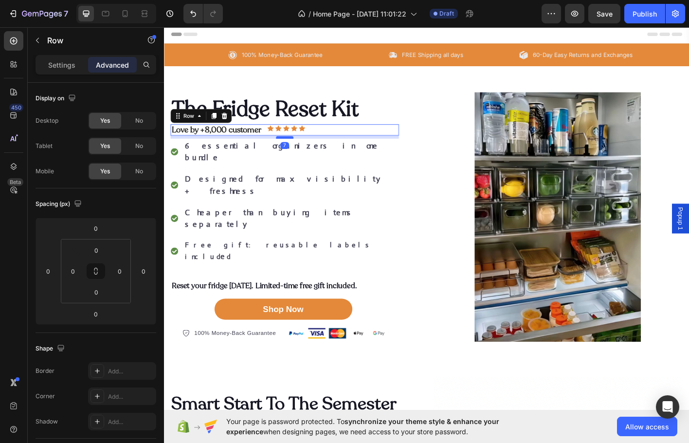
click at [293, 148] on div "7" at bounding box center [298, 148] width 254 height 0
type input "7"
click at [402, 187] on div "6 essential organizers in one bundle Designed for max visibility + freshness Ch…" at bounding box center [298, 228] width 254 height 154
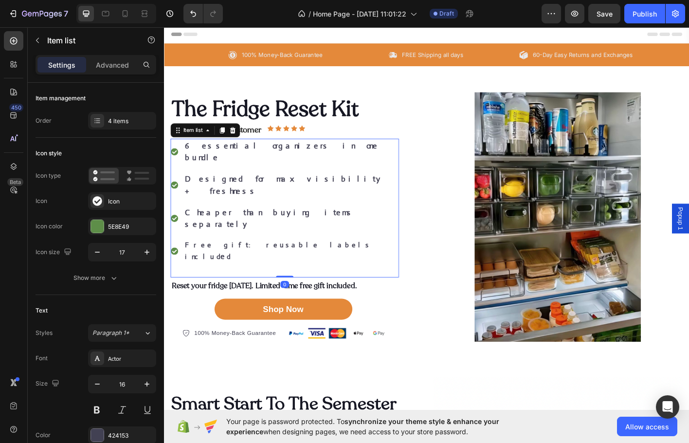
click at [482, 174] on img at bounding box center [601, 238] width 277 height 277
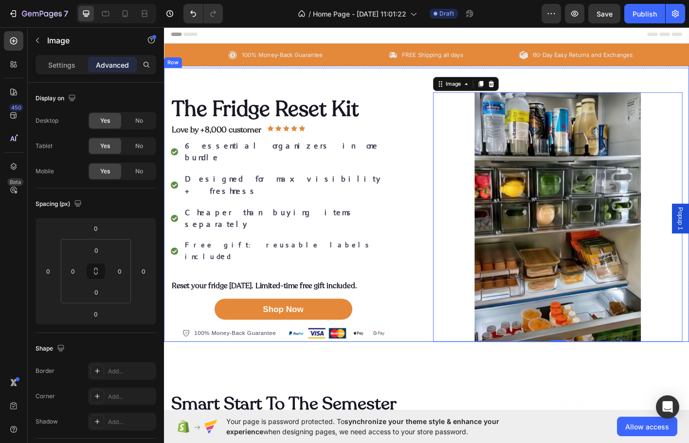
click at [402, 94] on div "The Fridge Reset Kit Heading Love by +8,000 customer Text Block Icon Icon Icon …" at bounding box center [456, 224] width 584 height 304
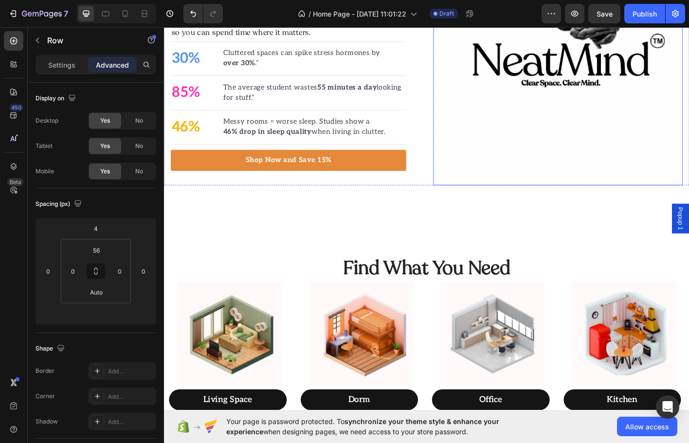
scroll to position [97, 0]
